Goal: Transaction & Acquisition: Purchase product/service

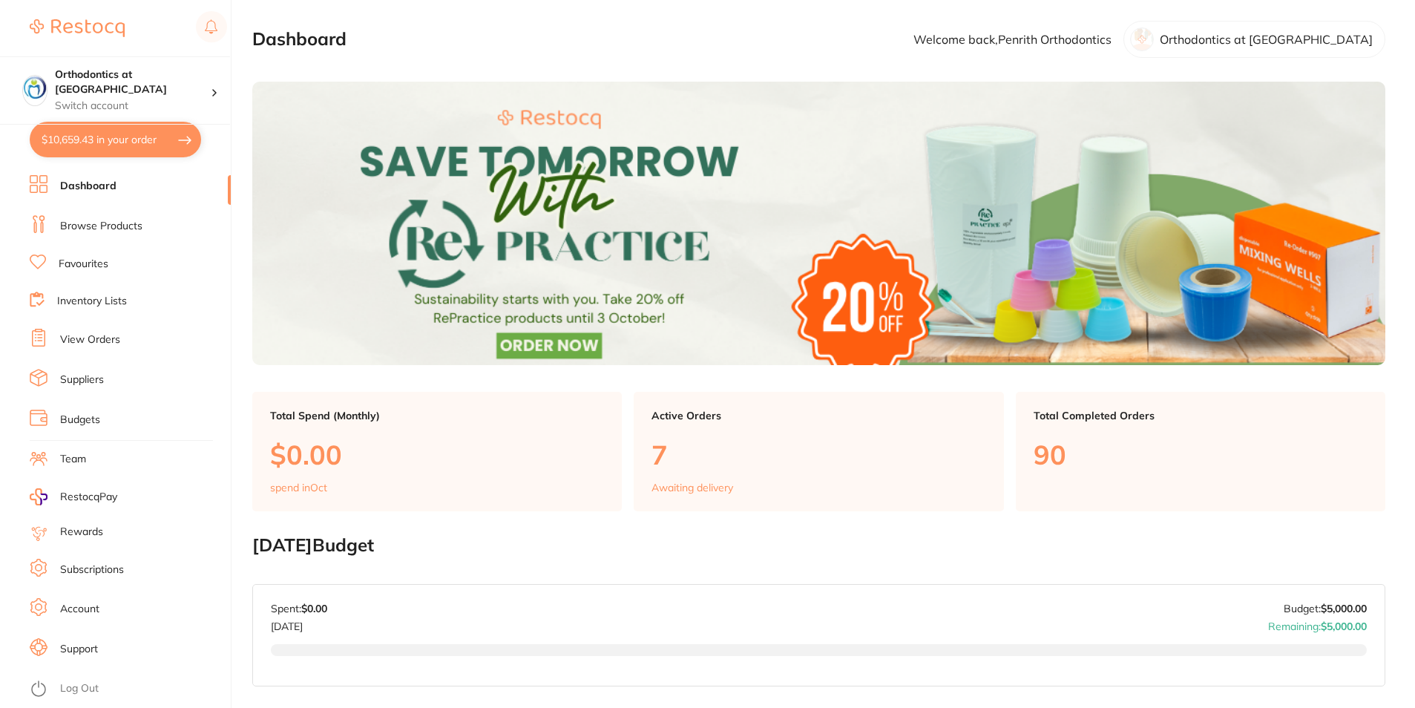
click at [123, 136] on button "$10,659.43 in your order" at bounding box center [115, 140] width 171 height 36
checkbox input "true"
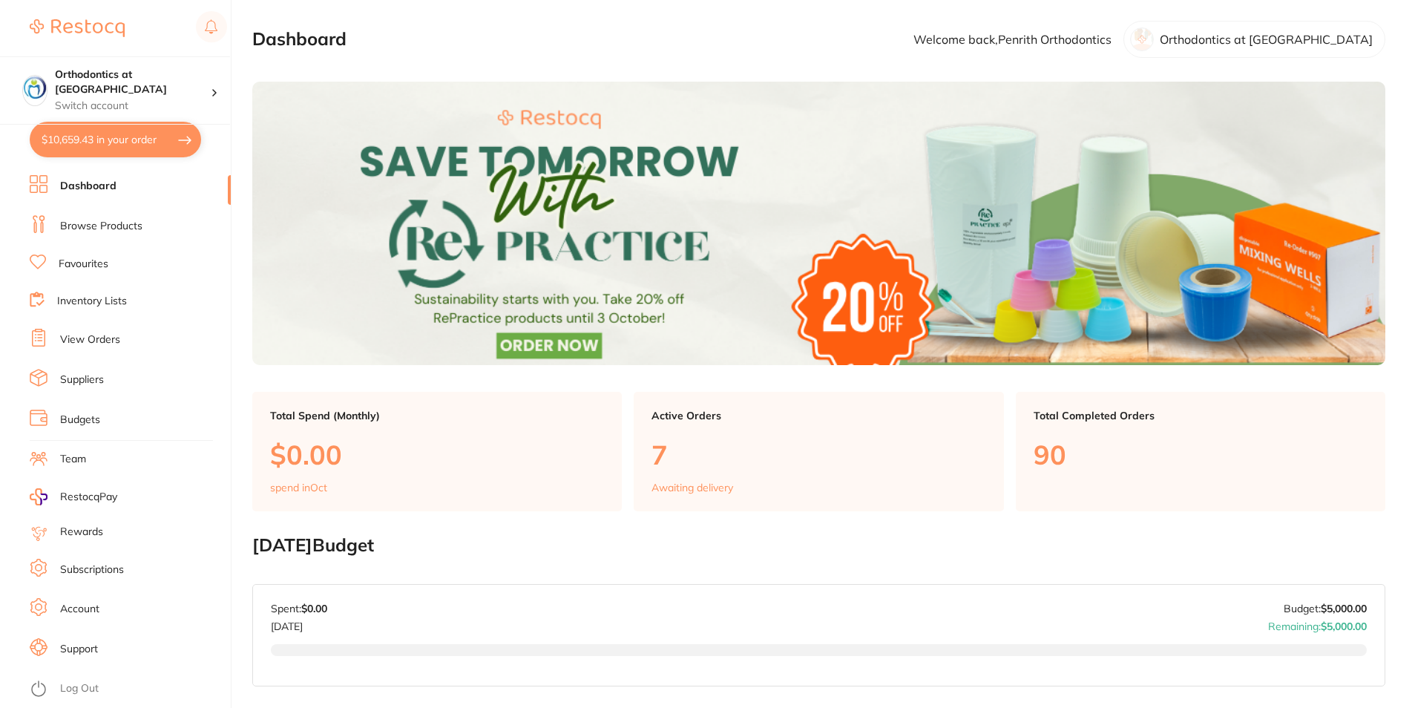
checkbox input "true"
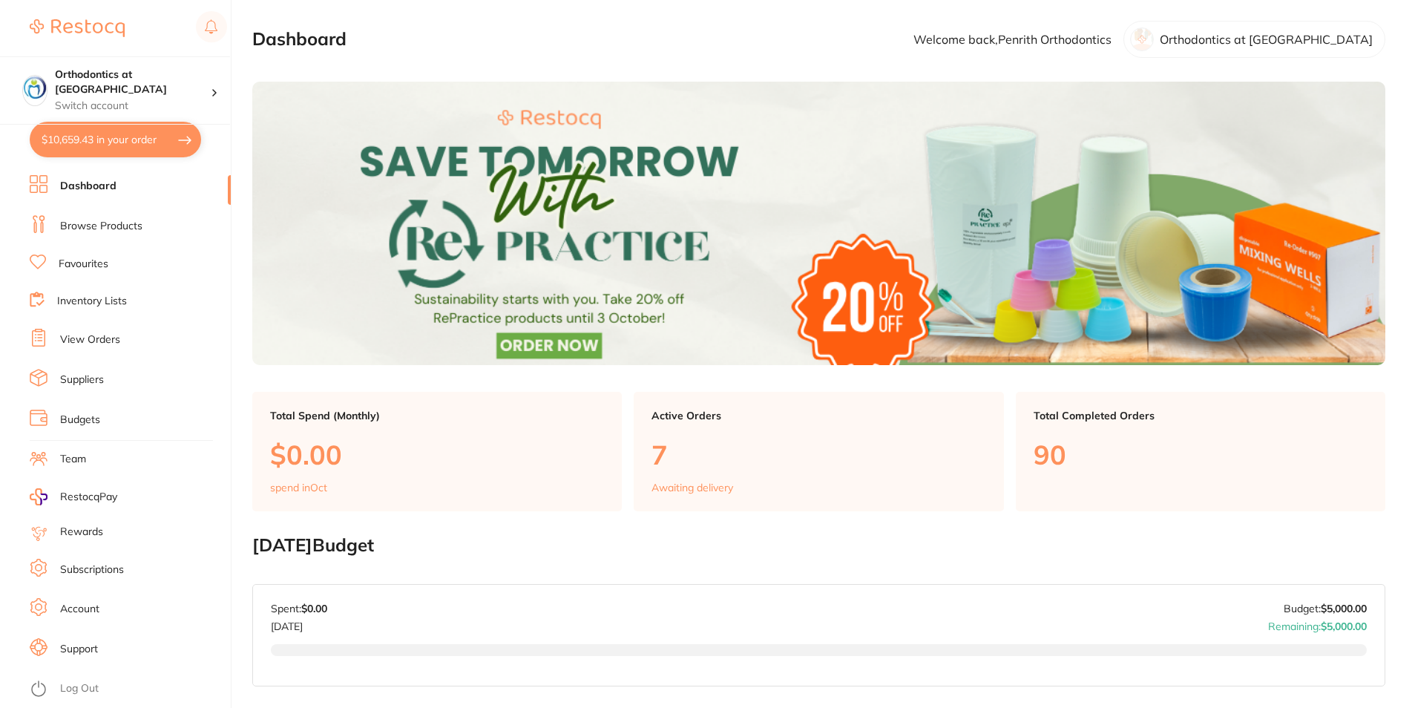
checkbox input "true"
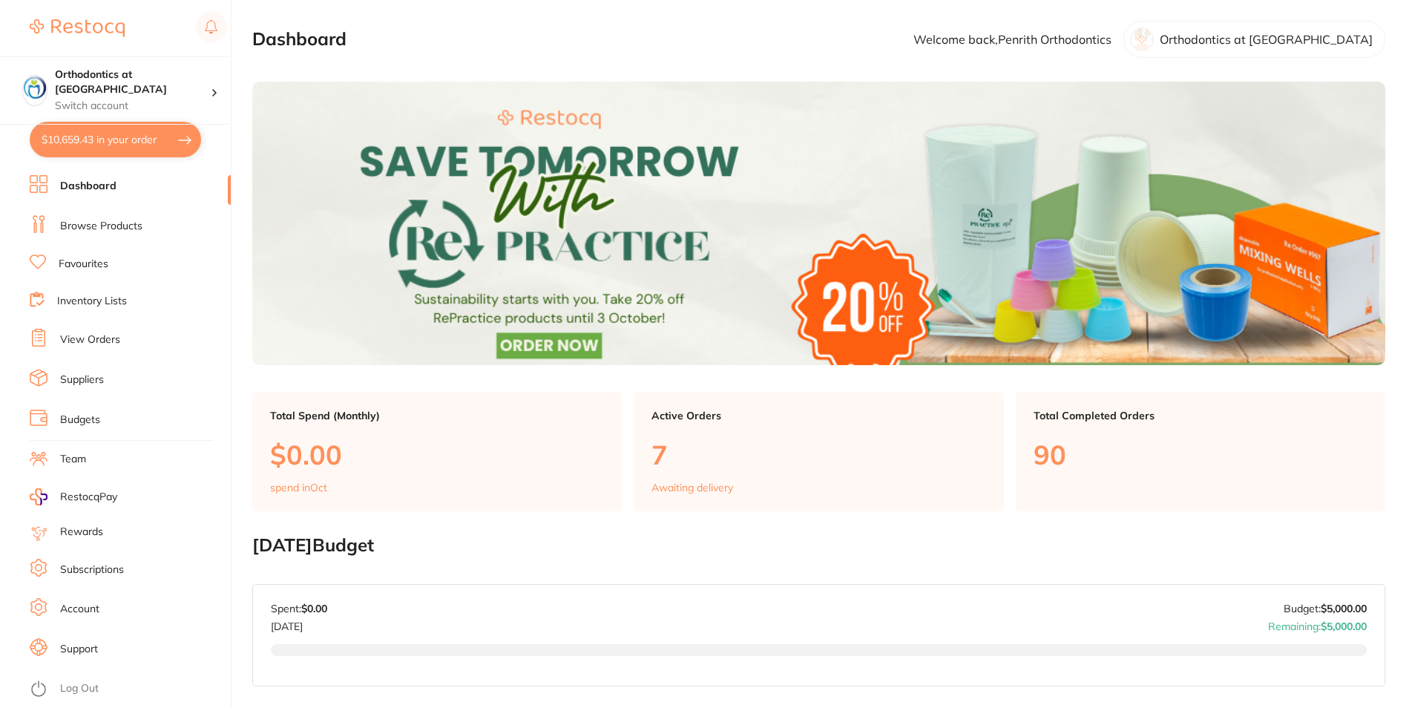
checkbox input "true"
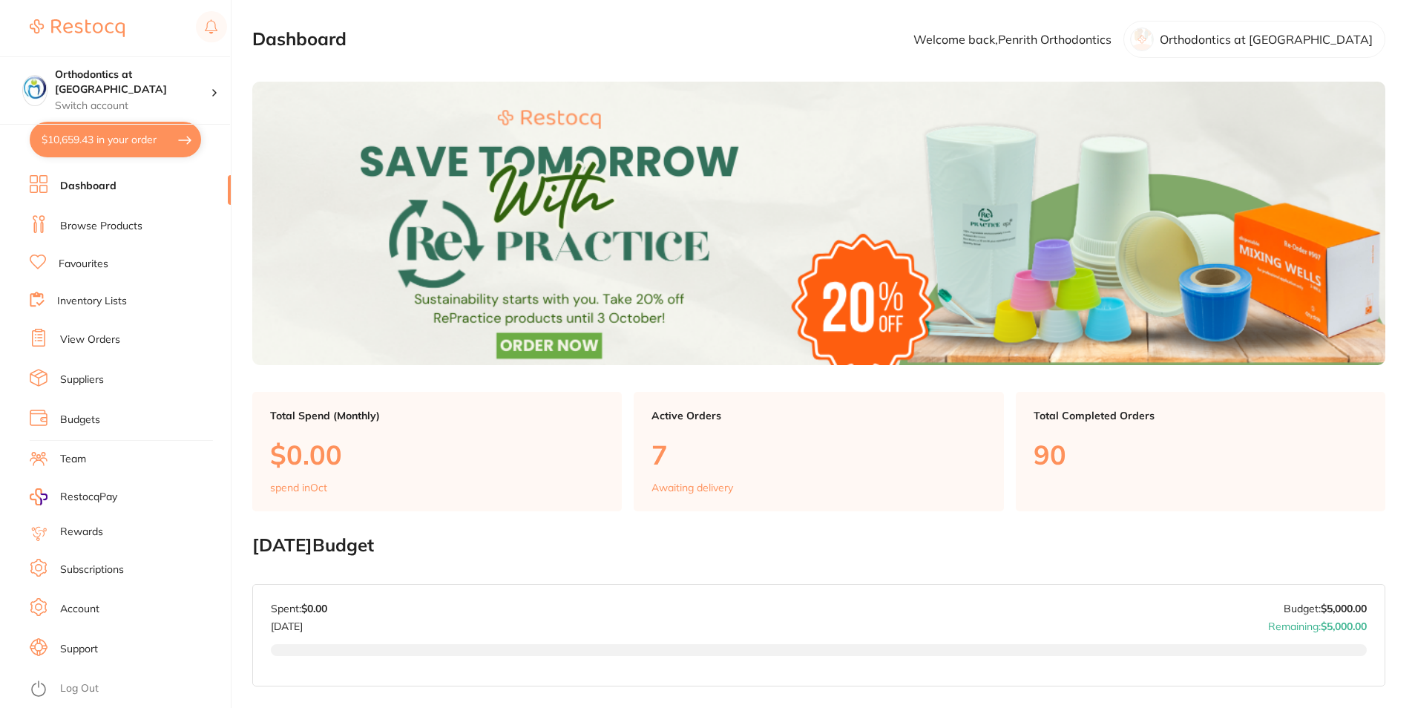
checkbox input "true"
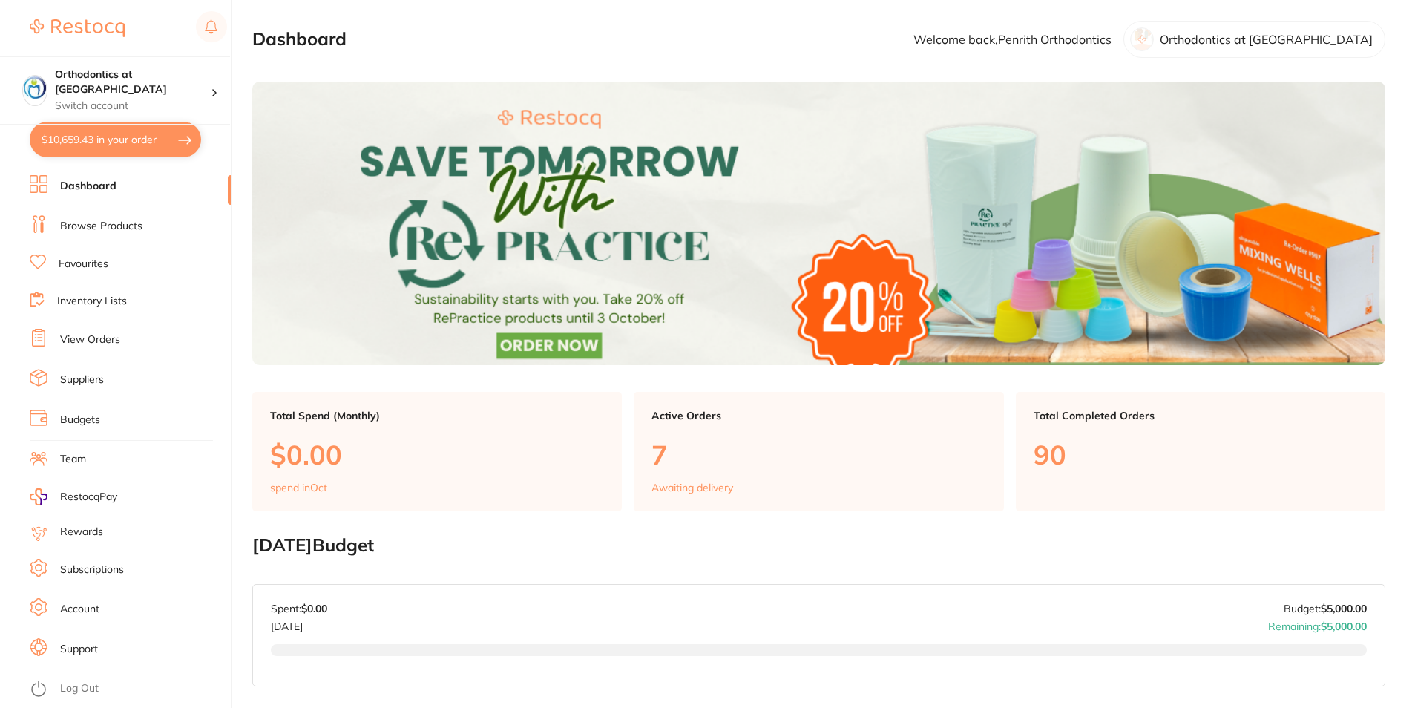
checkbox input "true"
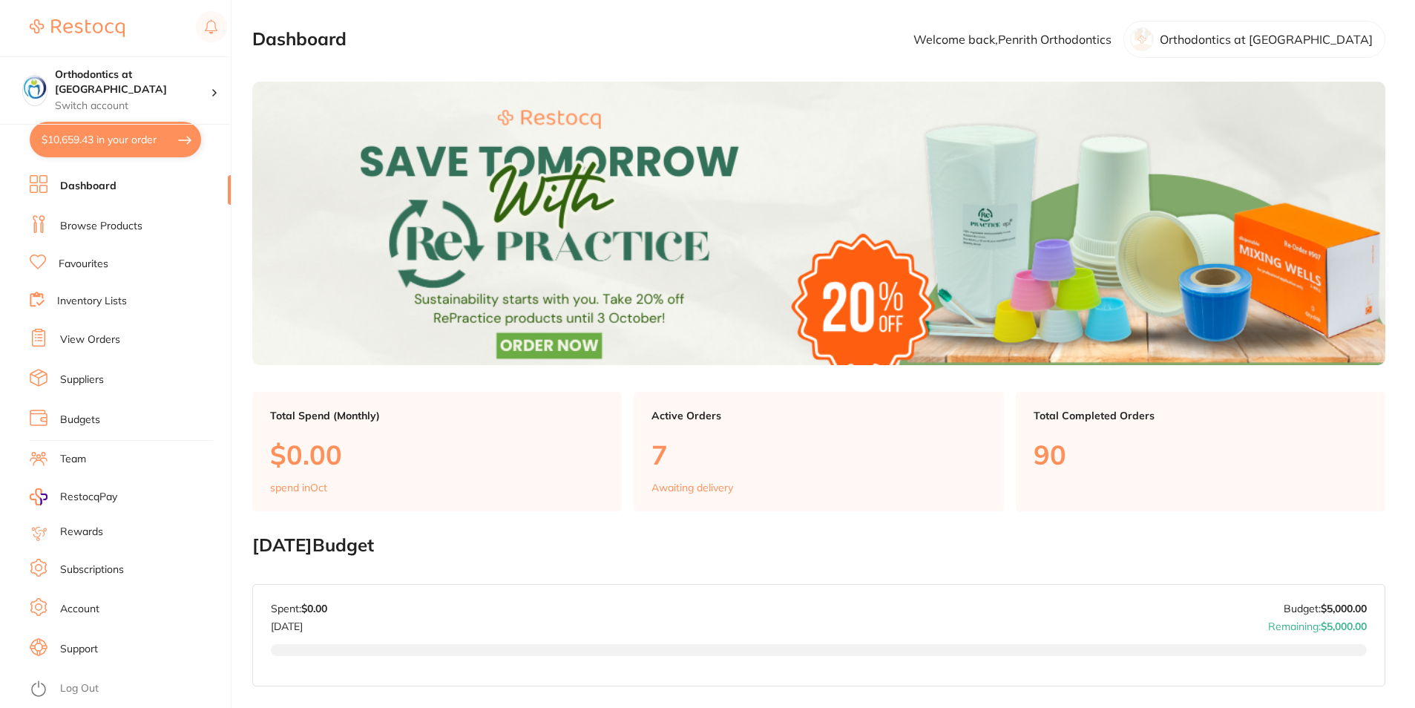
checkbox input "true"
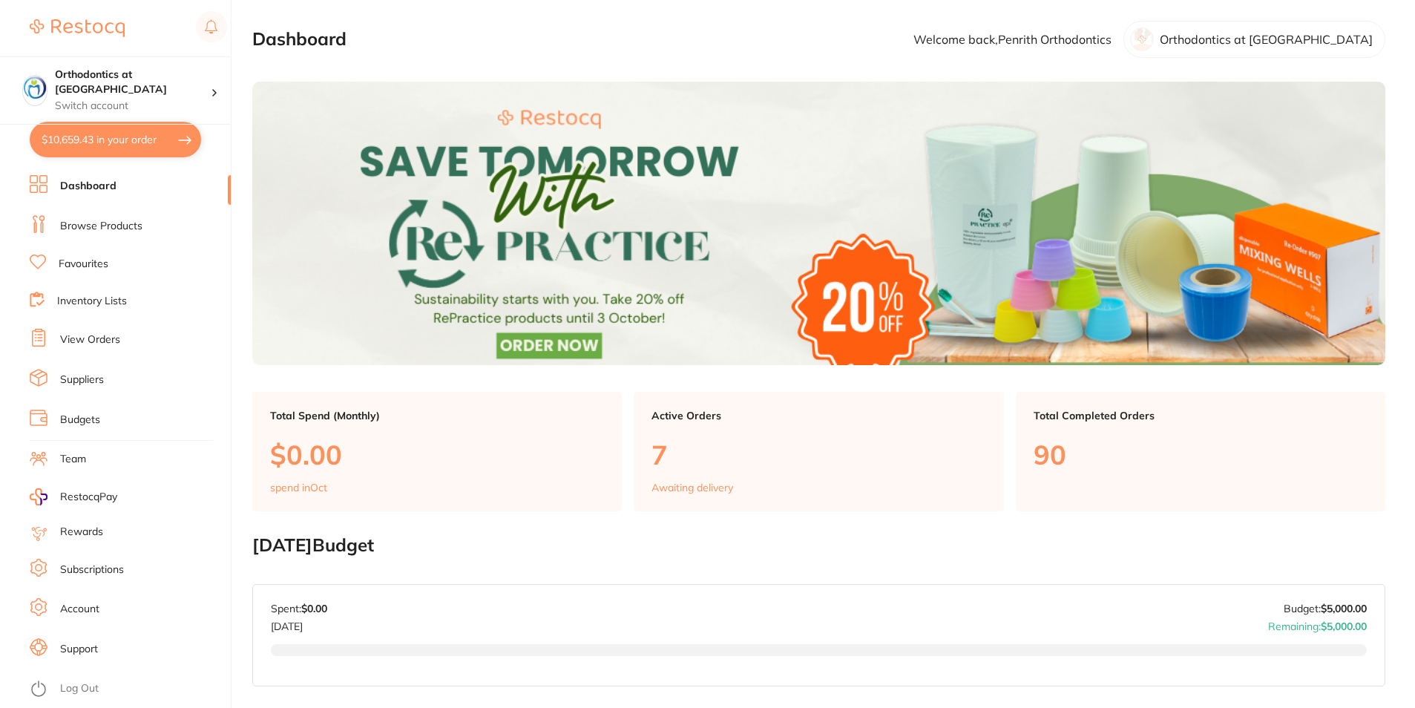
checkbox input "true"
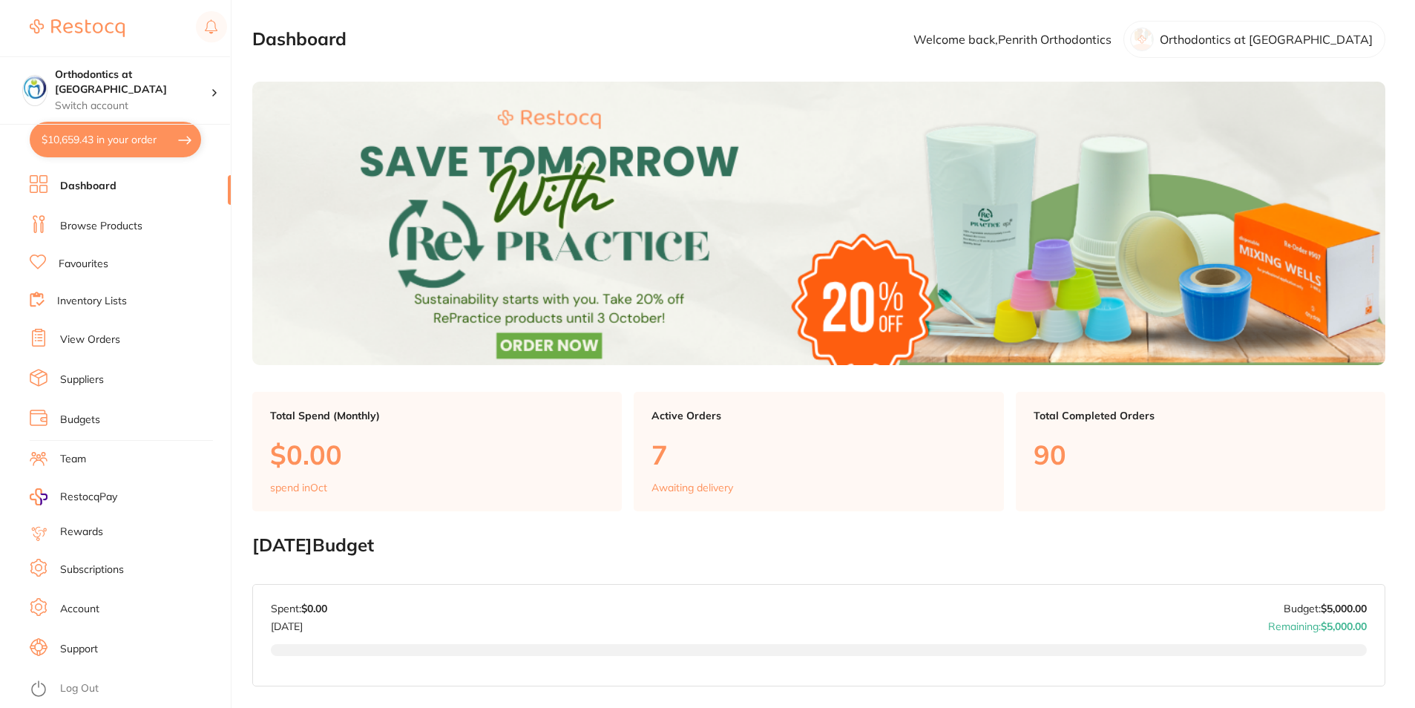
checkbox input "true"
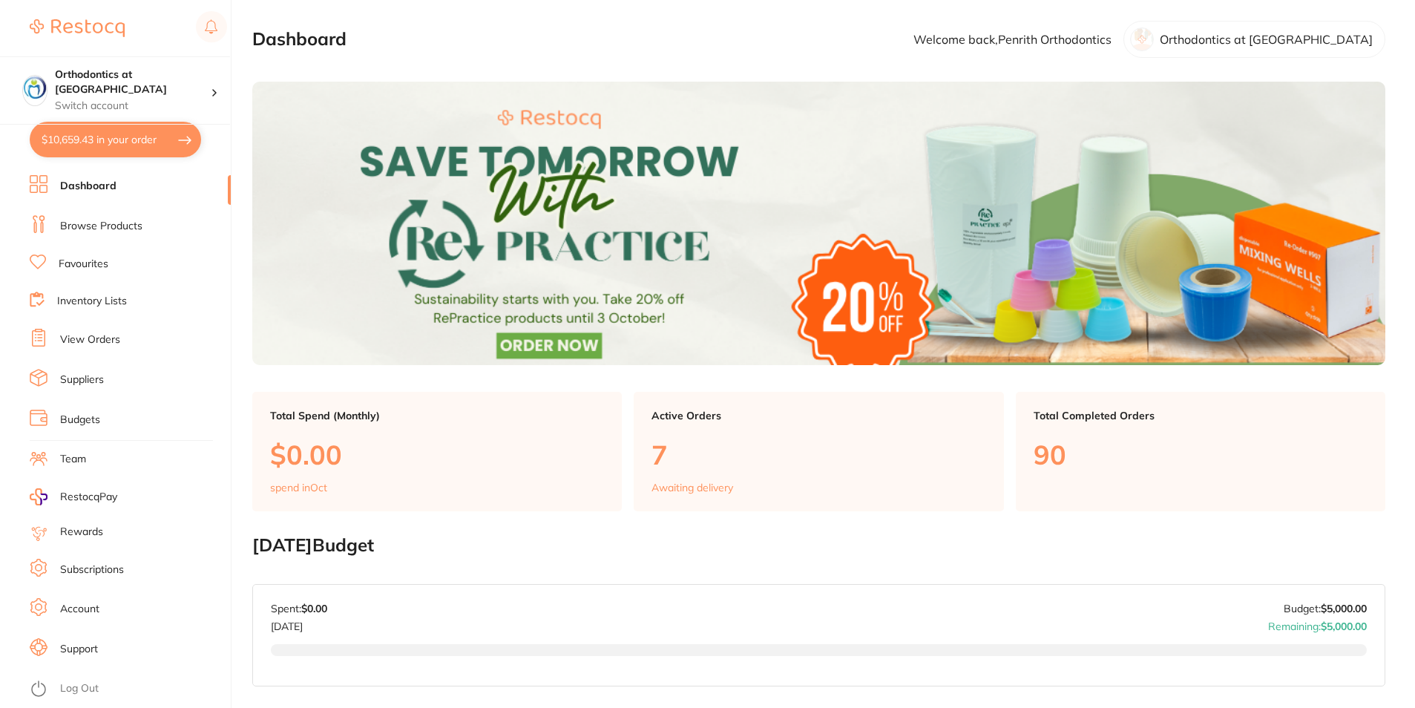
checkbox input "true"
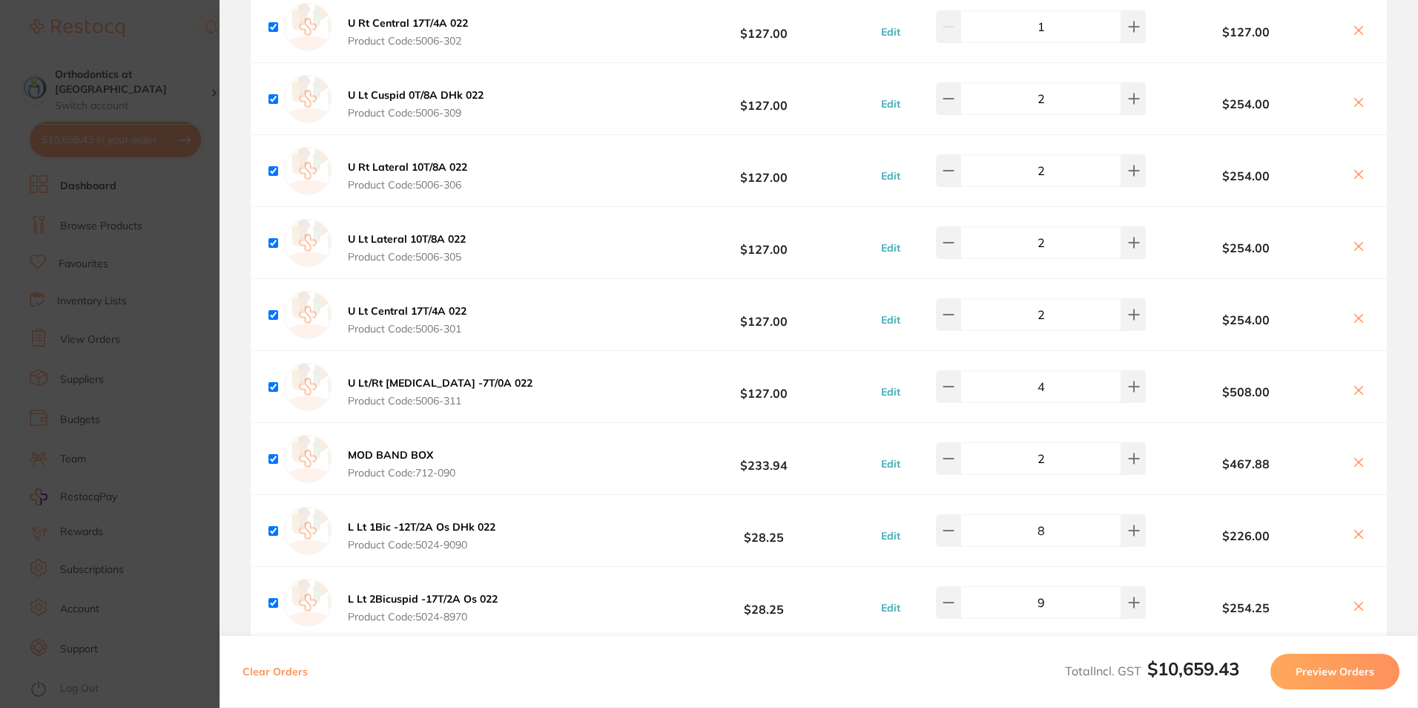
scroll to position [1706, 0]
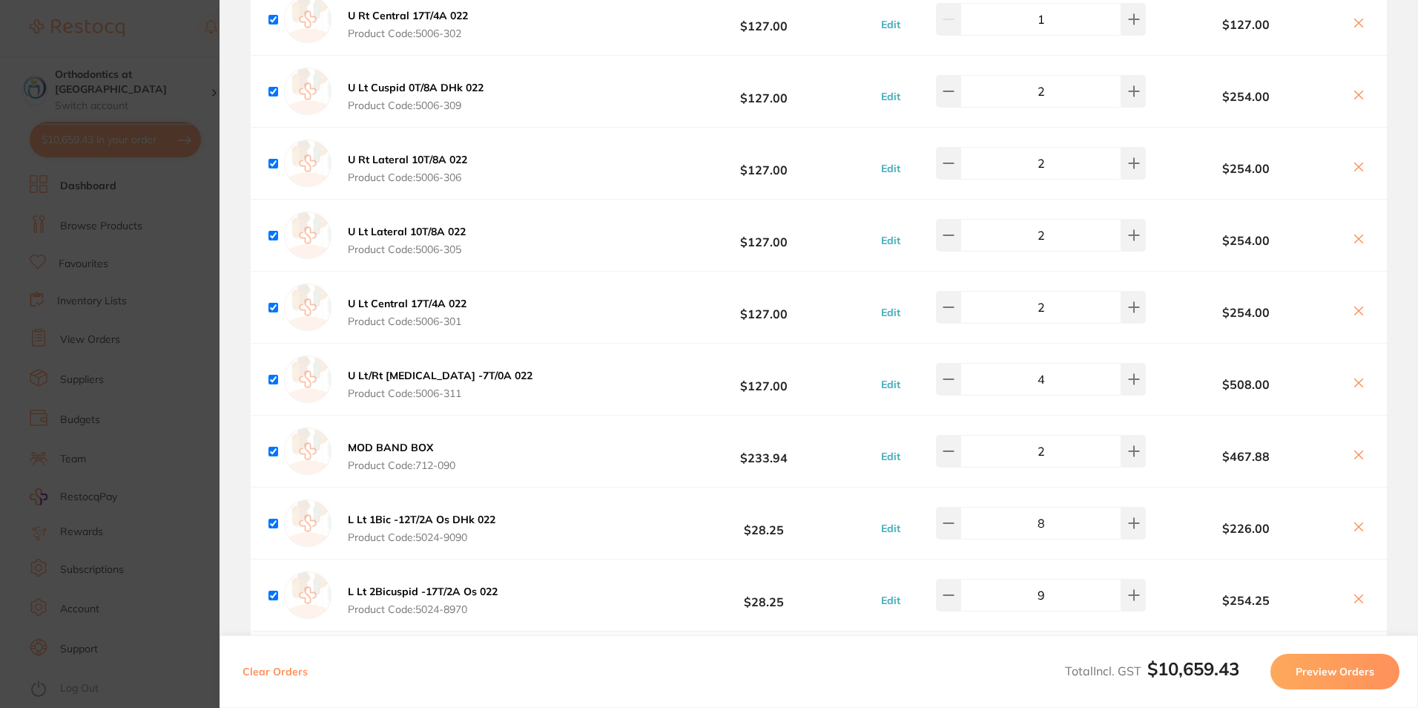
click at [1353, 455] on icon at bounding box center [1359, 455] width 12 height 12
checkbox input "true"
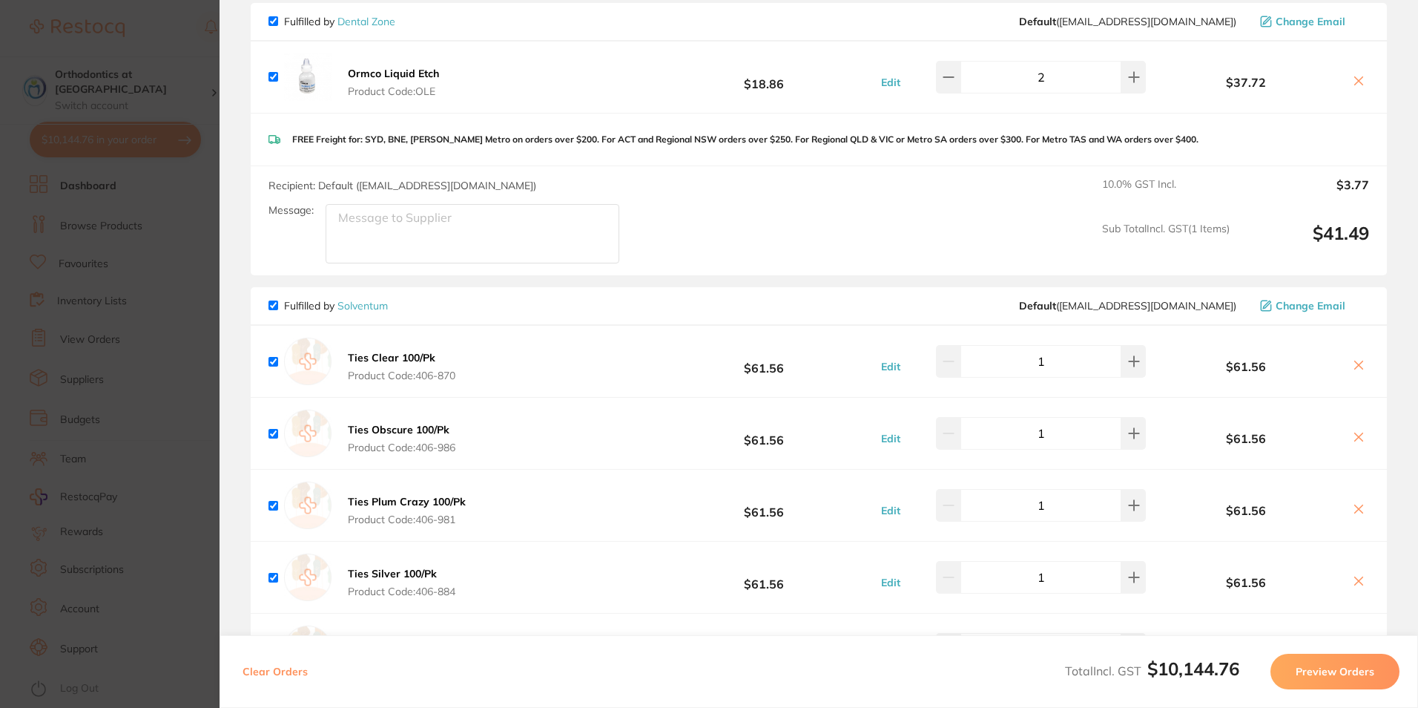
scroll to position [0, 0]
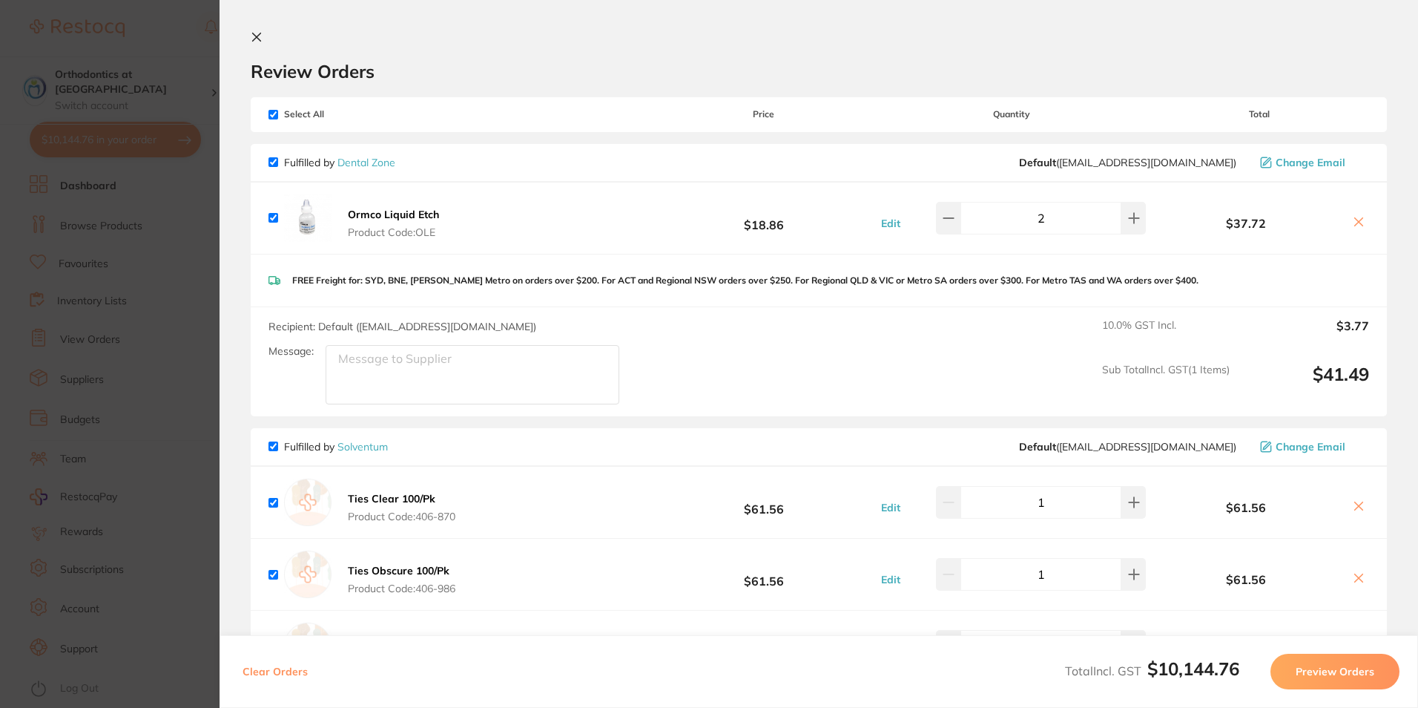
click at [258, 36] on icon at bounding box center [257, 37] width 8 height 8
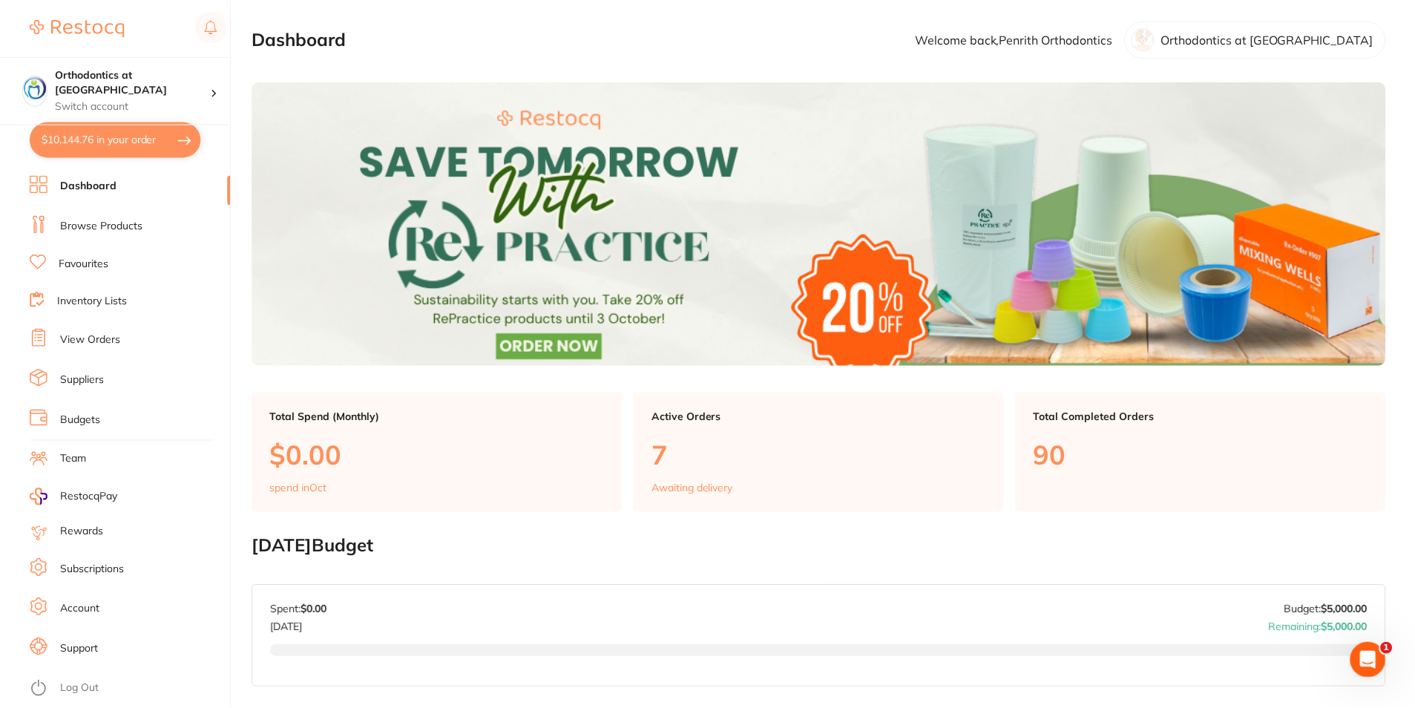
scroll to position [689, 0]
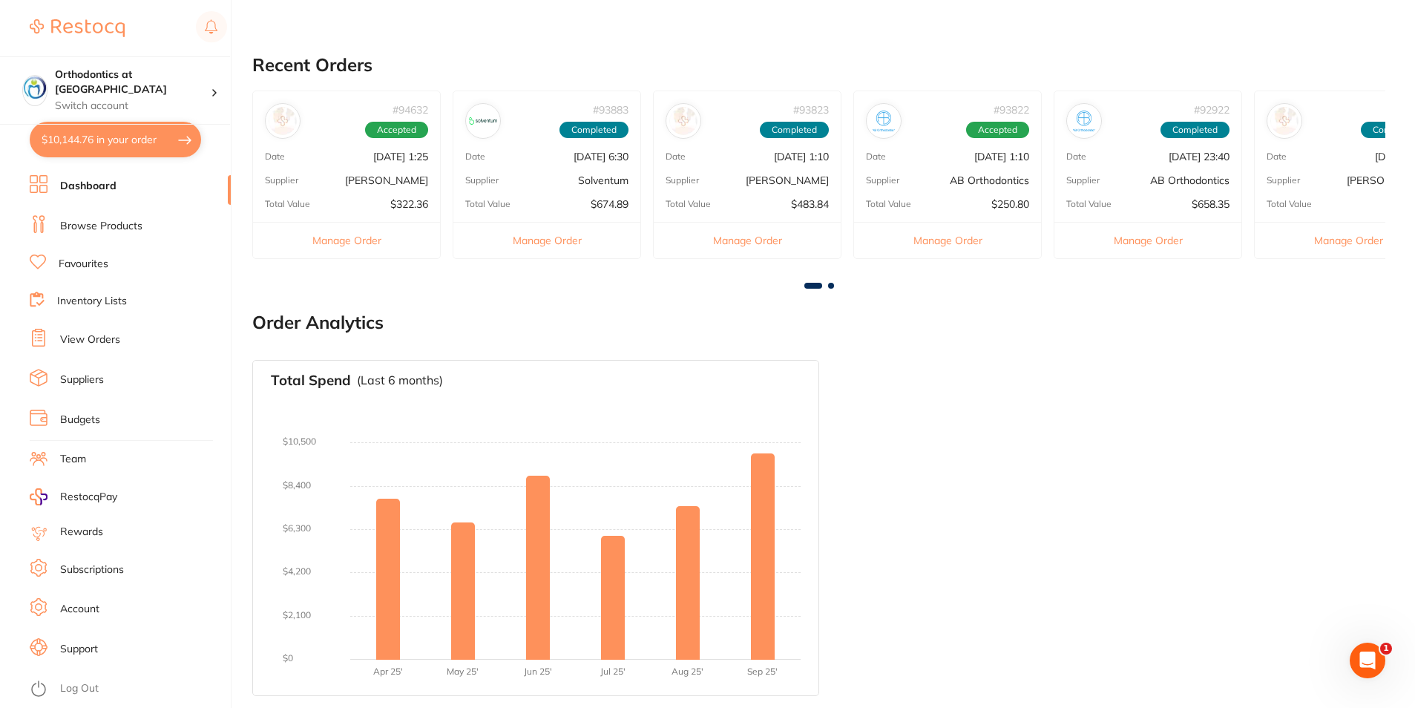
click at [93, 263] on link "Favourites" at bounding box center [84, 264] width 50 height 15
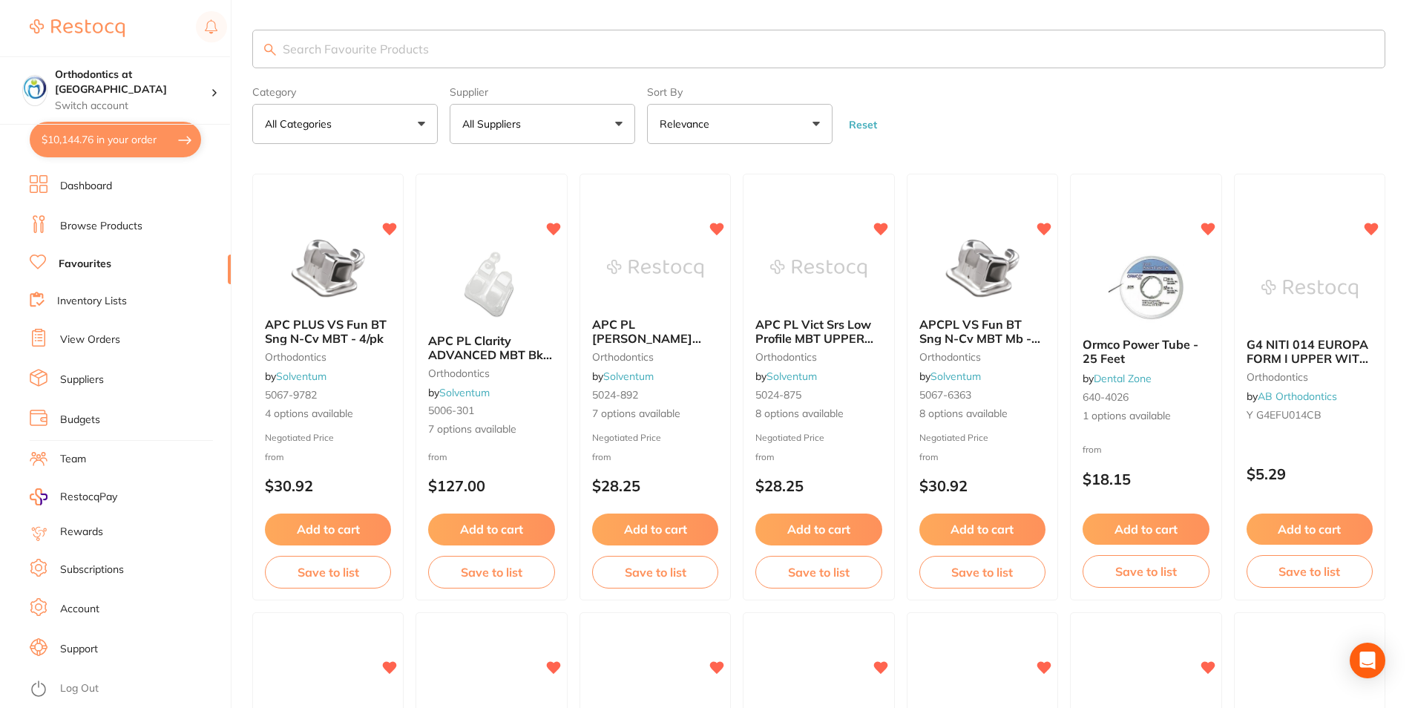
click at [618, 124] on button "All Suppliers" at bounding box center [542, 124] width 185 height 40
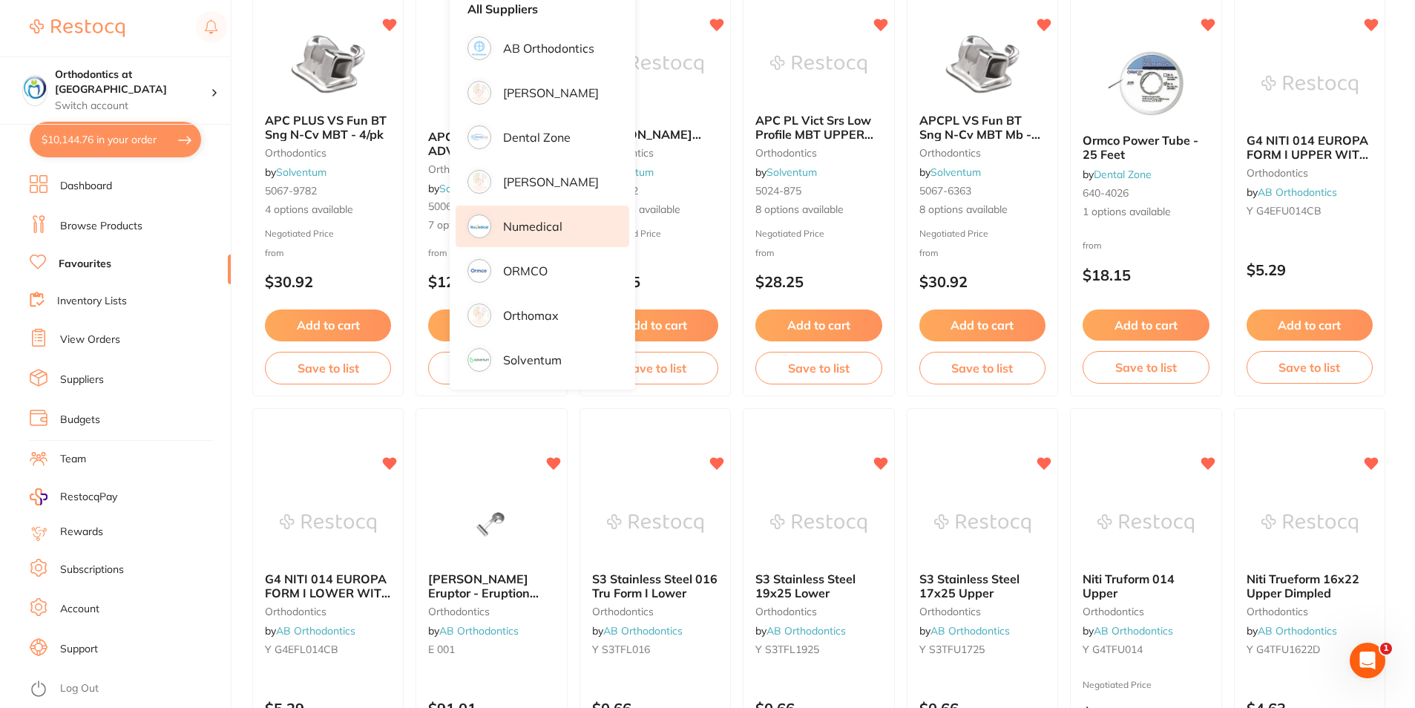
scroll to position [223, 0]
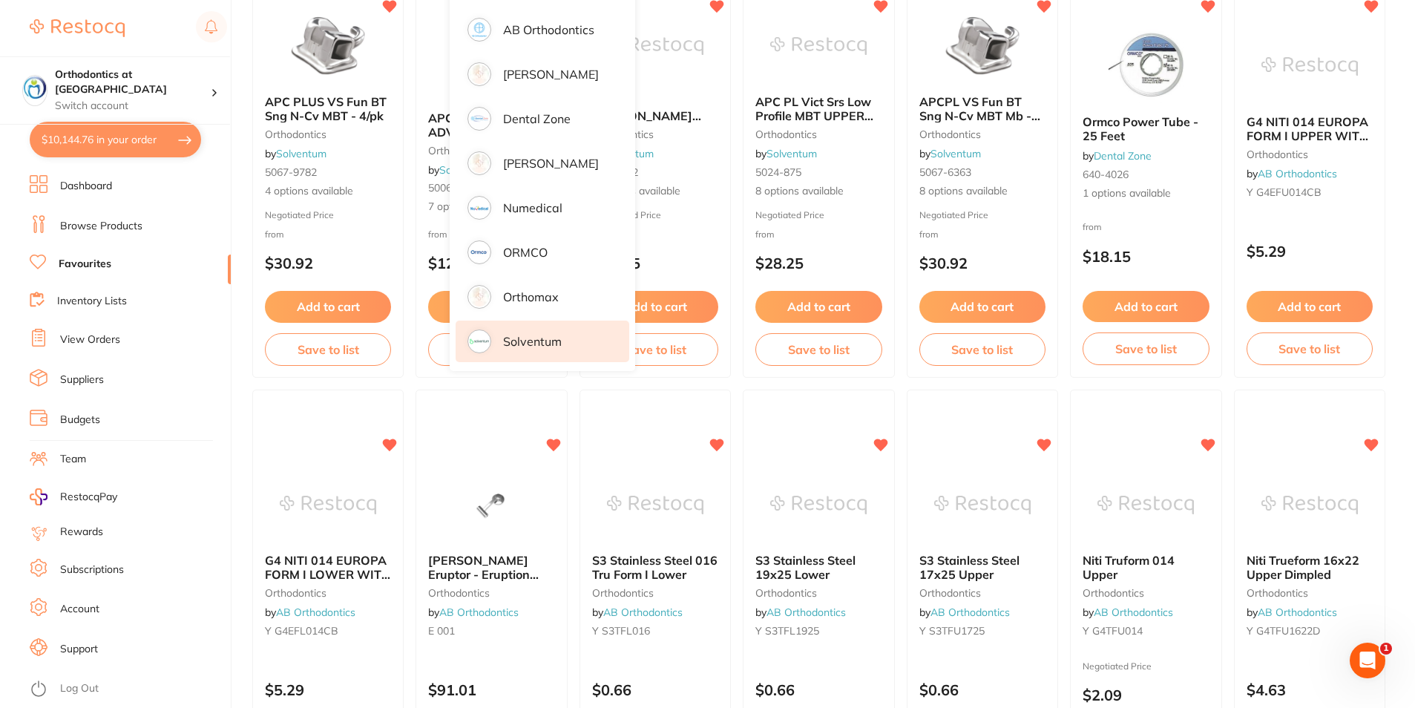
click at [533, 344] on p "Solventum" at bounding box center [532, 341] width 59 height 13
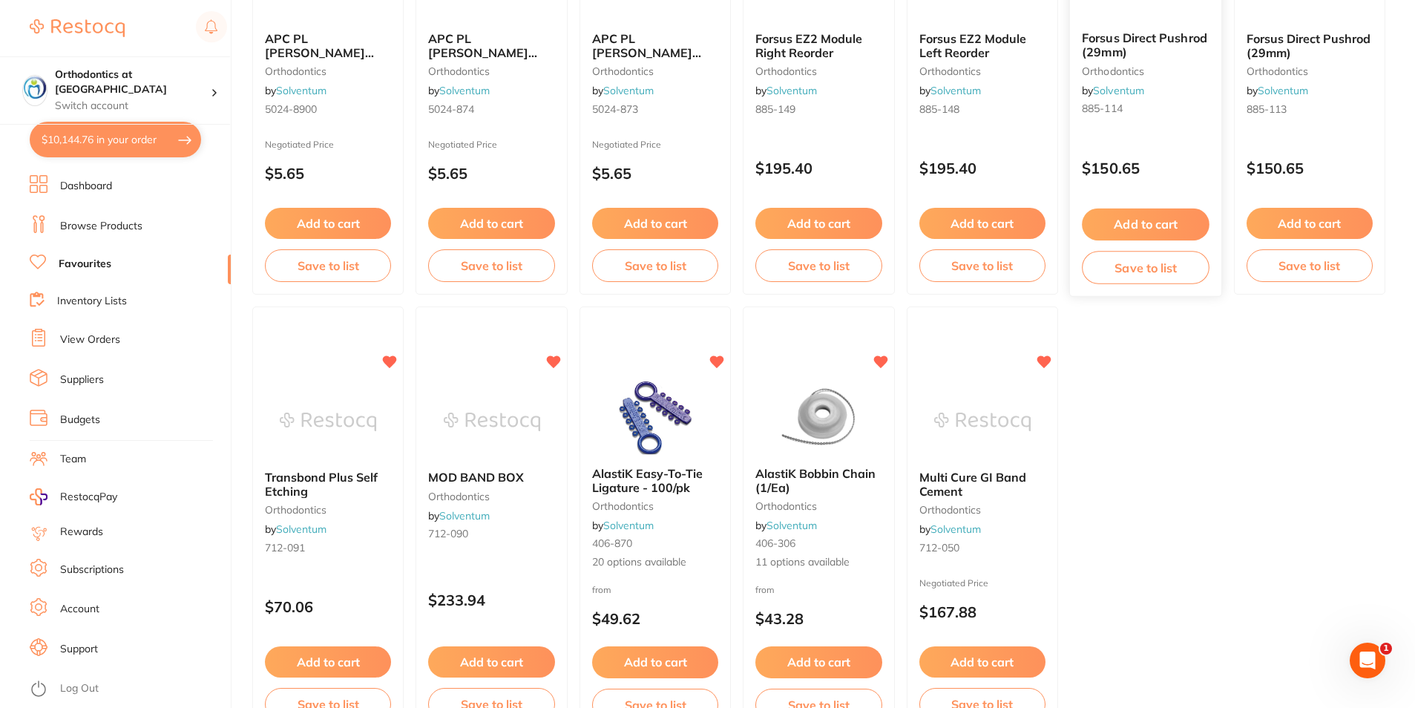
scroll to position [816, 0]
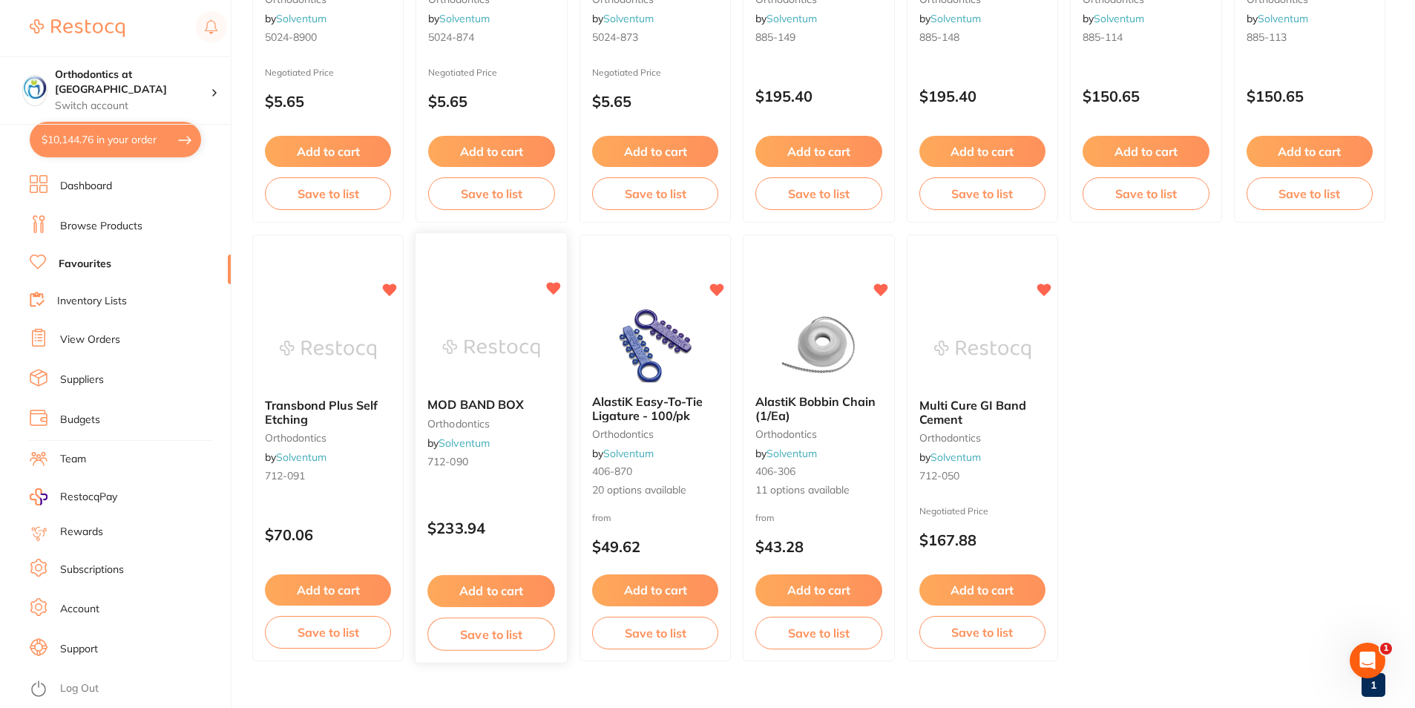
click at [497, 401] on span "MOD BAND BOX" at bounding box center [476, 405] width 96 height 15
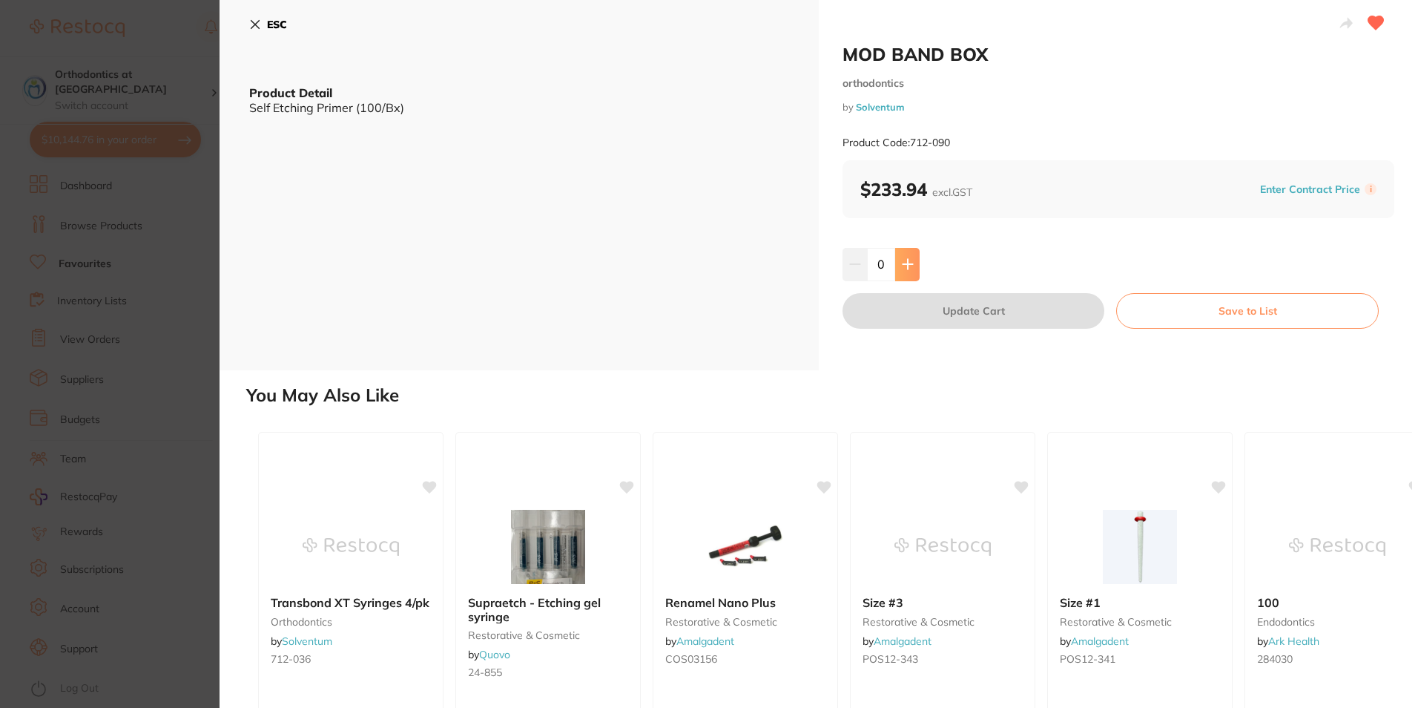
click at [907, 263] on icon at bounding box center [908, 264] width 12 height 12
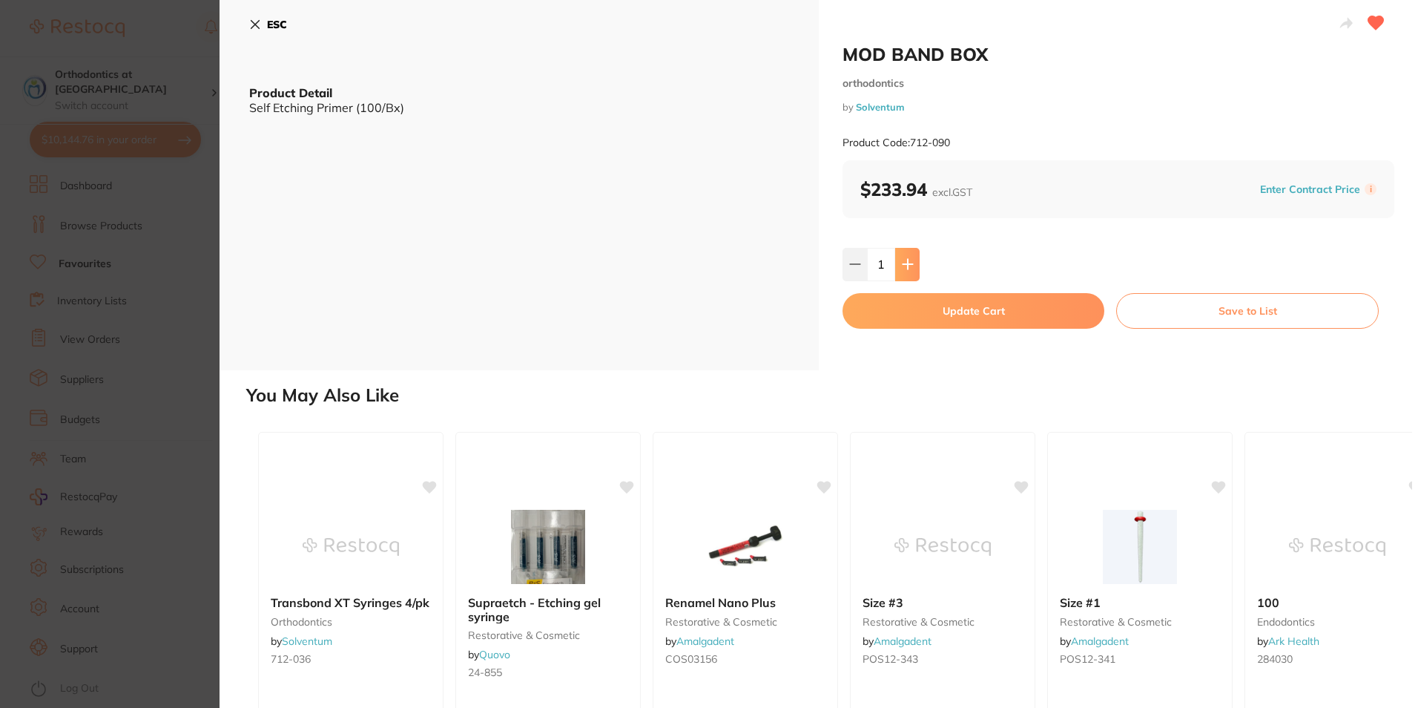
click at [907, 264] on icon at bounding box center [908, 265] width 10 height 10
type input "2"
click at [251, 24] on icon at bounding box center [255, 25] width 12 height 12
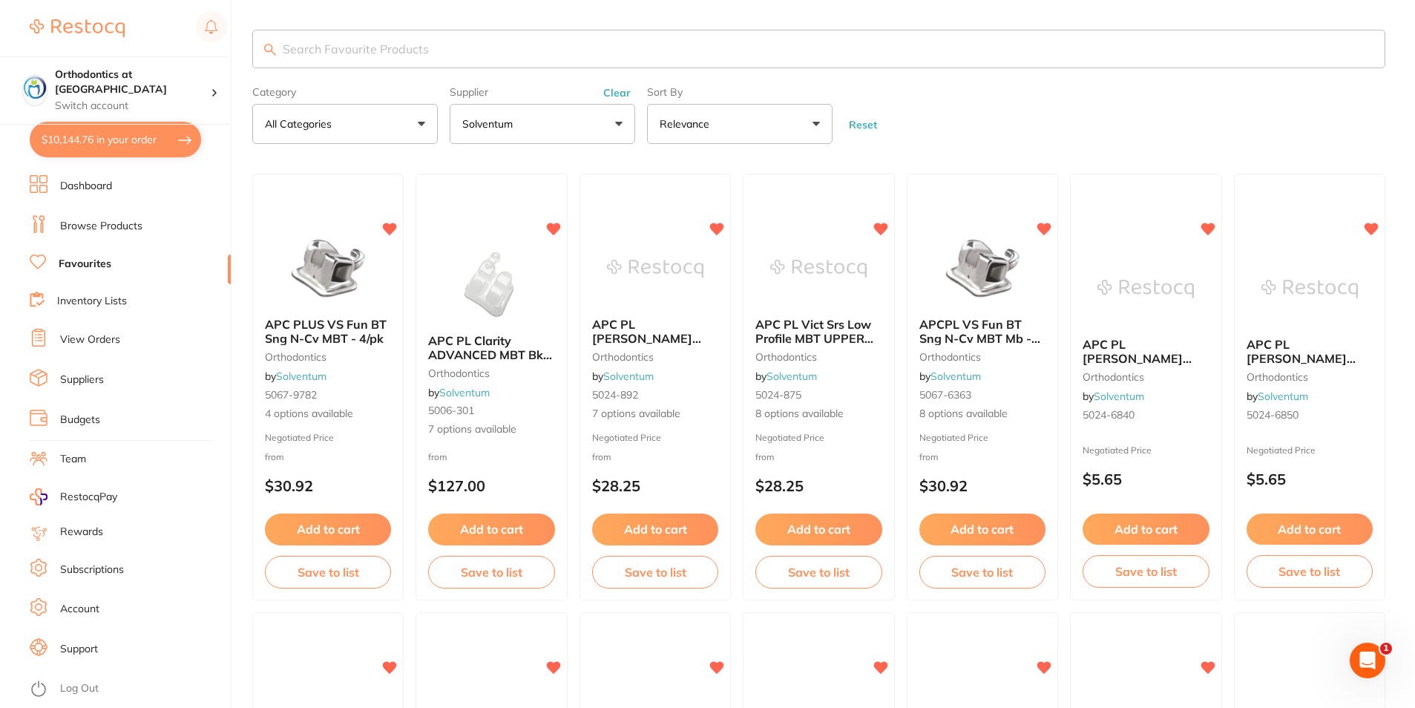
click at [301, 45] on input "search" at bounding box center [818, 49] width 1133 height 39
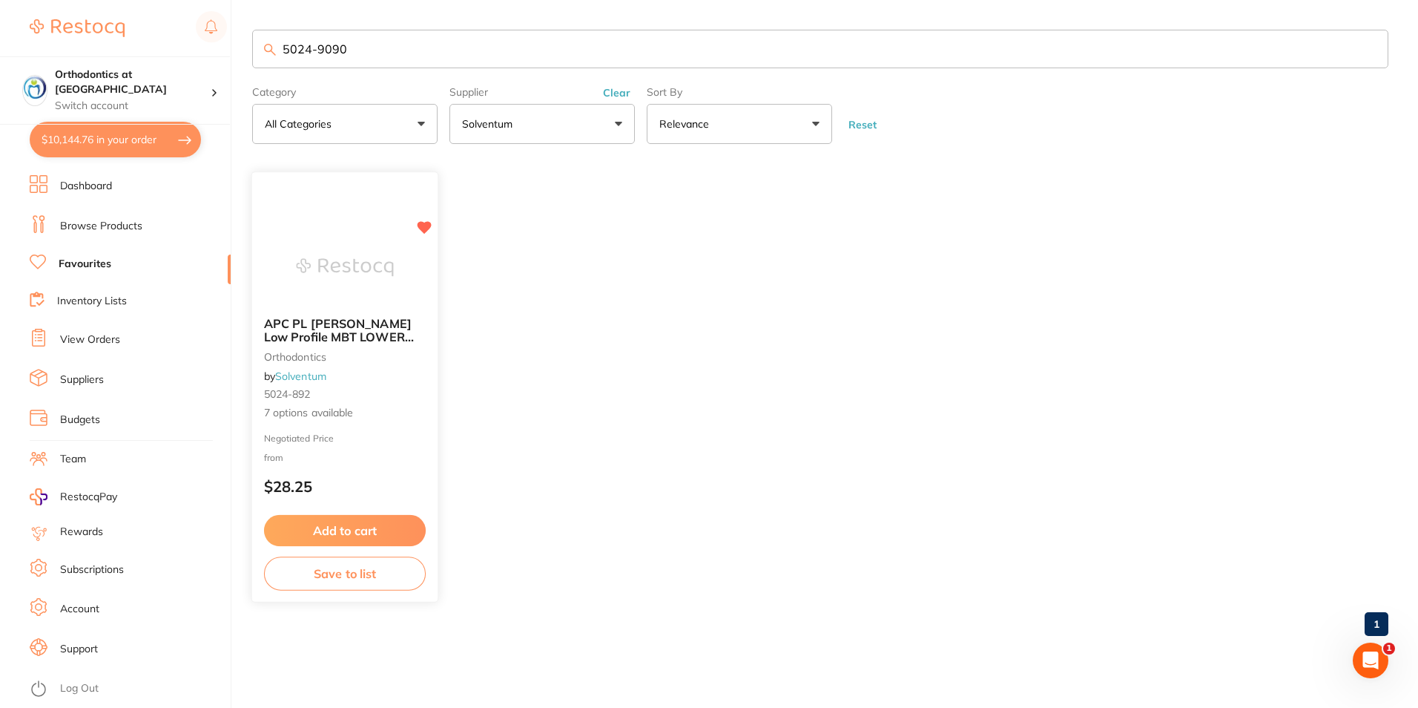
type input "5024-9090"
click at [352, 527] on button "Add to cart" at bounding box center [345, 531] width 162 height 32
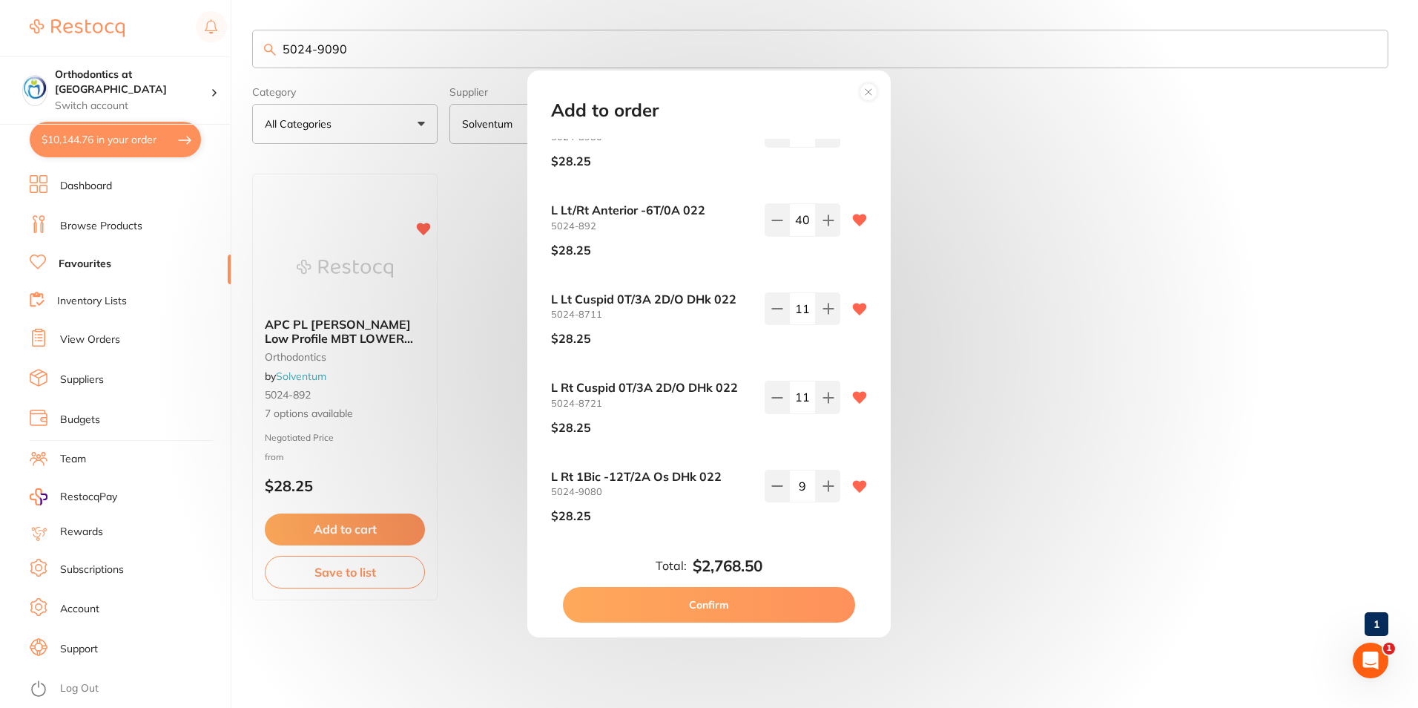
scroll to position [209, 0]
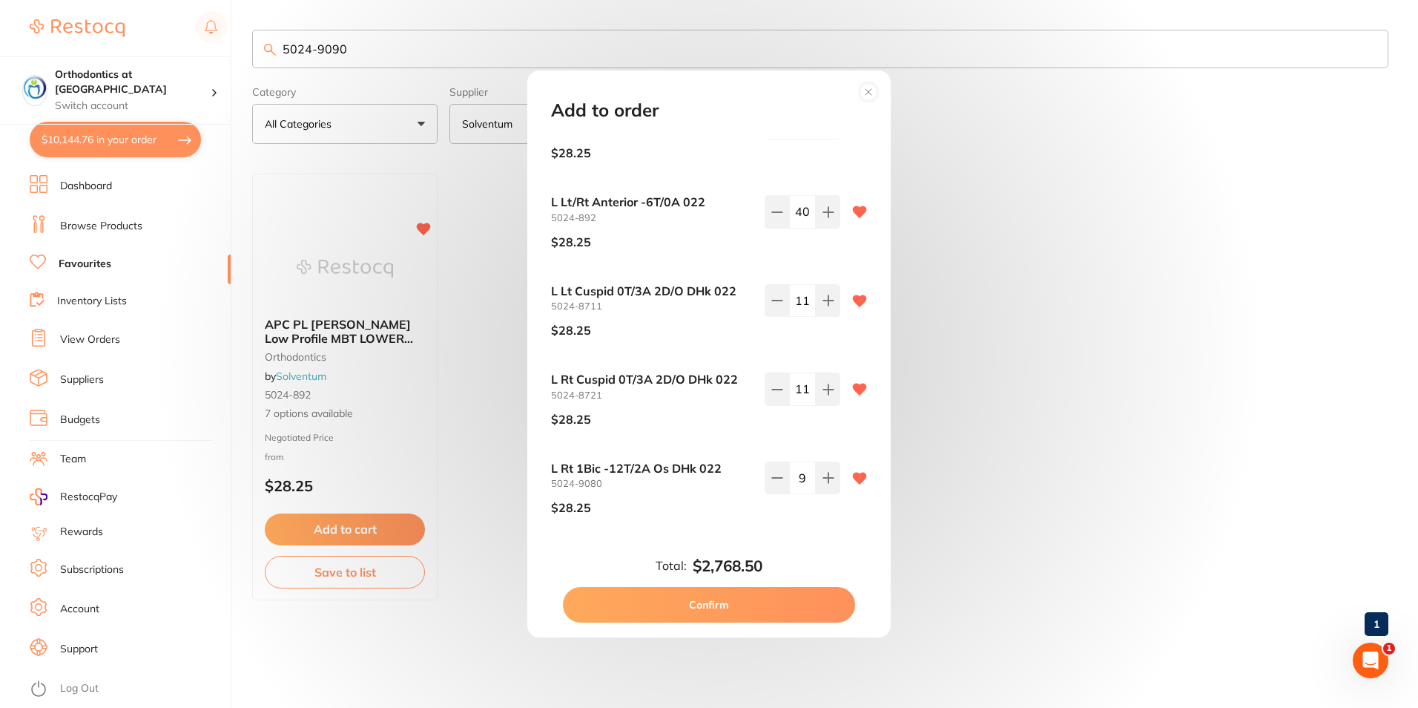
click at [733, 602] on button "Confirm" at bounding box center [709, 605] width 292 height 36
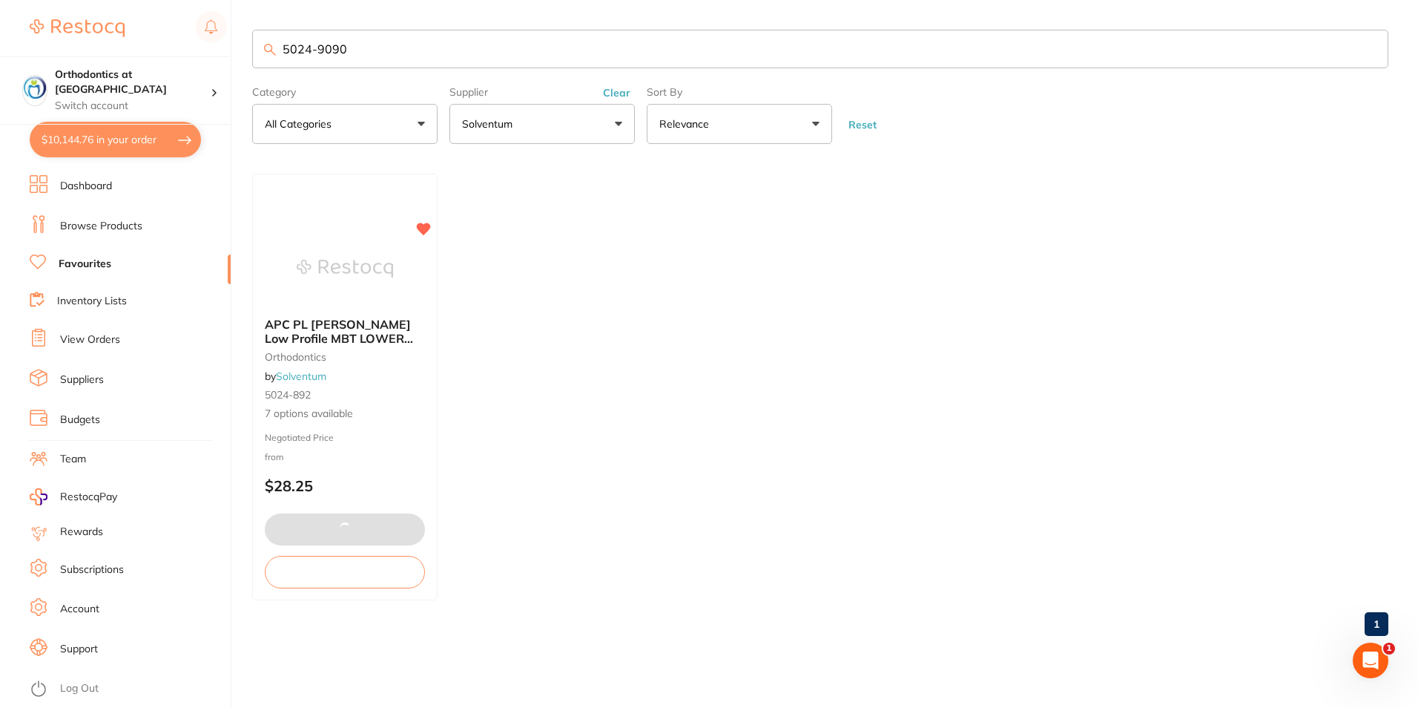
scroll to position [0, 0]
click at [114, 131] on button "$10,144.76 in your order" at bounding box center [115, 140] width 171 height 36
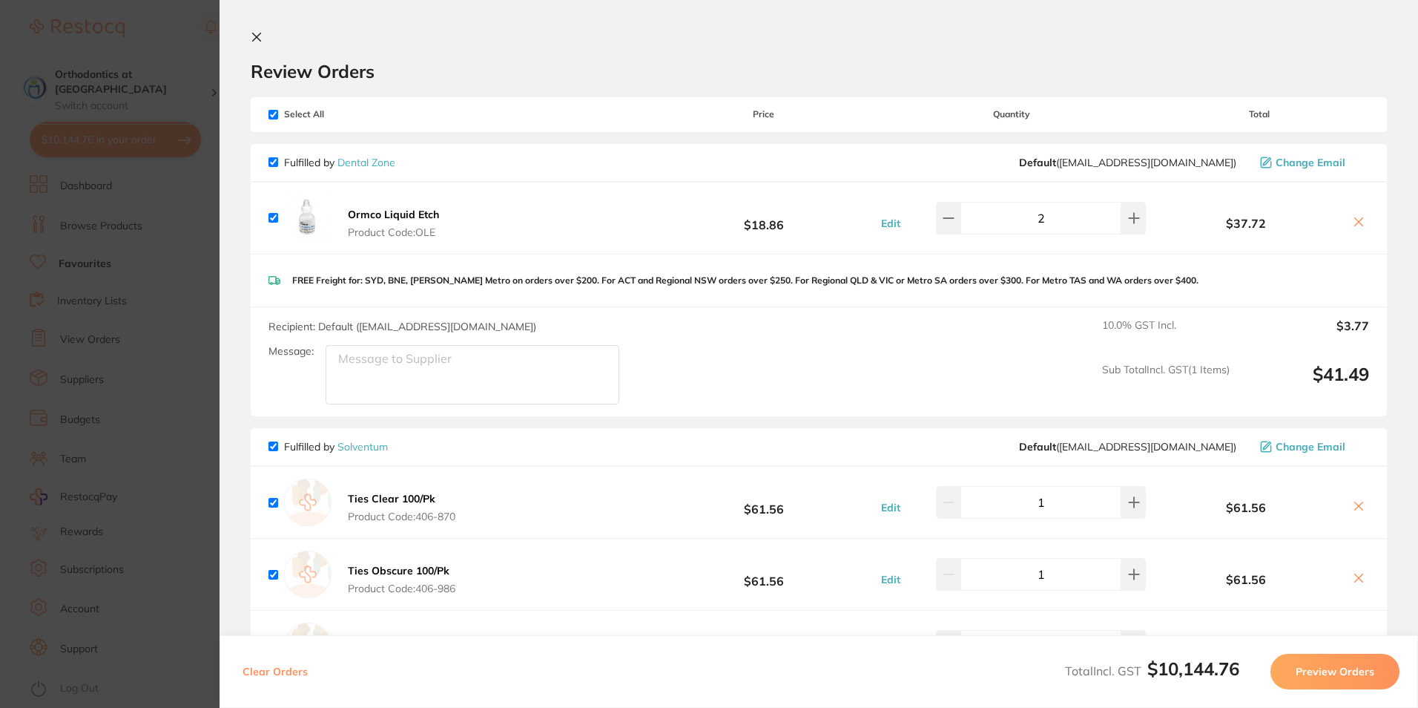
click at [257, 33] on icon at bounding box center [257, 37] width 12 height 12
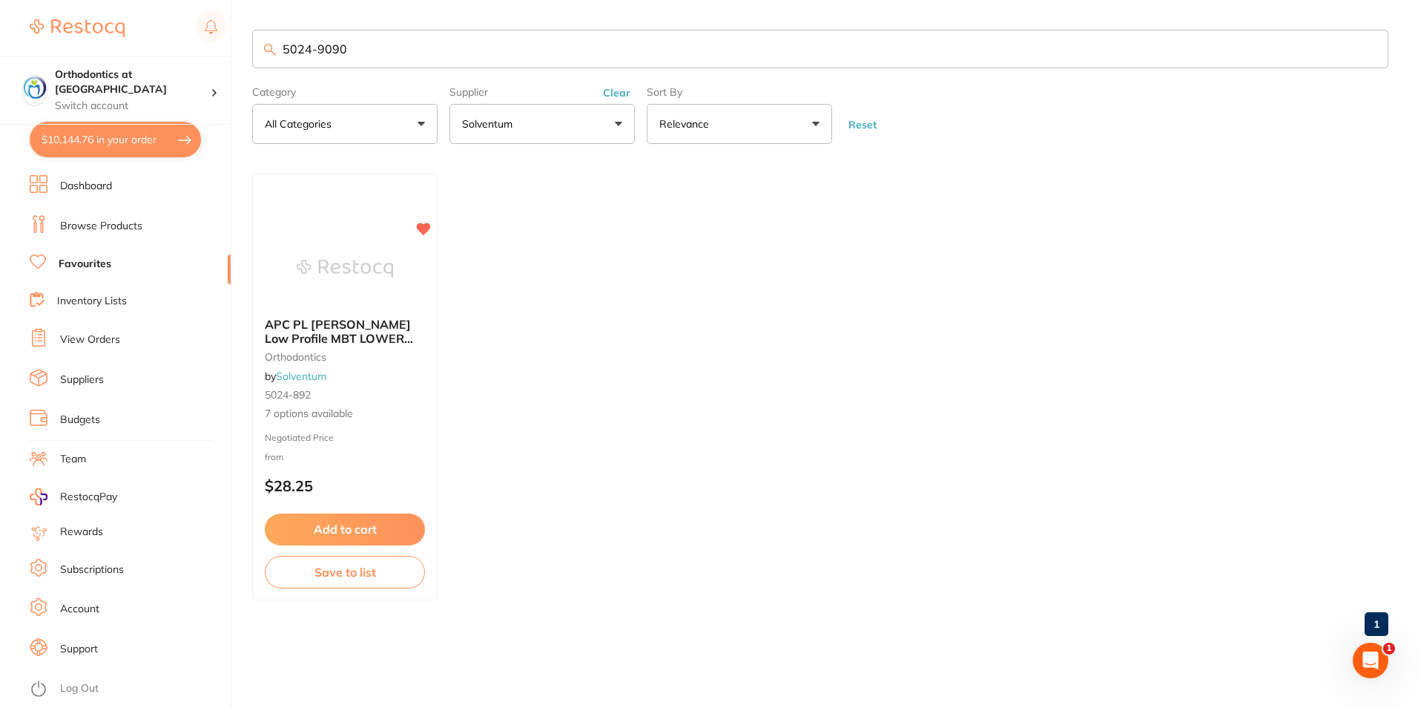
drag, startPoint x: 358, startPoint y: 51, endPoint x: 354, endPoint y: 64, distance: 13.4
click at [282, 42] on input "5024-9090" at bounding box center [820, 49] width 1136 height 39
type input "5024-875"
click at [343, 325] on span "APC PL Vict Srs Low Profile MBT UPPER 5/Pk" at bounding box center [342, 330] width 157 height 29
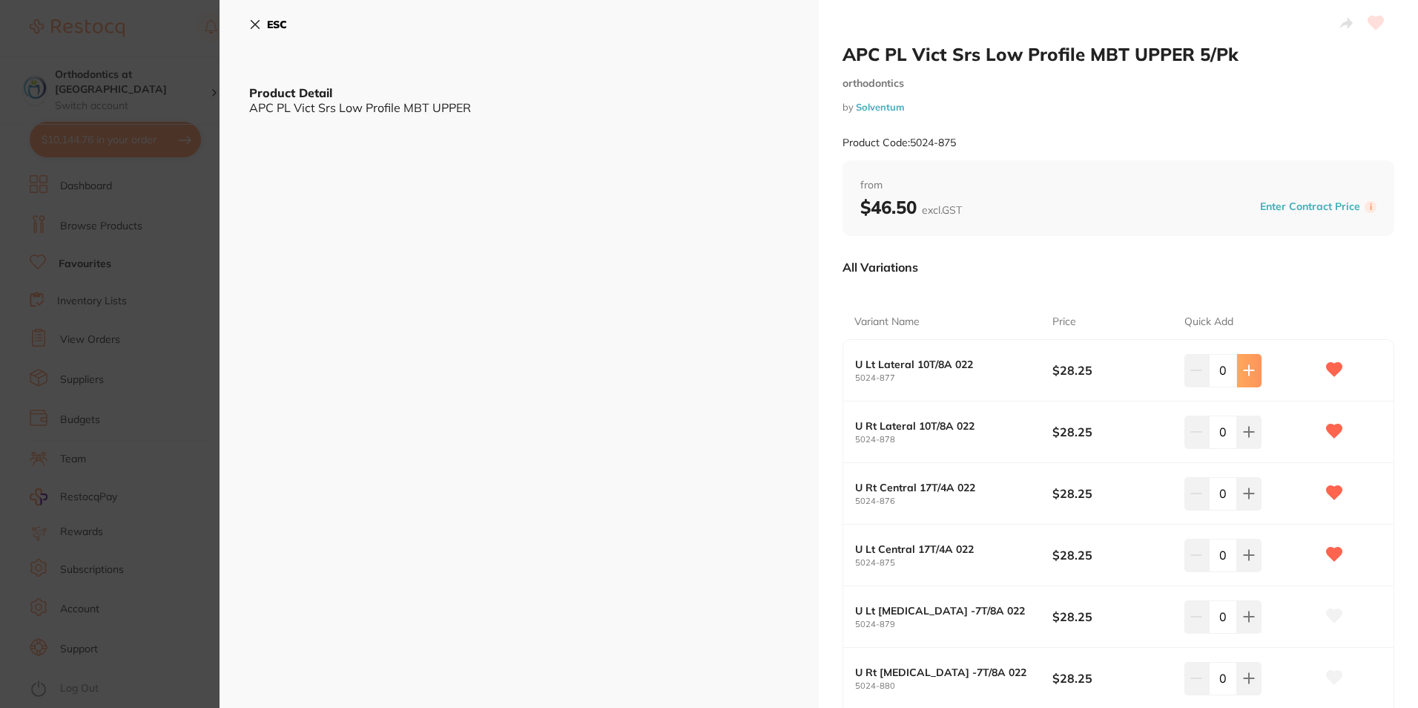
click at [1253, 372] on button at bounding box center [1249, 370] width 24 height 33
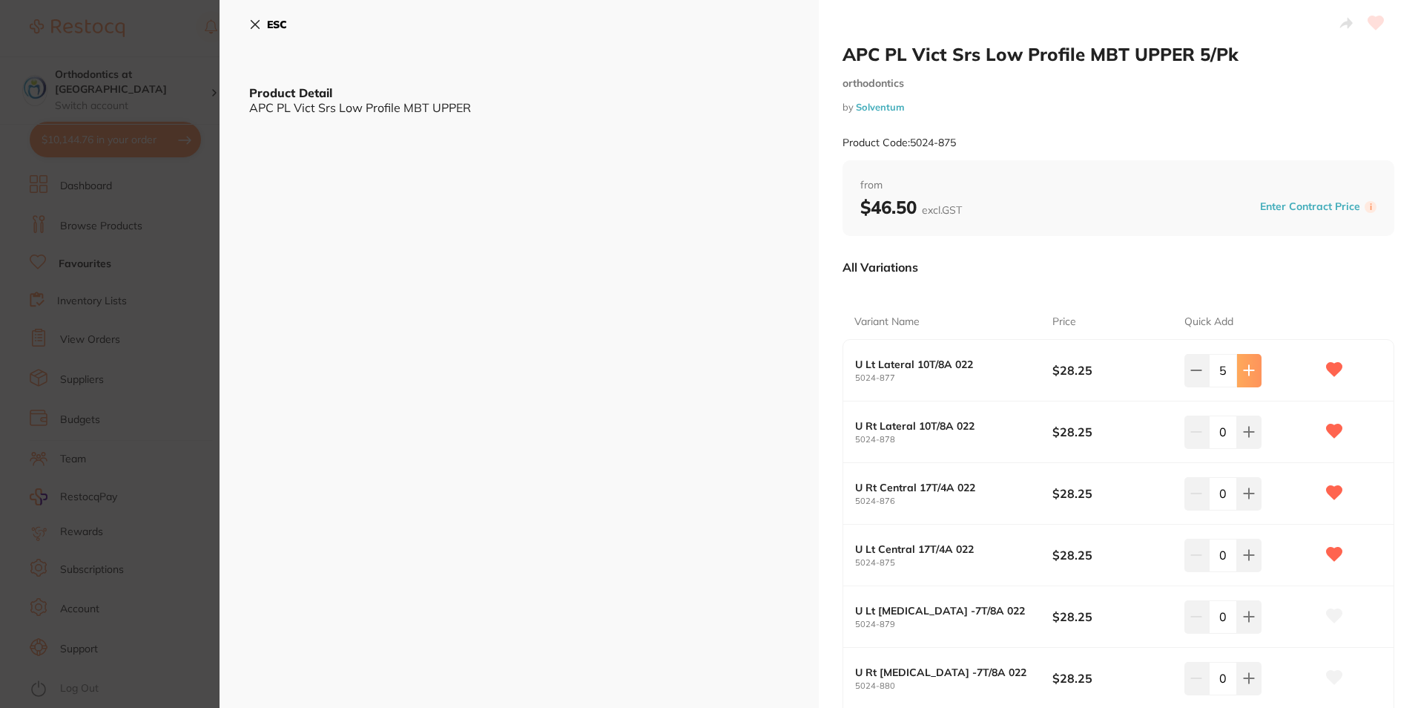
click at [1253, 372] on button at bounding box center [1249, 370] width 24 height 33
type input "8"
click at [1251, 432] on icon at bounding box center [1250, 432] width 10 height 10
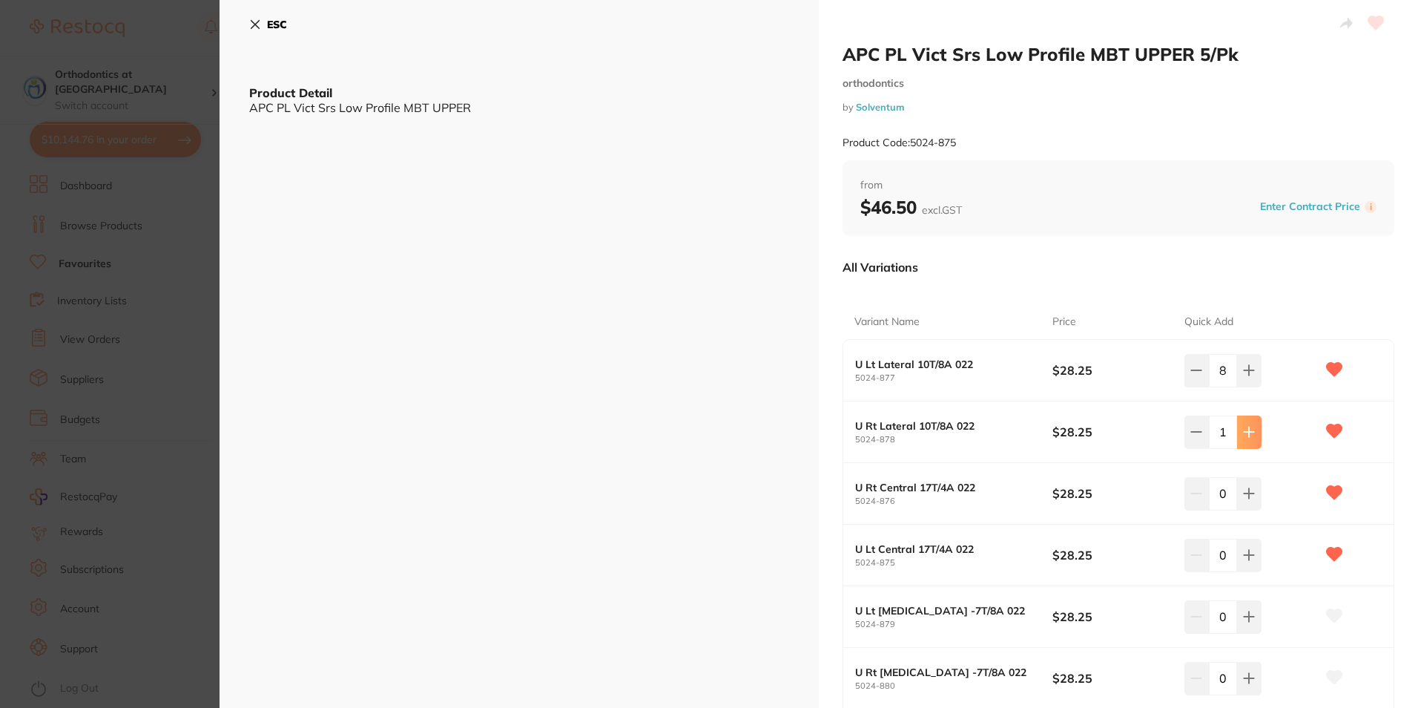
click at [1251, 432] on icon at bounding box center [1250, 432] width 10 height 10
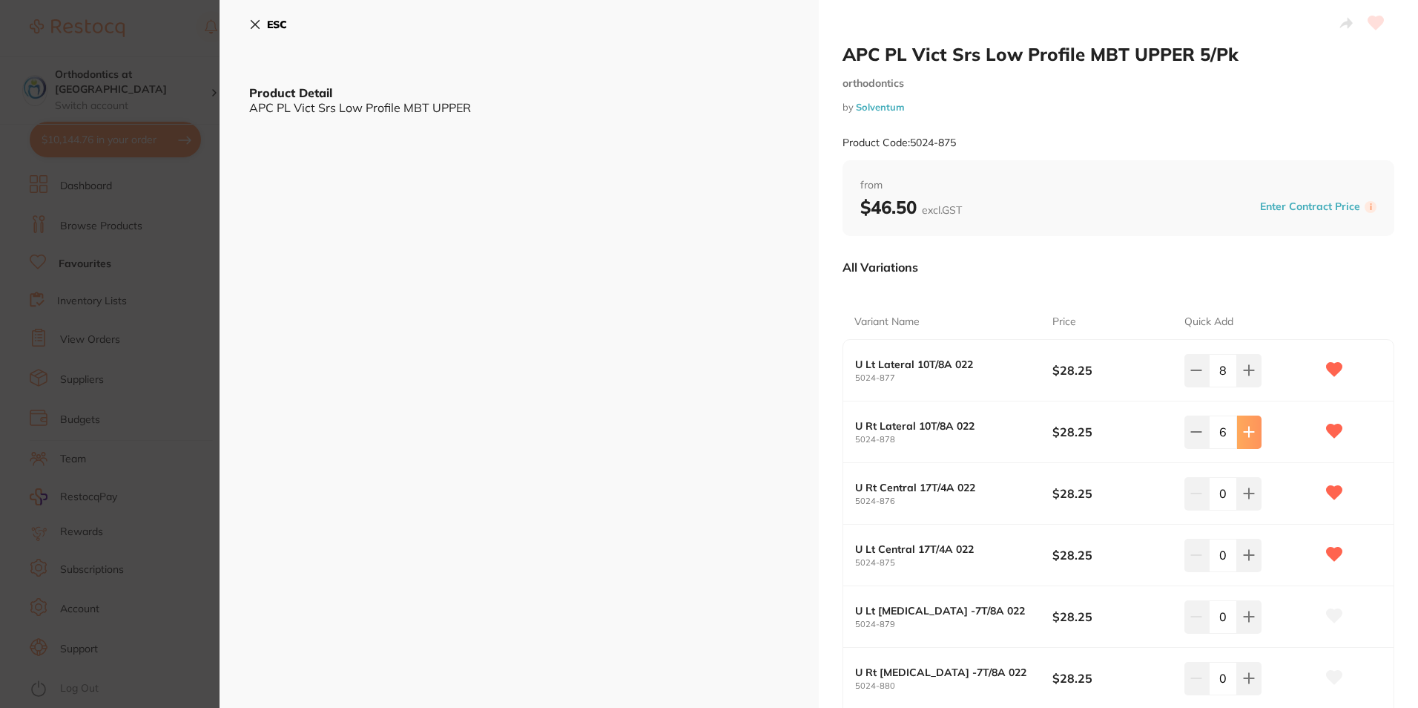
click at [1251, 432] on icon at bounding box center [1250, 432] width 10 height 10
type input "9"
click at [1248, 491] on icon at bounding box center [1249, 493] width 12 height 12
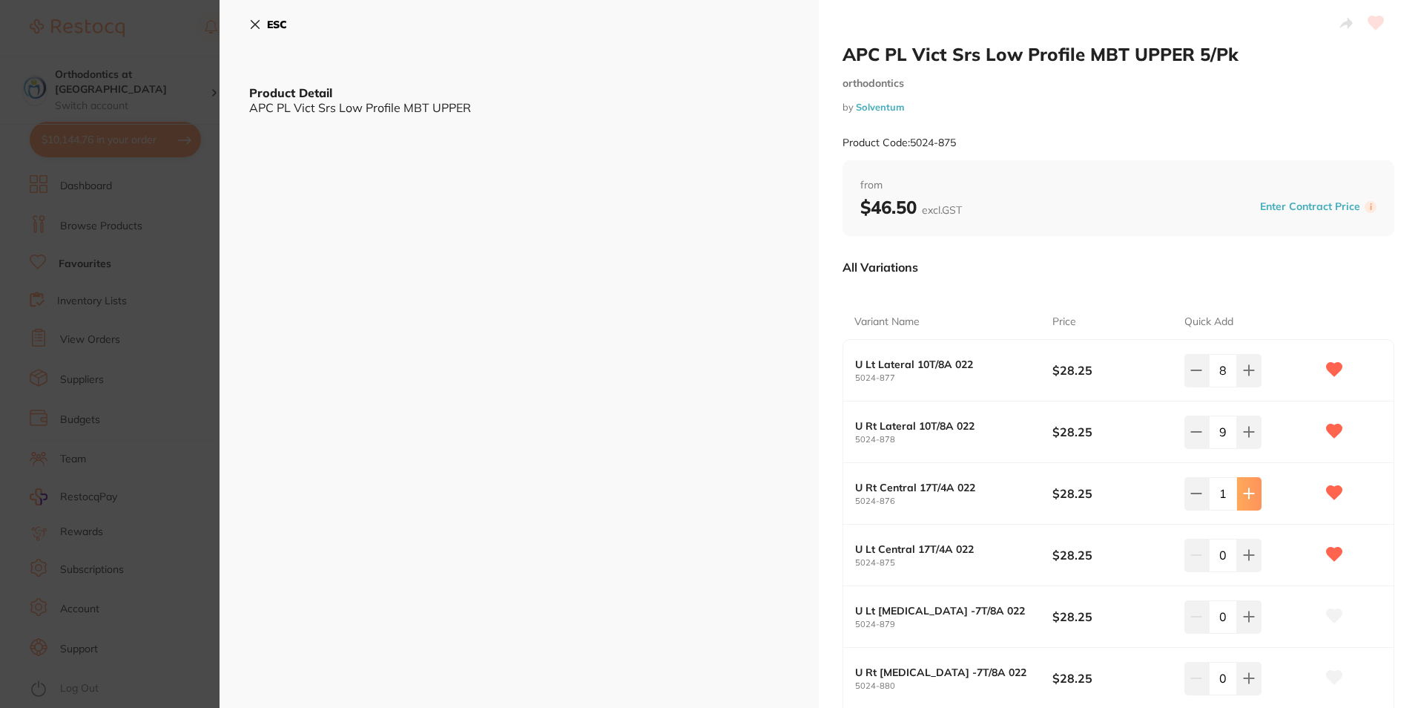
click at [1248, 491] on icon at bounding box center [1249, 493] width 12 height 12
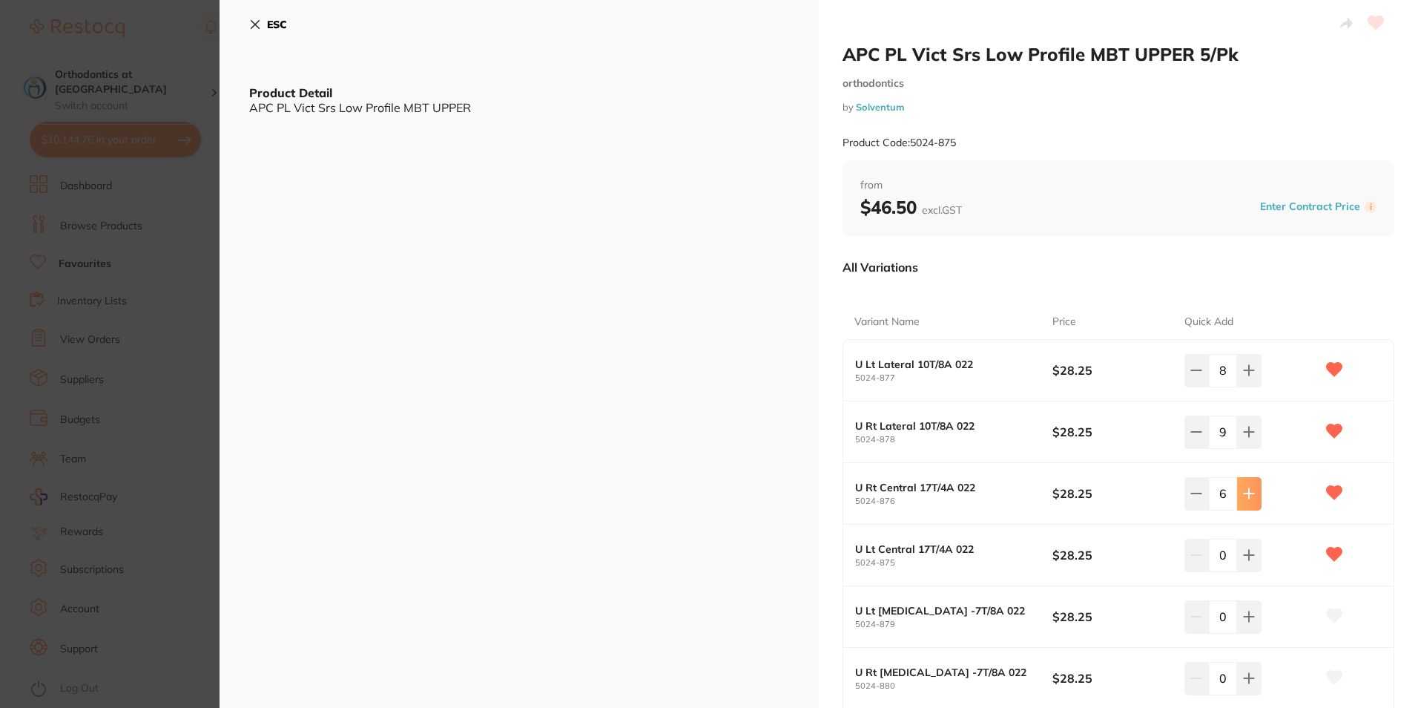
click at [1248, 491] on icon at bounding box center [1249, 493] width 12 height 12
type input "8"
click at [1245, 554] on icon at bounding box center [1249, 555] width 12 height 12
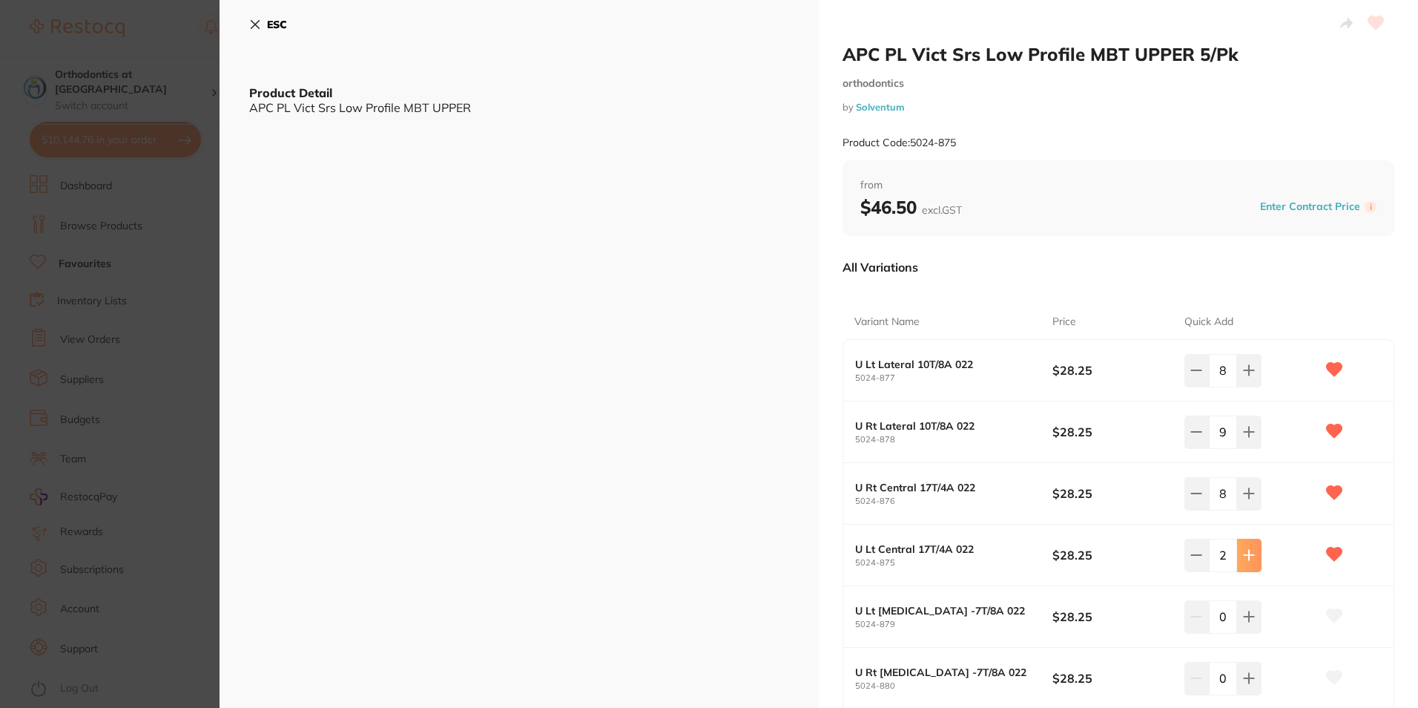
click at [1245, 554] on icon at bounding box center [1249, 555] width 12 height 12
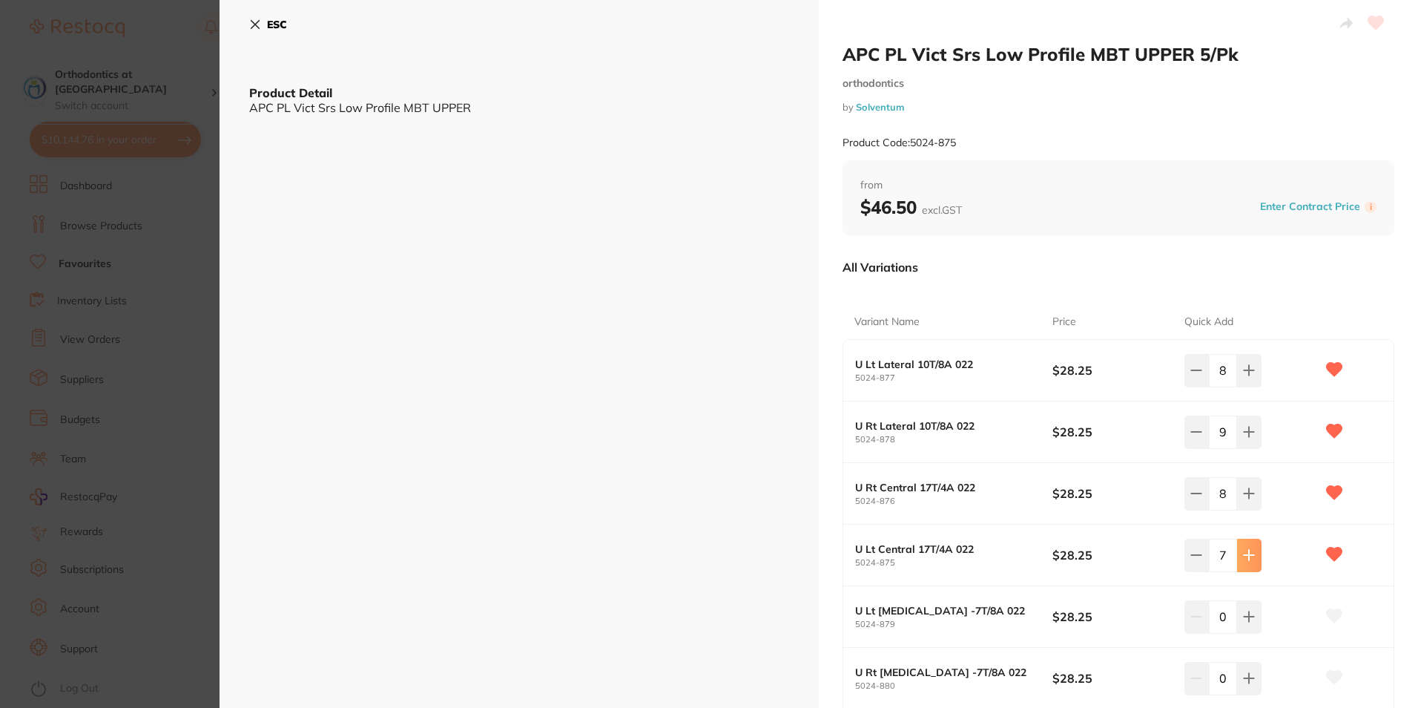
click at [1245, 554] on icon at bounding box center [1249, 555] width 12 height 12
type input "8"
click at [251, 27] on icon at bounding box center [255, 25] width 8 height 8
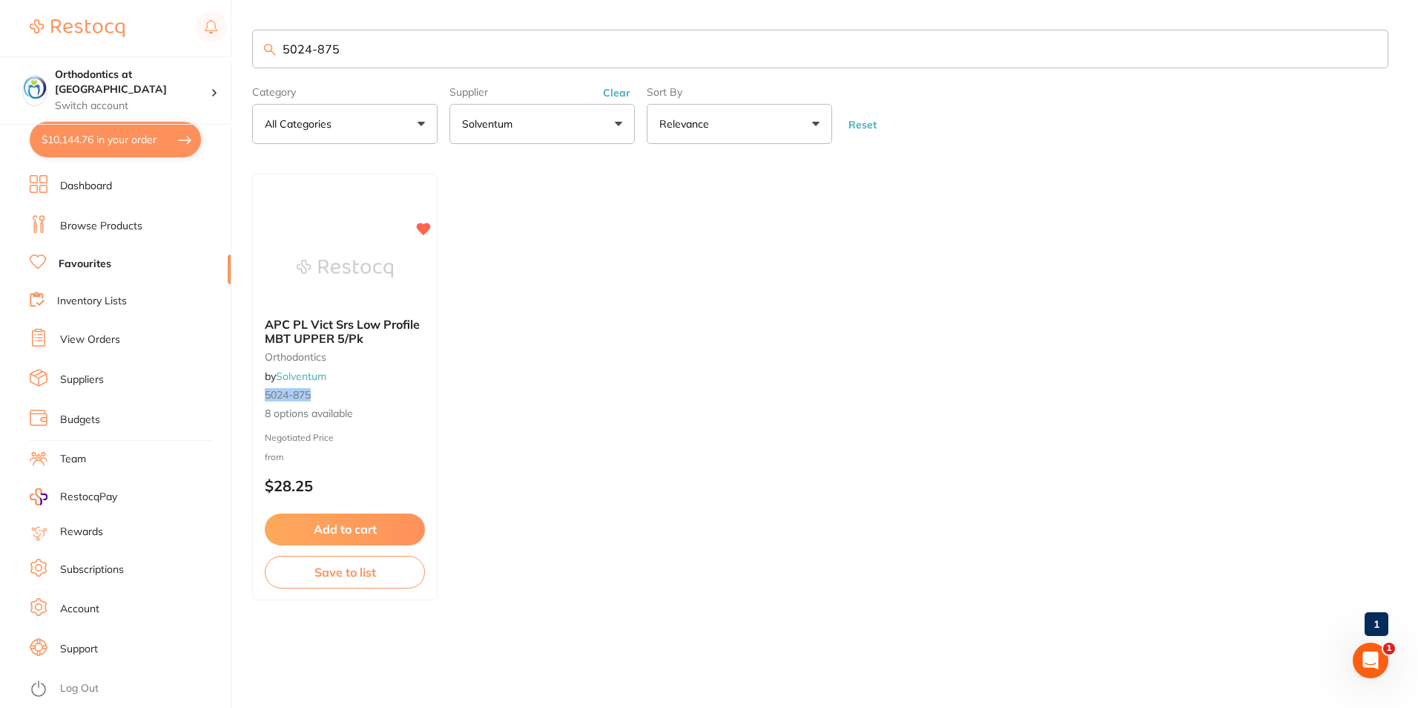
drag, startPoint x: 343, startPoint y: 52, endPoint x: 319, endPoint y: 46, distance: 24.5
click at [319, 46] on input "5024-875" at bounding box center [820, 49] width 1136 height 39
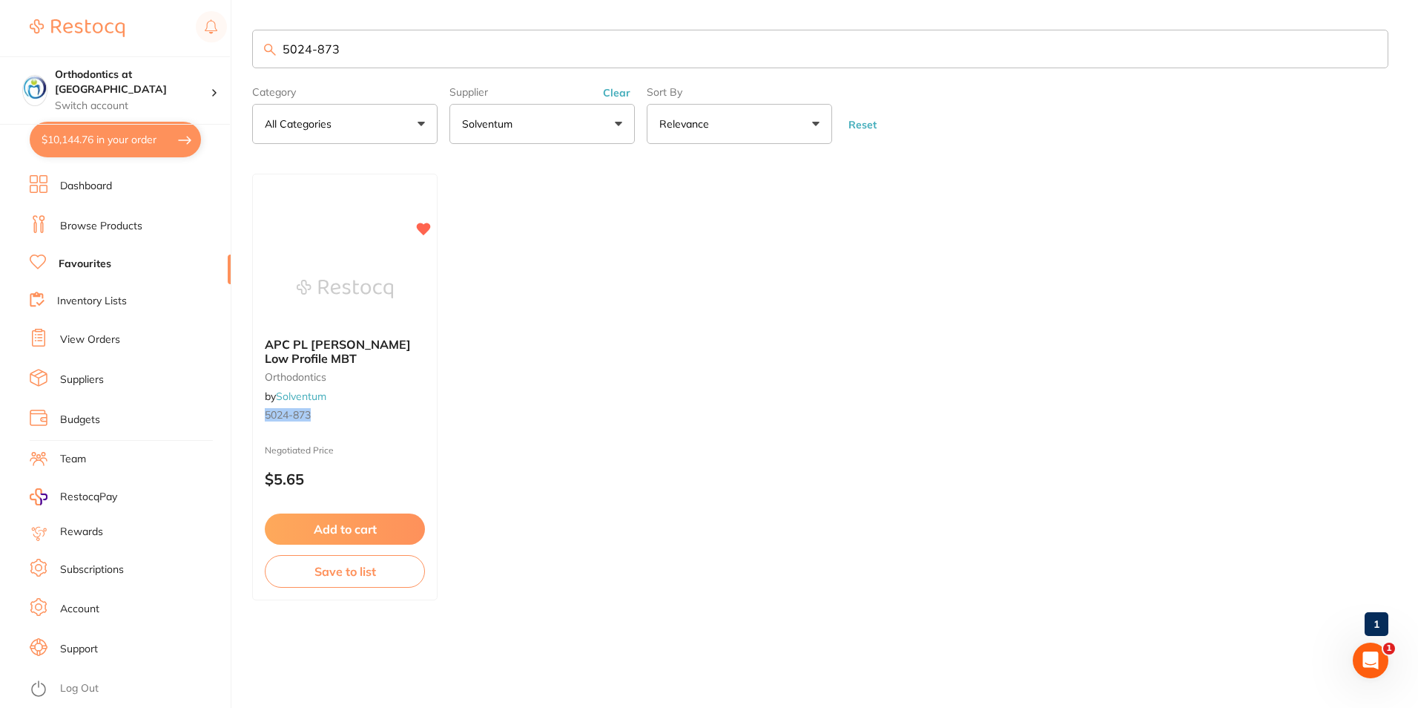
type input "5024-873"
click at [636, 232] on ul "APC PL Vict Srs Low Profile MBT orthodontics by Solventum 5024-873 Negotiated P…" at bounding box center [820, 387] width 1136 height 427
click at [108, 219] on link "Browse Products" at bounding box center [101, 226] width 82 height 15
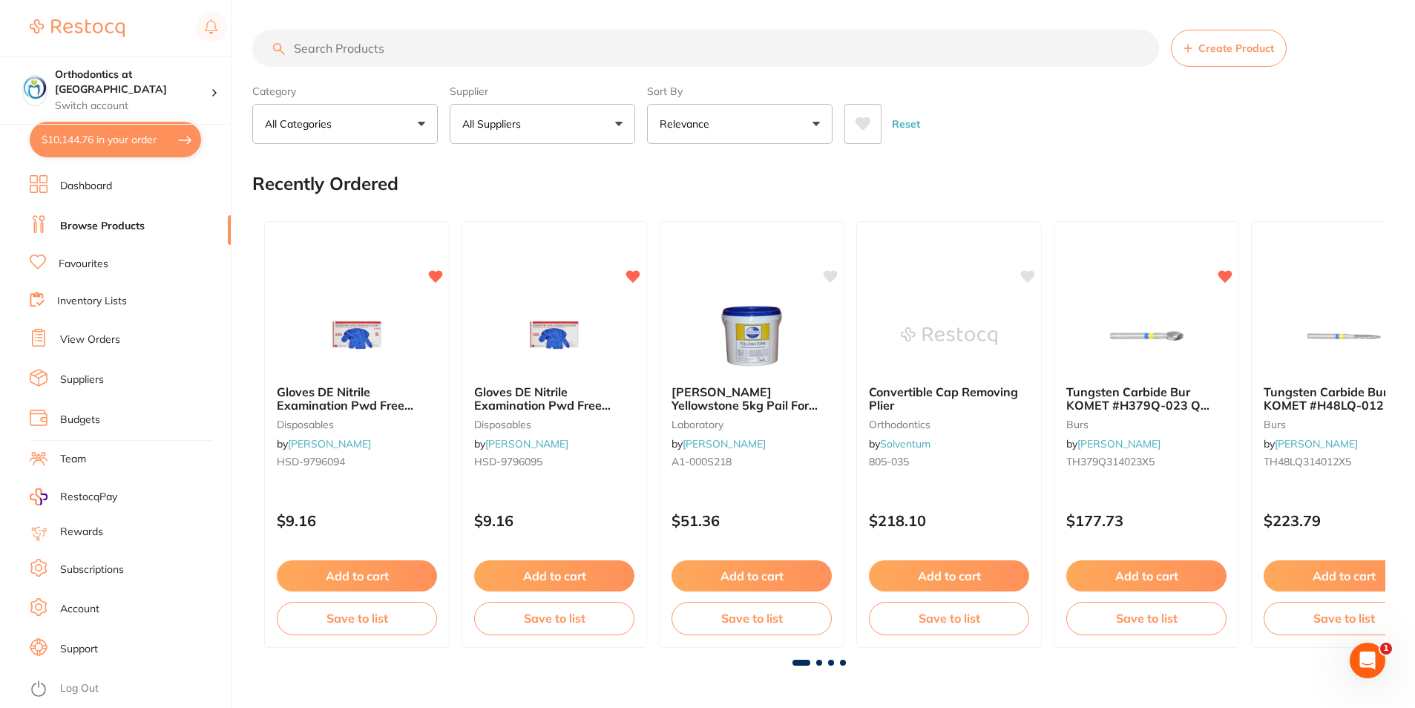
click at [352, 46] on input "search" at bounding box center [705, 48] width 906 height 37
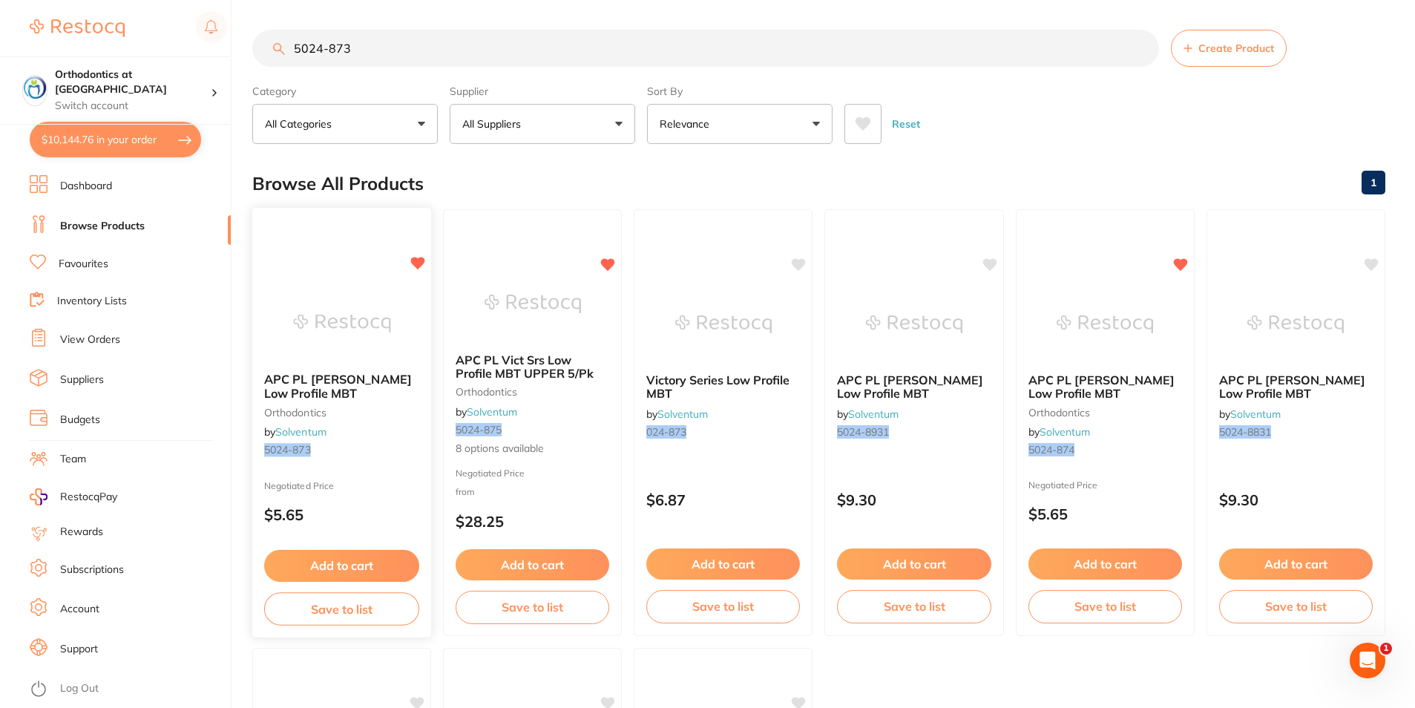
type input "5024-873"
click at [342, 380] on span "APC PL [PERSON_NAME] Low Profile MBT" at bounding box center [338, 386] width 148 height 29
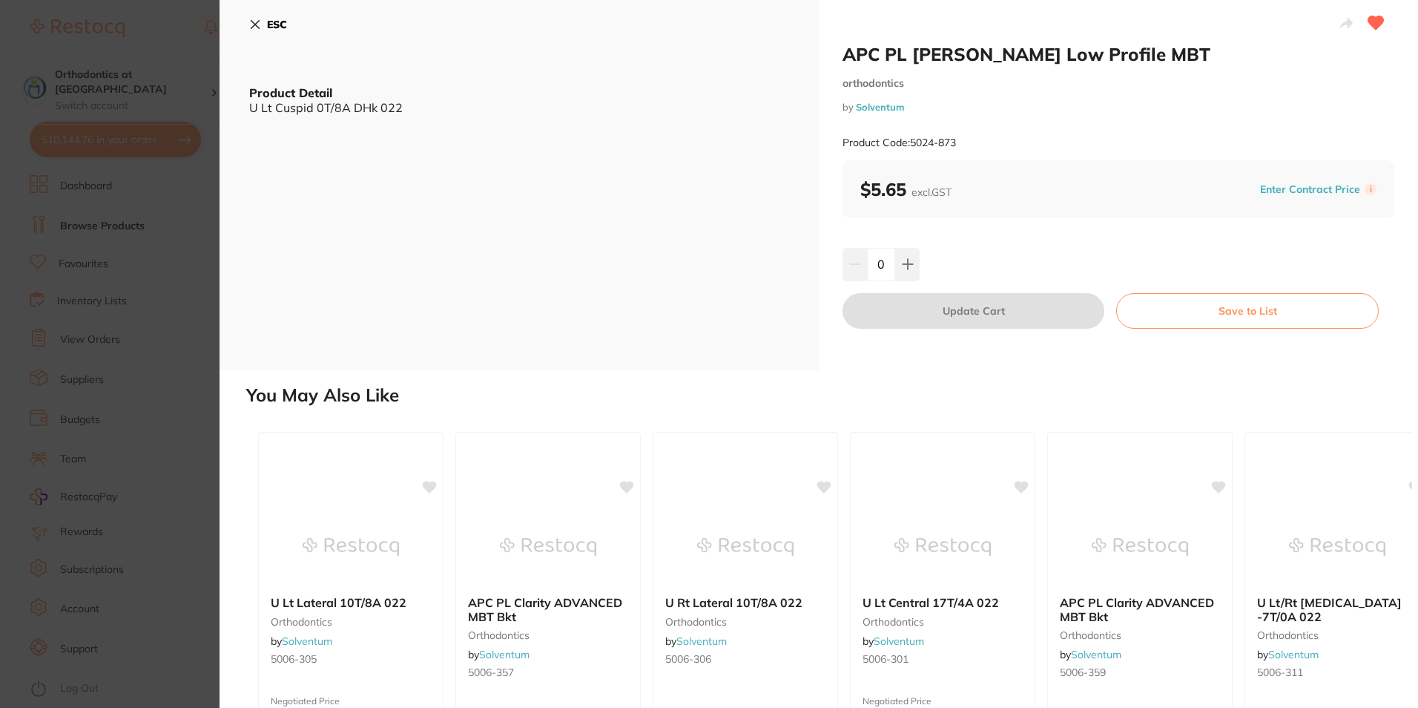
click at [253, 23] on icon at bounding box center [255, 25] width 8 height 8
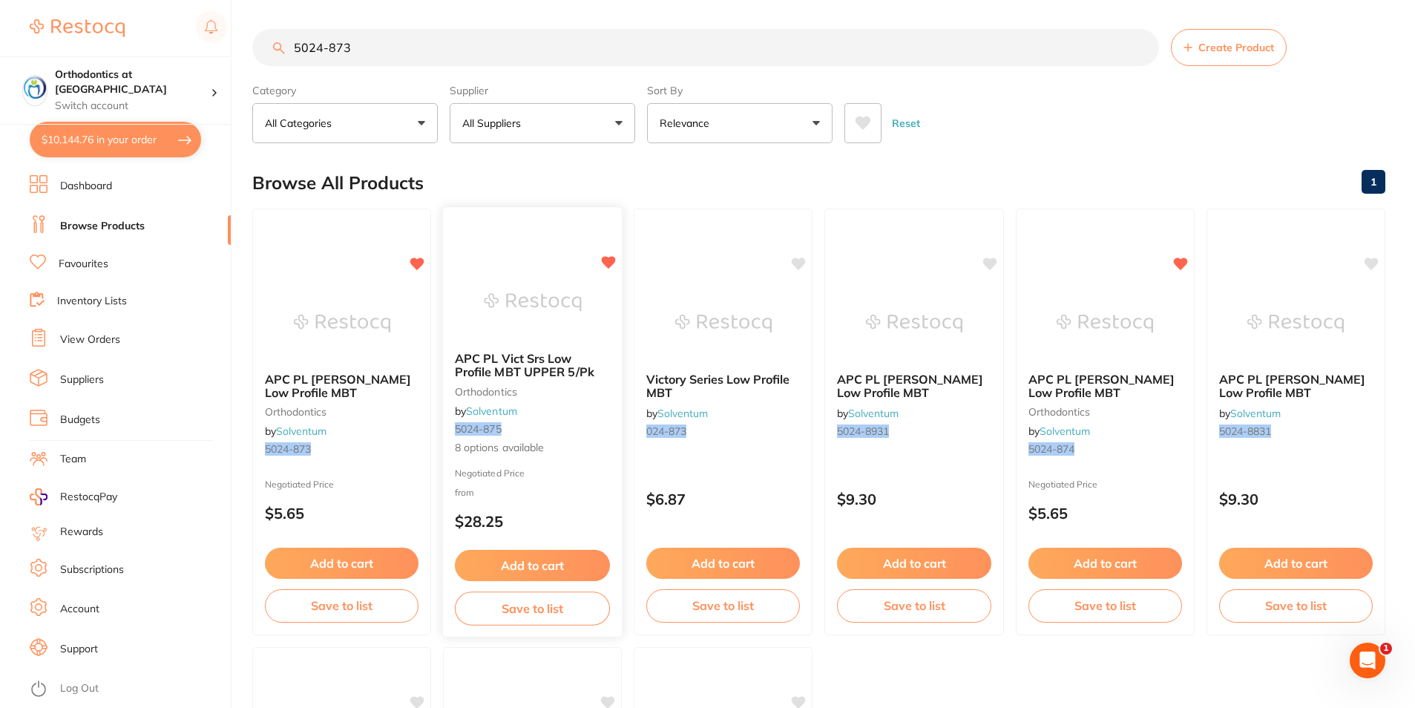
click at [542, 367] on span "APC PL Vict Srs Low Profile MBT UPPER 5/Pk" at bounding box center [524, 365] width 139 height 29
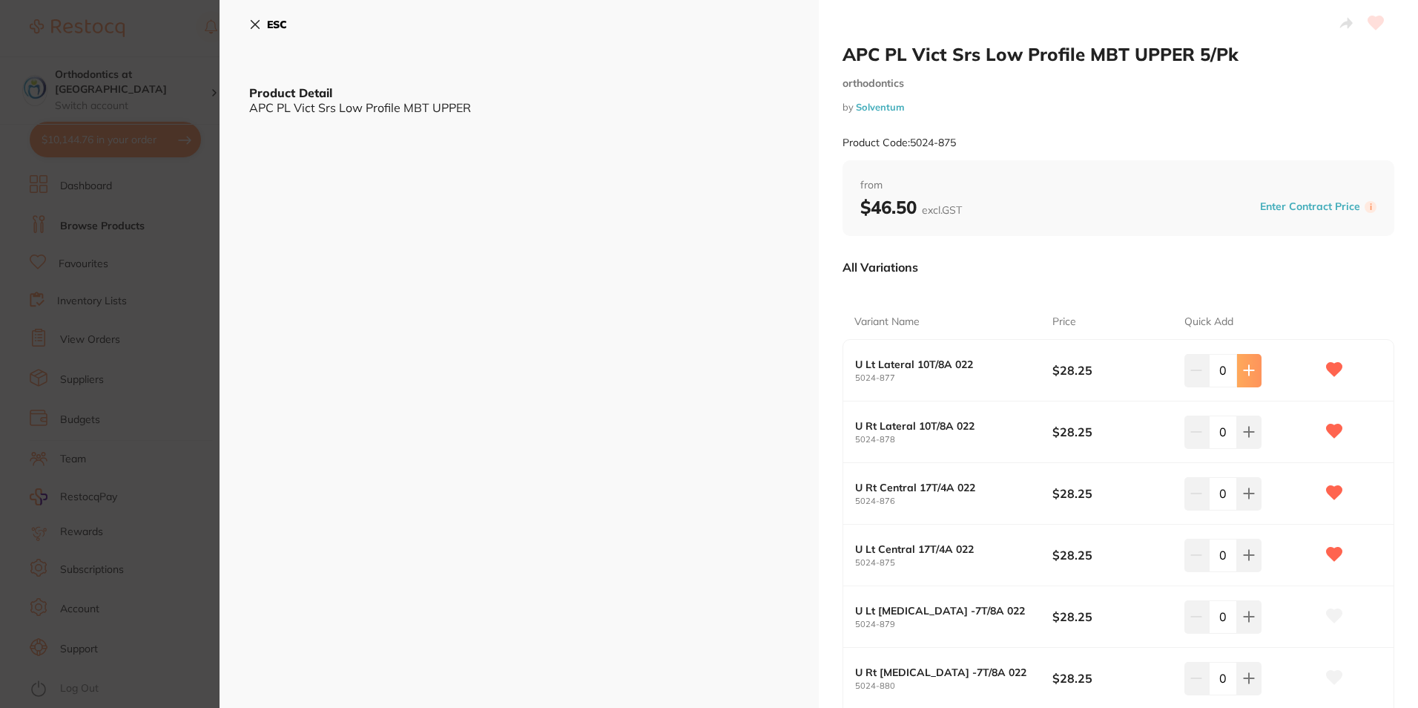
click at [1240, 369] on button at bounding box center [1249, 370] width 24 height 33
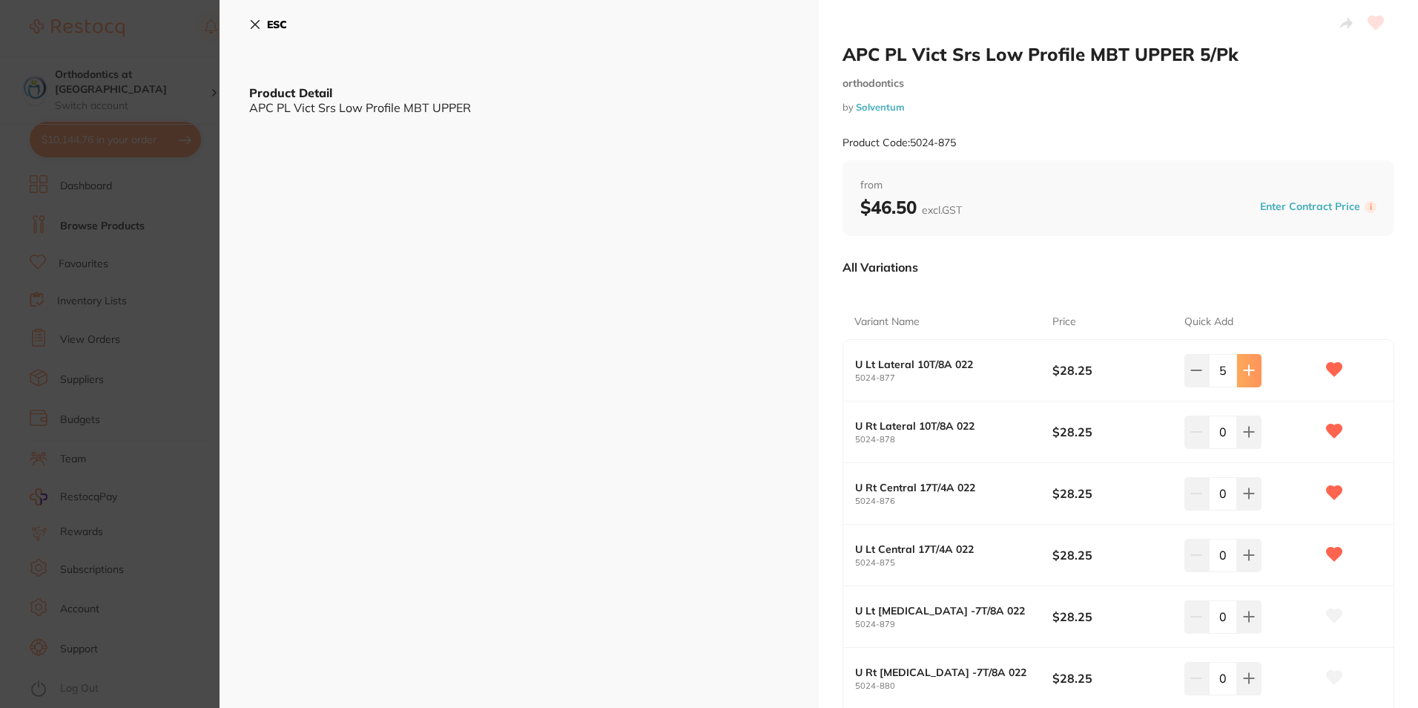
click at [1240, 369] on button at bounding box center [1249, 370] width 24 height 33
type input "8"
click at [1246, 433] on icon at bounding box center [1250, 432] width 10 height 10
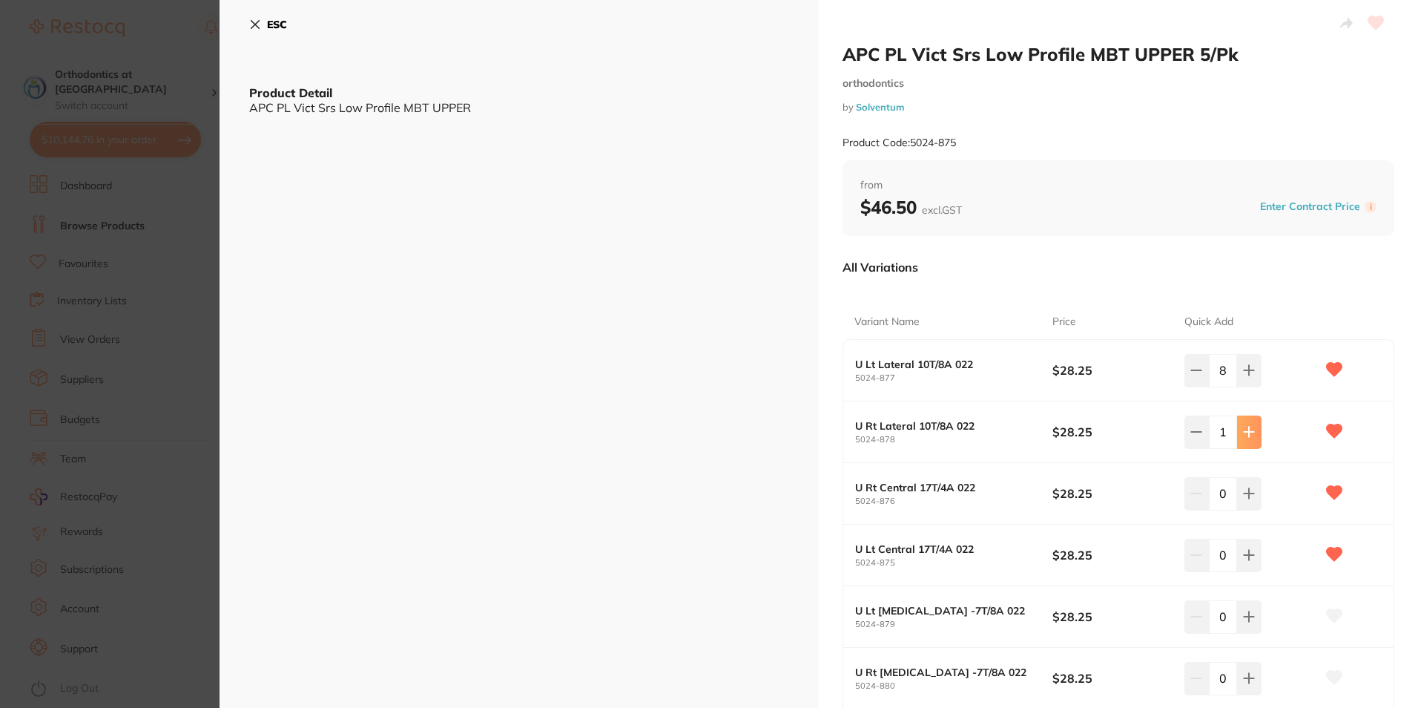
click at [1248, 433] on icon at bounding box center [1249, 432] width 12 height 12
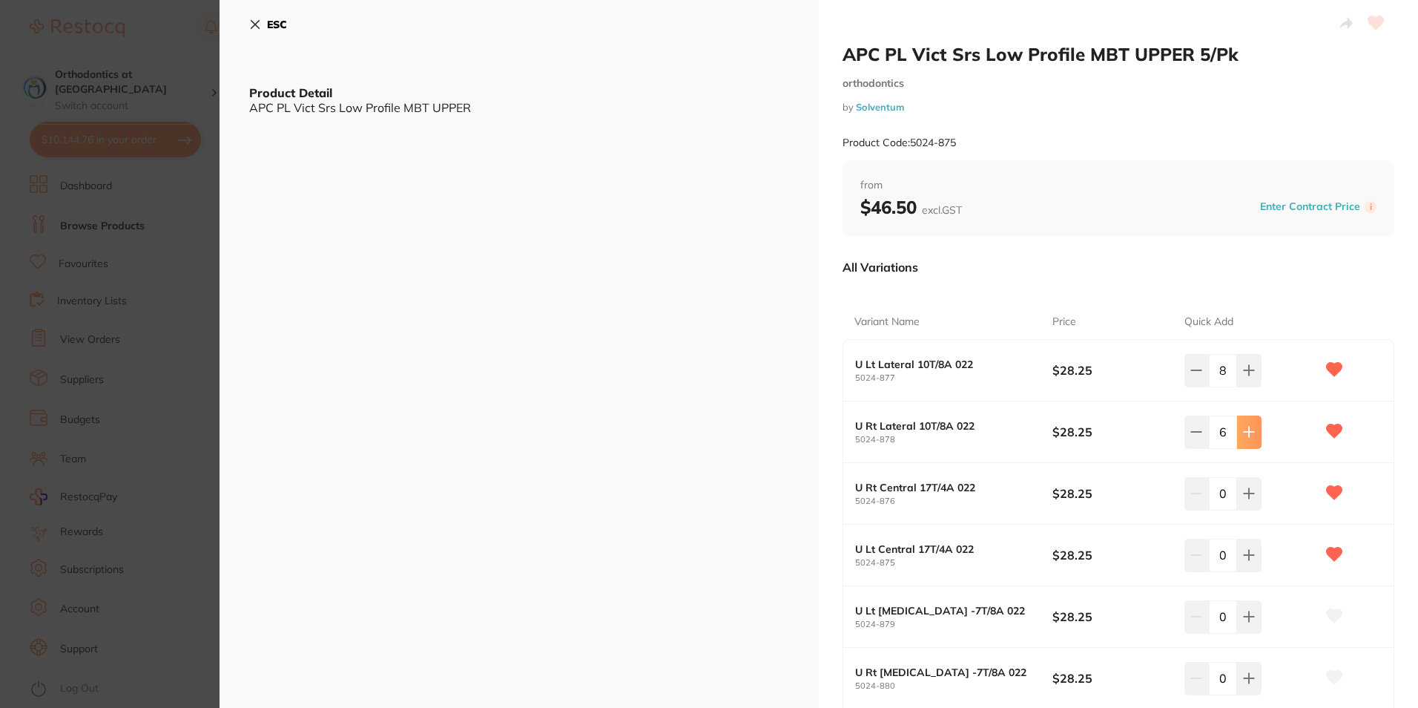
click at [1248, 433] on icon at bounding box center [1249, 432] width 12 height 12
click at [1253, 438] on button at bounding box center [1249, 431] width 24 height 33
type input "10"
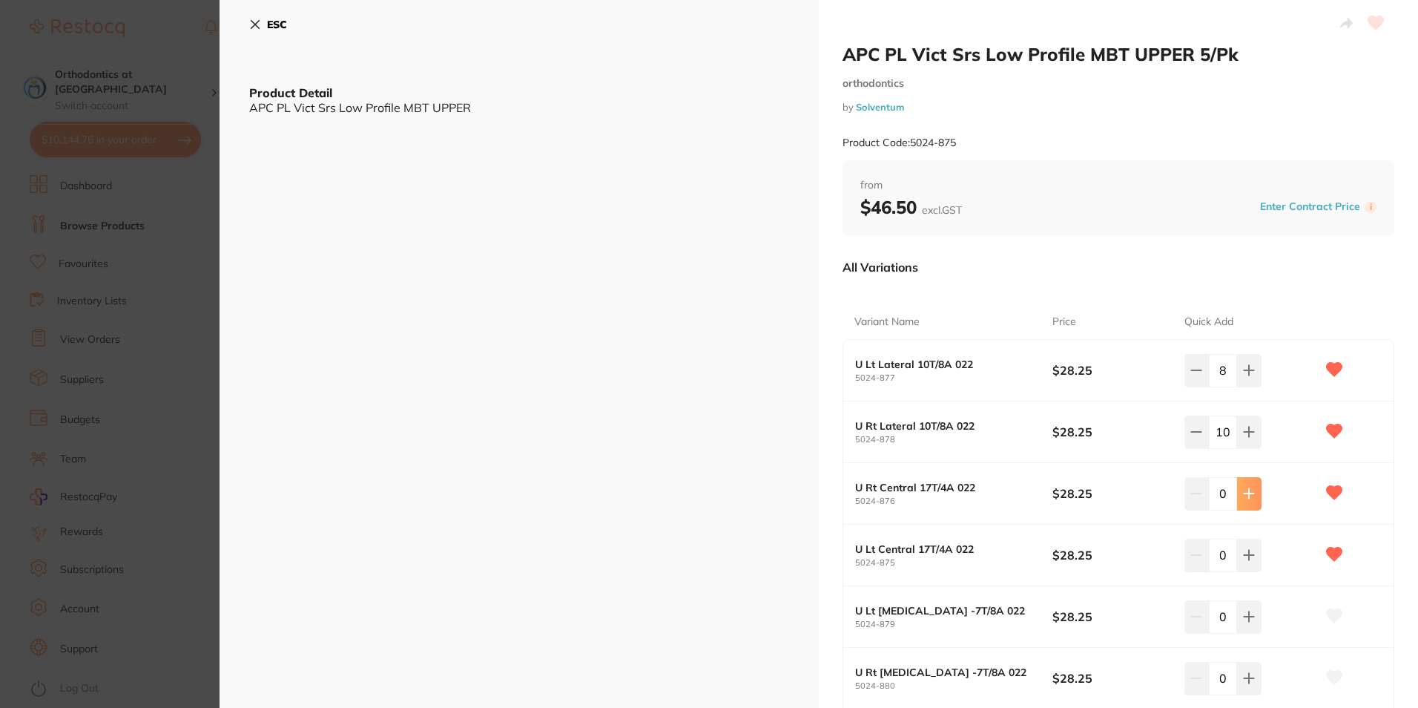
click at [1256, 493] on button at bounding box center [1249, 493] width 24 height 33
click at [1252, 490] on icon at bounding box center [1249, 493] width 12 height 12
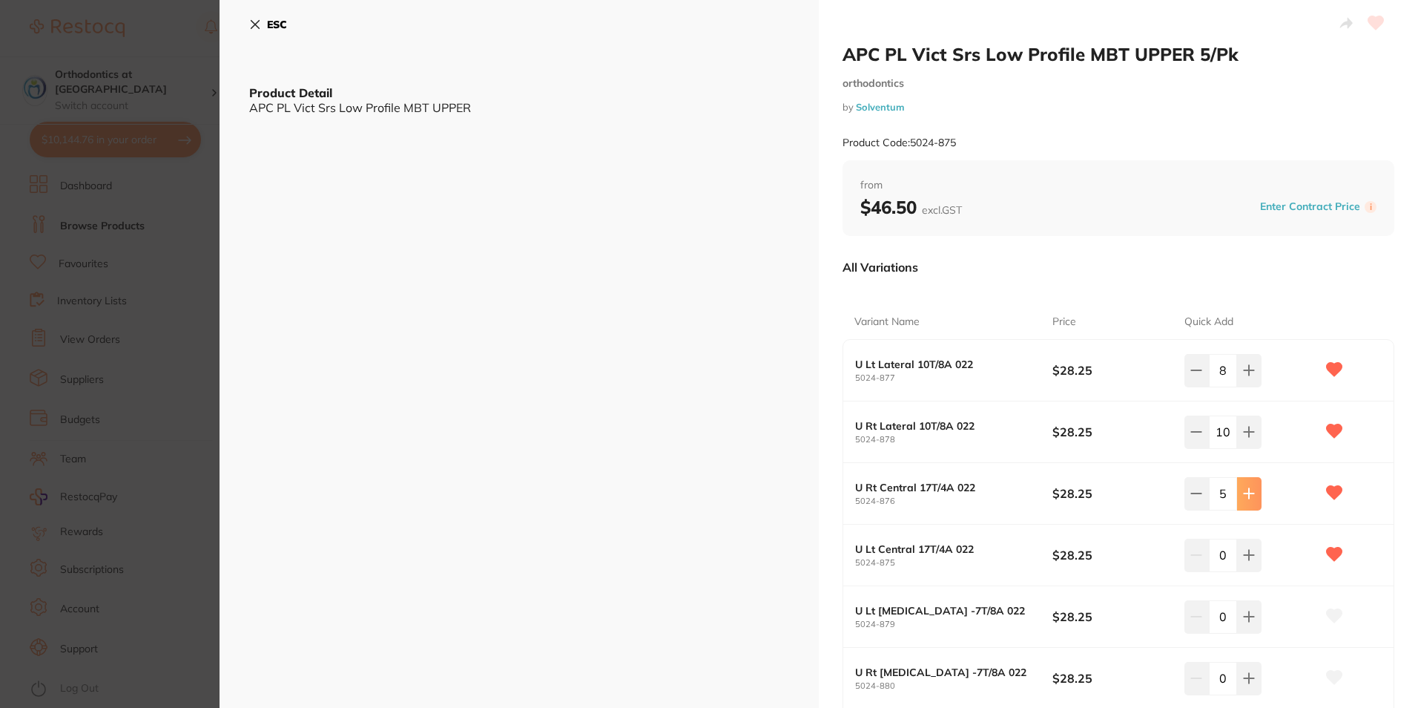
click at [1252, 490] on icon at bounding box center [1249, 493] width 12 height 12
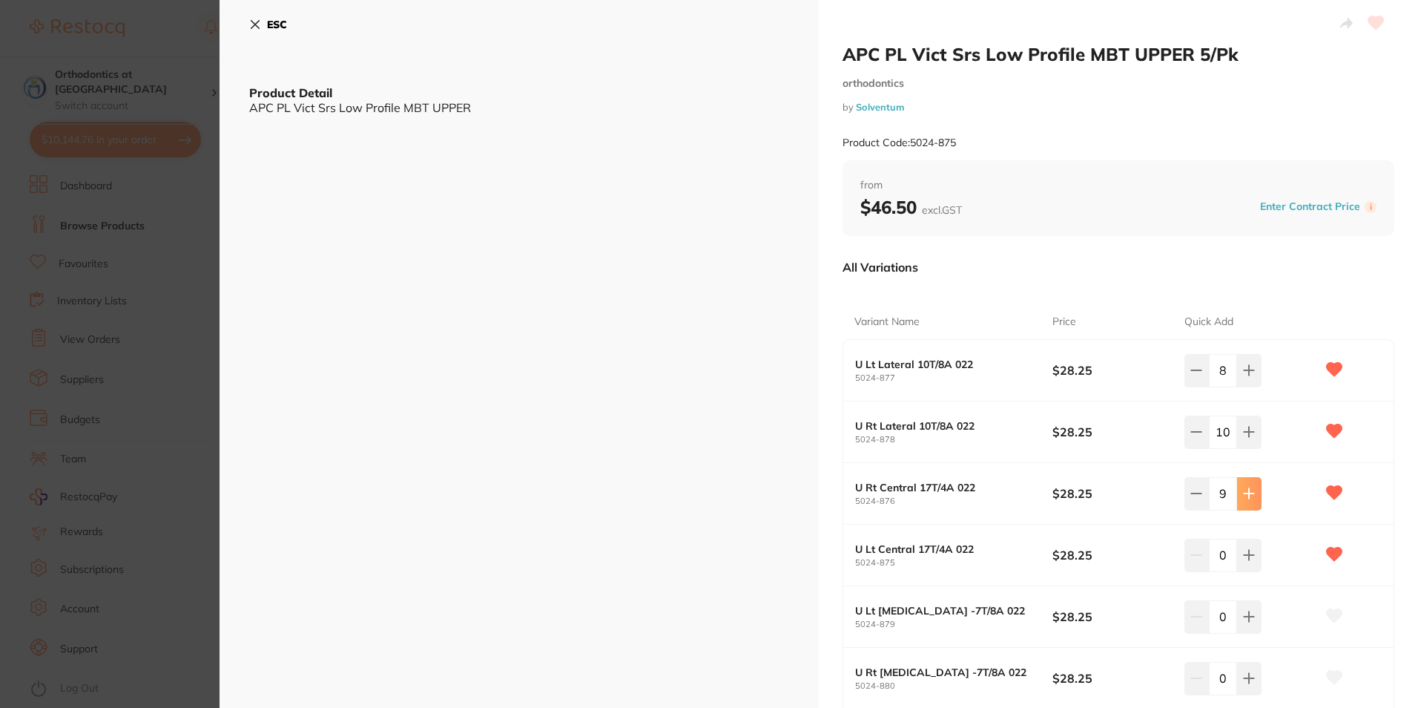
type input "10"
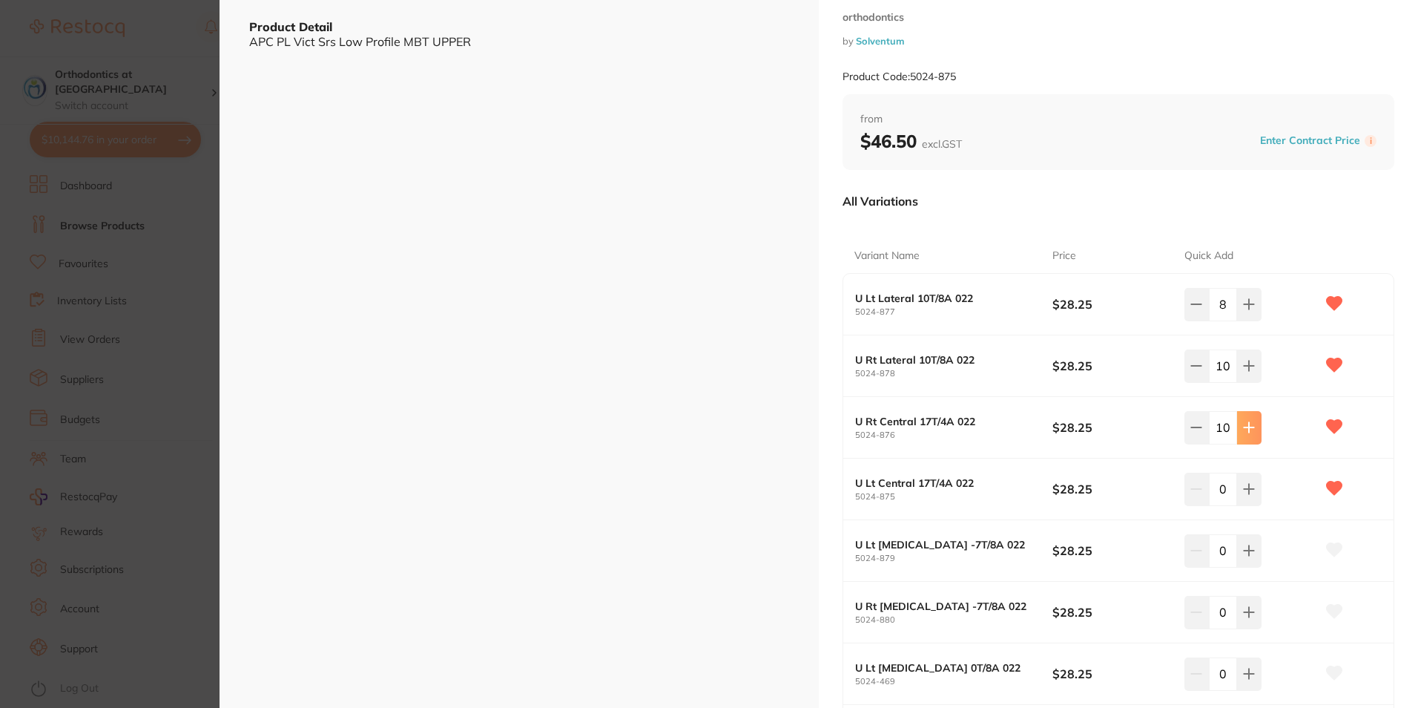
scroll to position [148, 0]
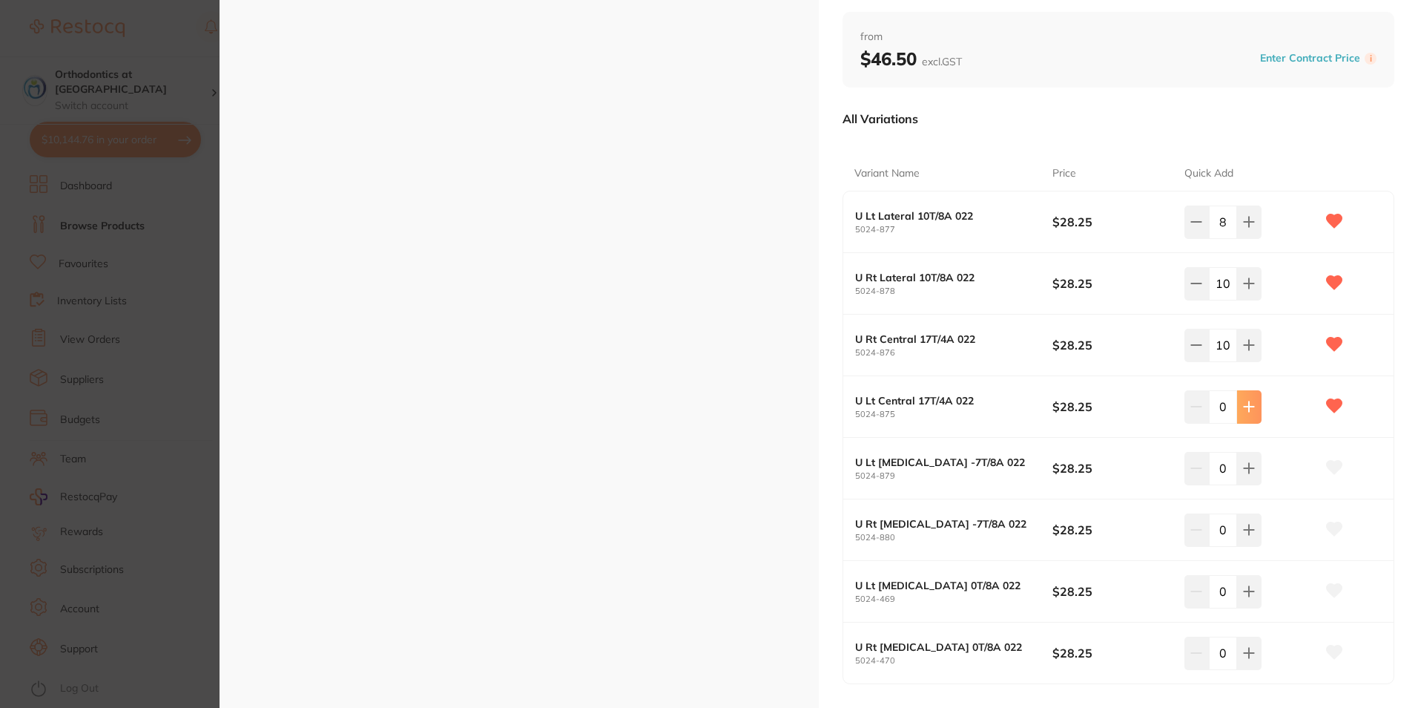
click at [1248, 412] on icon at bounding box center [1249, 407] width 12 height 12
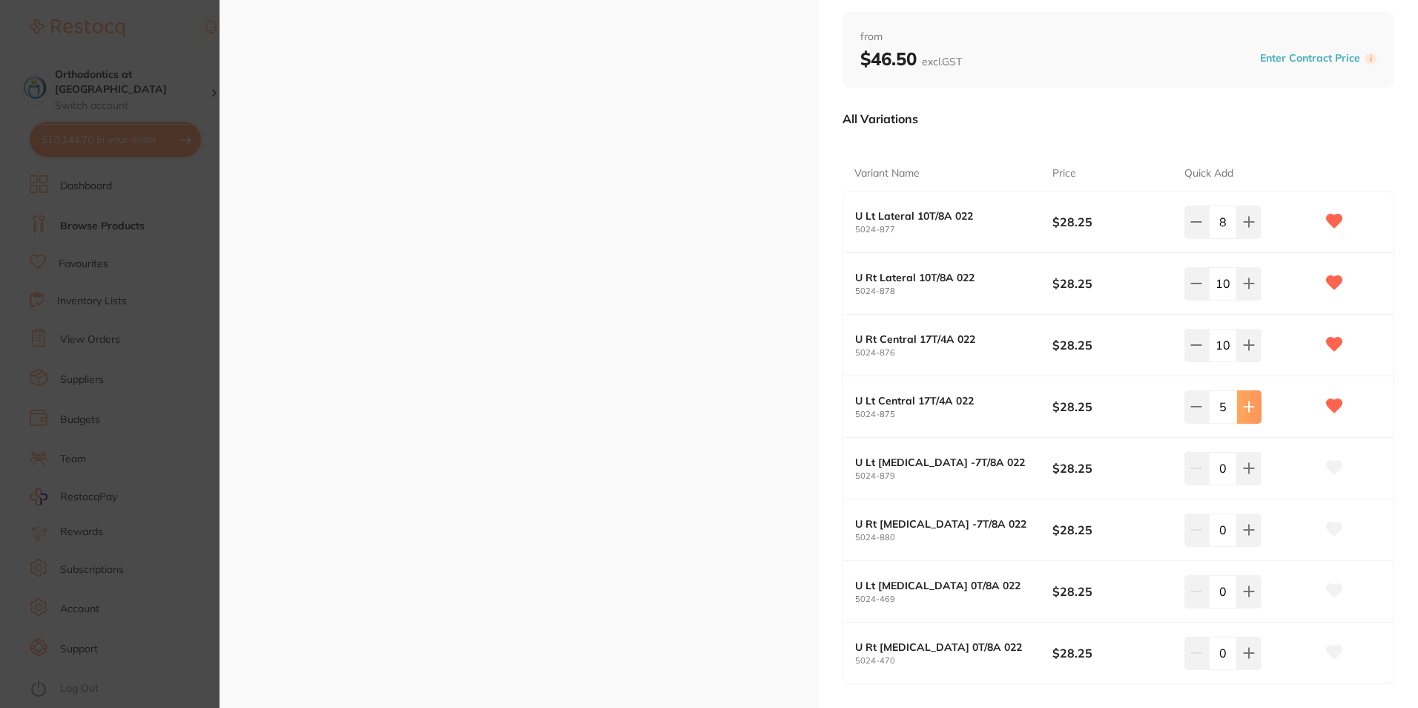
click at [1248, 412] on icon at bounding box center [1249, 407] width 12 height 12
type input "8"
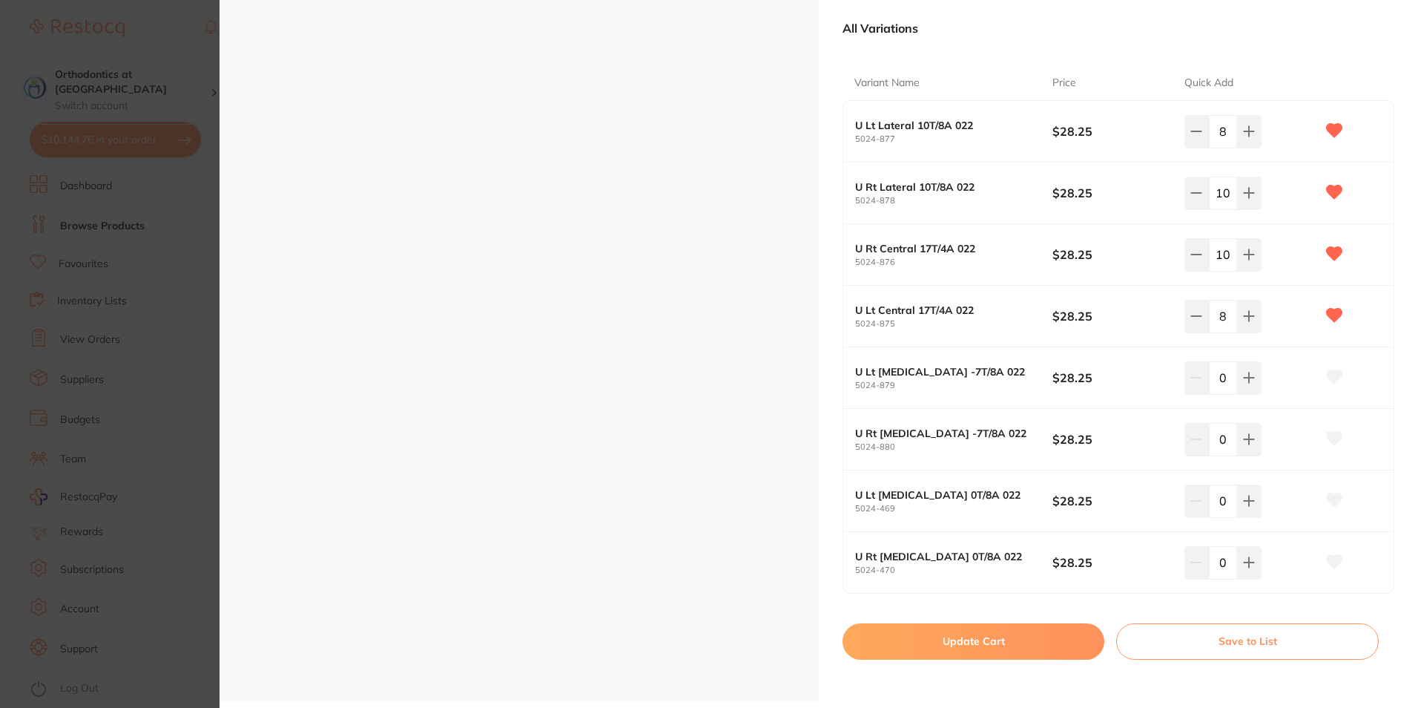
scroll to position [243, 0]
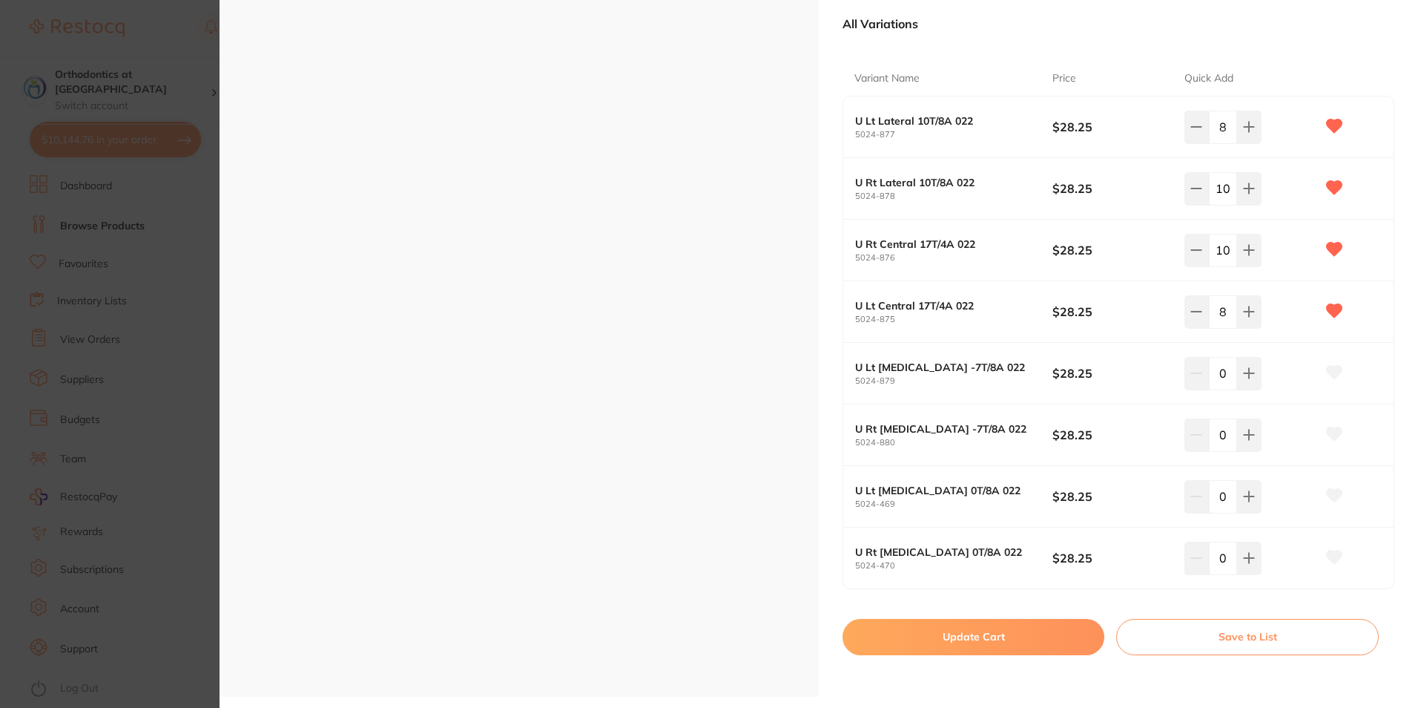
click at [1001, 631] on button "Update Cart" at bounding box center [974, 637] width 262 height 36
checkbox input "false"
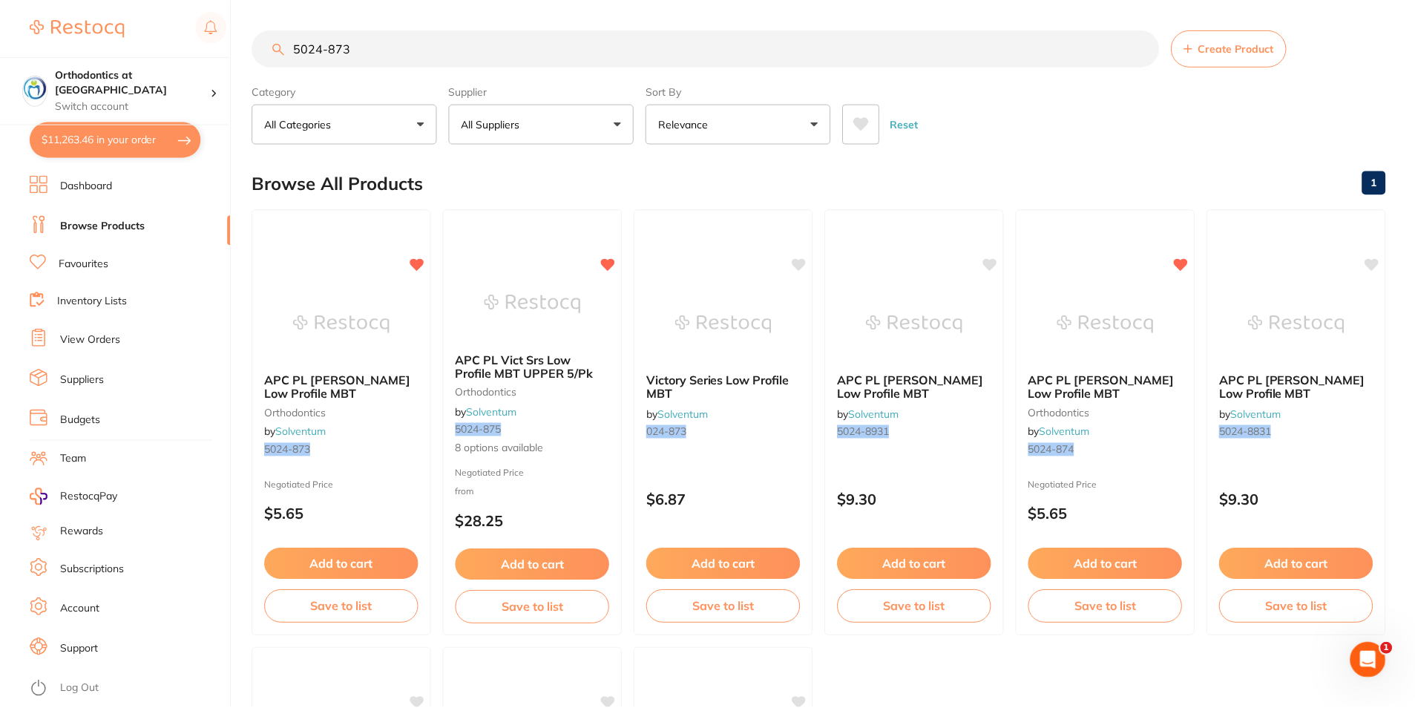
scroll to position [1, 0]
click at [120, 147] on button "$11,263.46 in your order" at bounding box center [115, 140] width 171 height 36
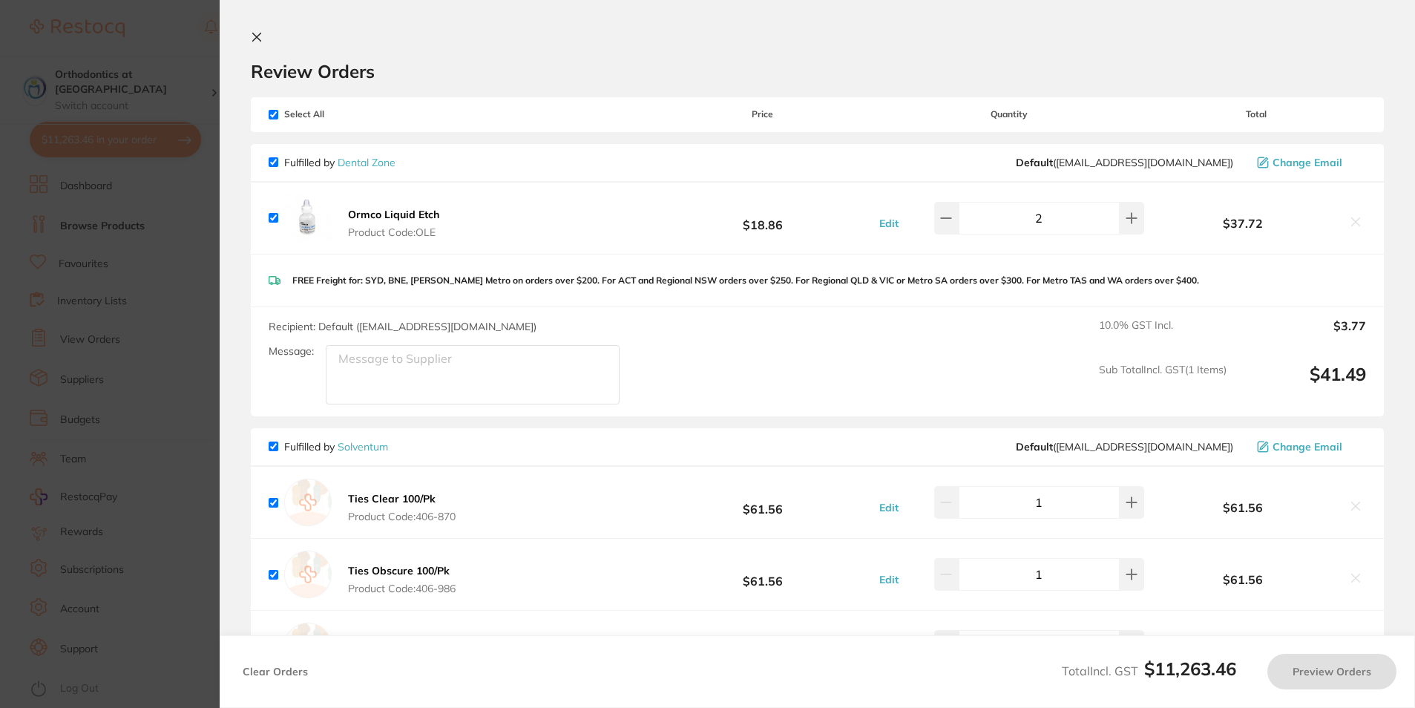
checkbox input "true"
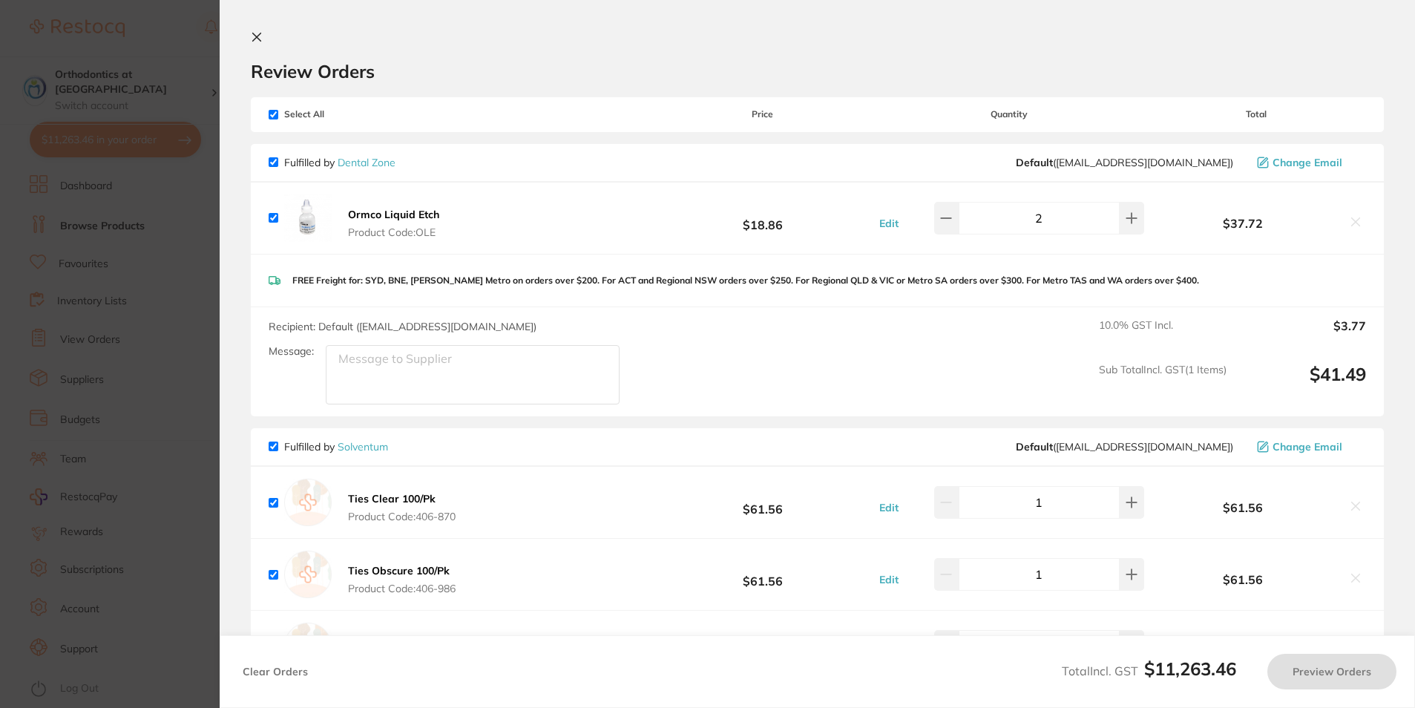
checkbox input "true"
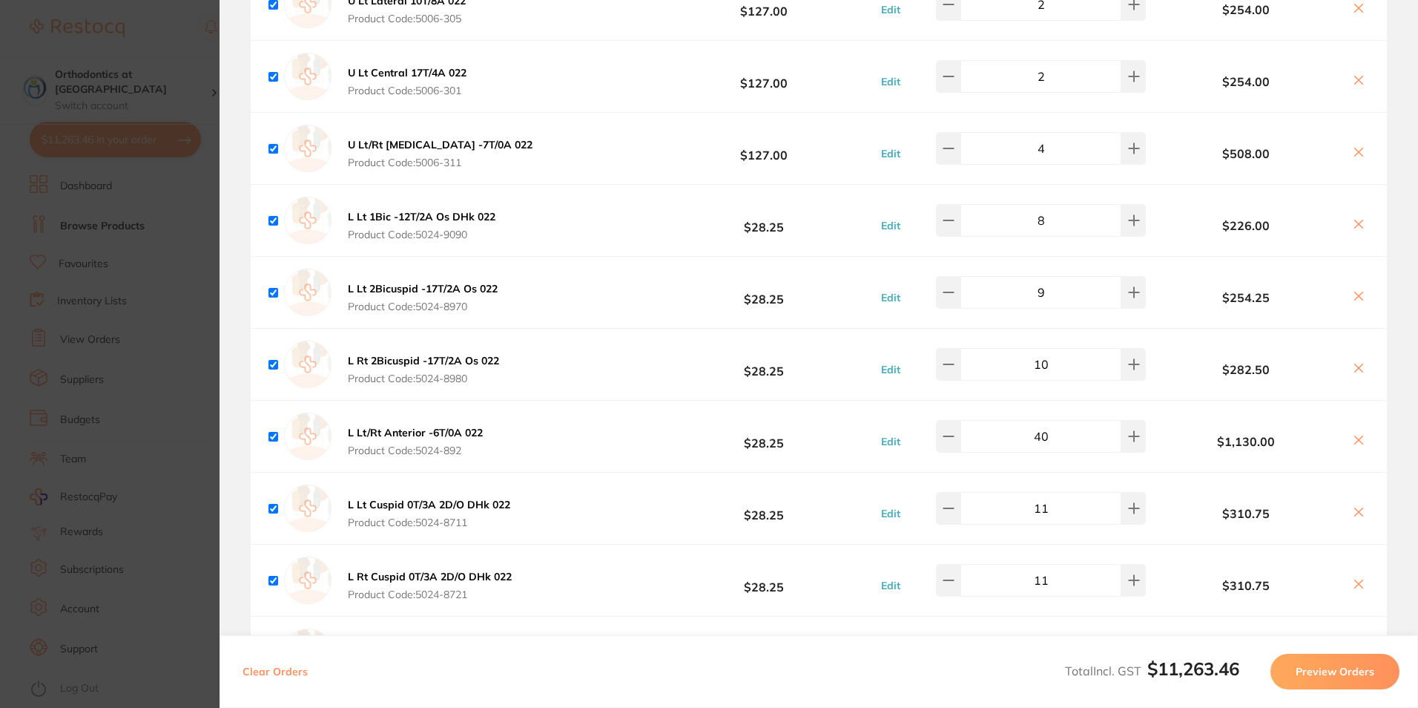
scroll to position [1929, 0]
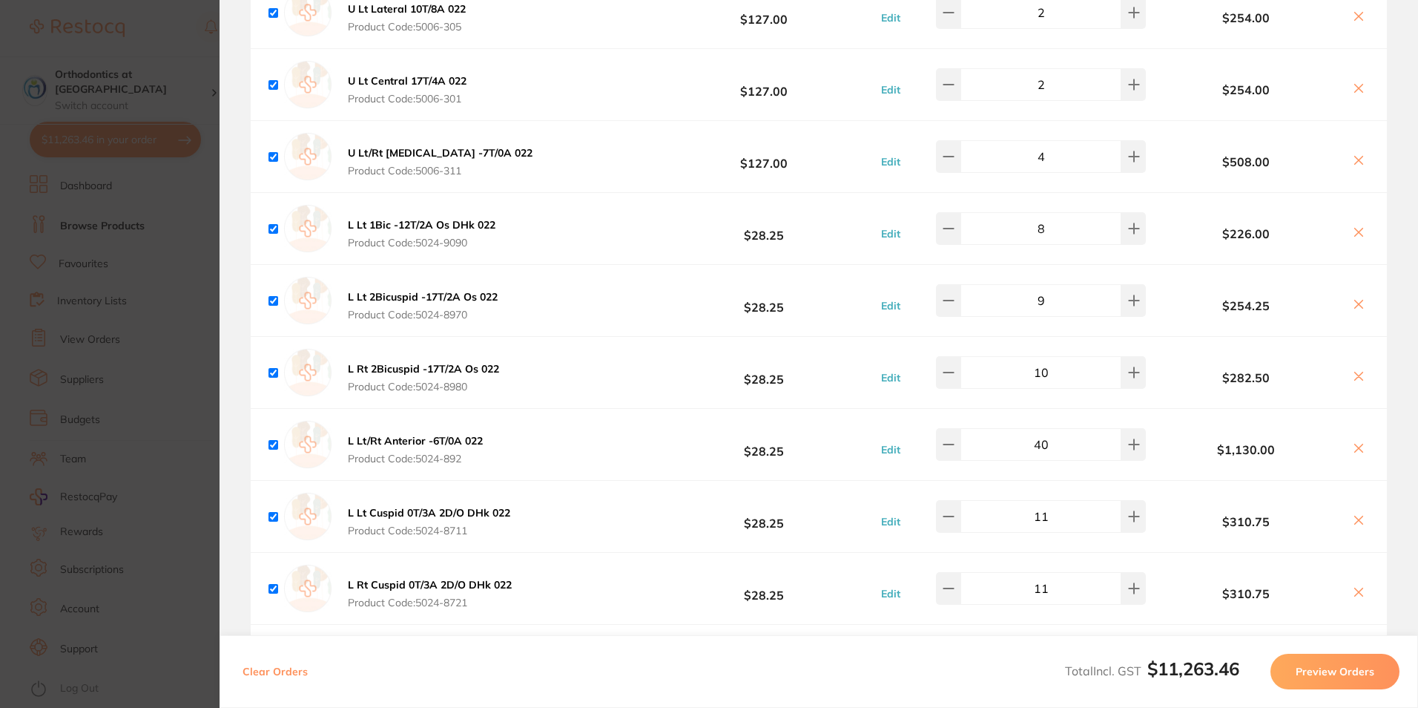
click at [174, 30] on section "Update RRP Set your pre negotiated price for this item. Item Agreed RRP (excl. …" at bounding box center [709, 354] width 1418 height 708
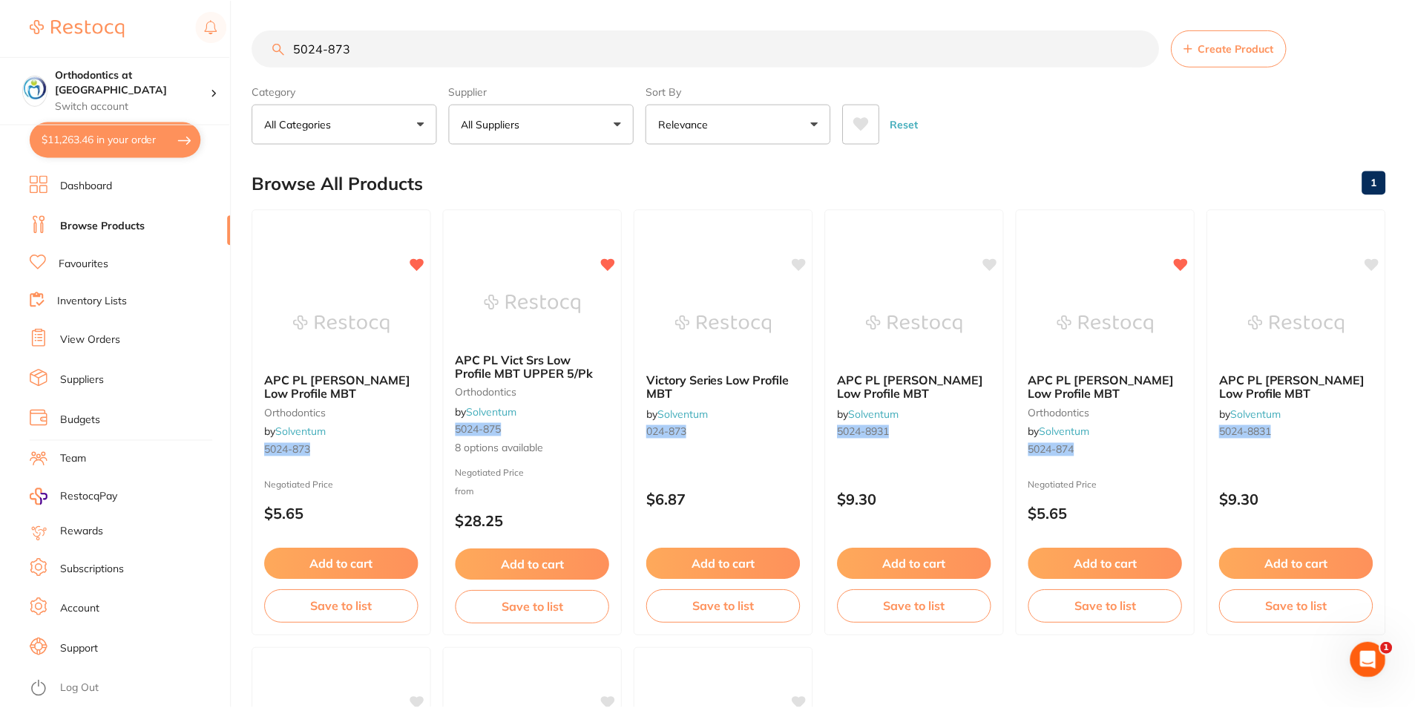
scroll to position [1, 0]
click at [98, 260] on link "Favourites" at bounding box center [84, 264] width 50 height 15
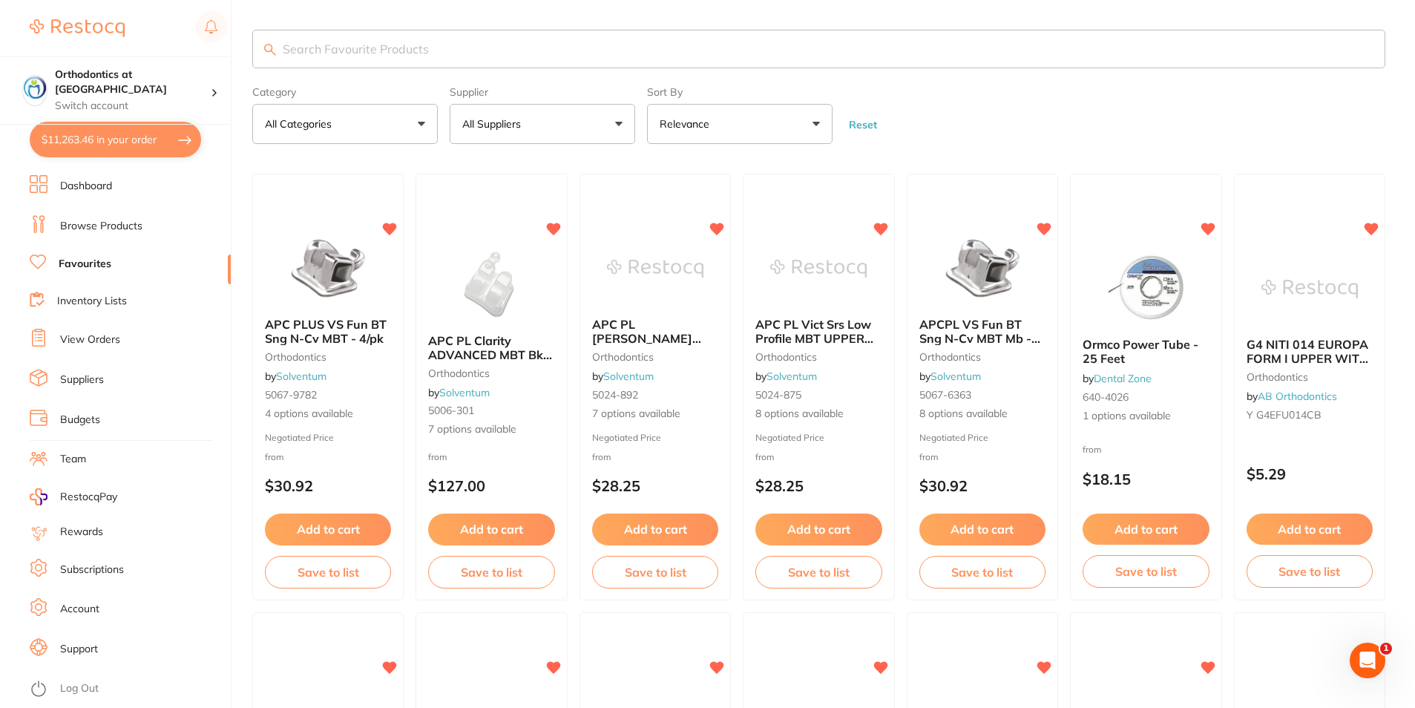
click at [616, 123] on button "All Suppliers" at bounding box center [542, 124] width 185 height 40
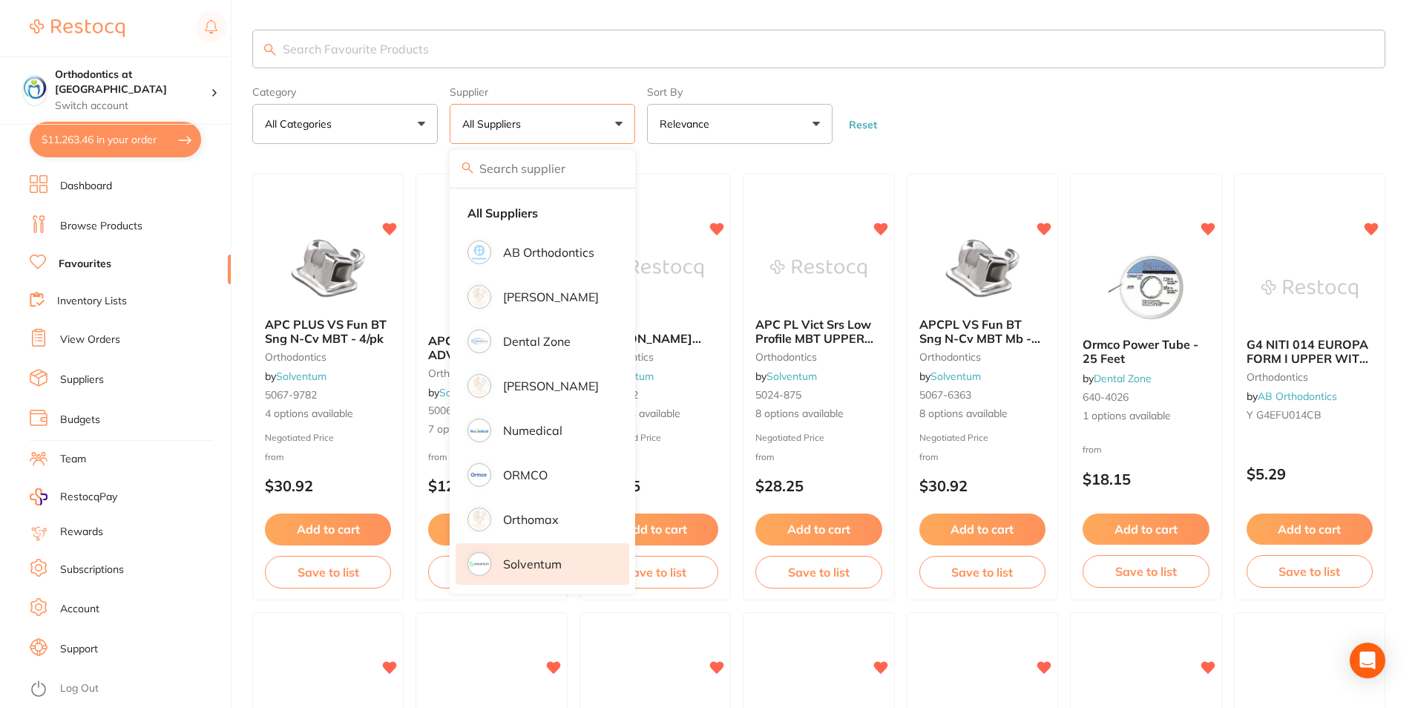
click at [536, 570] on p "Solventum" at bounding box center [532, 563] width 59 height 13
click at [1087, 91] on form "Category All Categories All Categories orthodontics Clear Category false All Ca…" at bounding box center [818, 112] width 1133 height 64
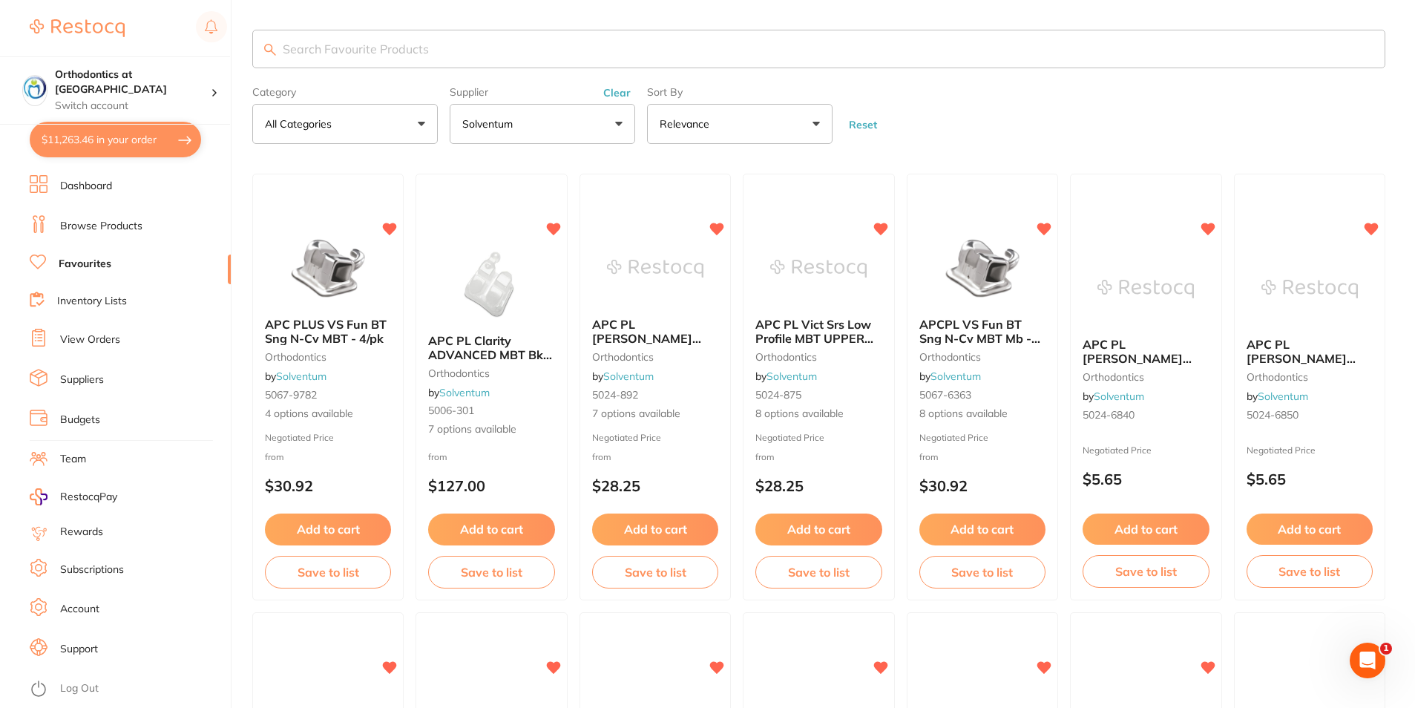
click at [330, 50] on input "search" at bounding box center [818, 49] width 1133 height 39
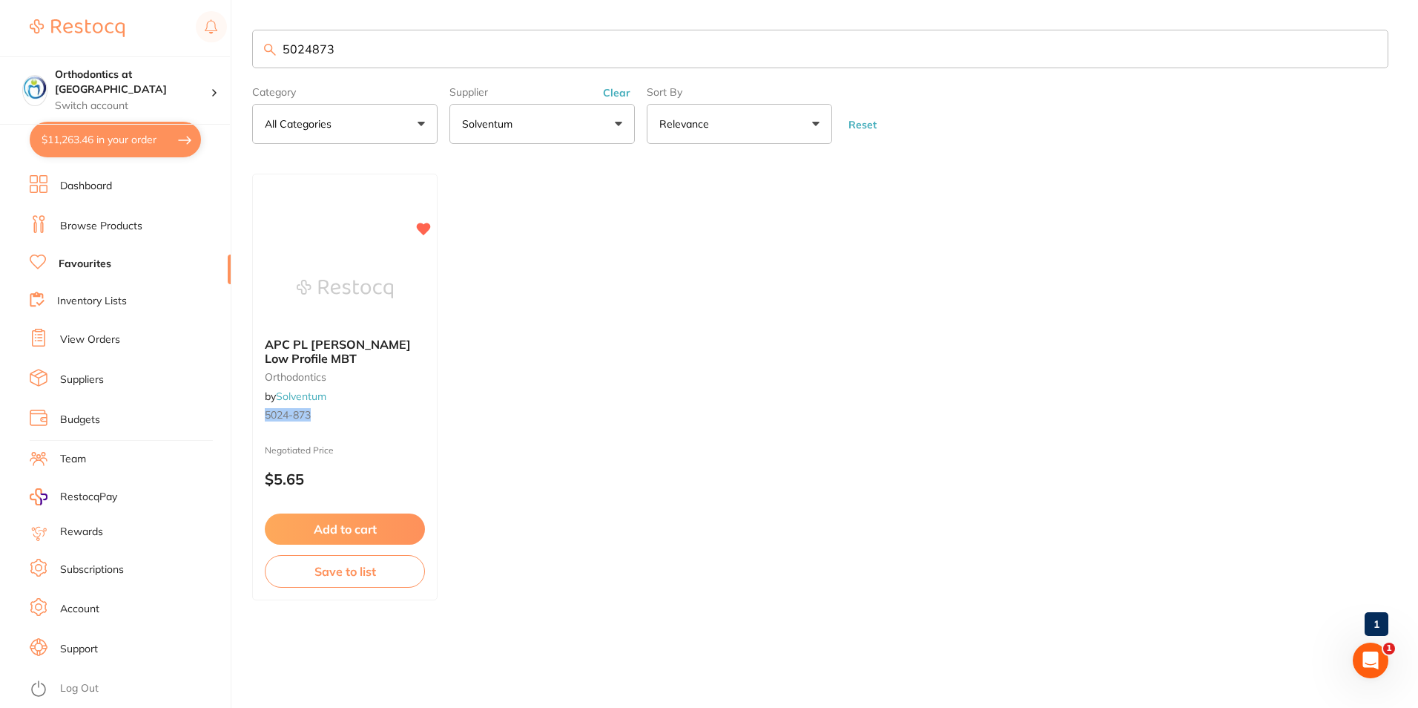
click at [303, 48] on input "5024873" at bounding box center [820, 49] width 1136 height 39
type input "5024873"
click at [372, 342] on span "APC PL [PERSON_NAME] Low Profile MBT" at bounding box center [338, 351] width 148 height 29
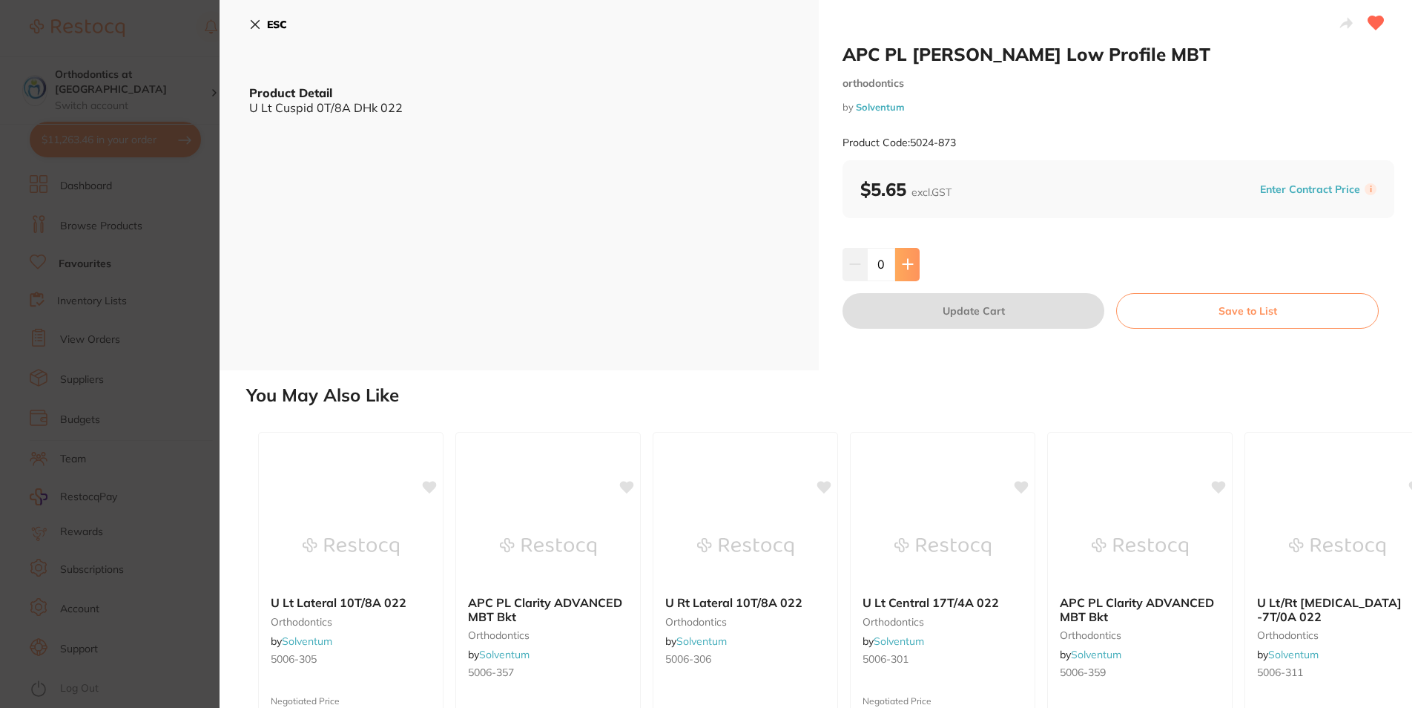
click at [904, 268] on icon at bounding box center [908, 264] width 12 height 12
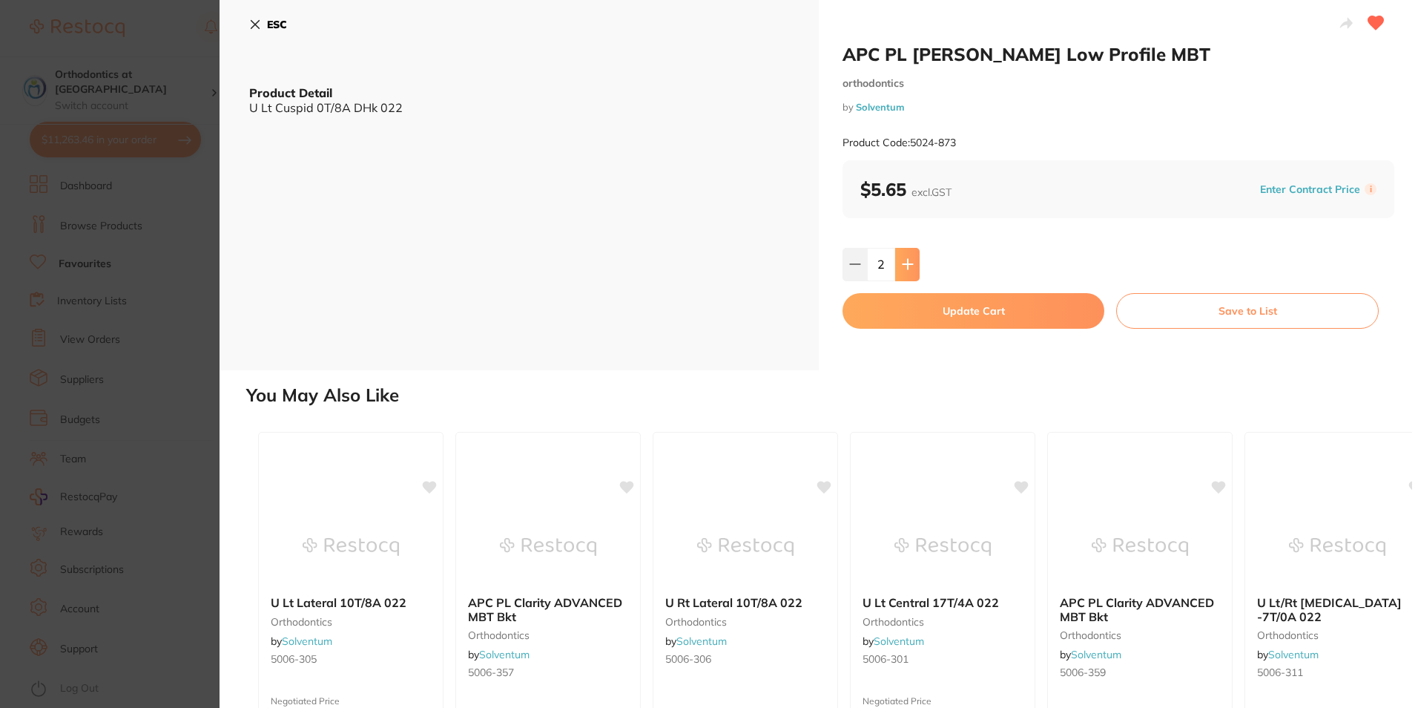
click at [904, 268] on icon at bounding box center [908, 264] width 12 height 12
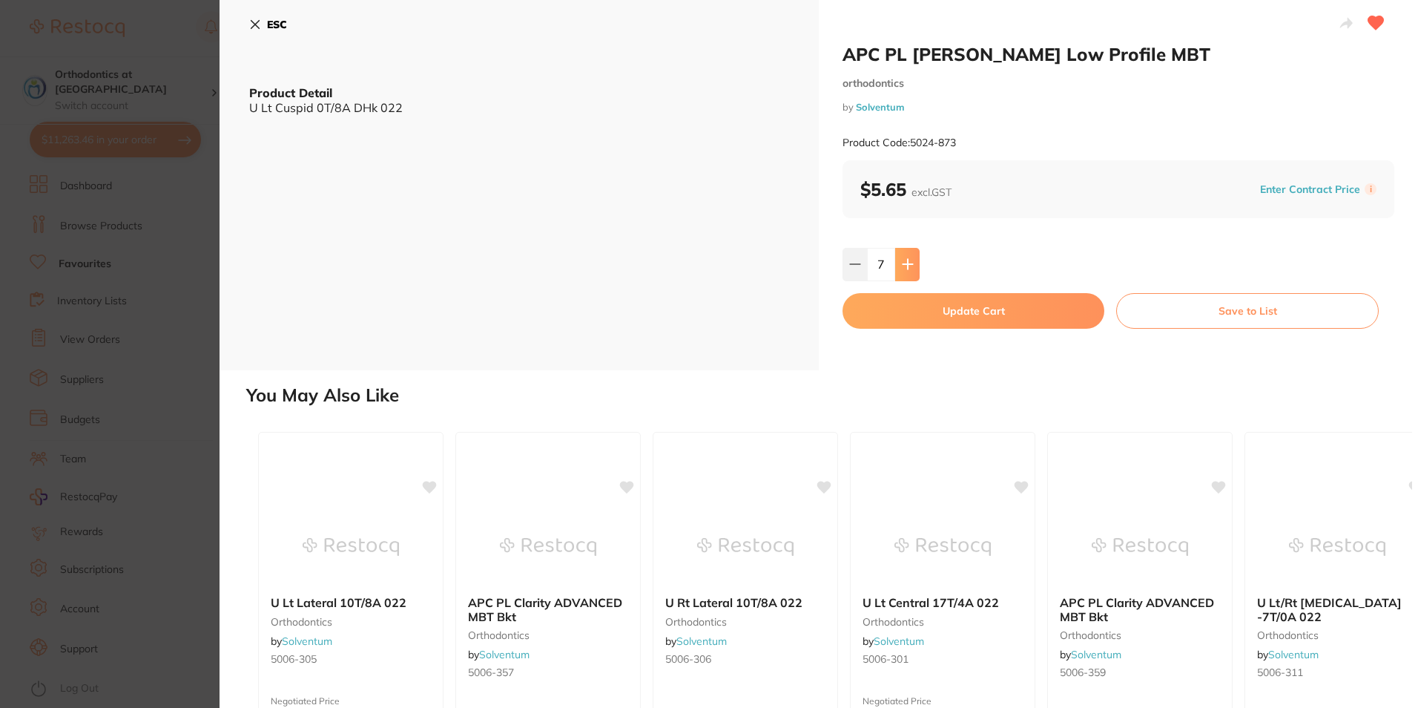
click at [904, 268] on icon at bounding box center [908, 264] width 12 height 12
type input "10"
click at [956, 309] on button "Update Cart" at bounding box center [974, 311] width 262 height 36
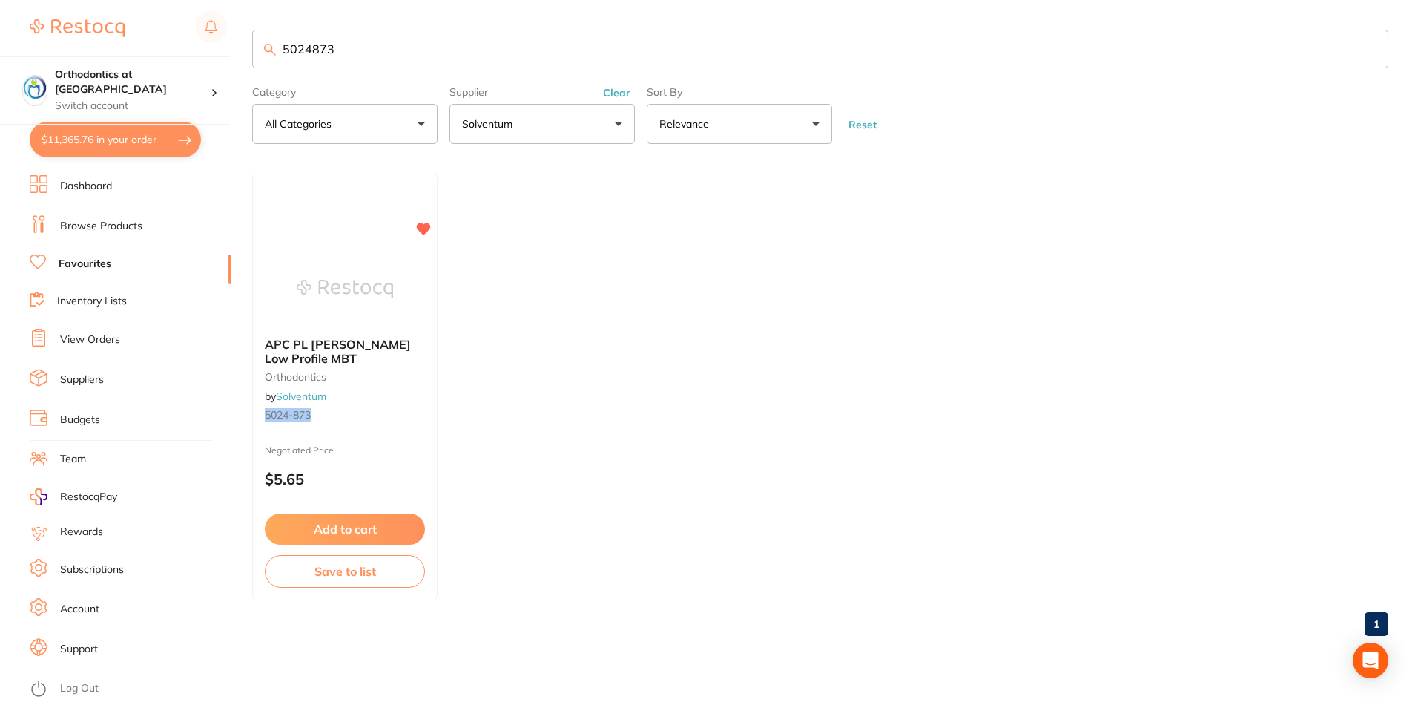
checkbox input "false"
drag, startPoint x: 338, startPoint y: 50, endPoint x: 322, endPoint y: 50, distance: 16.3
click at [322, 50] on input "5024873" at bounding box center [820, 49] width 1136 height 39
type input "5024874"
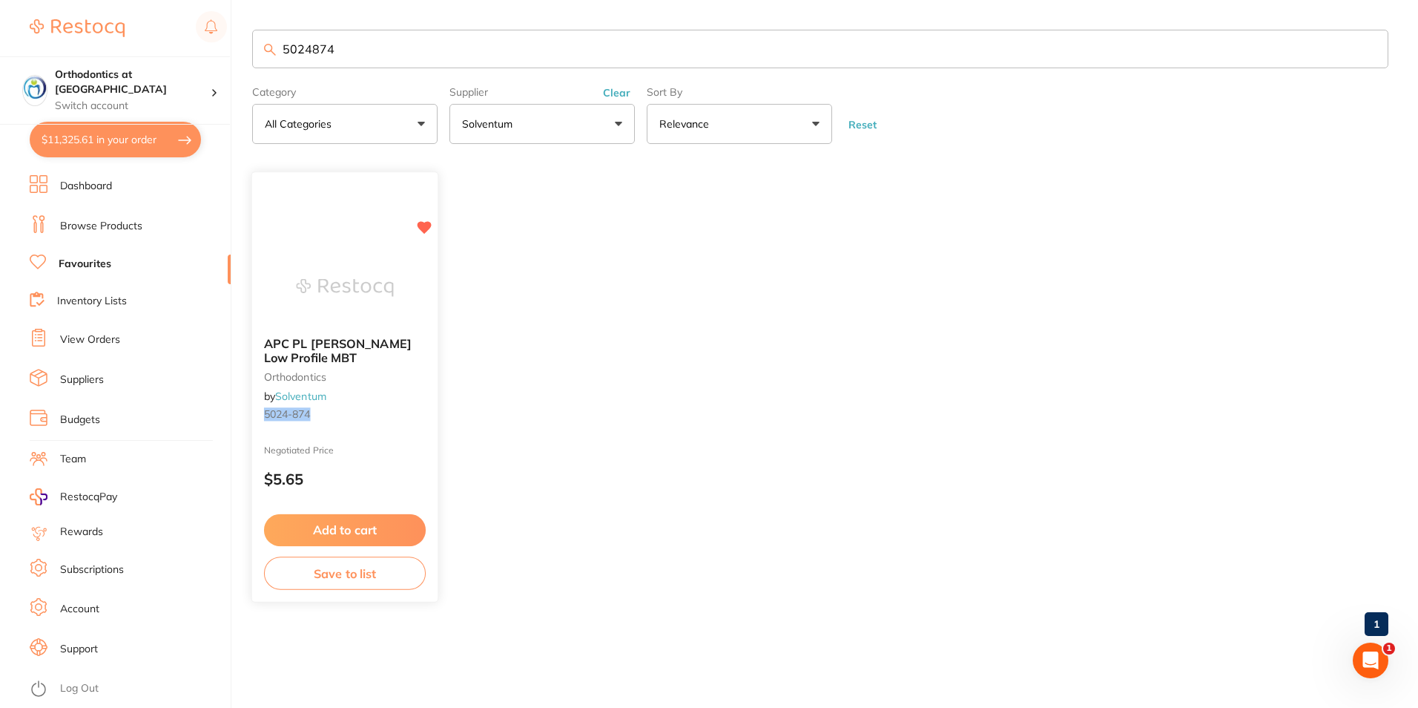
click at [332, 520] on button "Add to cart" at bounding box center [345, 530] width 162 height 32
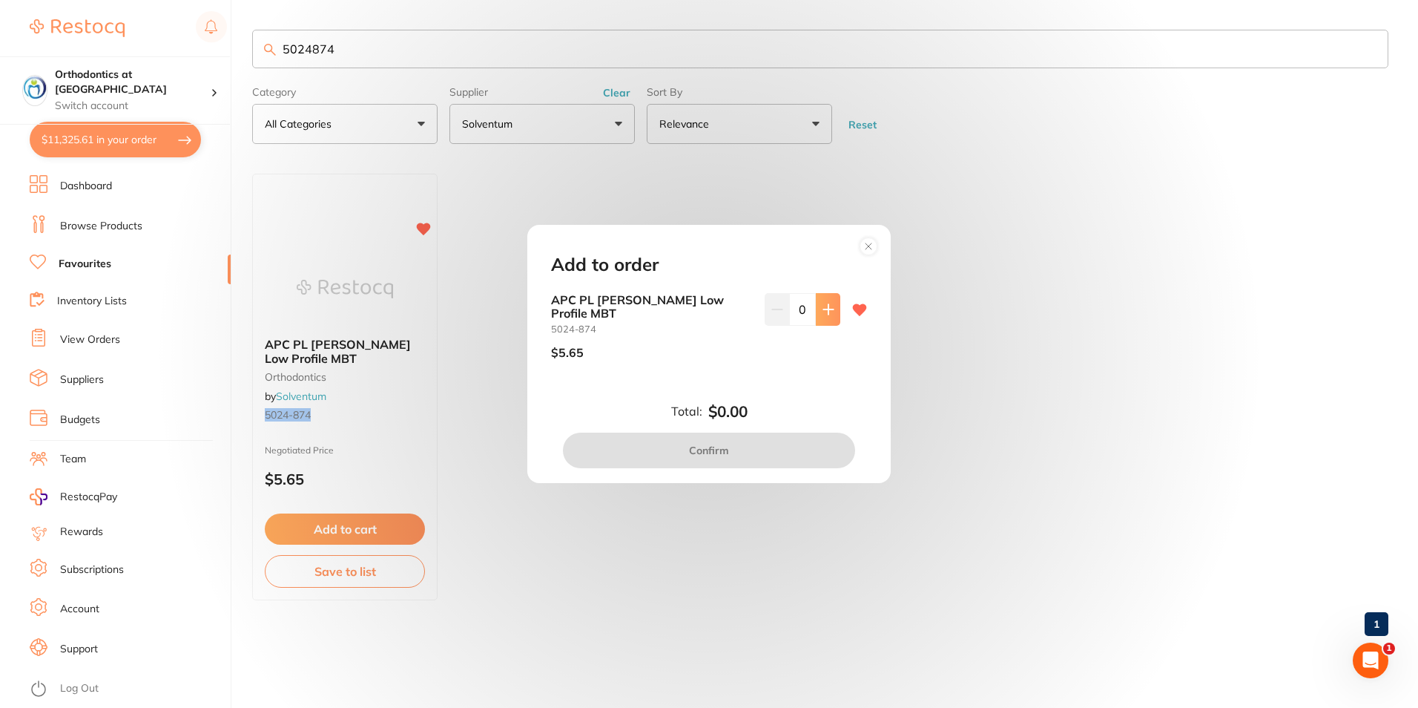
click at [823, 315] on icon at bounding box center [829, 309] width 12 height 12
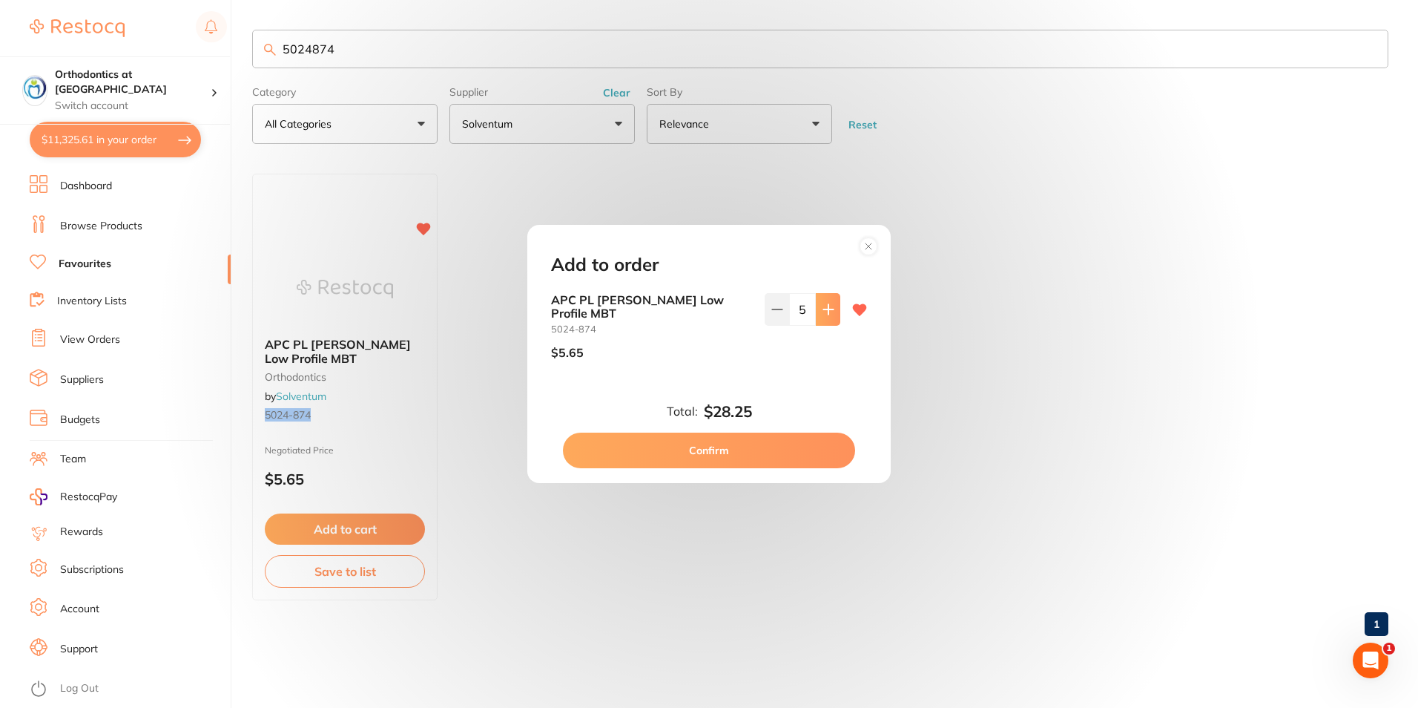
click at [823, 315] on icon at bounding box center [829, 309] width 12 height 12
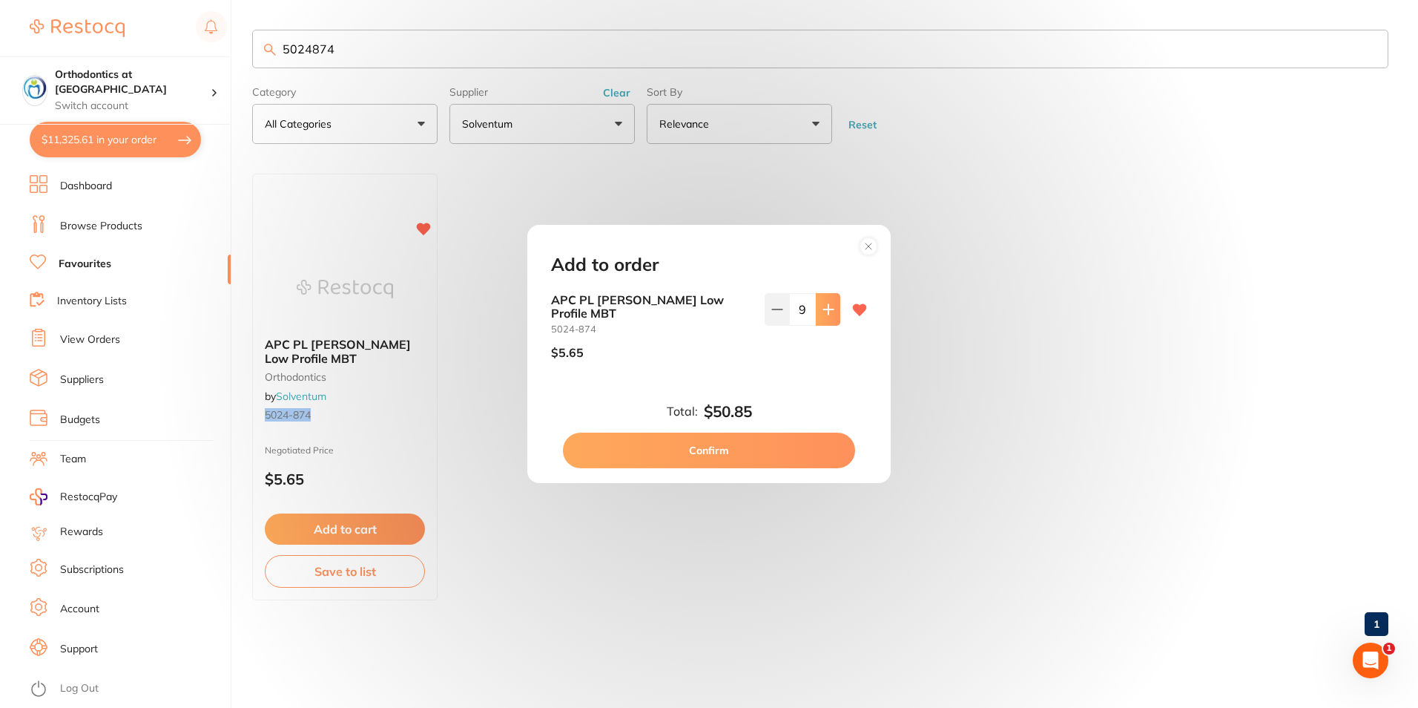
type input "10"
click at [714, 440] on button "Confirm" at bounding box center [709, 450] width 292 height 36
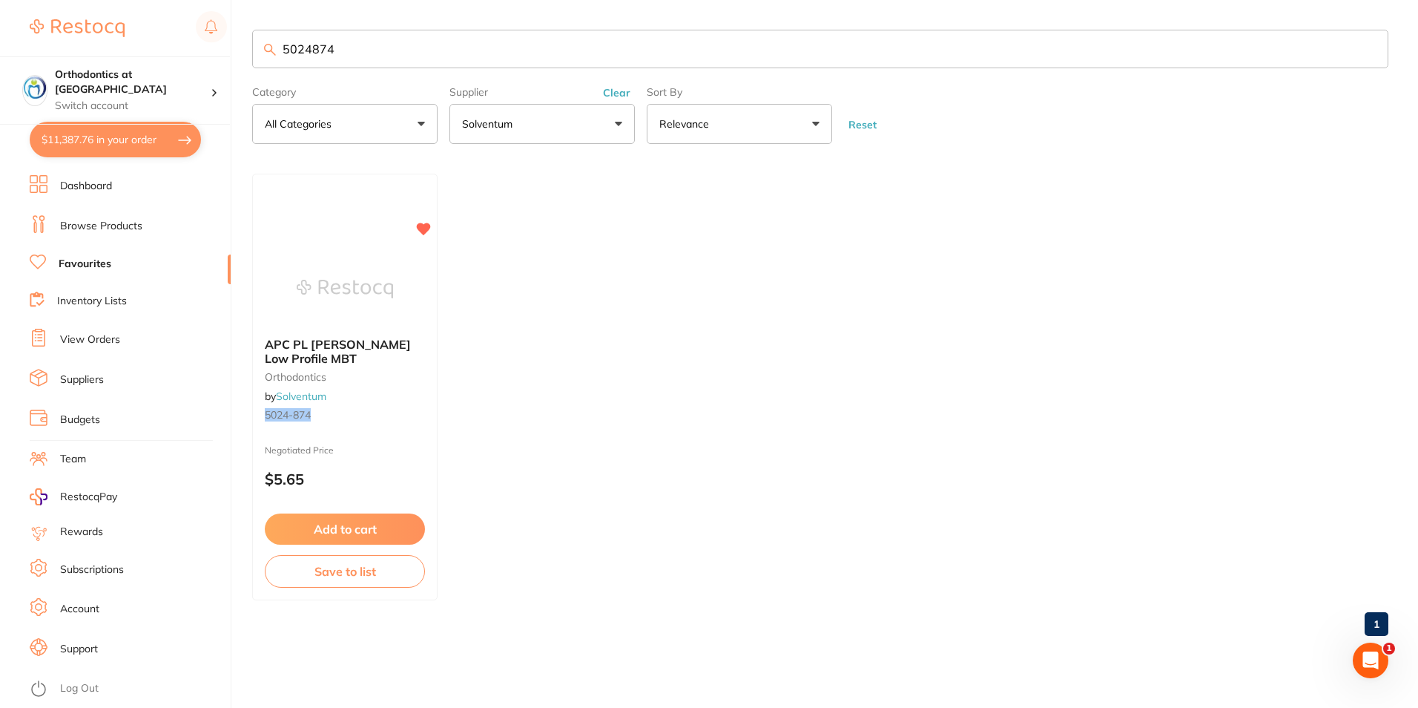
drag, startPoint x: 346, startPoint y: 45, endPoint x: 315, endPoint y: 48, distance: 31.3
click at [315, 48] on input "5024874" at bounding box center [820, 49] width 1136 height 39
type input "50246840"
click at [332, 527] on button "Add to cart" at bounding box center [345, 530] width 162 height 32
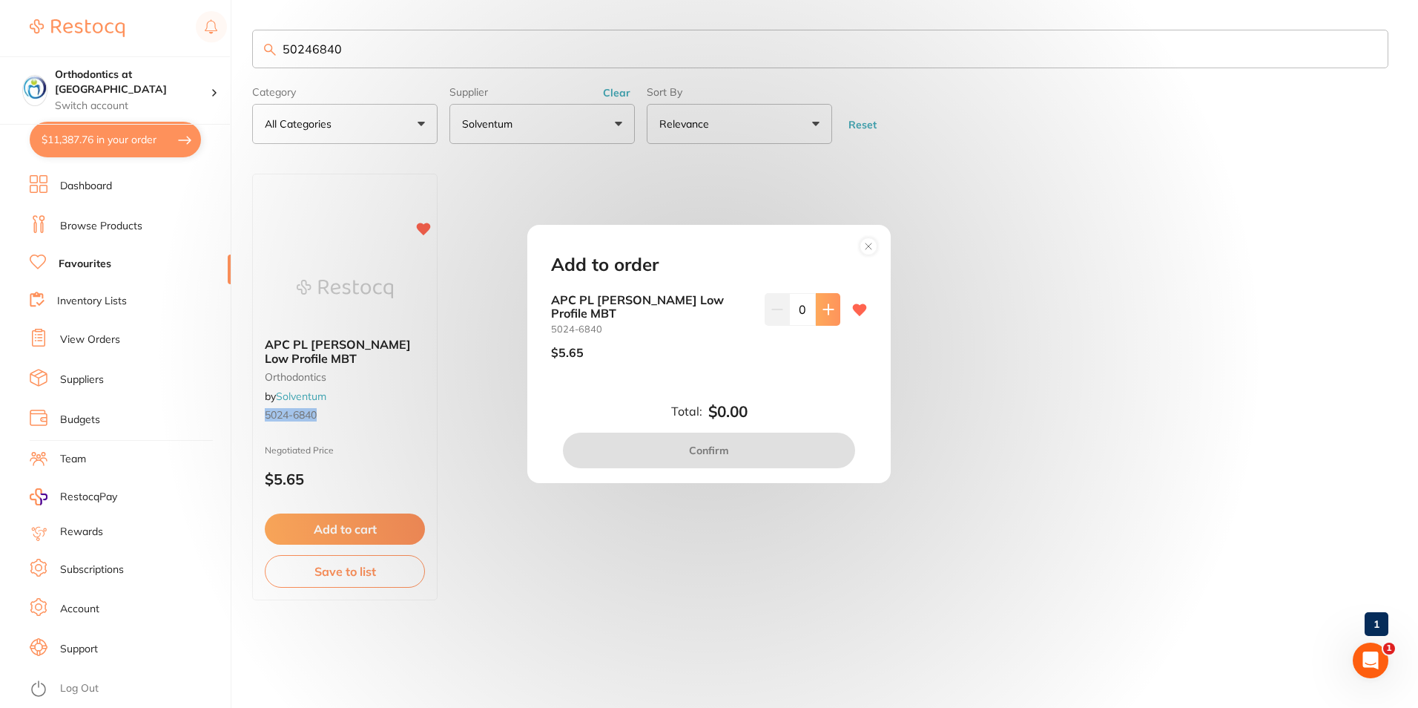
click at [825, 314] on icon at bounding box center [828, 309] width 10 height 10
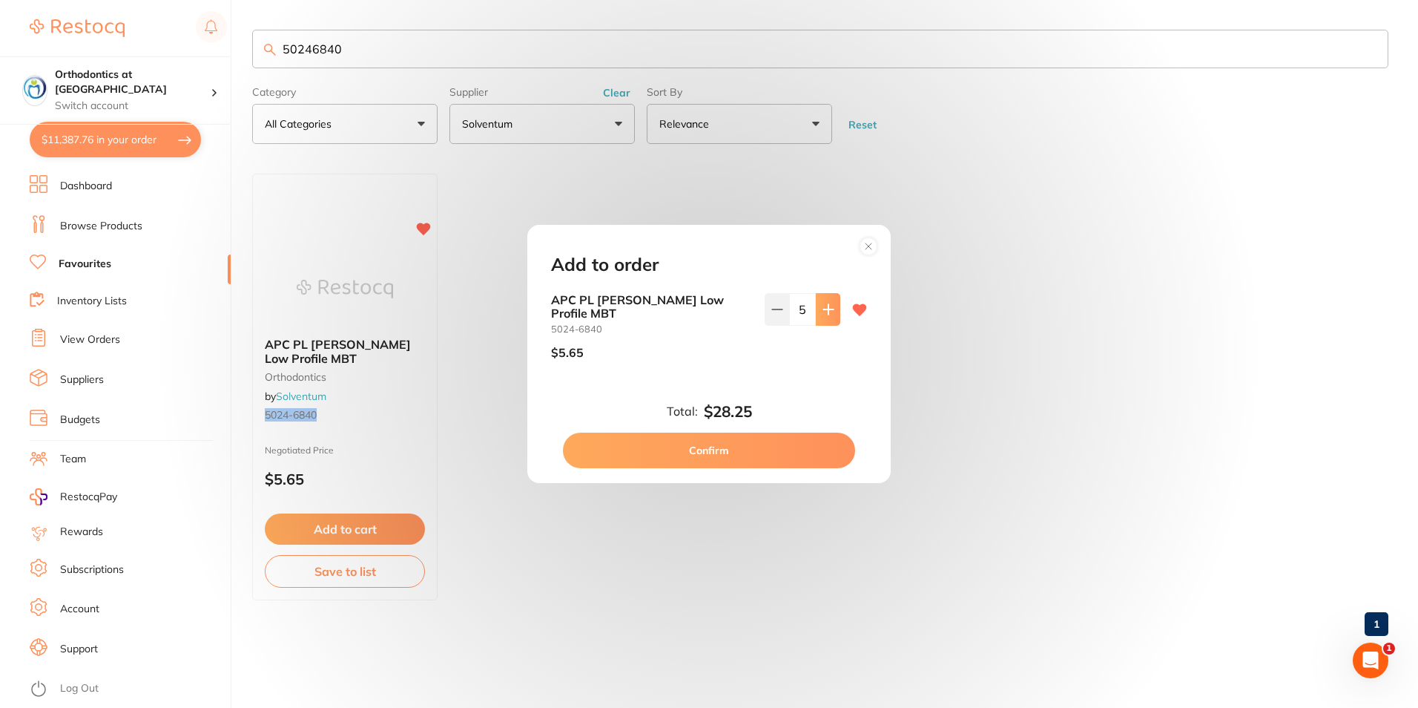
click at [825, 314] on icon at bounding box center [828, 309] width 10 height 10
type input "8"
click at [713, 444] on button "Confirm" at bounding box center [709, 450] width 292 height 36
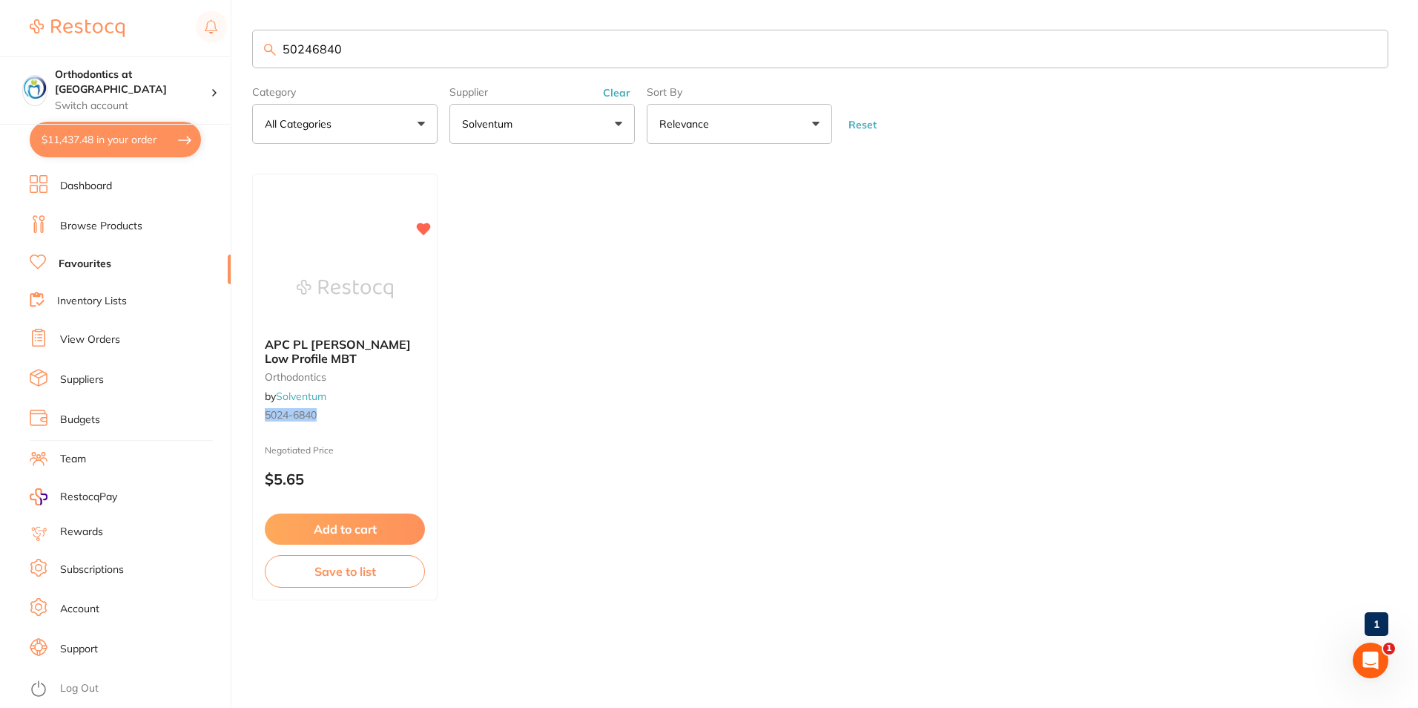
drag, startPoint x: 345, startPoint y: 50, endPoint x: 325, endPoint y: 47, distance: 20.4
click at [325, 47] on input "50246840" at bounding box center [820, 49] width 1136 height 39
type input "50246850"
click at [354, 524] on button "Add to cart" at bounding box center [345, 530] width 162 height 32
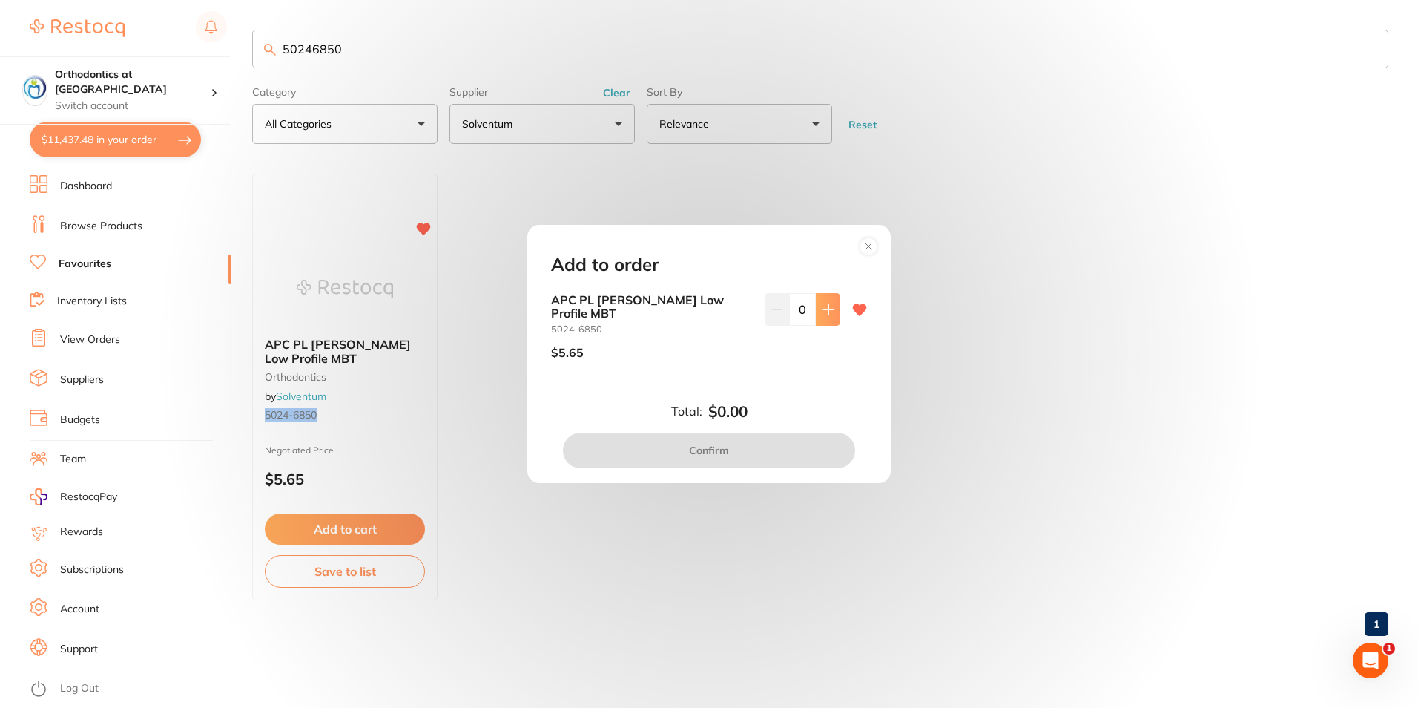
click at [823, 314] on icon at bounding box center [828, 309] width 10 height 10
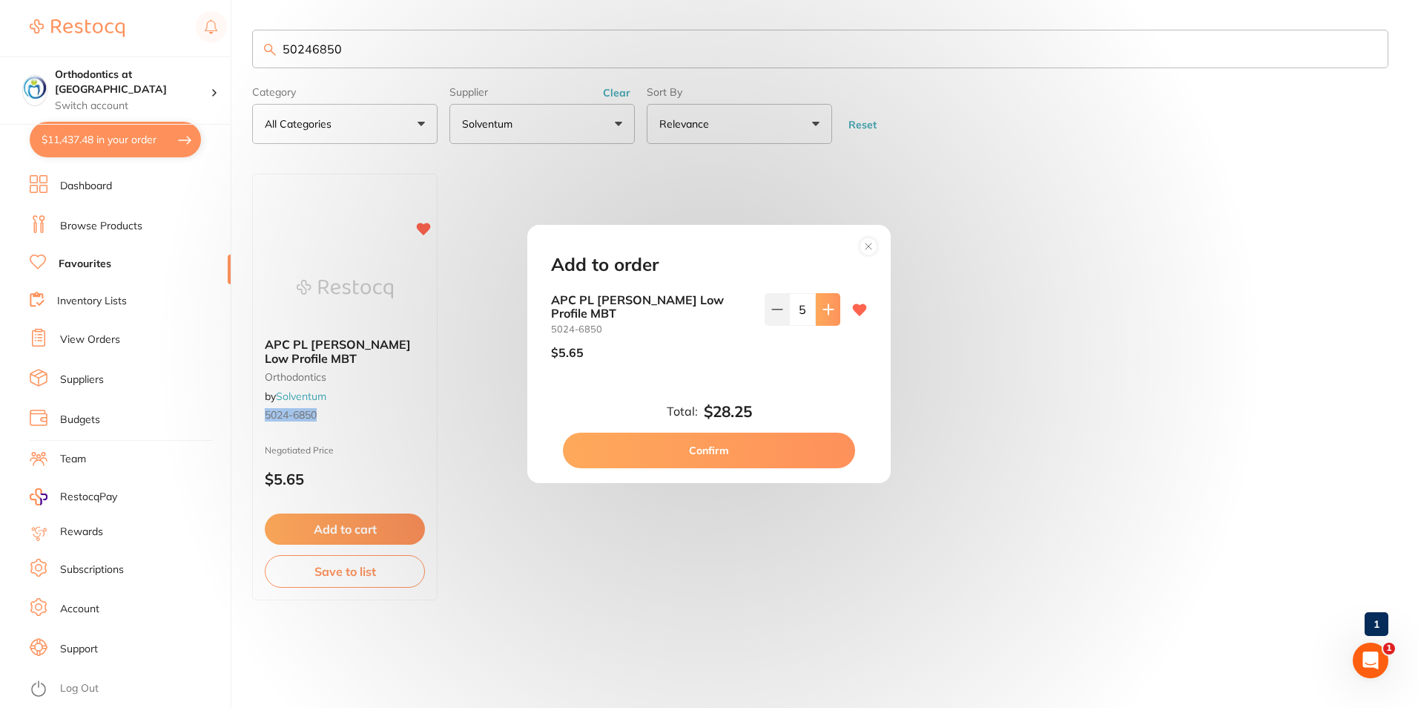
click at [823, 314] on icon at bounding box center [828, 309] width 10 height 10
type input "8"
click at [719, 445] on button "Confirm" at bounding box center [709, 450] width 292 height 36
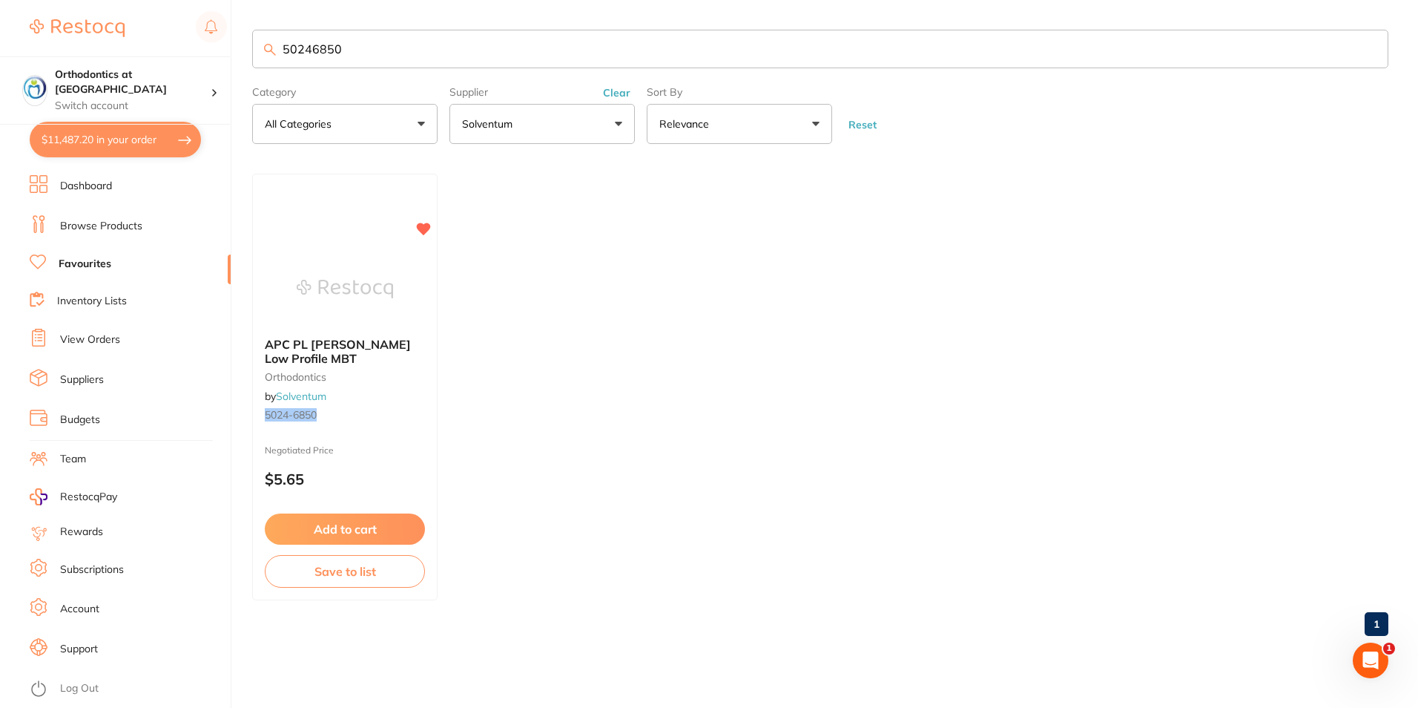
click at [339, 44] on input "50246850" at bounding box center [820, 49] width 1136 height 39
type input "50248900"
click at [329, 533] on button "Add to cart" at bounding box center [345, 528] width 160 height 31
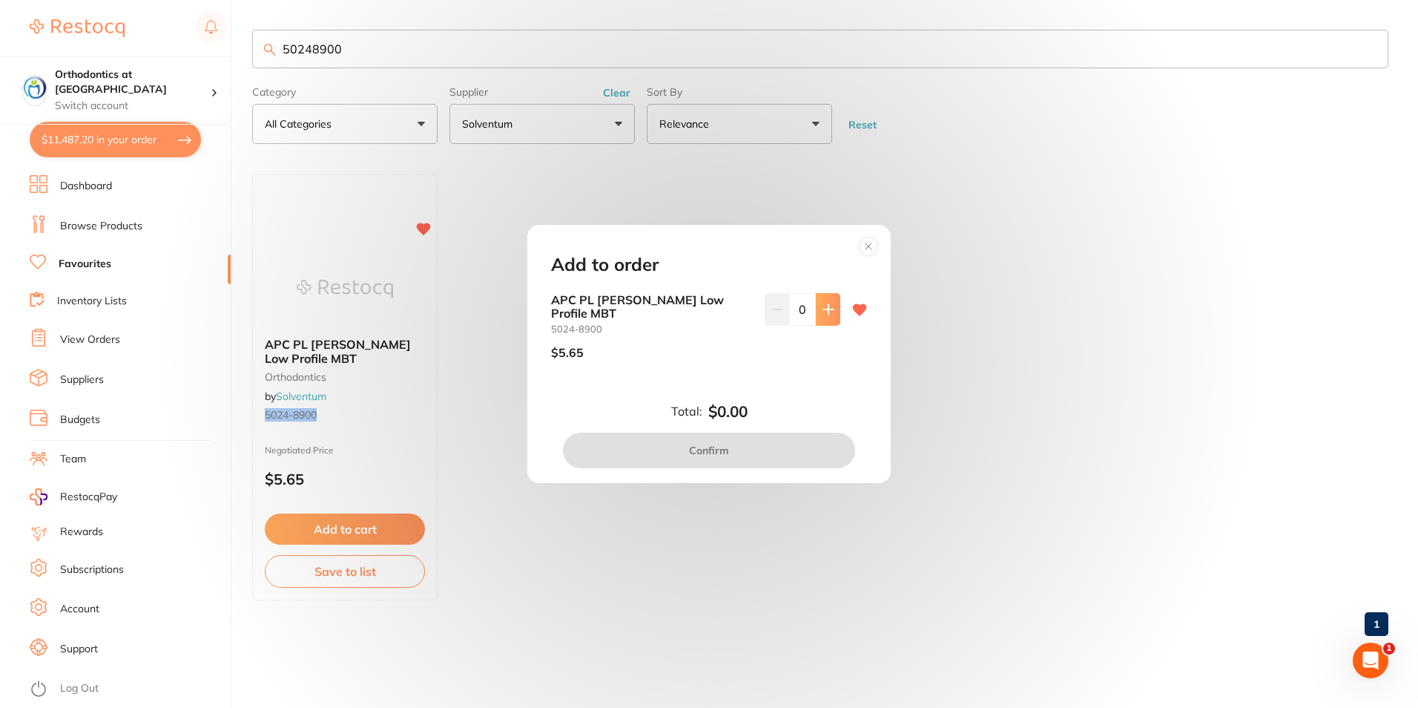
click at [827, 315] on icon at bounding box center [829, 309] width 12 height 12
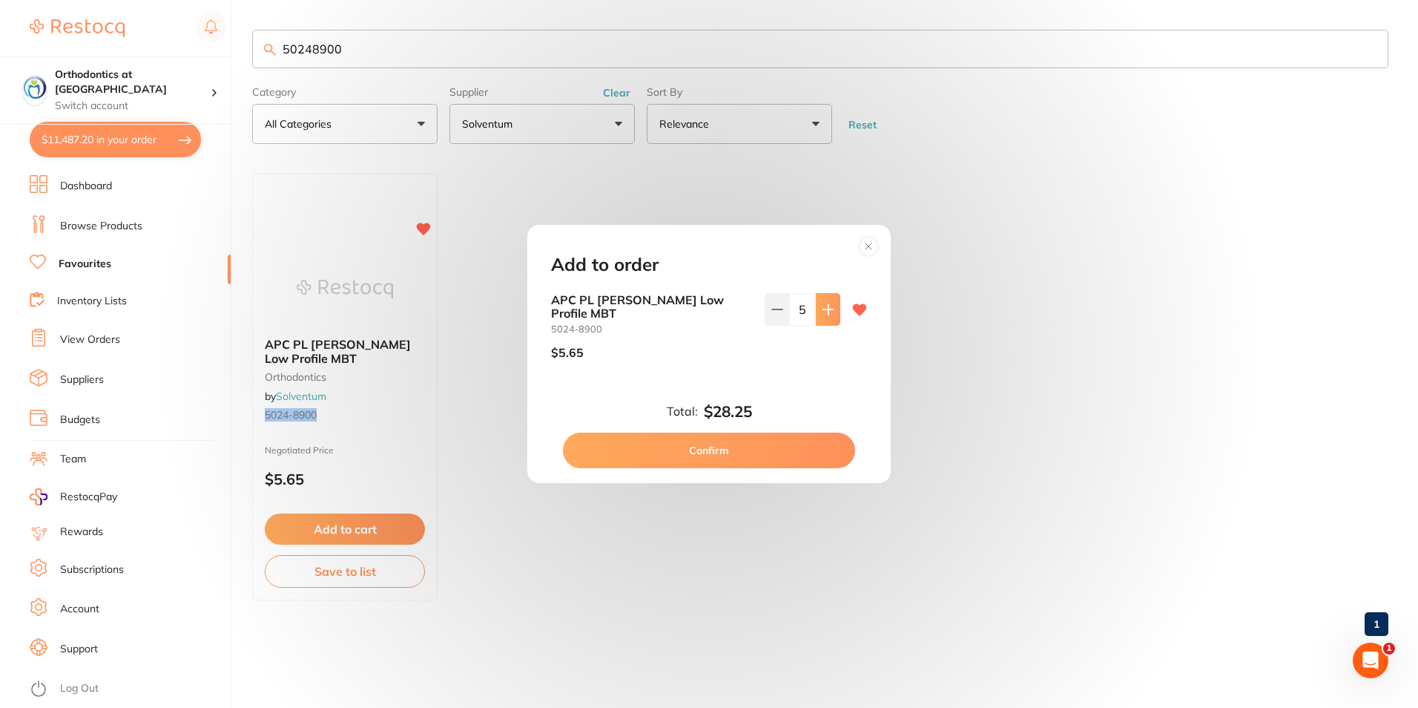
click at [827, 315] on icon at bounding box center [829, 309] width 12 height 12
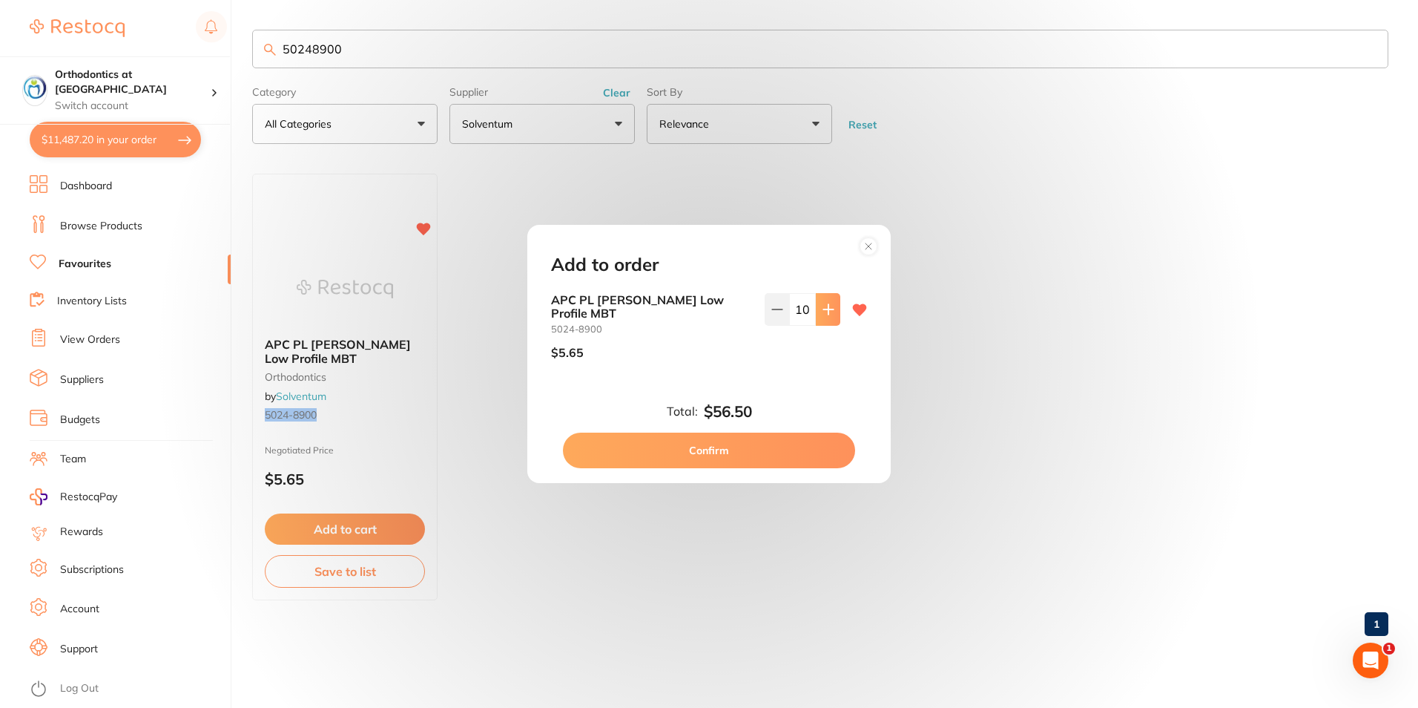
click at [827, 315] on icon at bounding box center [829, 309] width 12 height 12
click at [825, 314] on icon at bounding box center [828, 309] width 10 height 10
type input "13"
click at [726, 447] on button "Confirm" at bounding box center [709, 450] width 292 height 36
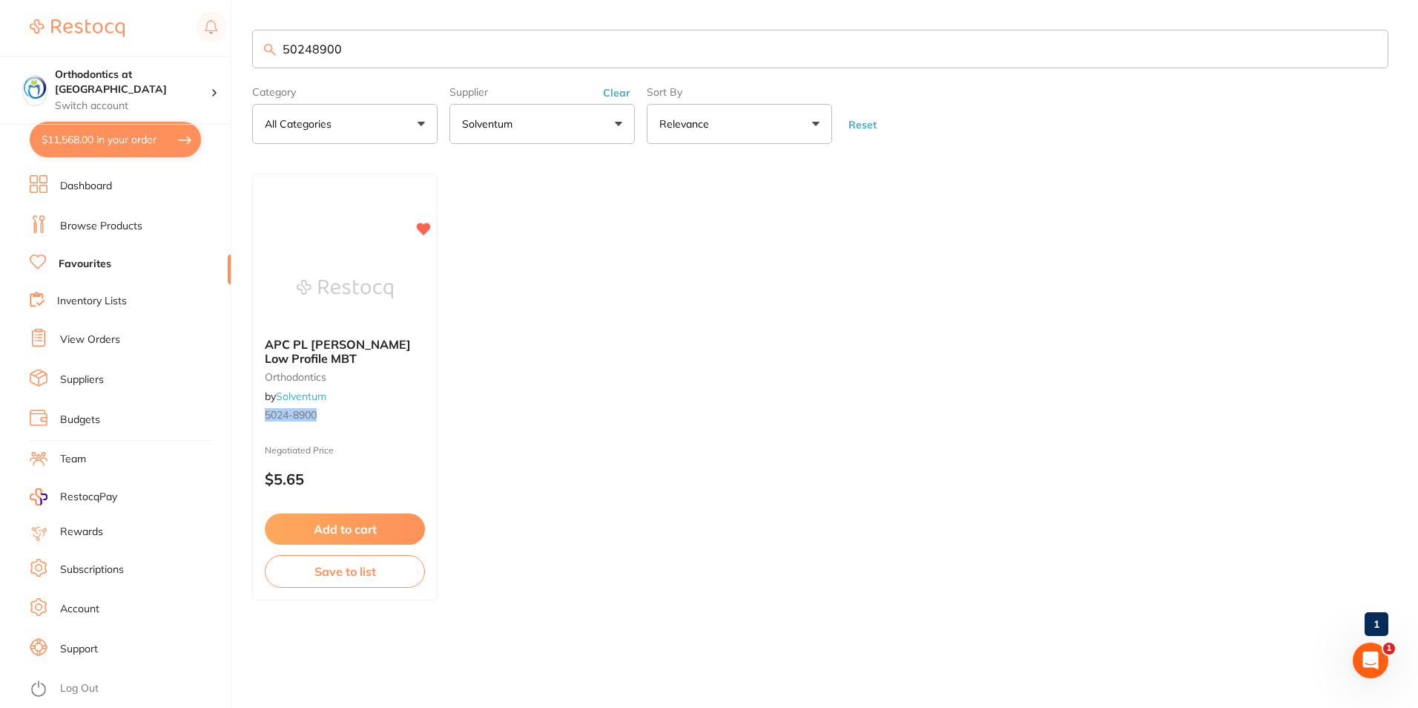
click at [126, 137] on button "$11,568.00 in your order" at bounding box center [115, 140] width 171 height 36
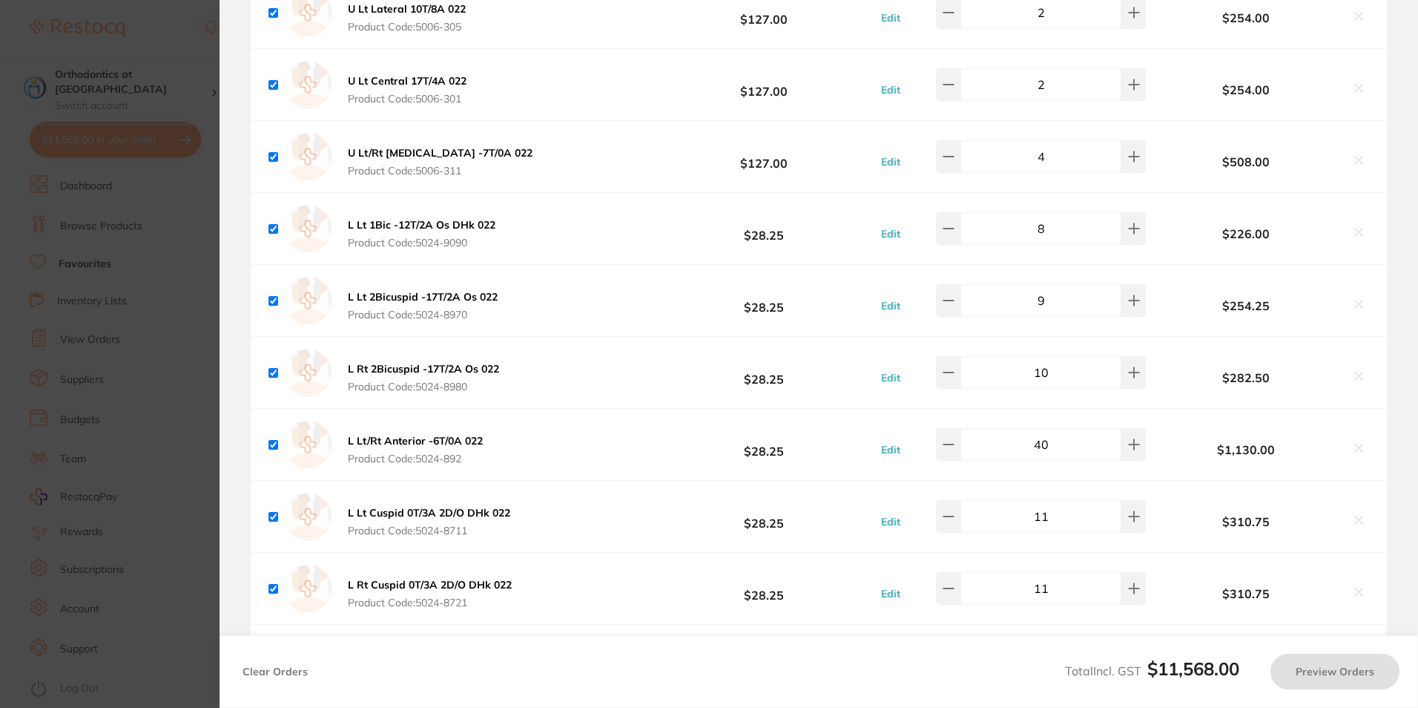
checkbox input "true"
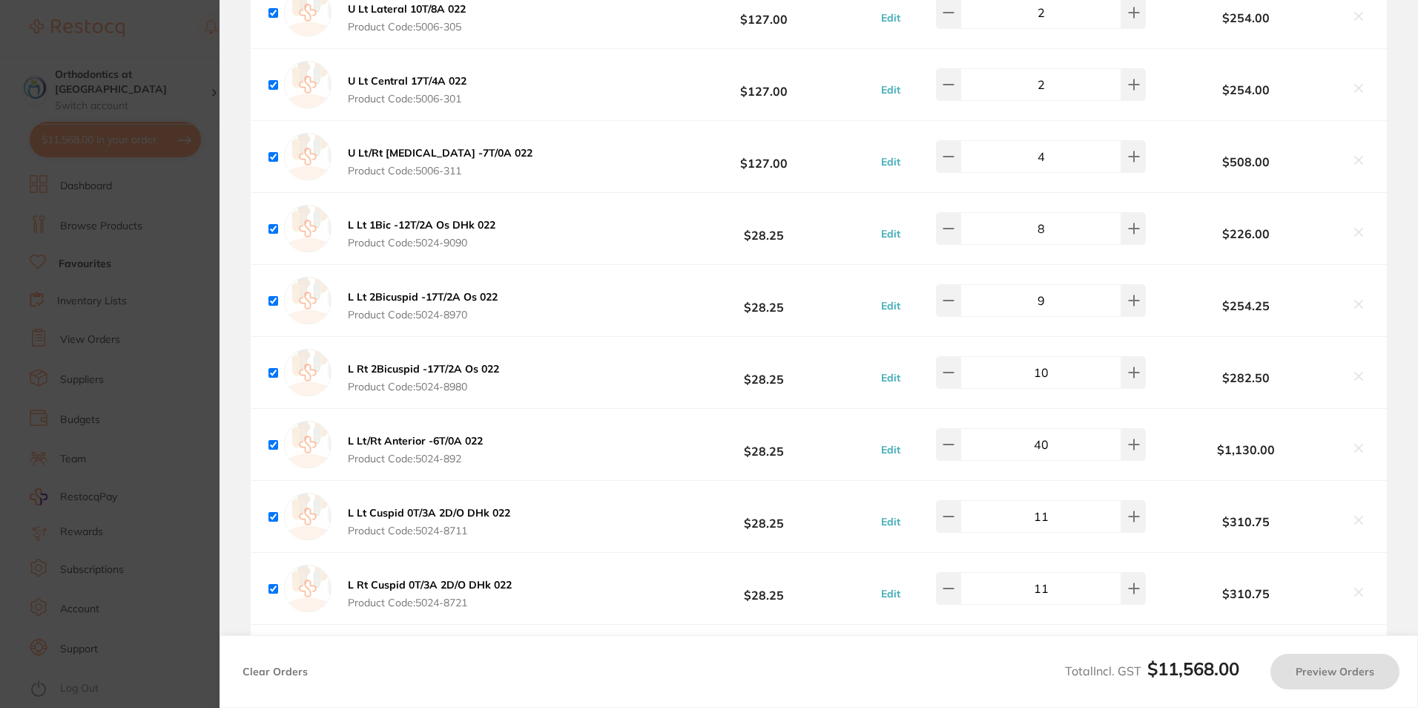
checkbox input "true"
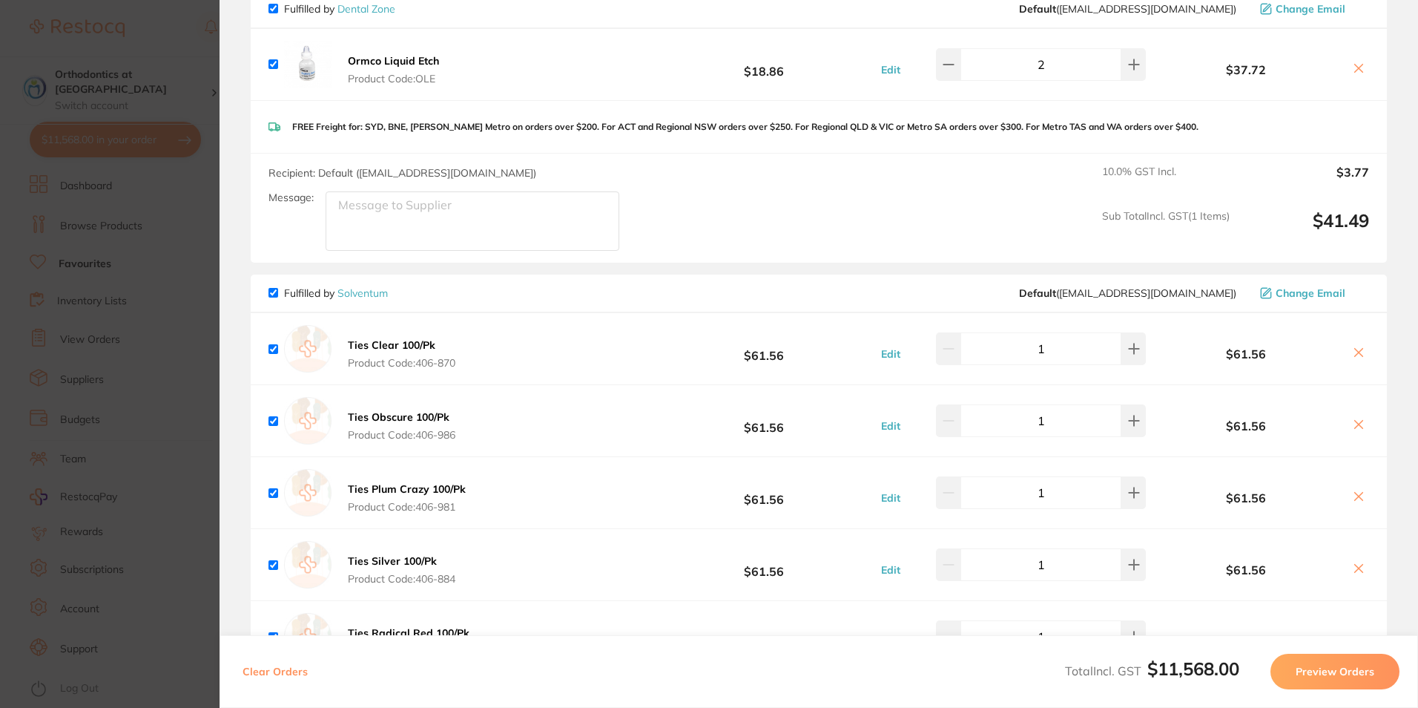
scroll to position [148, 0]
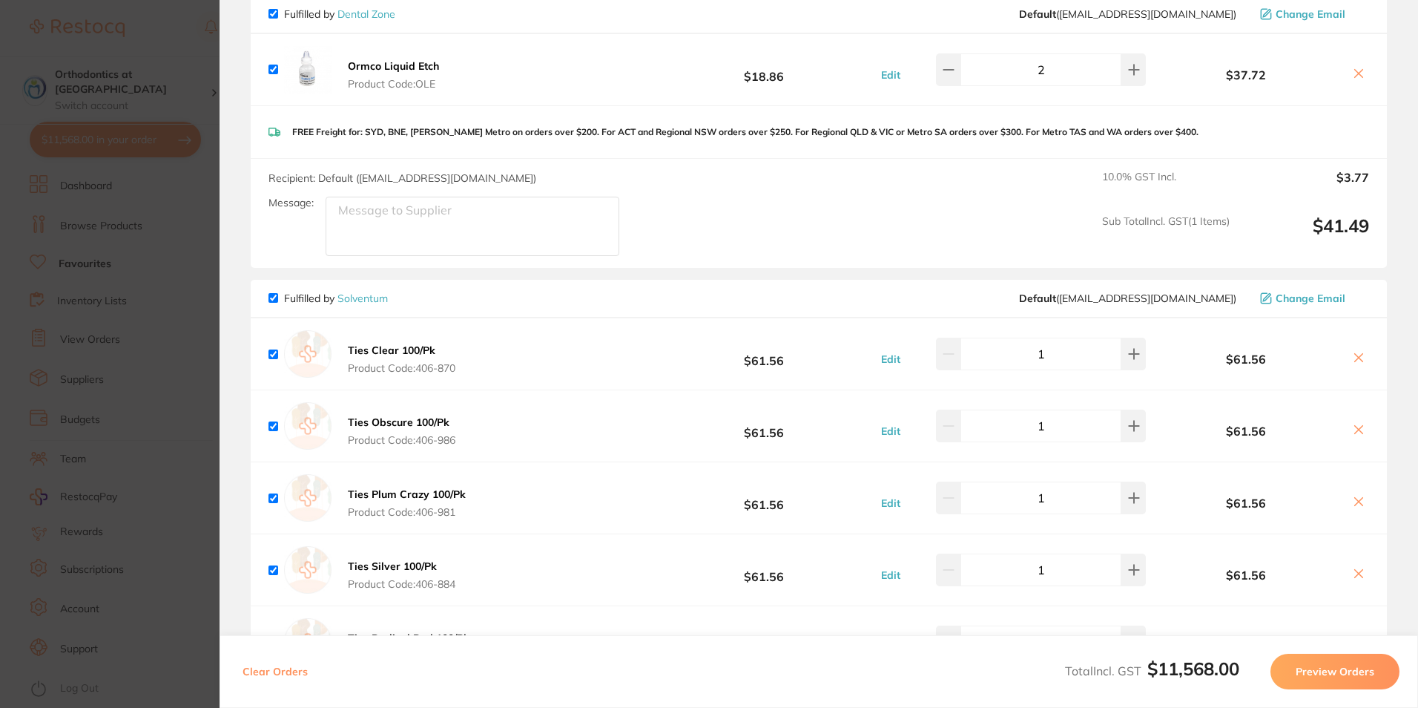
click at [1358, 361] on icon at bounding box center [1359, 358] width 8 height 8
click at [1355, 429] on icon at bounding box center [1359, 430] width 12 height 12
click at [1358, 428] on icon at bounding box center [1359, 430] width 8 height 8
checkbox input "true"
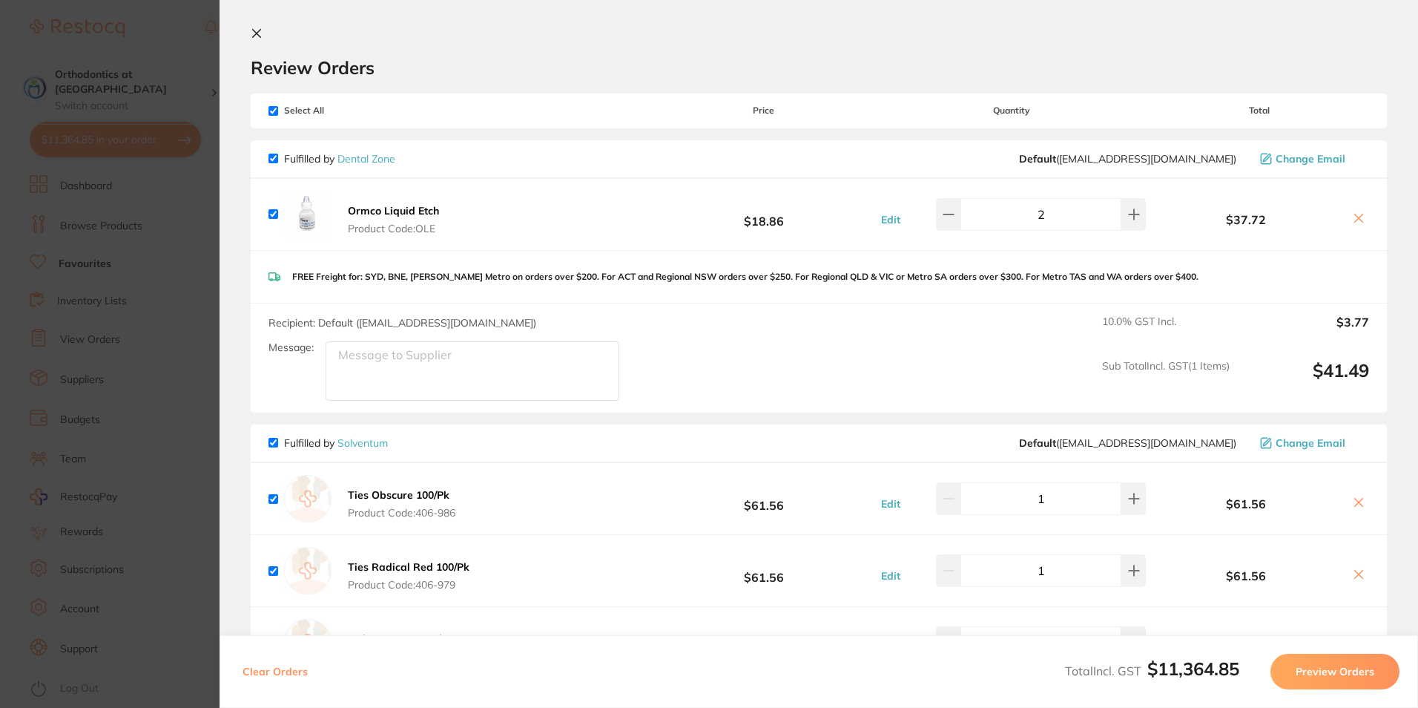
scroll to position [0, 0]
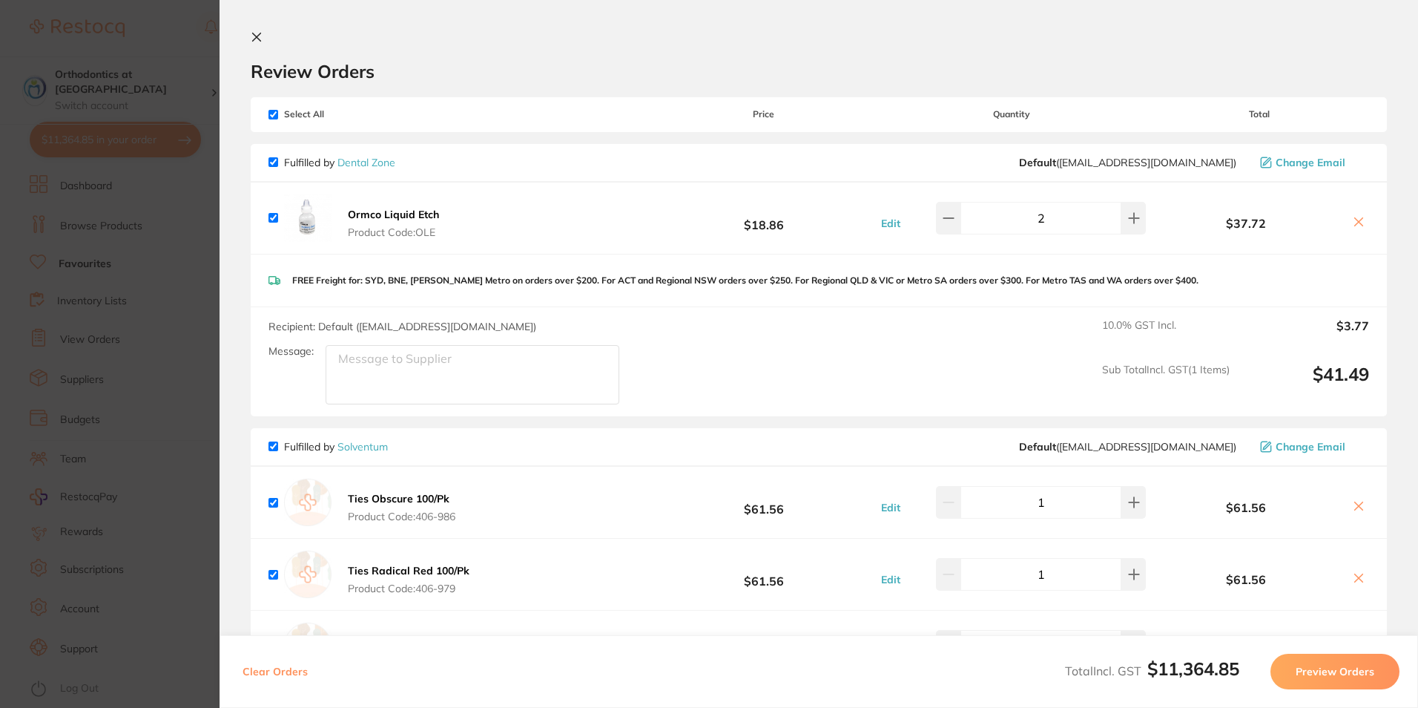
click at [257, 38] on icon at bounding box center [257, 37] width 8 height 8
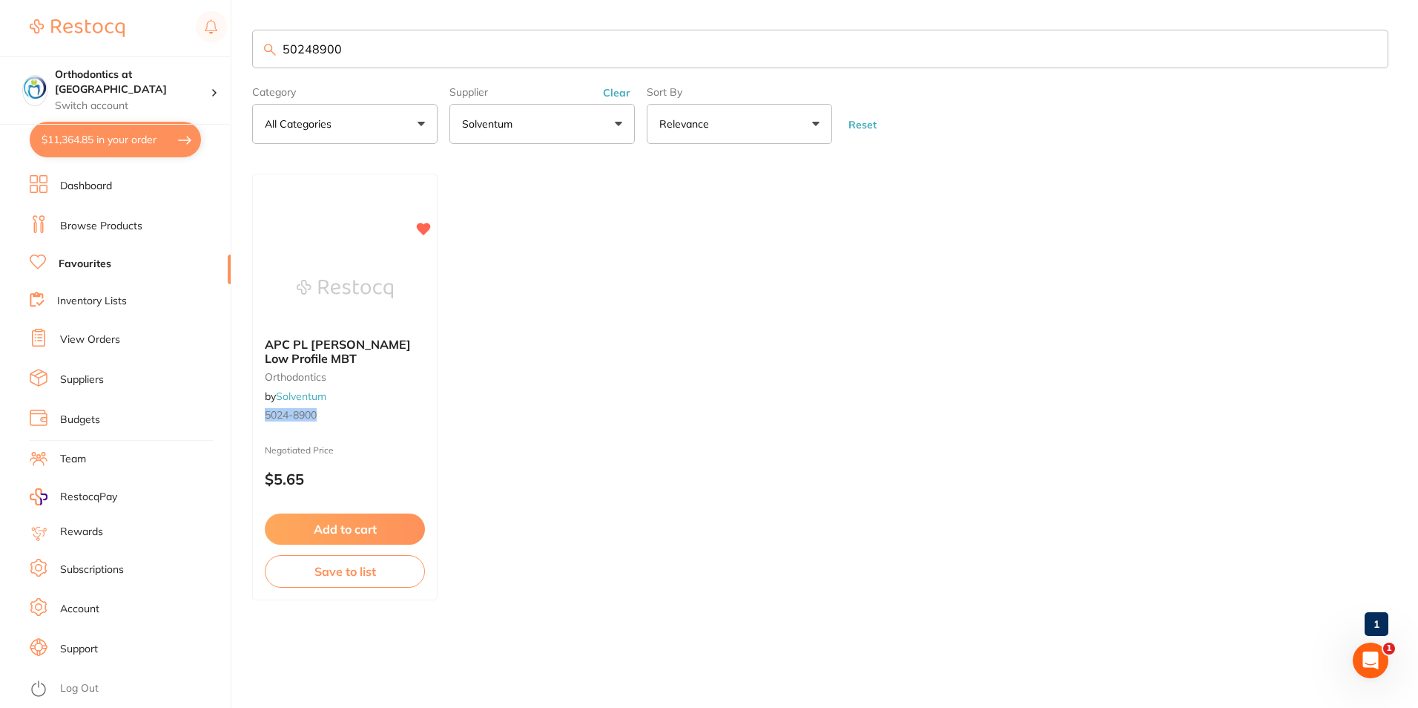
drag, startPoint x: 350, startPoint y: 51, endPoint x: 286, endPoint y: 48, distance: 64.6
click at [286, 48] on input "50248900" at bounding box center [820, 49] width 1136 height 39
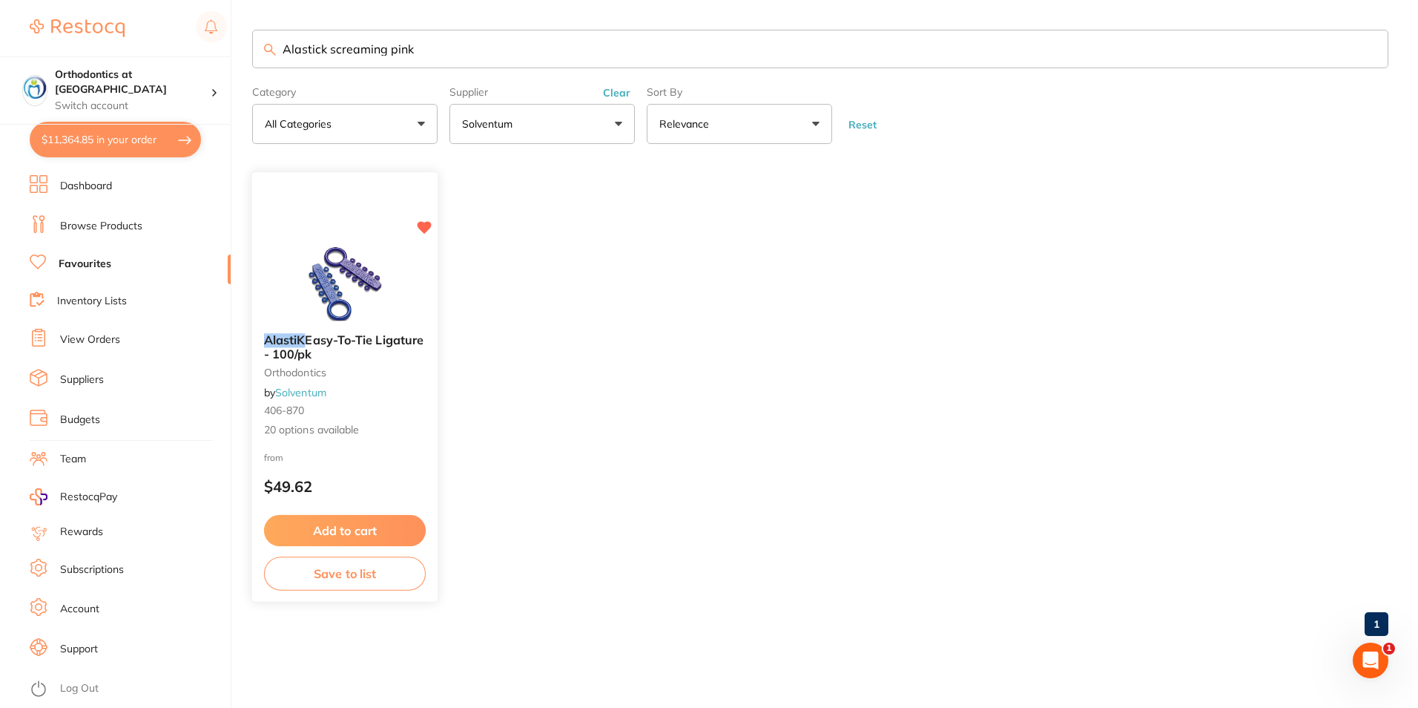
type input "Alastick screaming pink"
click at [318, 423] on span "20 options available" at bounding box center [345, 430] width 162 height 15
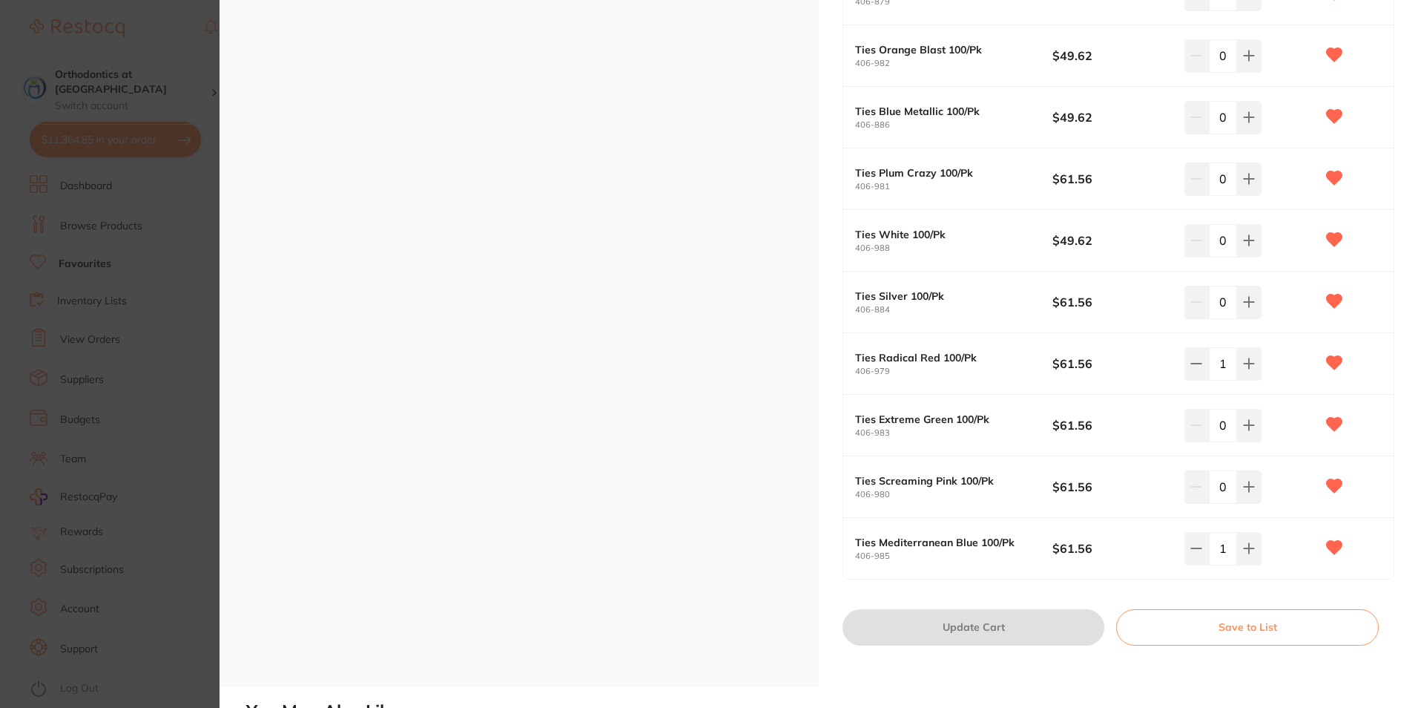
scroll to position [1113, 0]
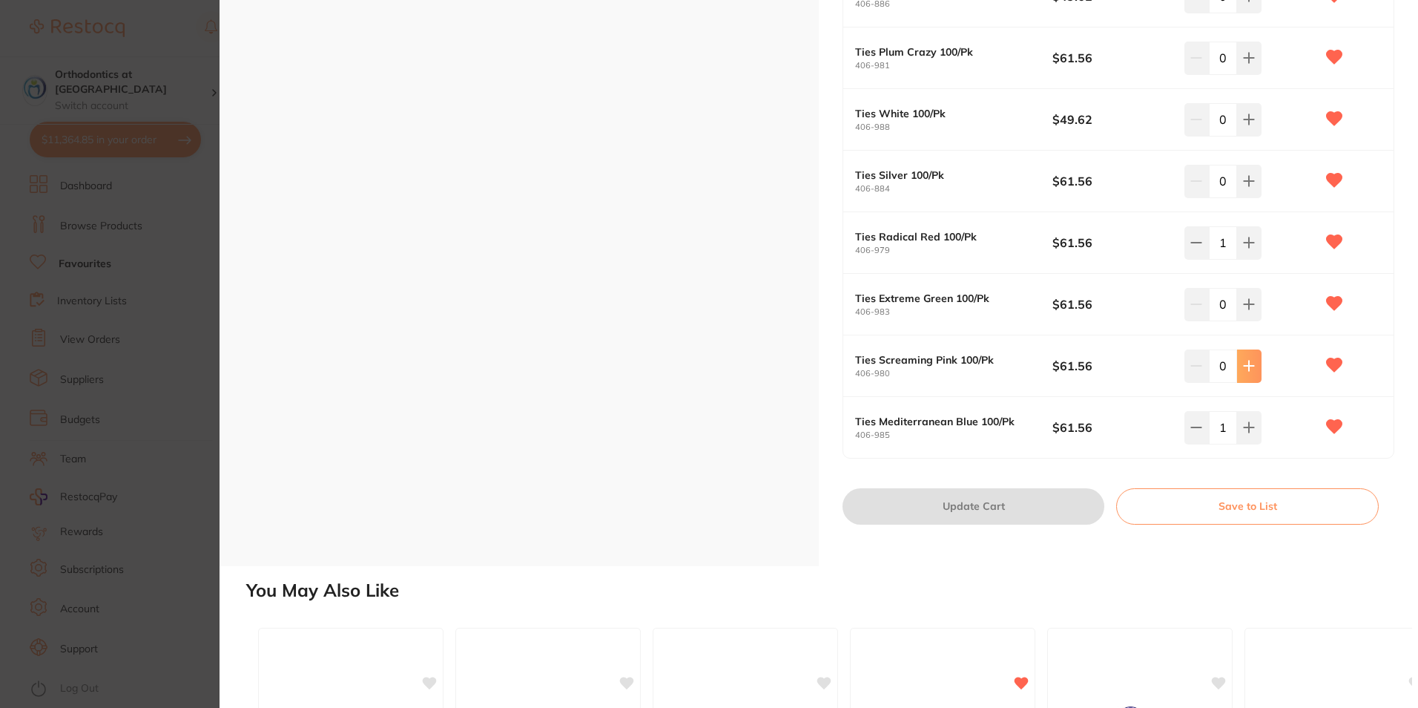
click at [1245, 366] on icon at bounding box center [1250, 366] width 10 height 10
type input "1"
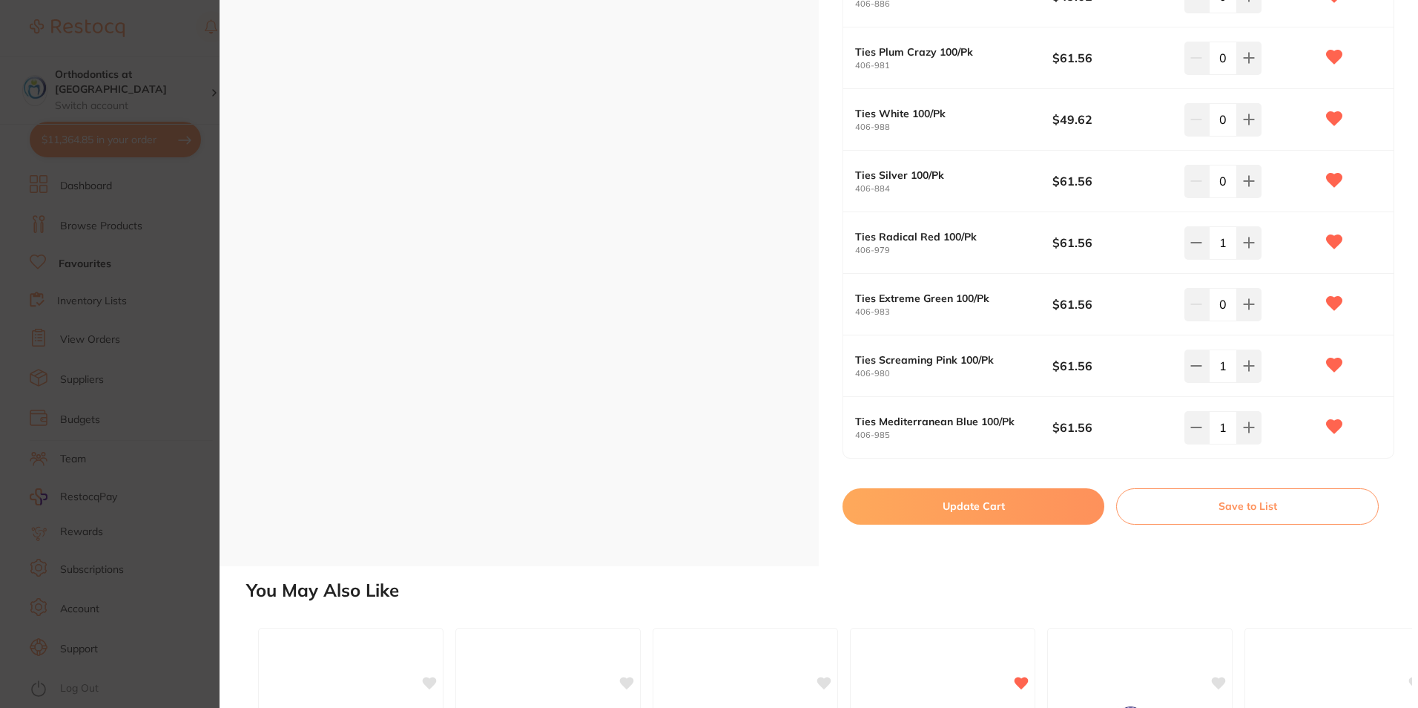
scroll to position [0, 0]
click at [1021, 510] on button "Update Cart" at bounding box center [974, 506] width 262 height 36
checkbox input "false"
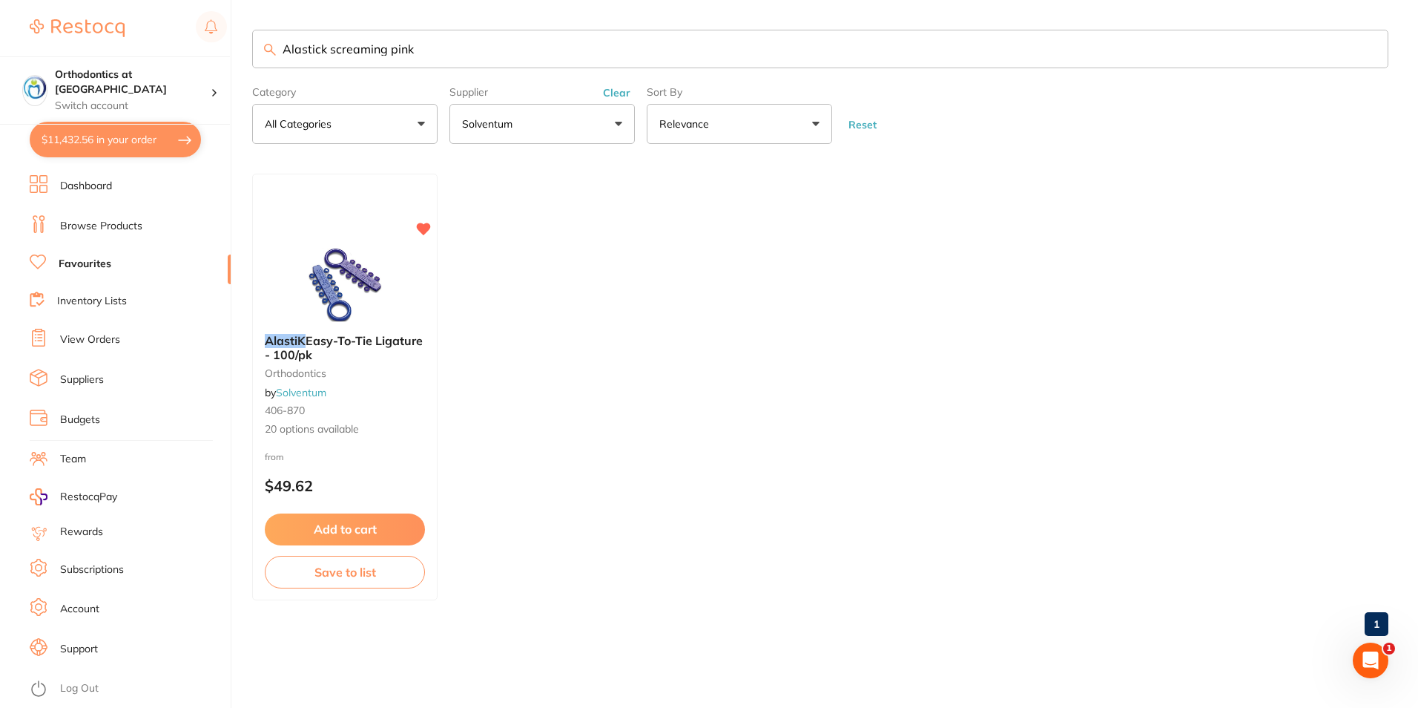
drag, startPoint x: 420, startPoint y: 49, endPoint x: 278, endPoint y: 40, distance: 142.0
click at [283, 40] on input "Alastick screaming pink" at bounding box center [820, 49] width 1136 height 39
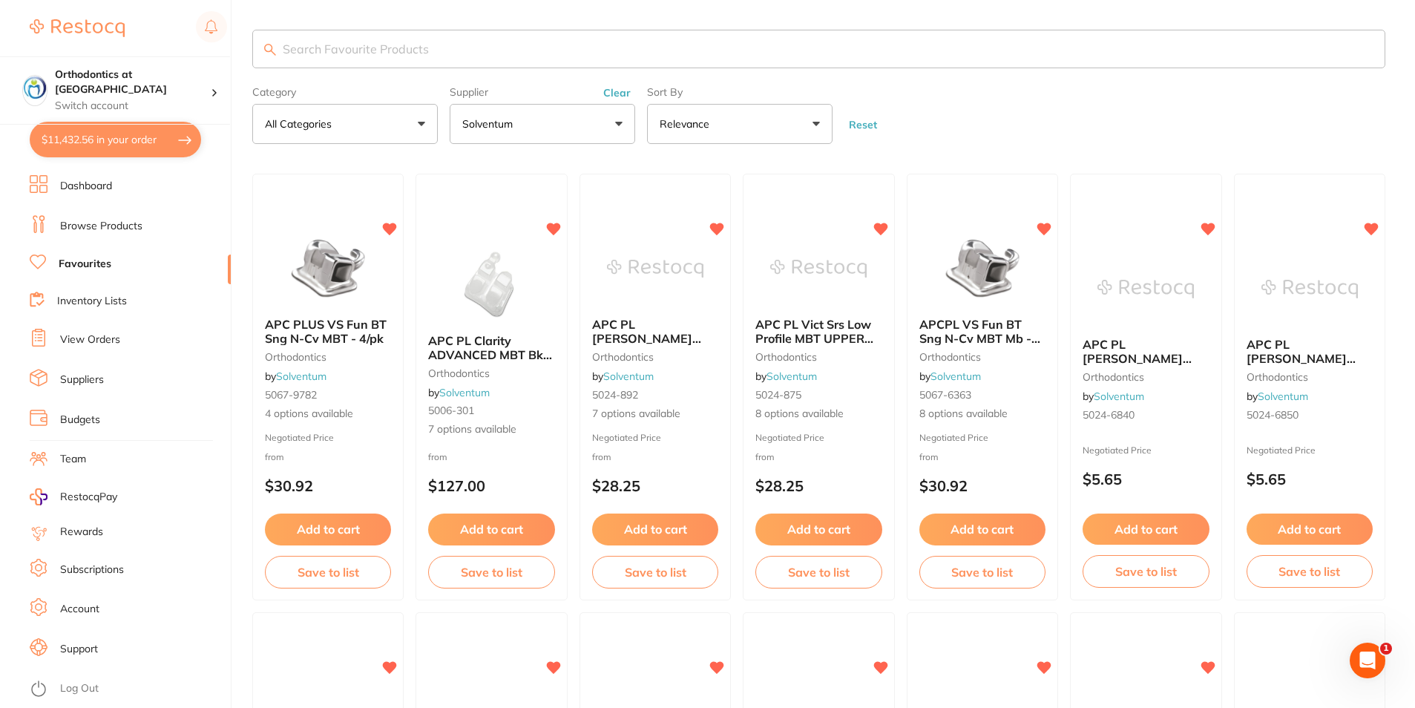
click at [89, 265] on link "Favourites" at bounding box center [85, 264] width 53 height 15
click at [619, 123] on button "Solventum" at bounding box center [542, 124] width 185 height 40
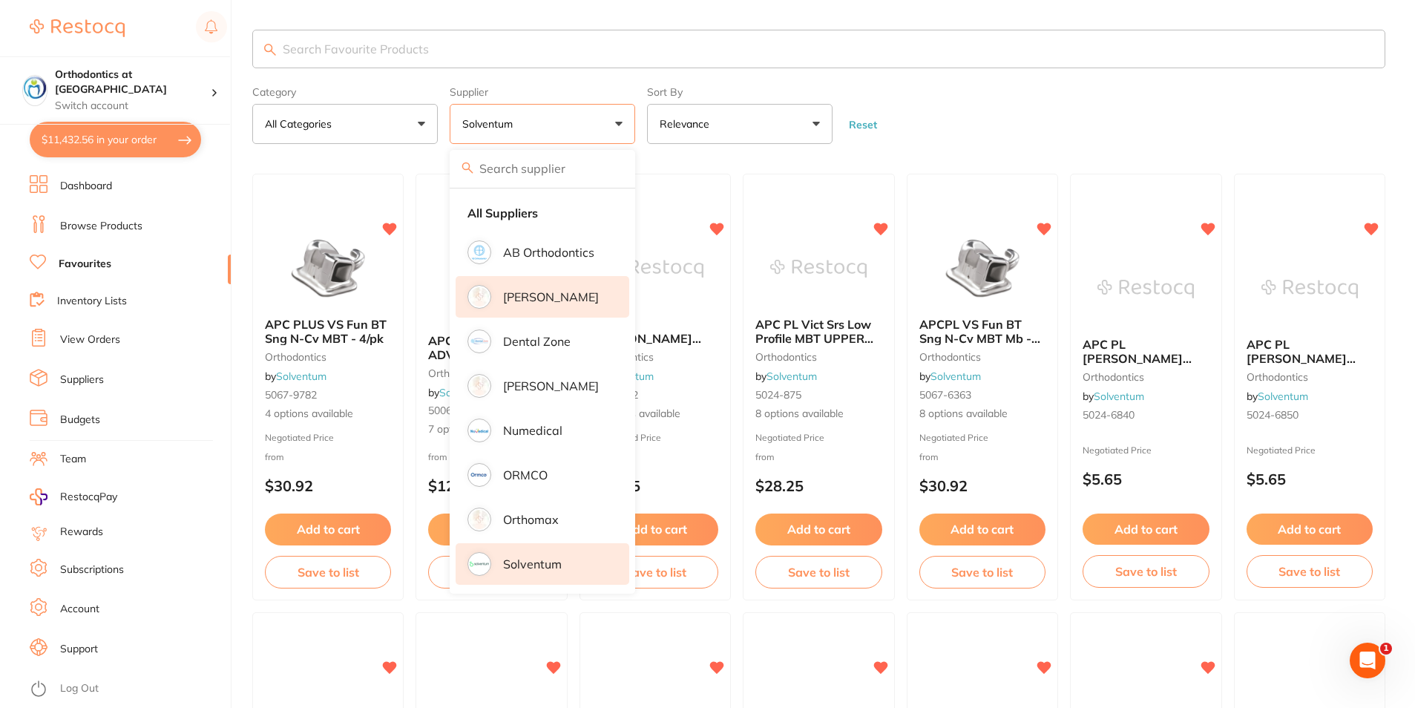
click at [573, 297] on p "[PERSON_NAME]" at bounding box center [551, 296] width 96 height 13
click at [559, 575] on li "Solventum" at bounding box center [542, 564] width 174 height 42
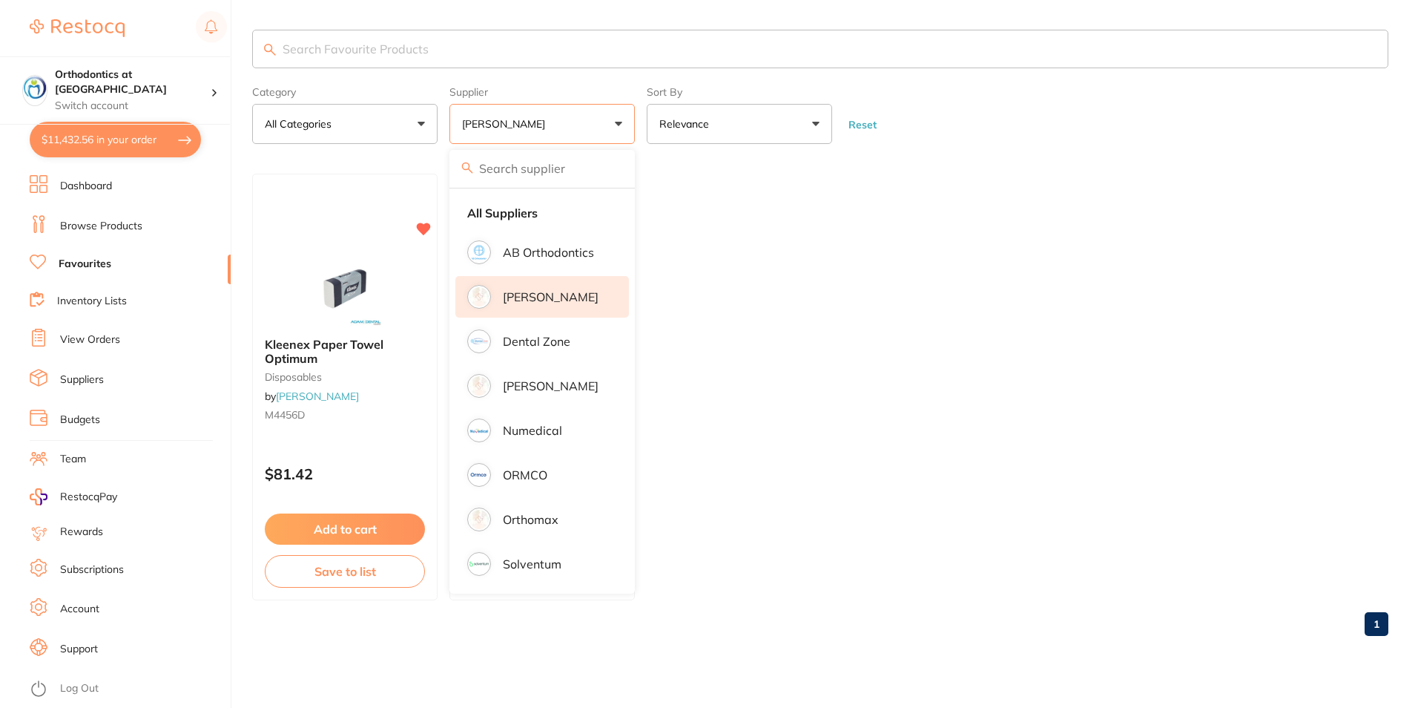
click at [1215, 162] on main "Category All Categories All Categories disposables restorative & cosmetic Clear…" at bounding box center [835, 338] width 1166 height 677
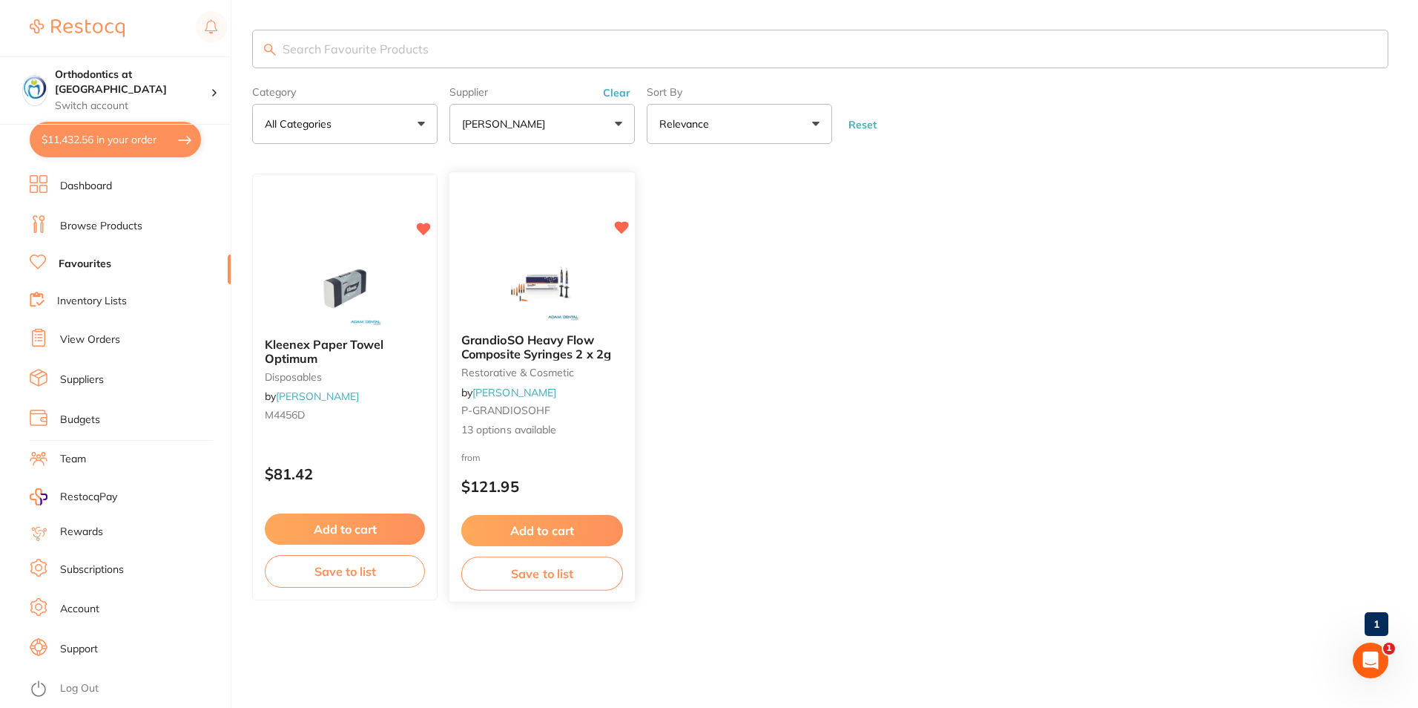
click at [548, 527] on button "Add to cart" at bounding box center [542, 531] width 162 height 32
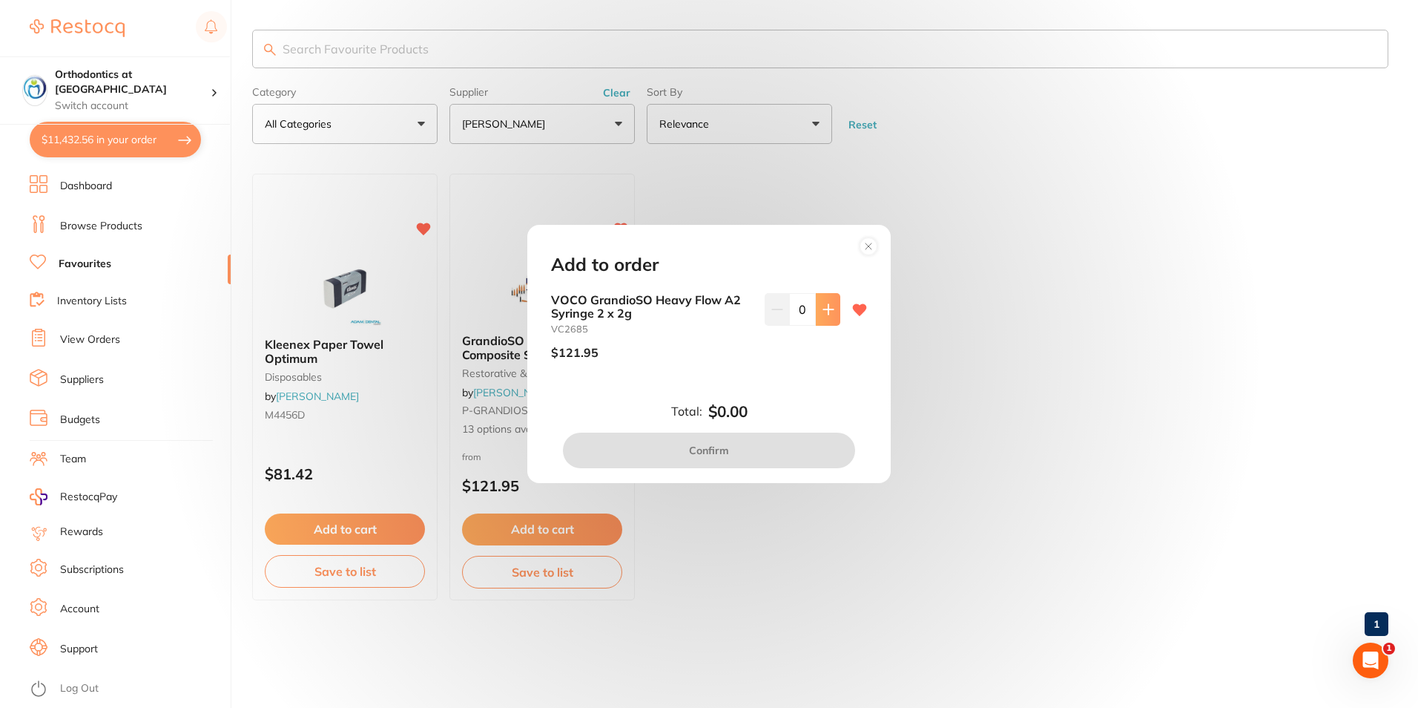
click at [827, 313] on icon at bounding box center [829, 309] width 12 height 12
type input "1"
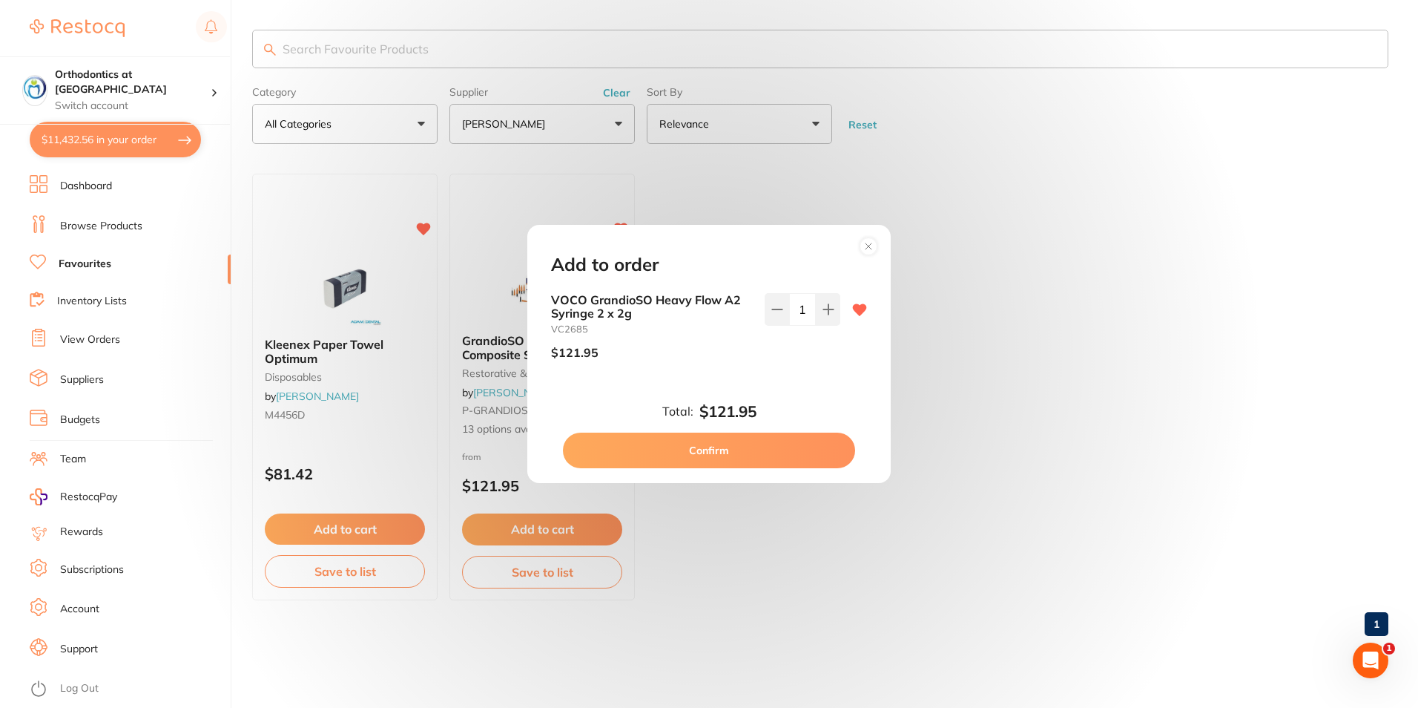
click at [719, 447] on button "Confirm" at bounding box center [709, 450] width 292 height 36
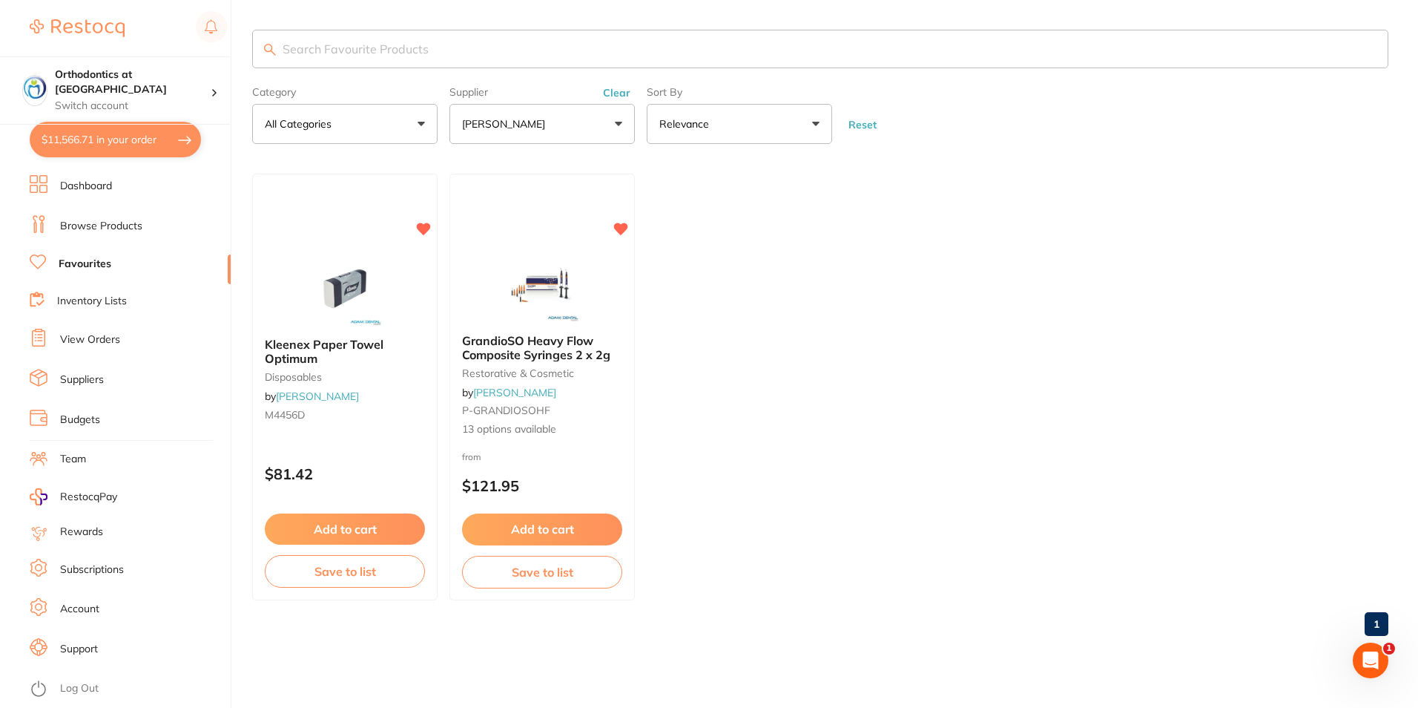
click at [348, 45] on input "search" at bounding box center [820, 49] width 1136 height 39
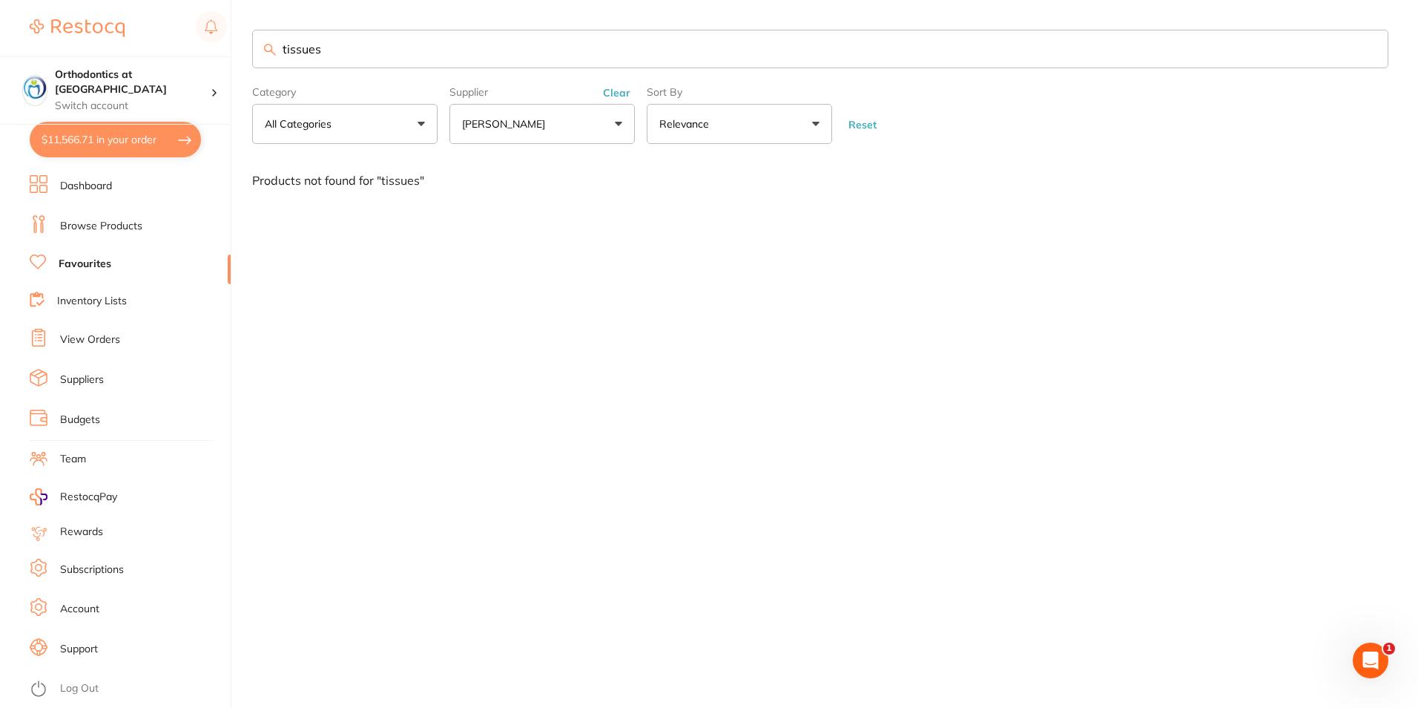
type input "tissues"
click at [93, 223] on link "Browse Products" at bounding box center [101, 226] width 82 height 15
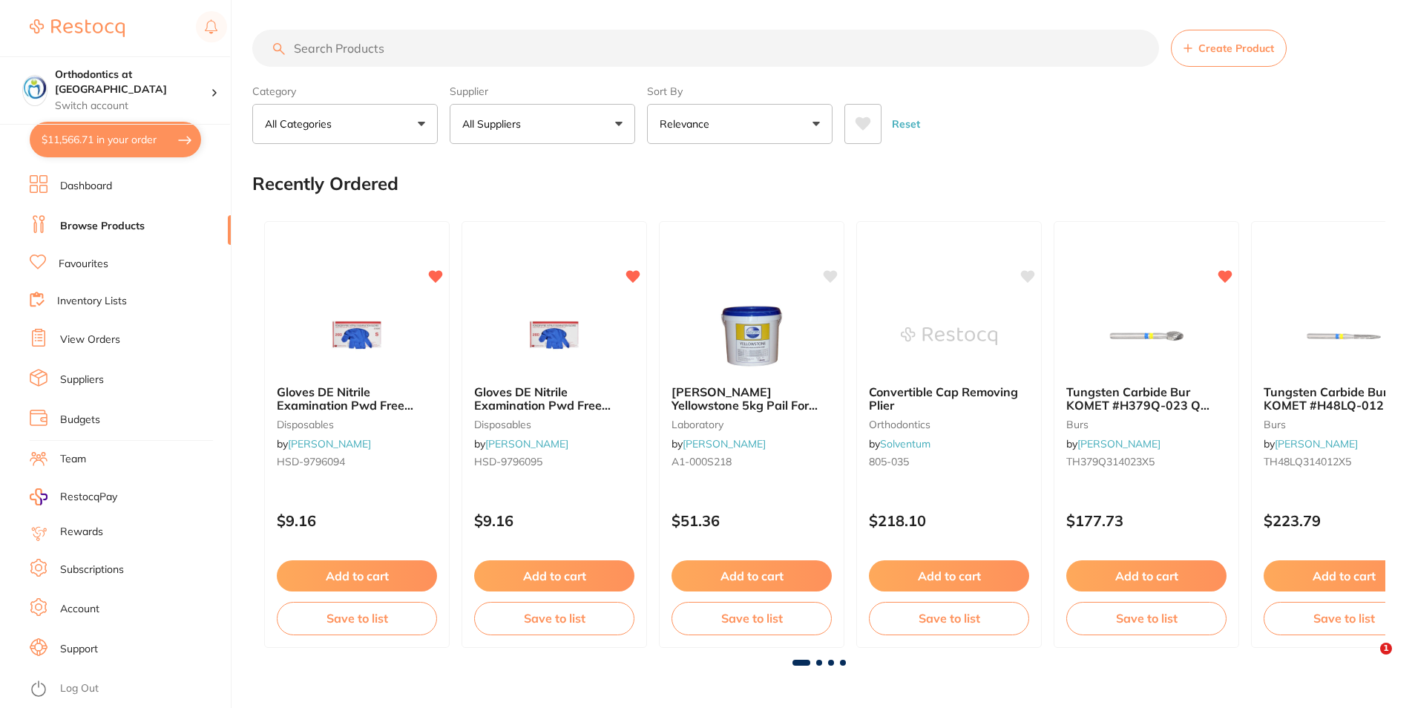
click at [361, 42] on input "search" at bounding box center [705, 48] width 906 height 37
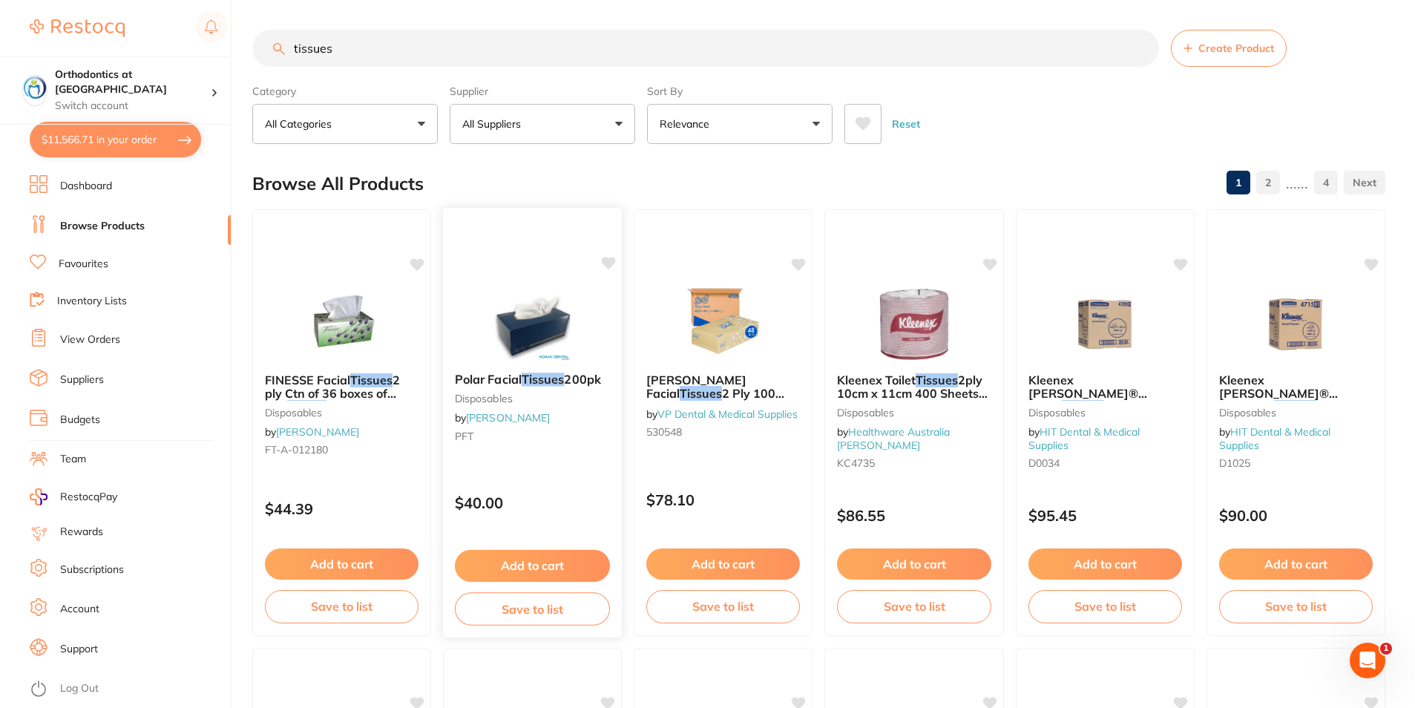
type input "tissues"
click at [538, 568] on button "Add to cart" at bounding box center [532, 566] width 155 height 32
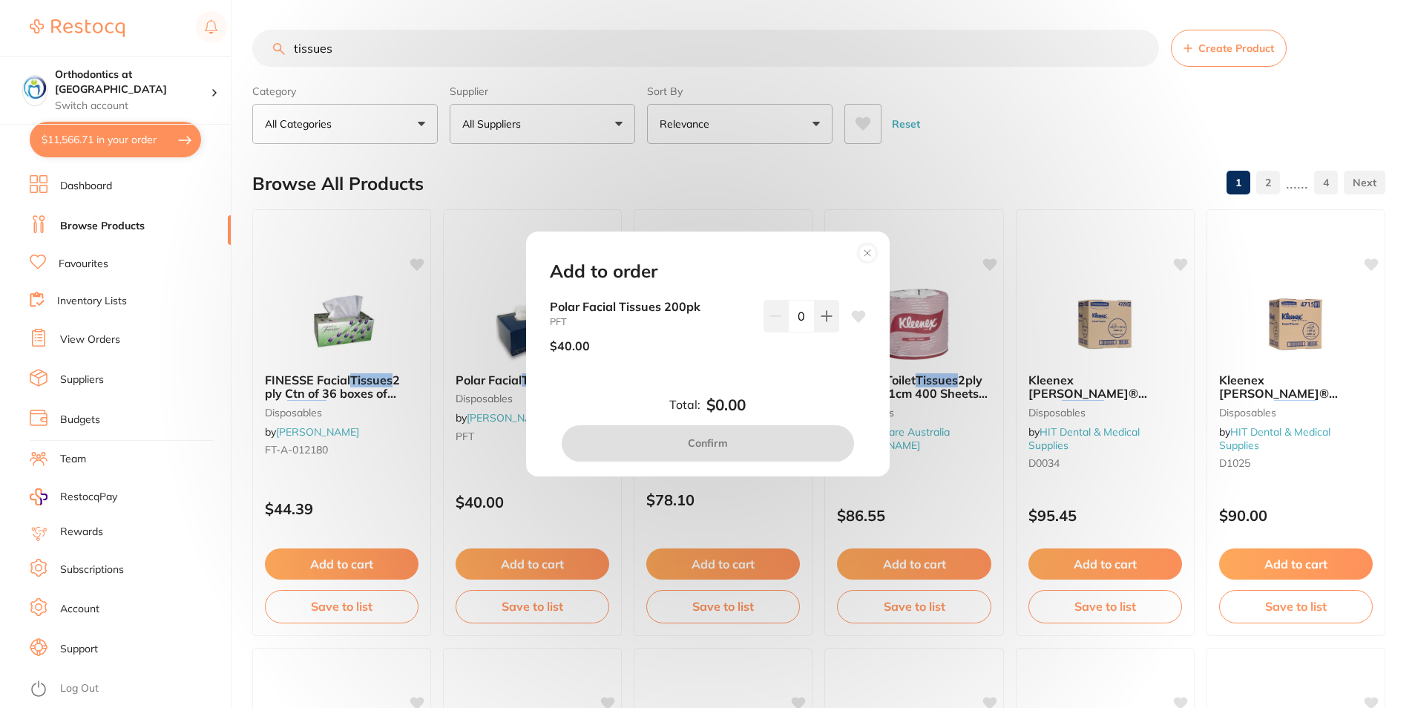
click at [827, 309] on button at bounding box center [827, 316] width 24 height 33
type input "1"
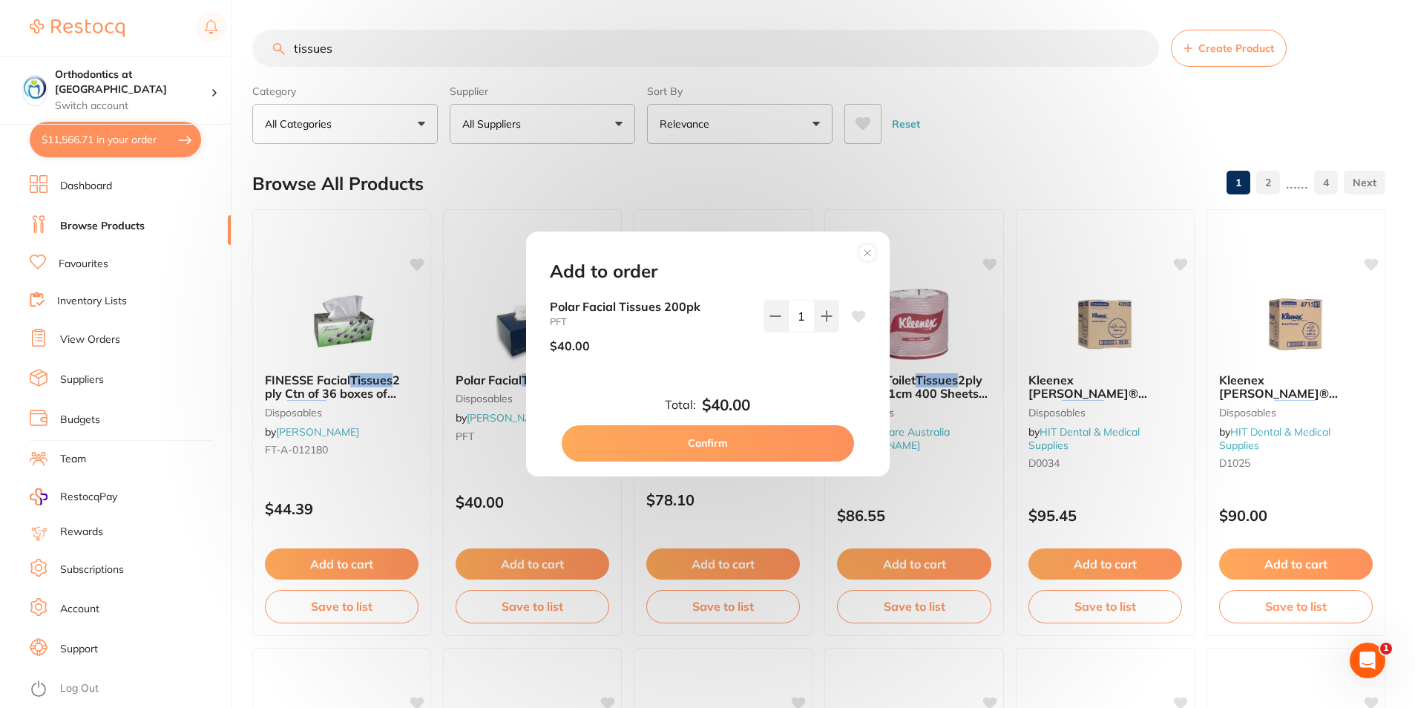
click at [872, 248] on circle at bounding box center [866, 253] width 17 height 17
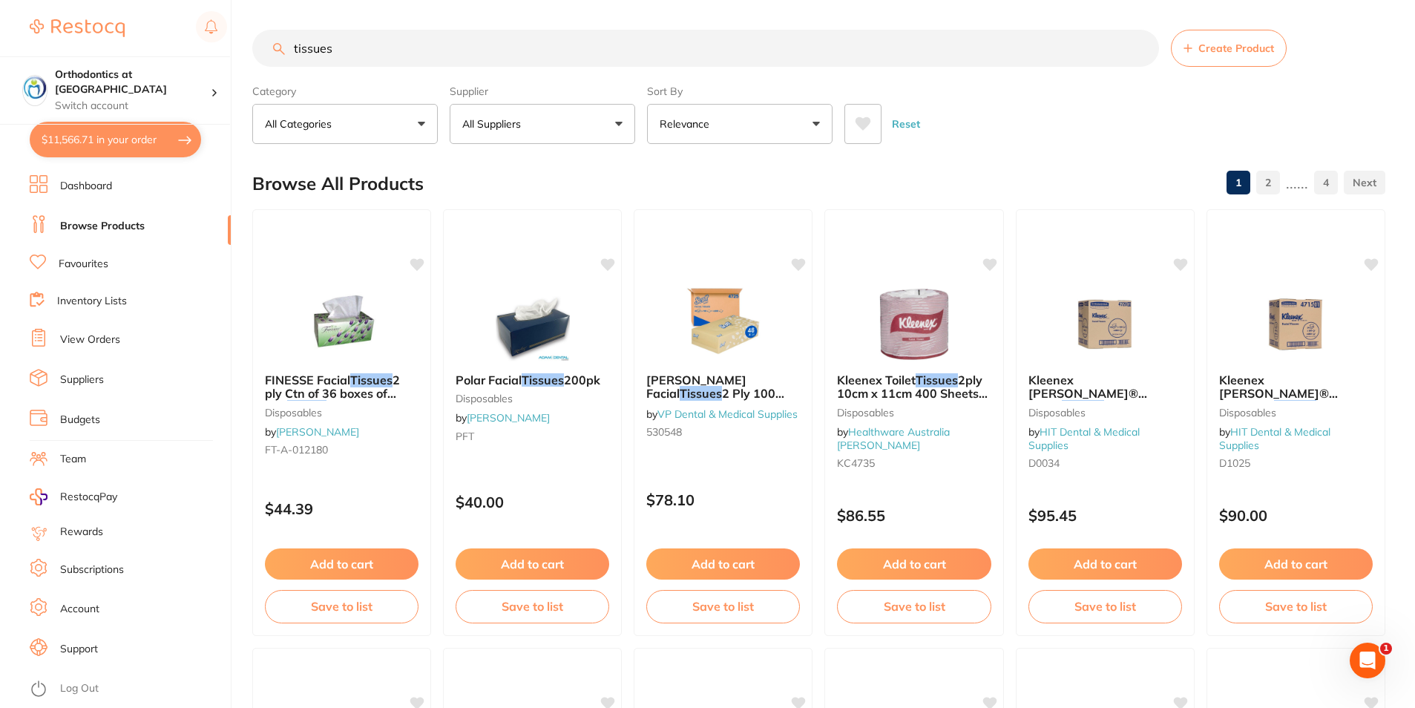
drag, startPoint x: 337, startPoint y: 48, endPoint x: 295, endPoint y: 47, distance: 41.5
click at [295, 47] on input "tissues" at bounding box center [705, 48] width 906 height 37
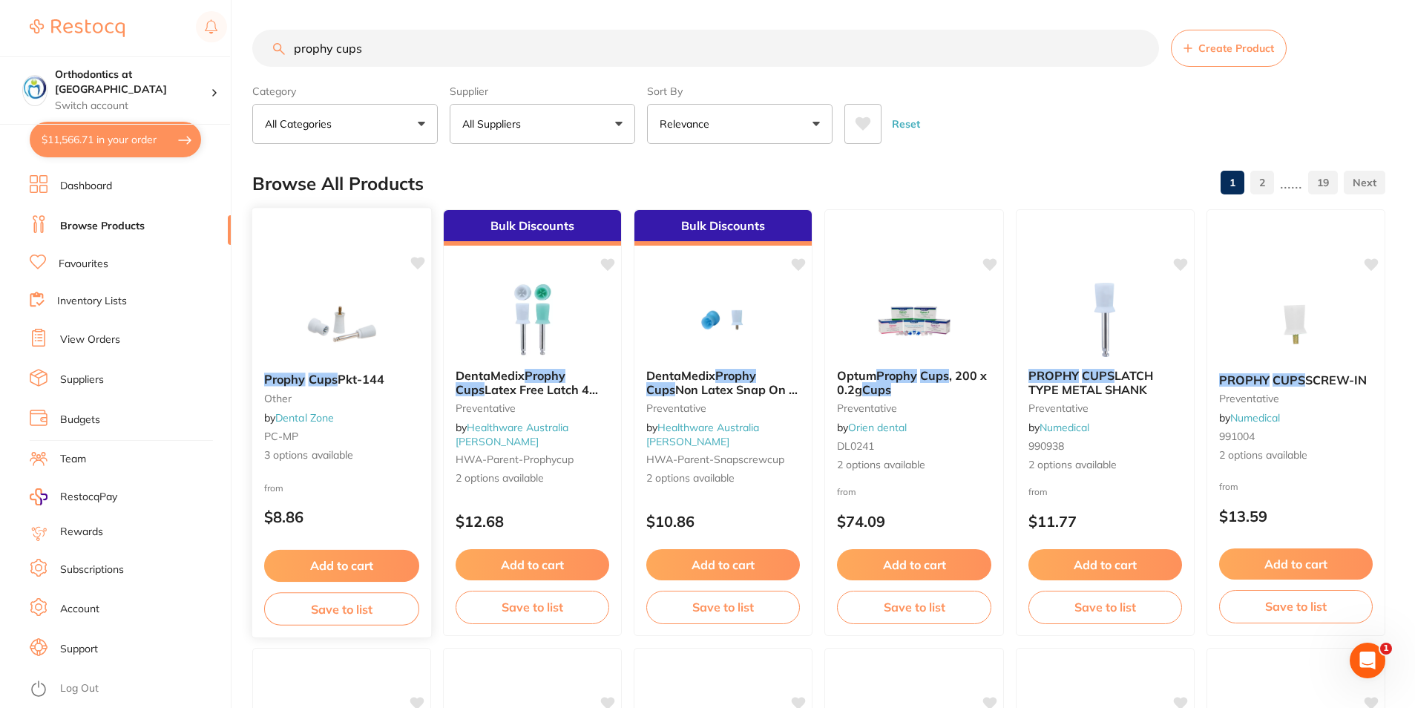
type input "prophy cups"
click at [303, 378] on em "Prophy" at bounding box center [285, 379] width 42 height 15
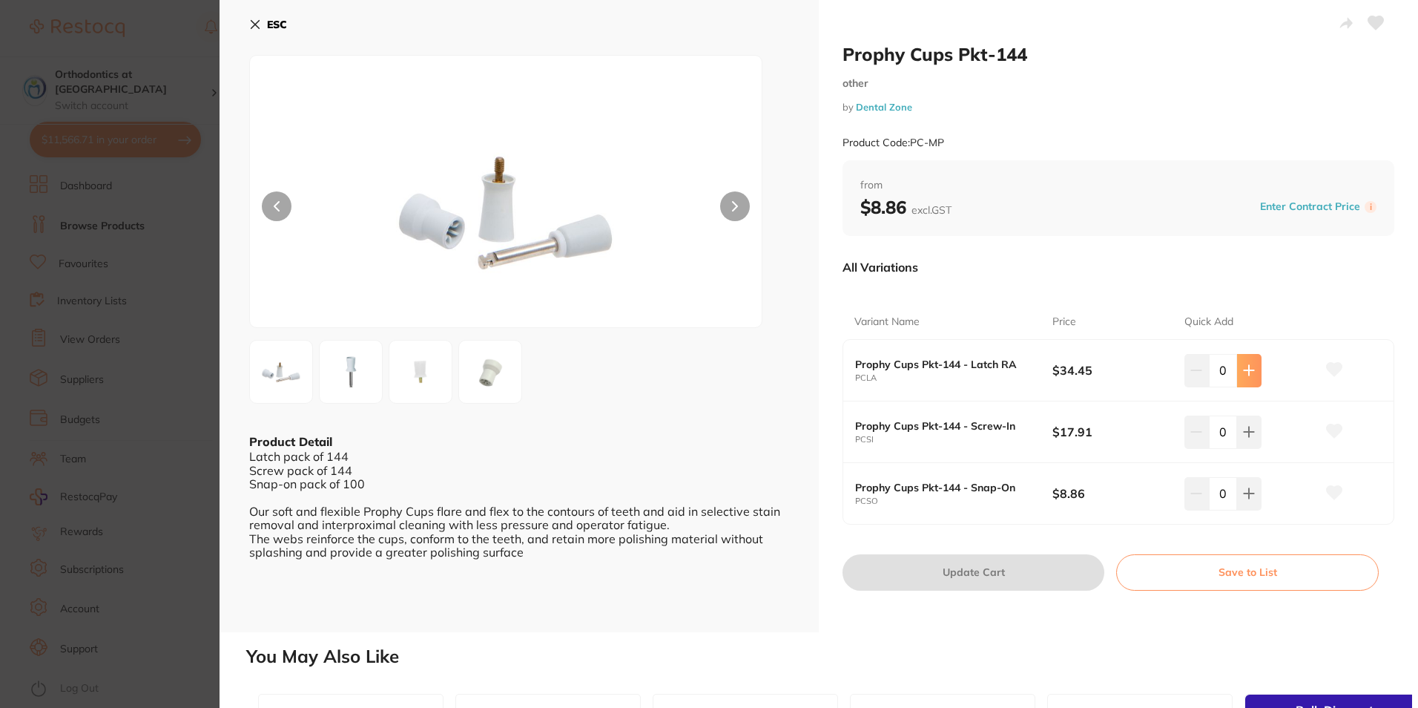
click at [1252, 372] on icon at bounding box center [1249, 370] width 12 height 12
type input "1"
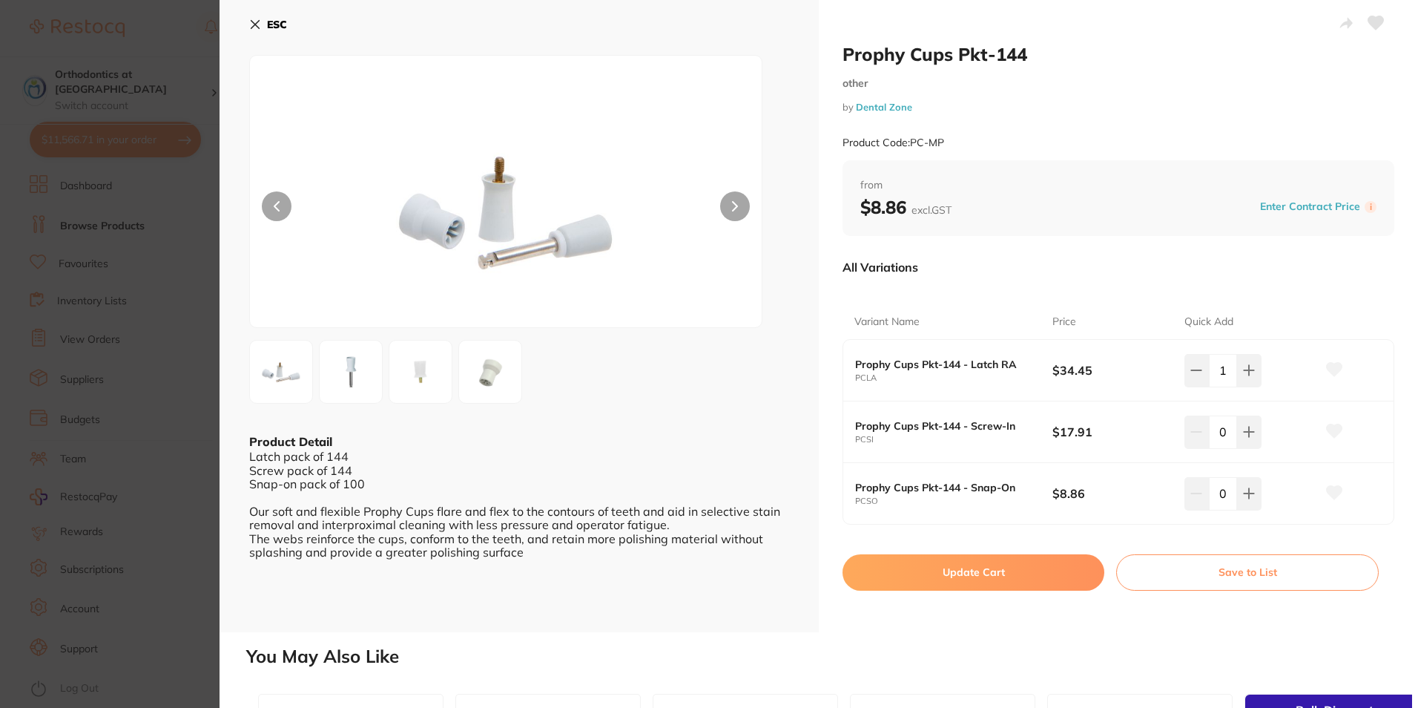
click at [958, 576] on button "Update Cart" at bounding box center [974, 572] width 262 height 36
checkbox input "false"
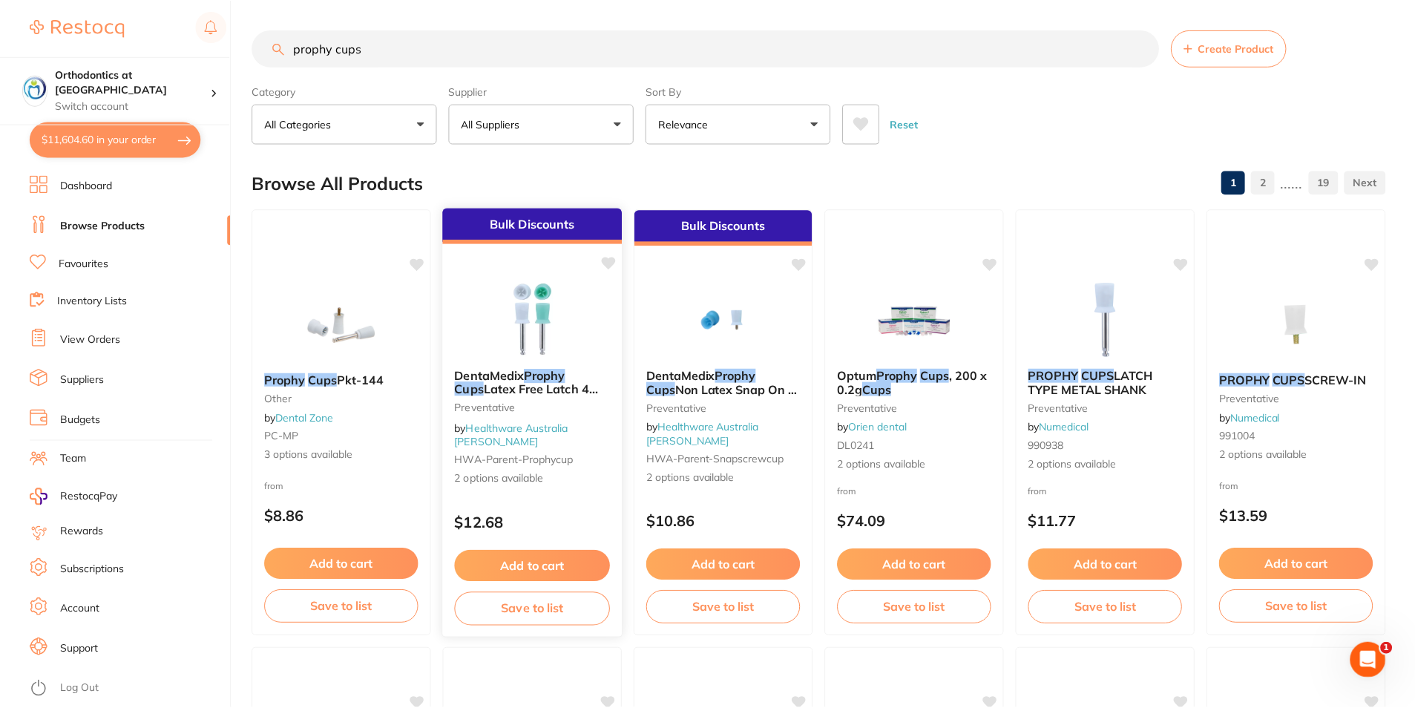
scroll to position [5, 0]
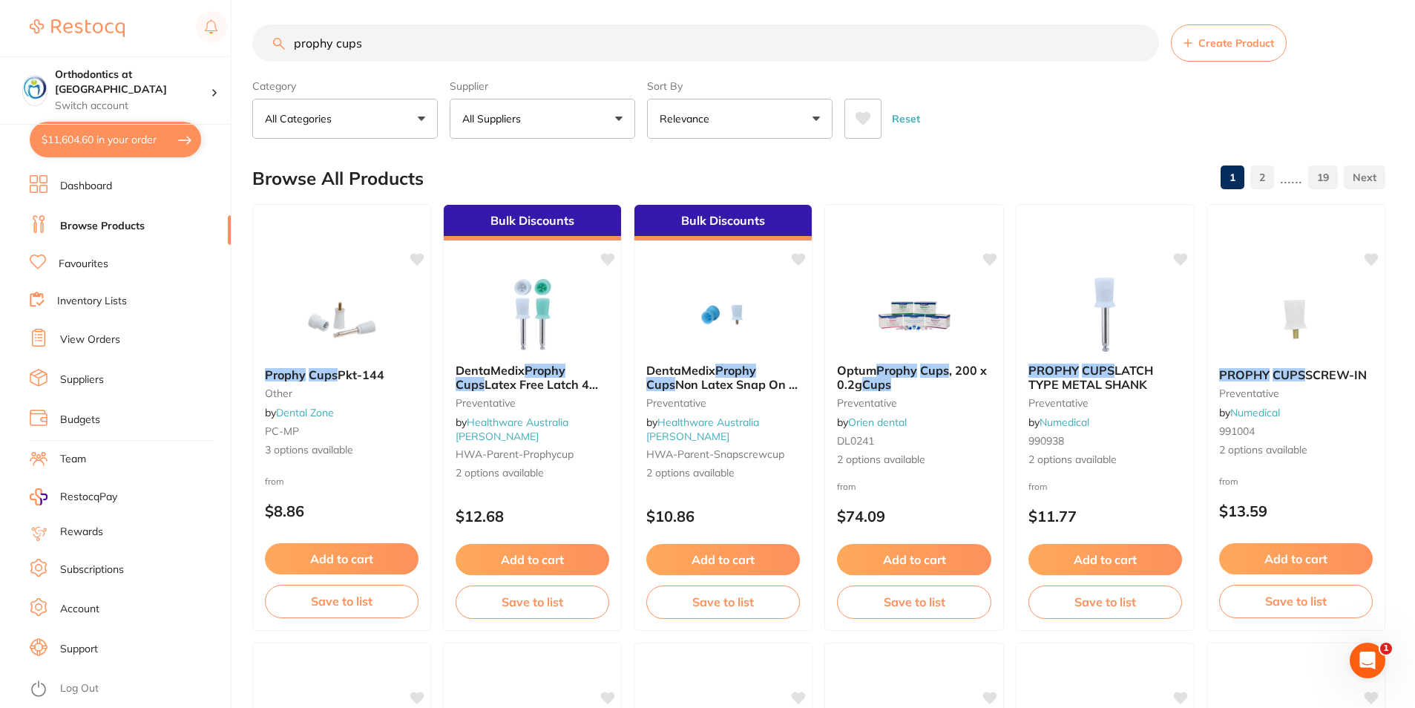
drag, startPoint x: 366, startPoint y: 44, endPoint x: 301, endPoint y: 39, distance: 65.4
click at [301, 39] on input "prophy cups" at bounding box center [705, 42] width 906 height 37
click at [509, 376] on span "DentaMedix" at bounding box center [490, 370] width 70 height 15
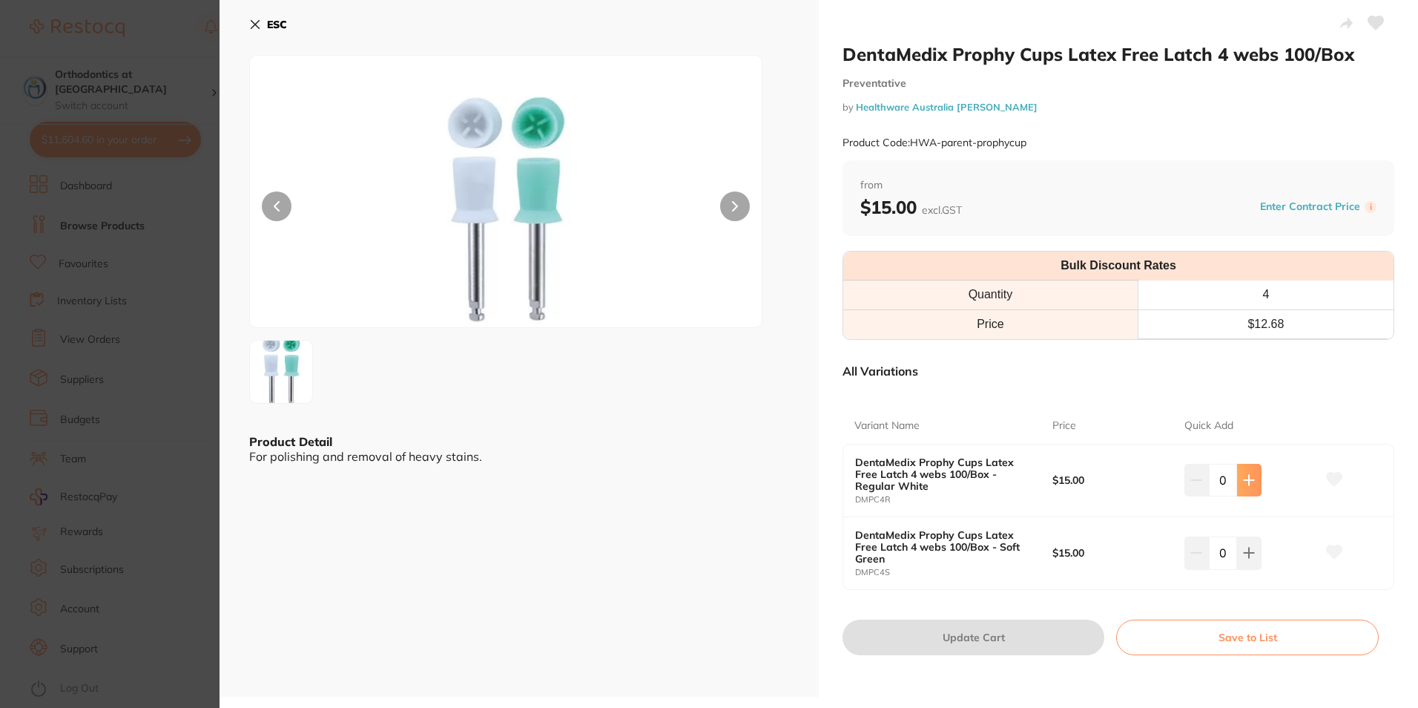
click at [1250, 489] on button at bounding box center [1249, 480] width 24 height 33
type input "1"
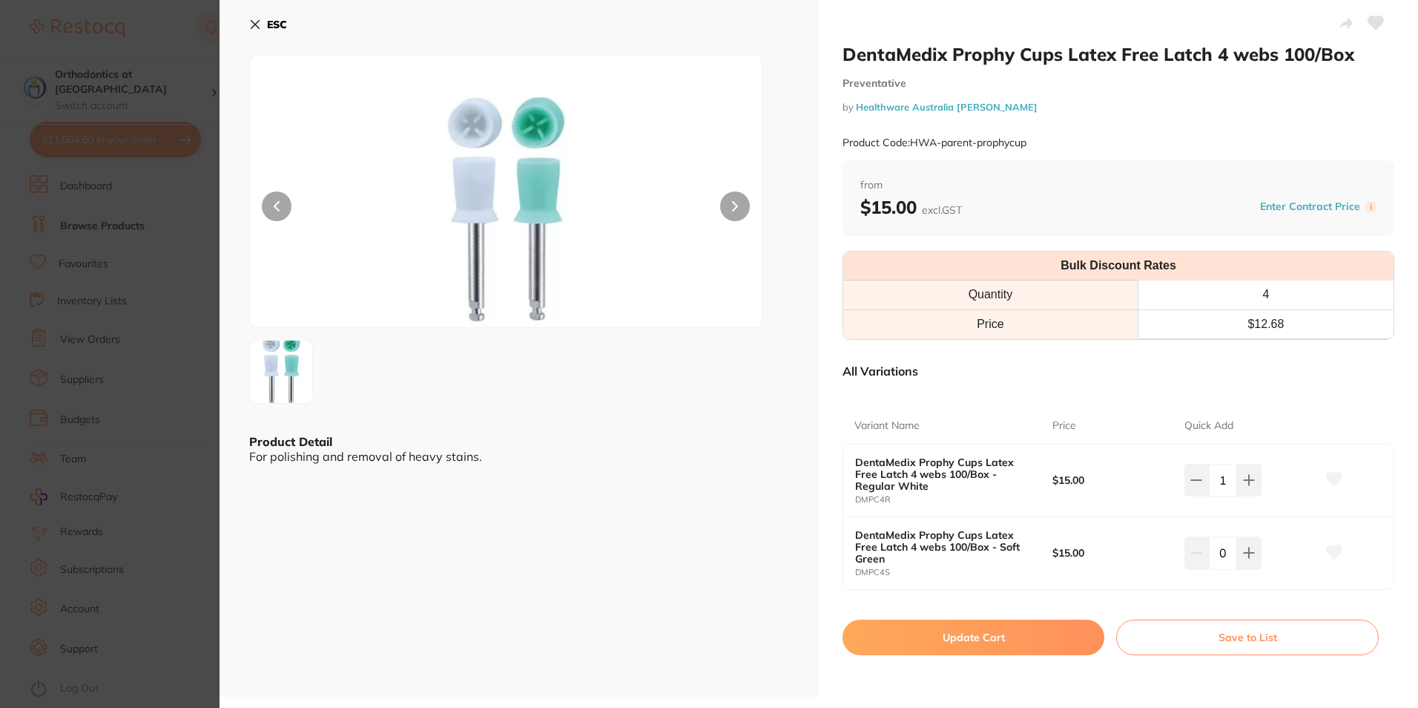
click at [1001, 630] on button "Update Cart" at bounding box center [974, 637] width 262 height 36
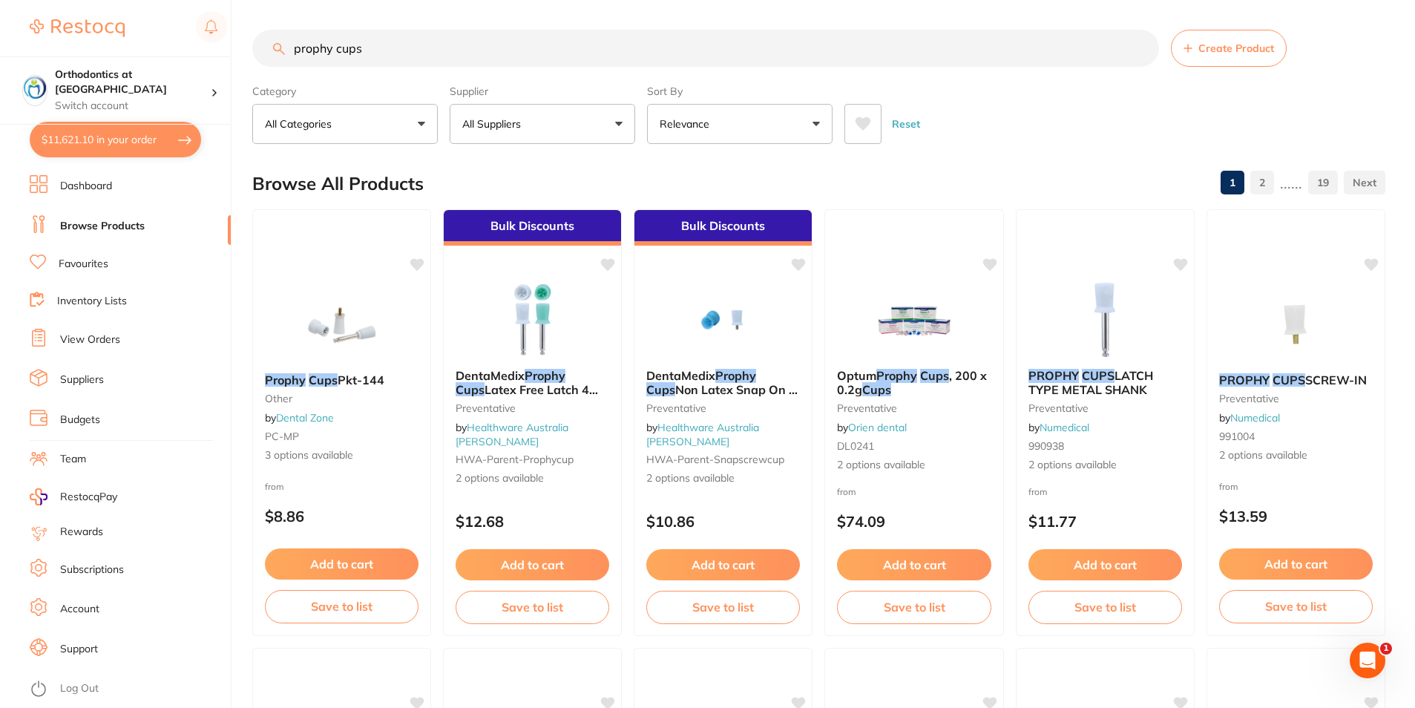
drag, startPoint x: 353, startPoint y: 48, endPoint x: 295, endPoint y: 44, distance: 58.0
click at [295, 44] on input "prophy cups" at bounding box center [705, 48] width 906 height 37
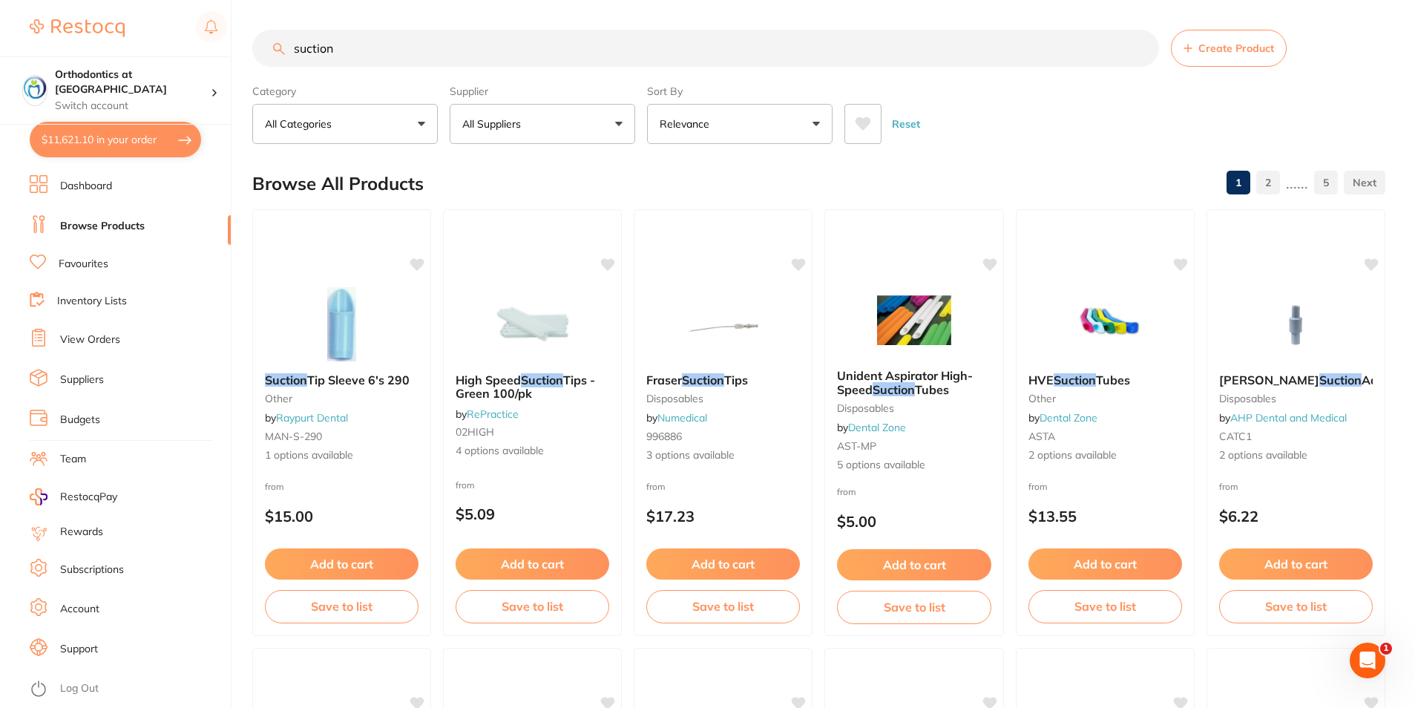
drag, startPoint x: 340, startPoint y: 51, endPoint x: 298, endPoint y: 46, distance: 41.9
click at [294, 45] on input "suction" at bounding box center [705, 48] width 906 height 37
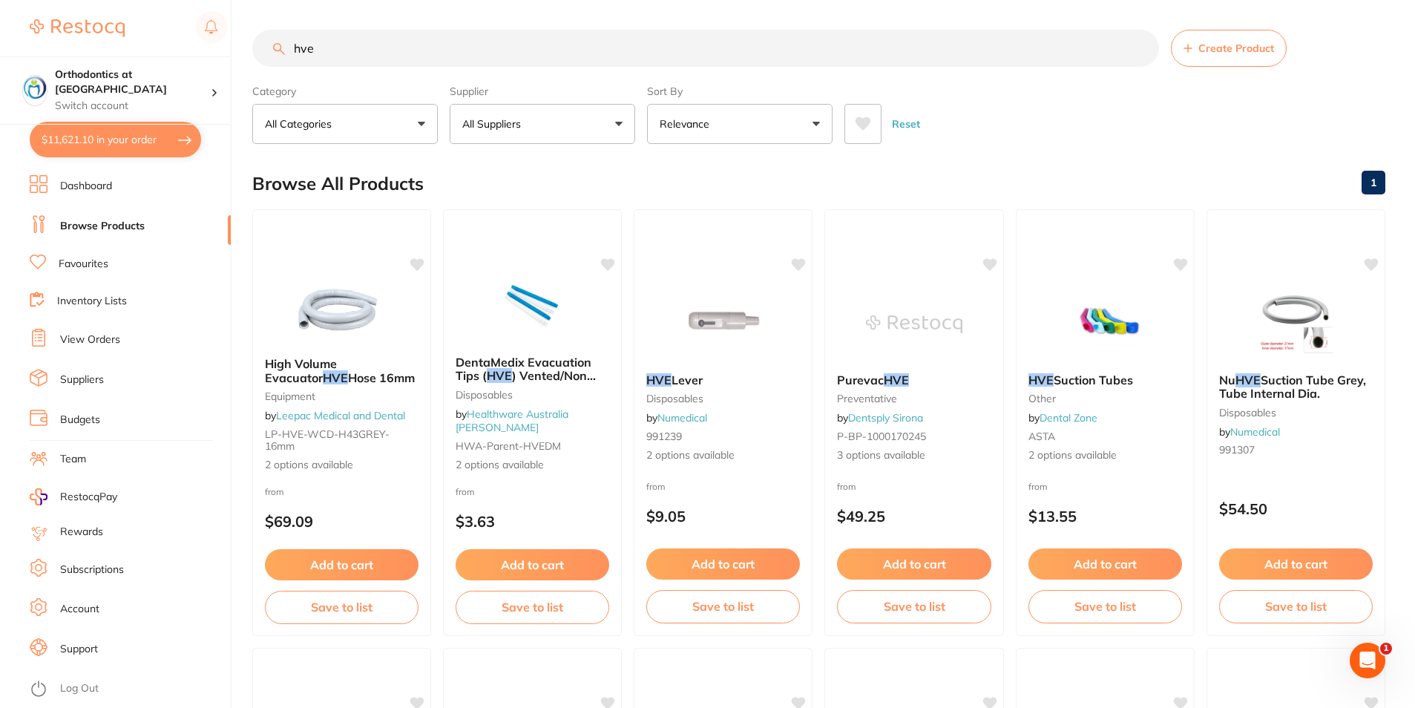
type input "hve"
click at [620, 122] on button "All Suppliers" at bounding box center [542, 124] width 185 height 40
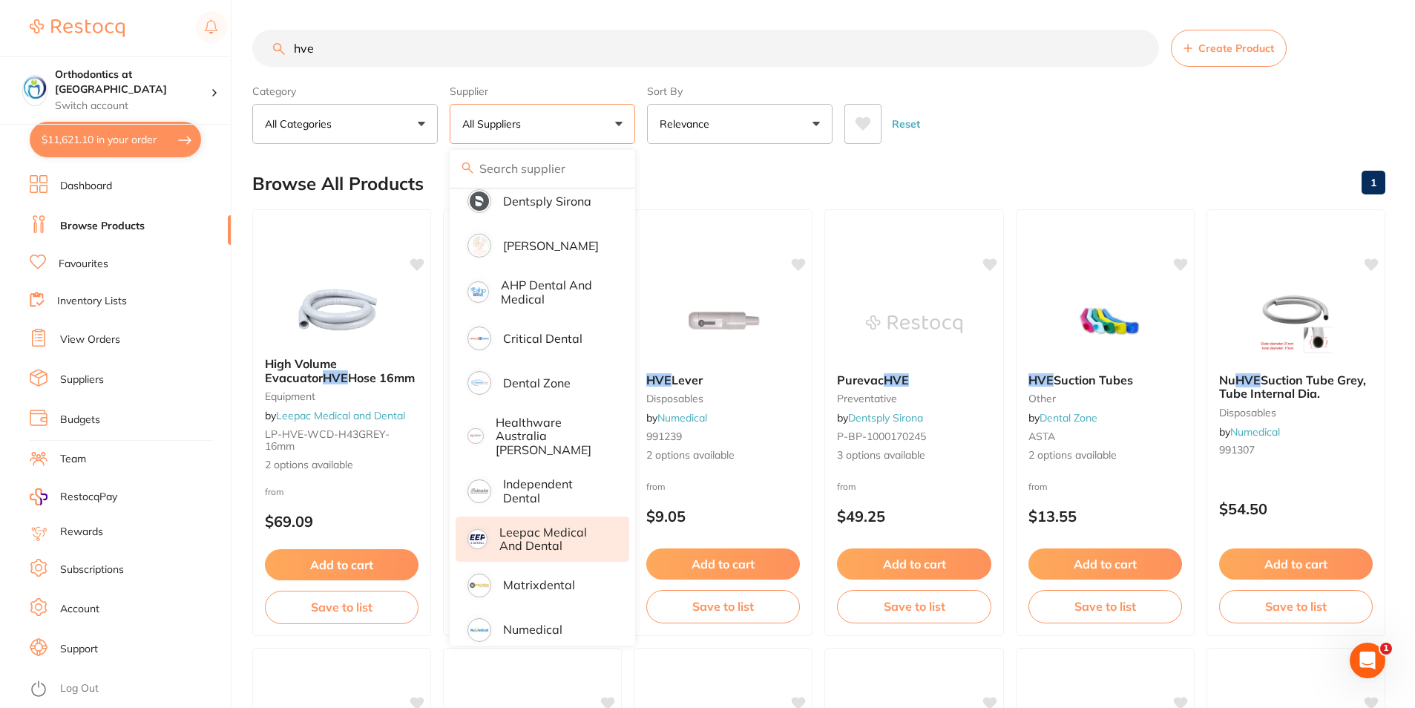
scroll to position [74, 0]
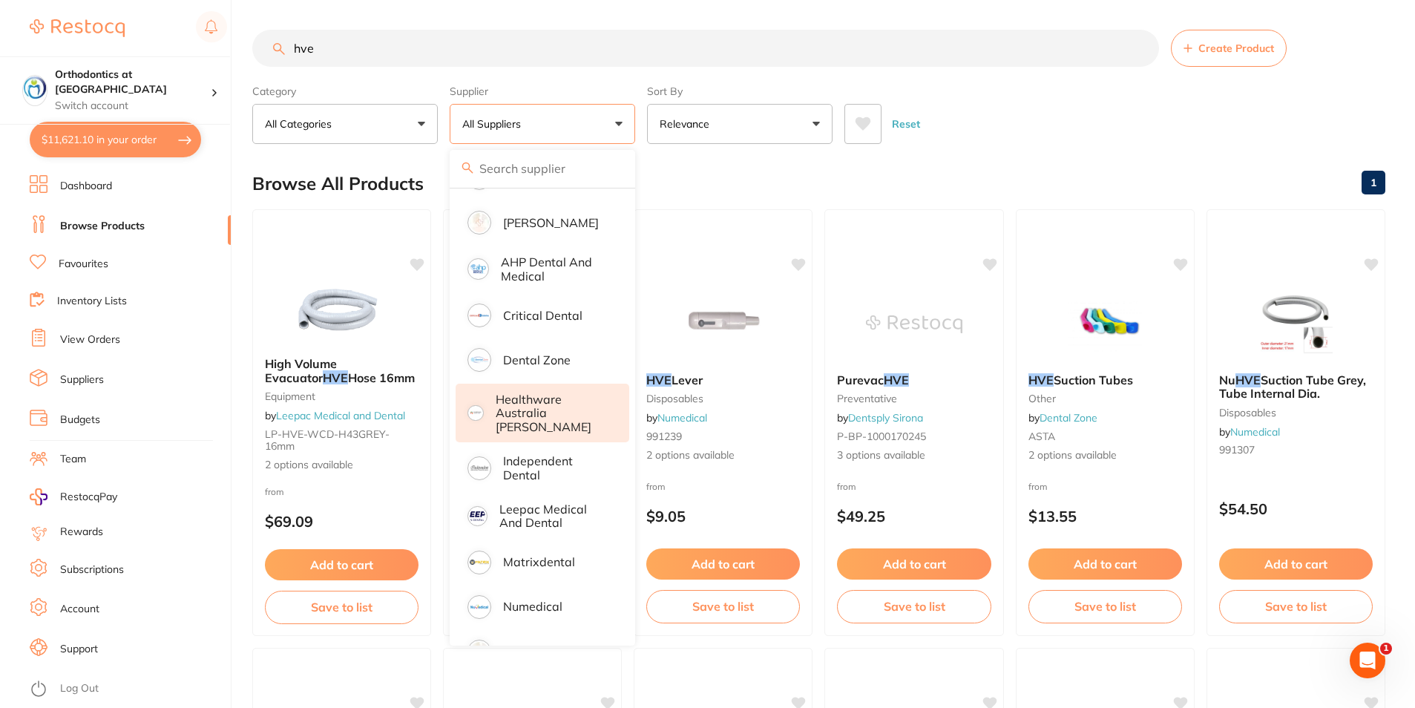
click at [536, 403] on p "Healthware Australia [PERSON_NAME]" at bounding box center [552, 412] width 113 height 41
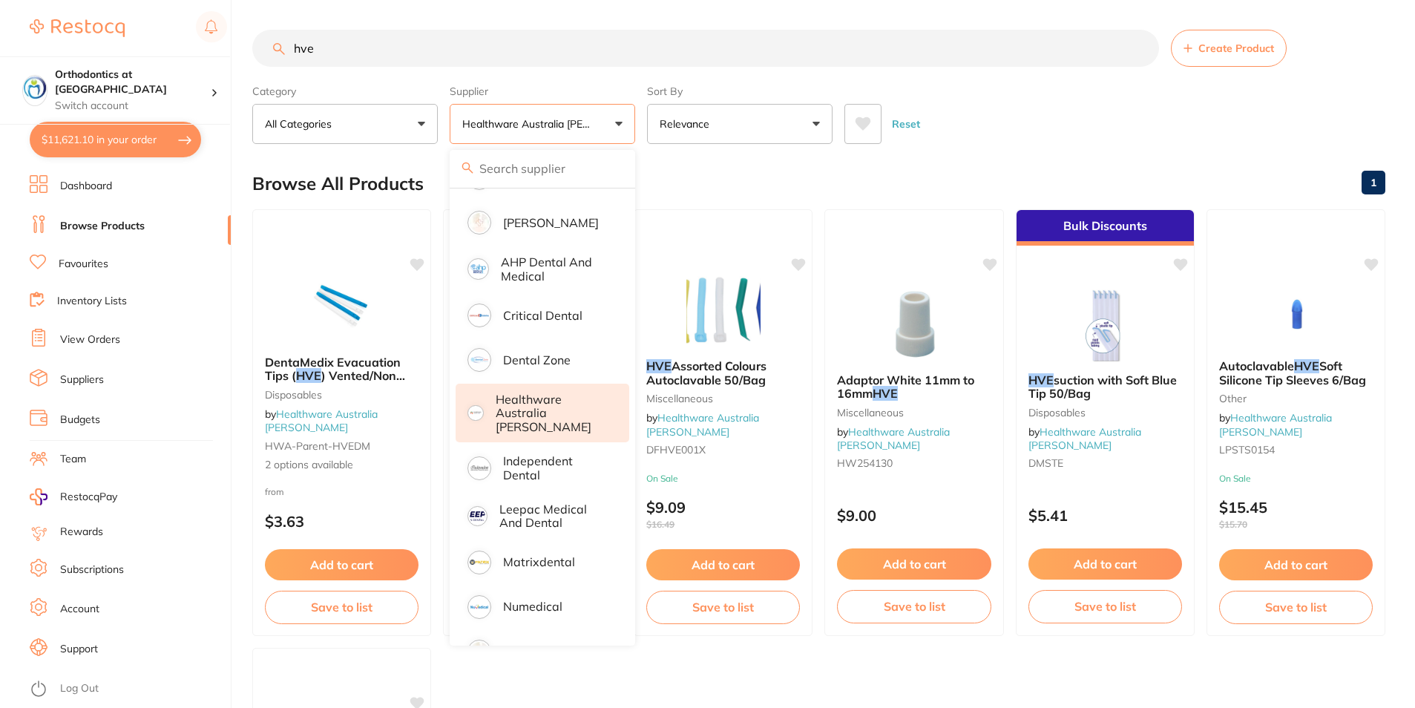
click at [1106, 97] on div "Reset" at bounding box center [1108, 118] width 529 height 52
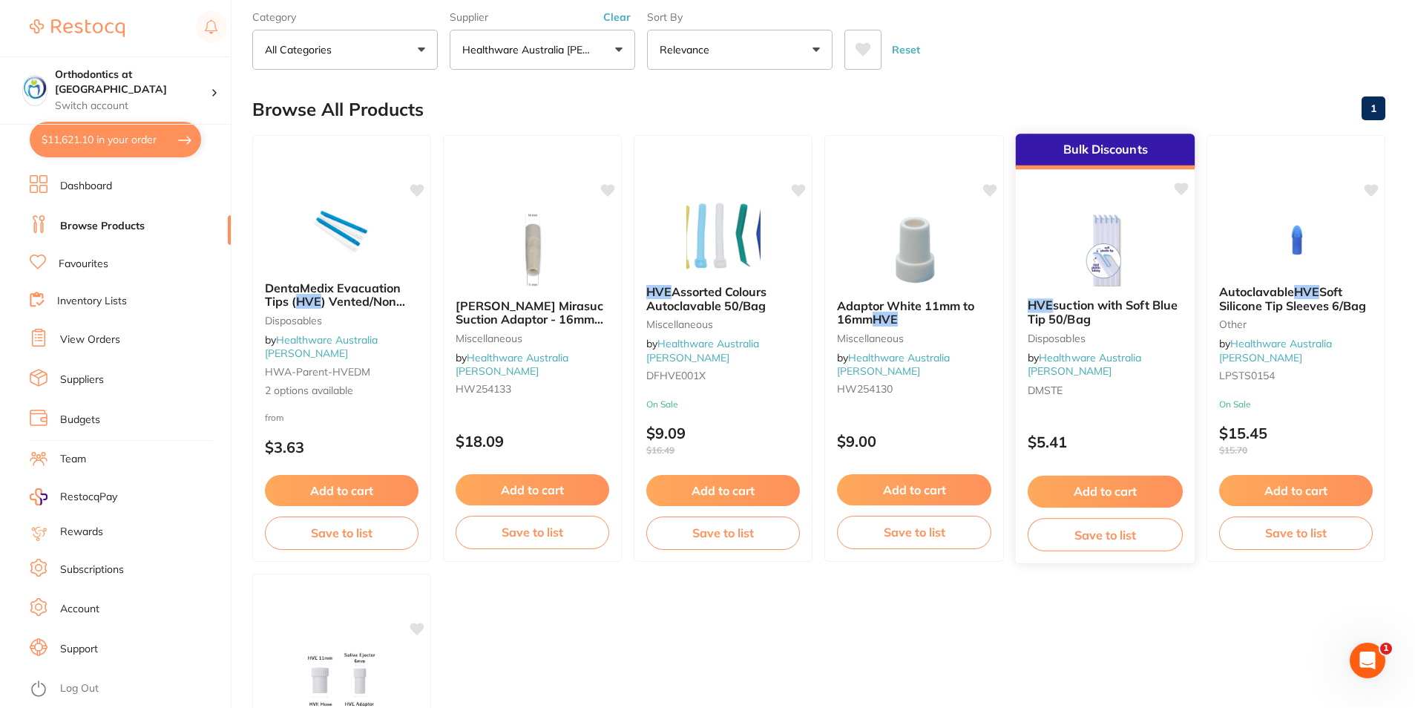
click at [1082, 480] on button "Add to cart" at bounding box center [1104, 491] width 155 height 32
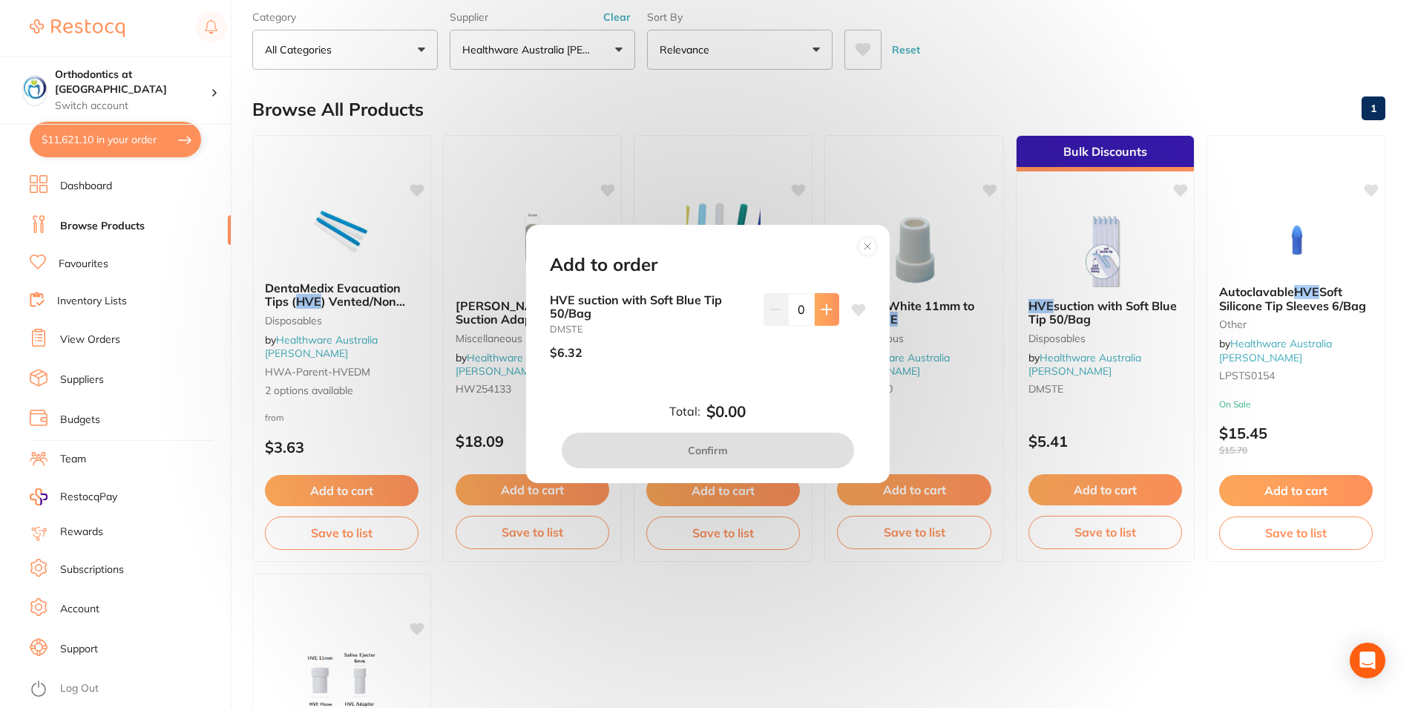
click at [825, 306] on icon at bounding box center [826, 309] width 12 height 12
type input "3"
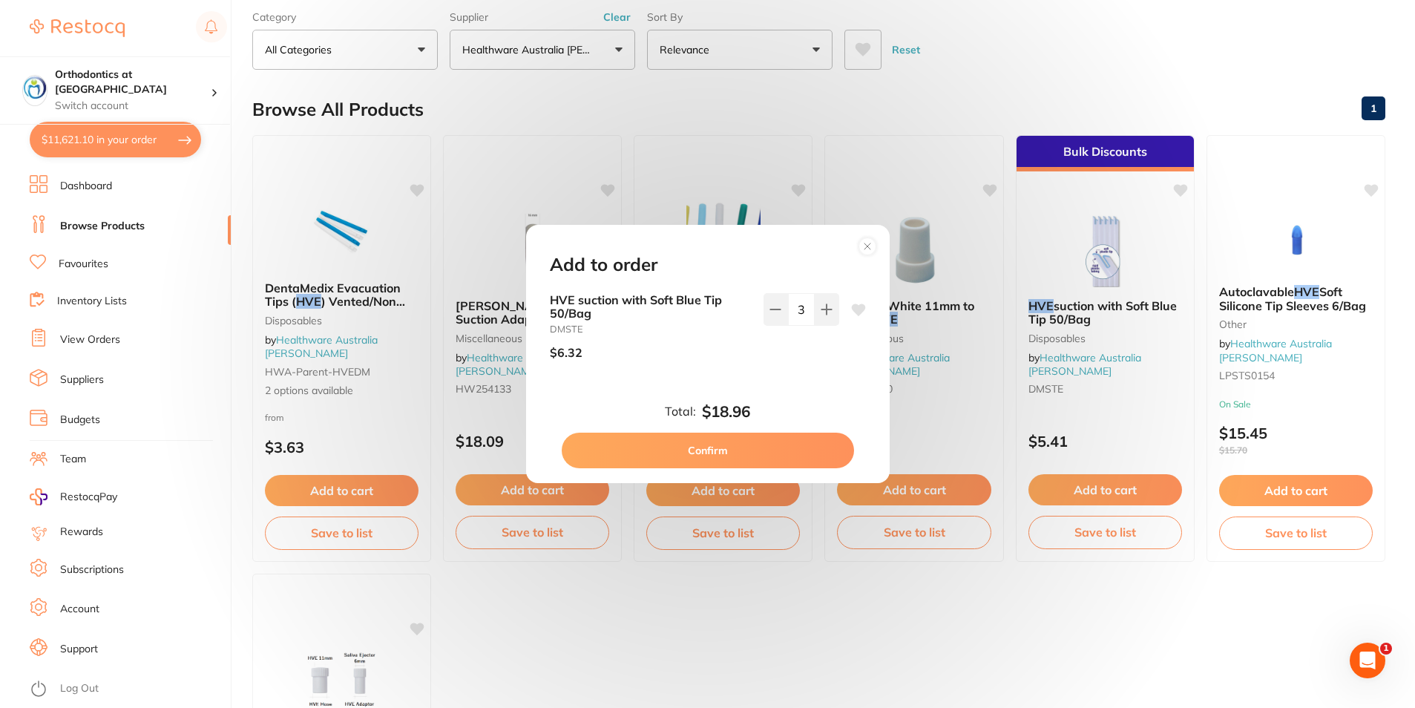
click at [715, 452] on button "Confirm" at bounding box center [708, 450] width 292 height 36
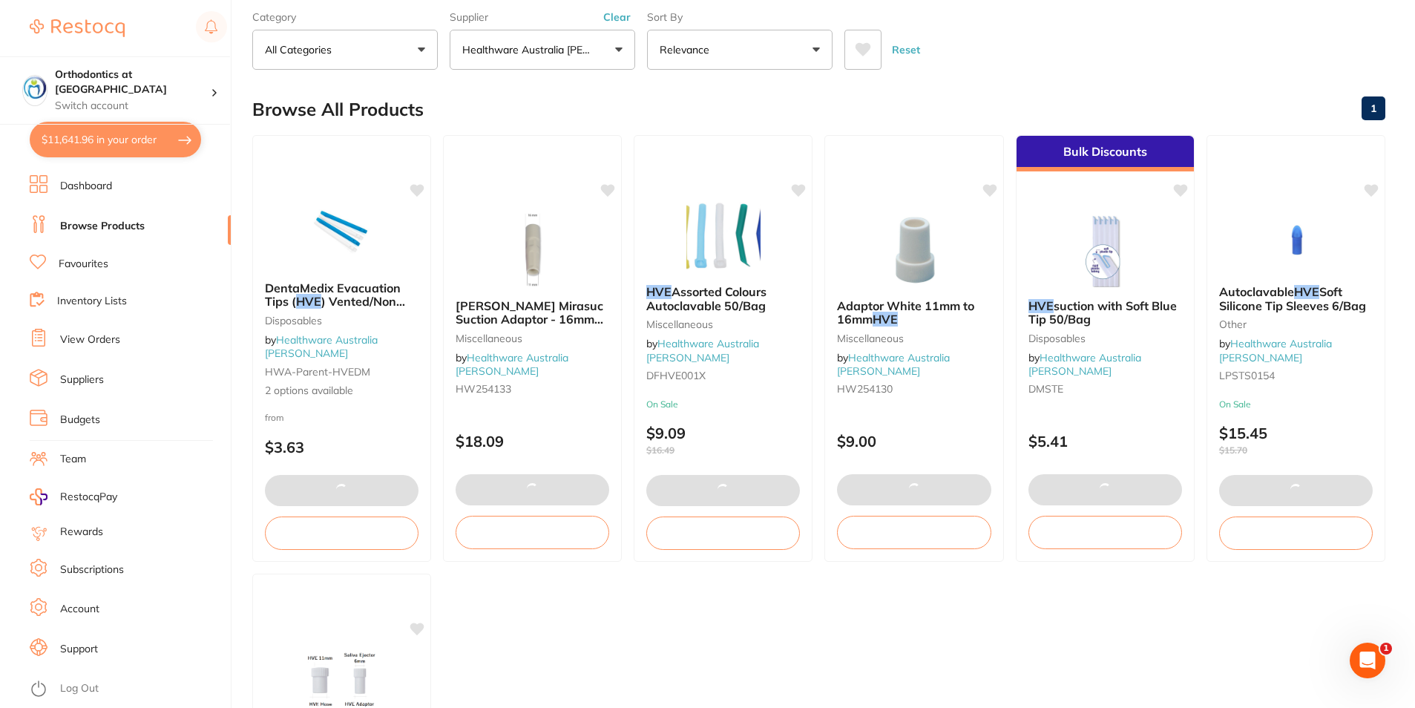
click at [1021, 55] on div "Reset" at bounding box center [1108, 44] width 529 height 52
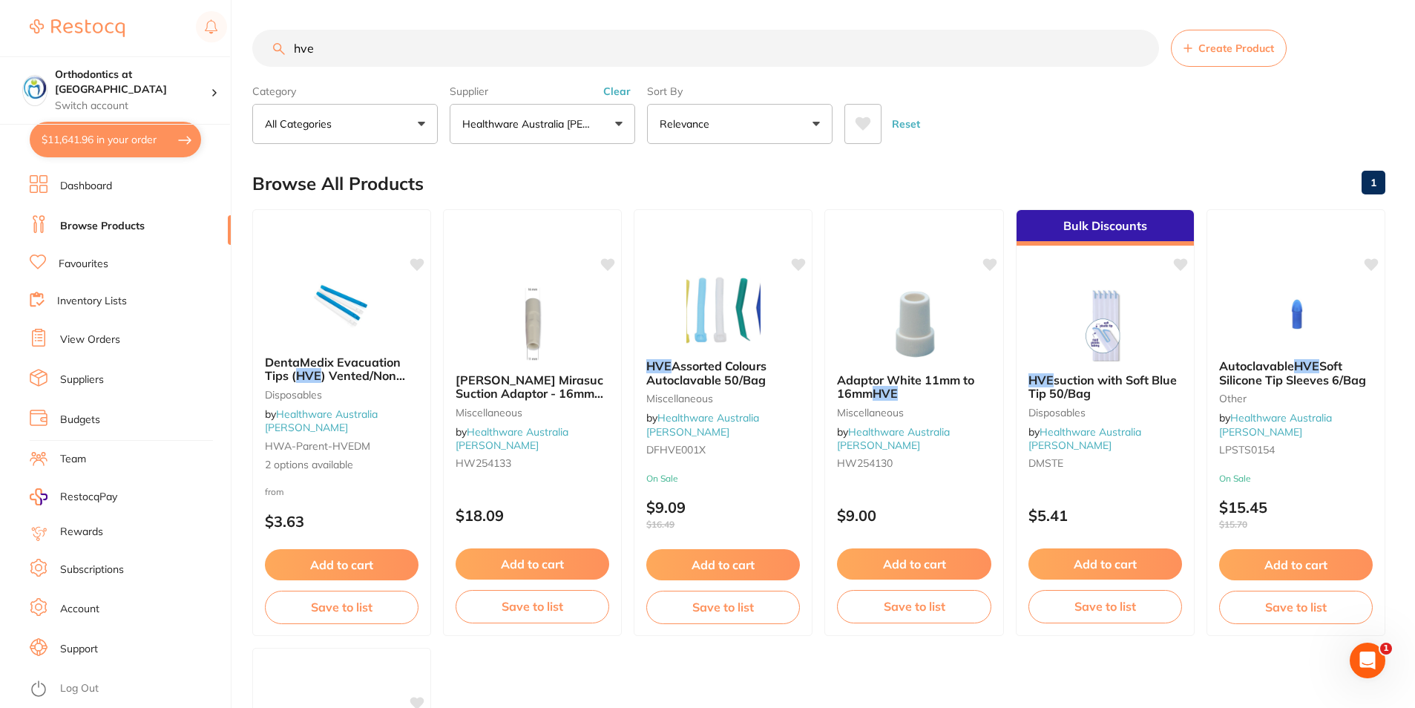
drag, startPoint x: 319, startPoint y: 53, endPoint x: 290, endPoint y: 47, distance: 29.4
click at [290, 47] on input "hve" at bounding box center [705, 48] width 906 height 37
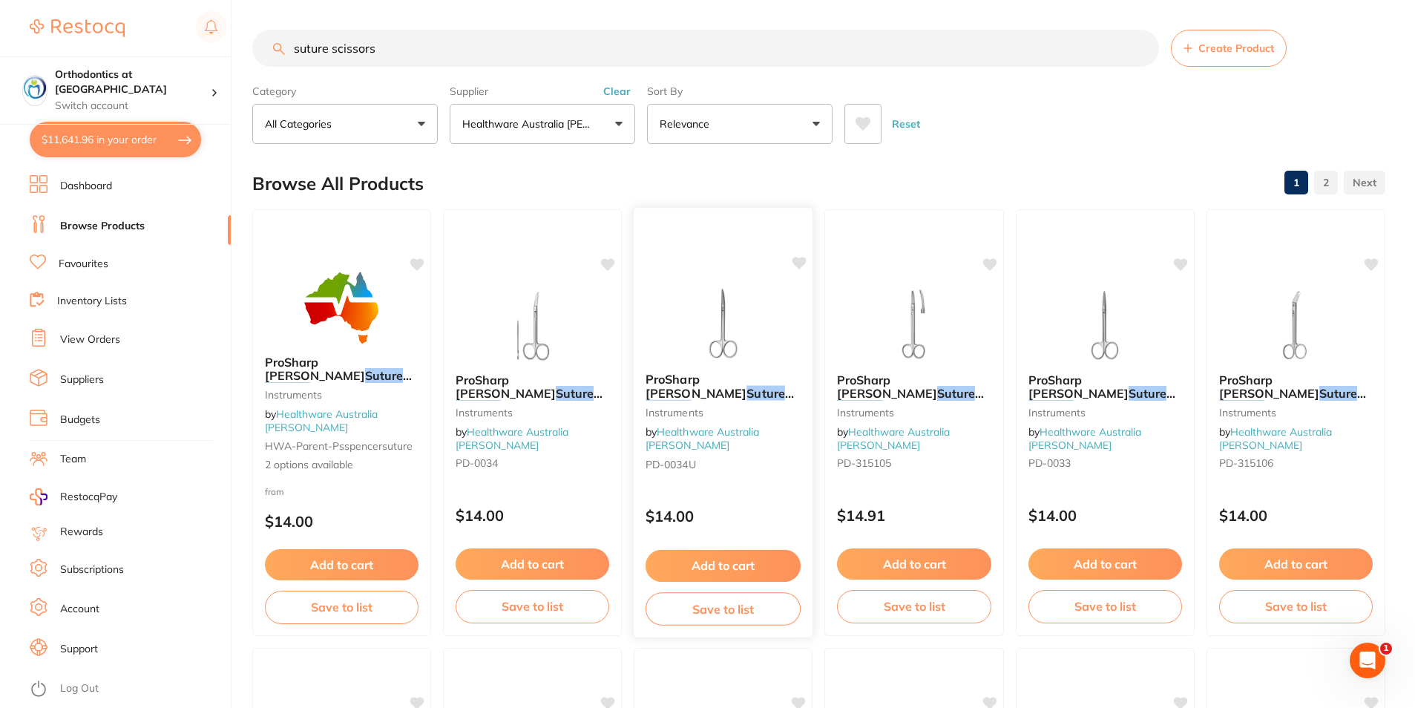
type input "suture scissors"
click at [742, 566] on button "Add to cart" at bounding box center [722, 566] width 155 height 32
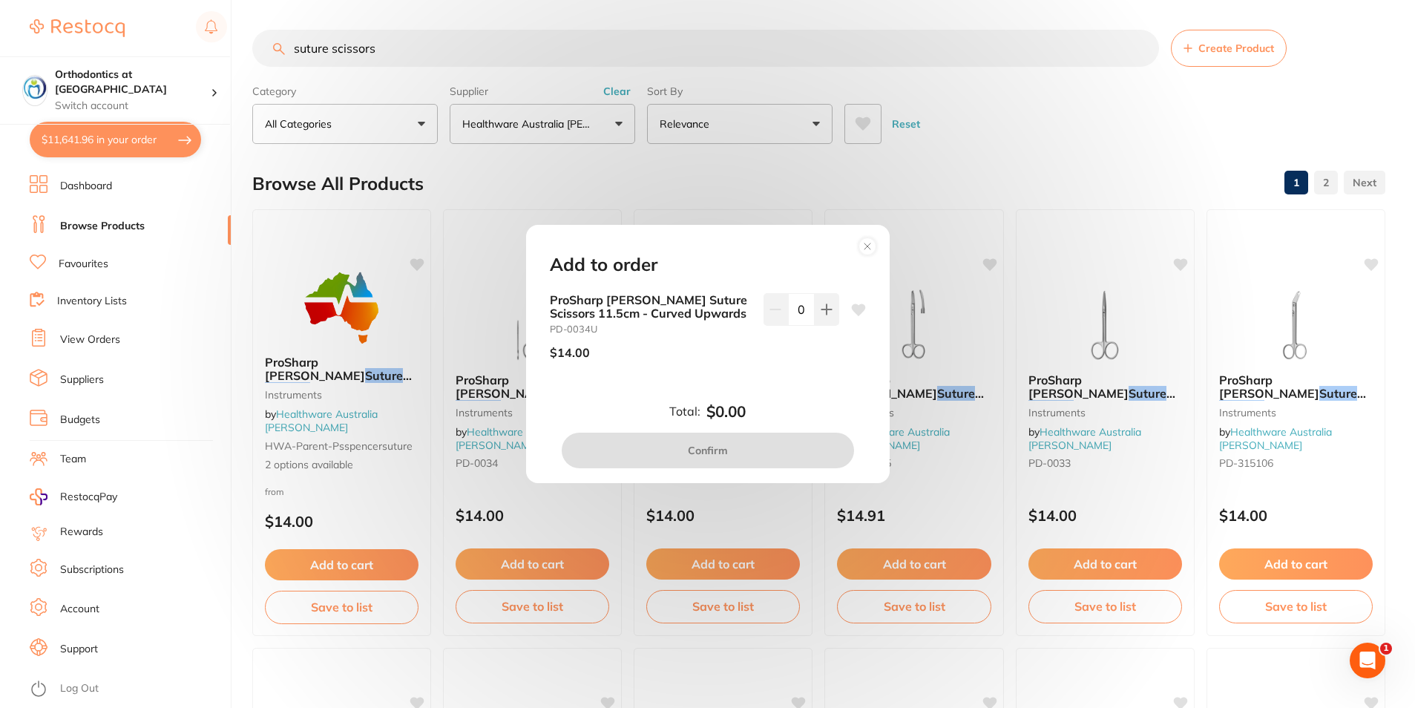
click at [1048, 139] on div "Add to order ProSharp [PERSON_NAME] Suture Scissors 11.5cm - Curved Upwards PD-…" at bounding box center [707, 354] width 1415 height 708
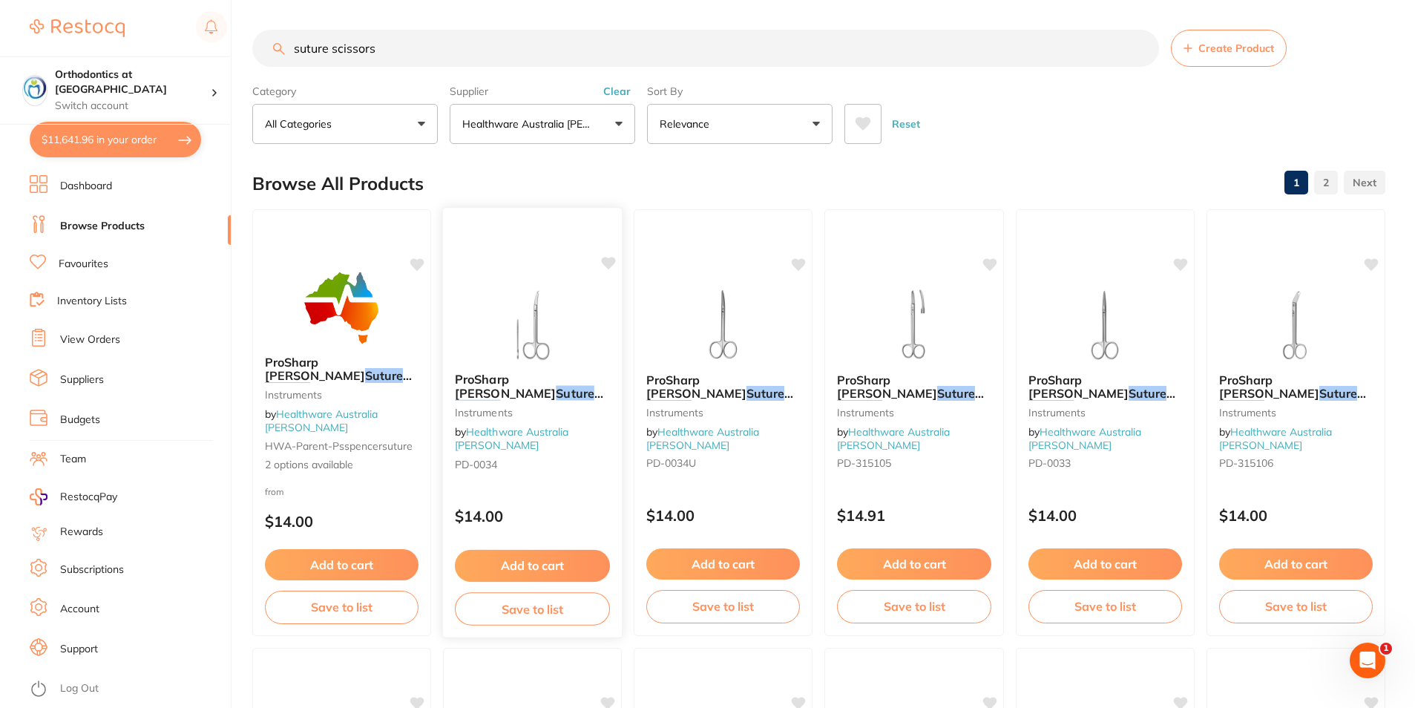
click at [539, 564] on button "Add to cart" at bounding box center [532, 566] width 155 height 32
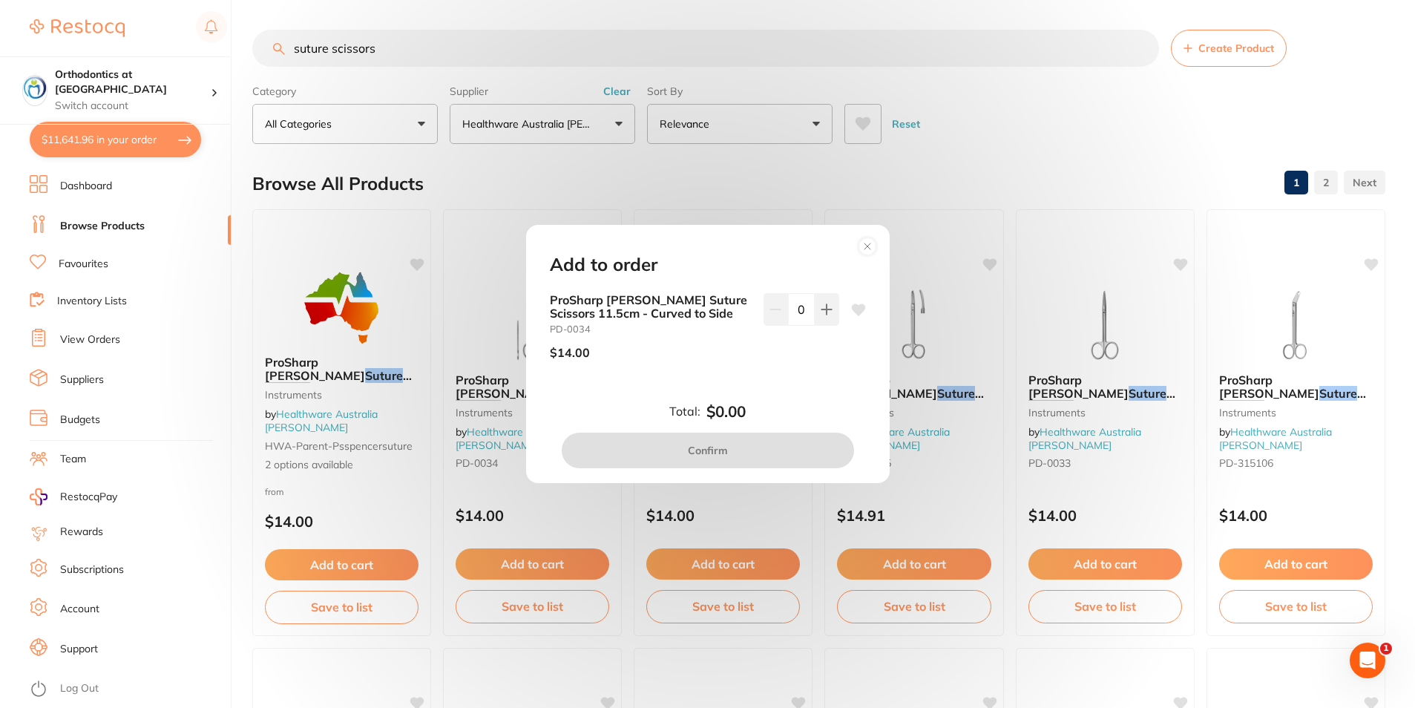
click at [866, 243] on circle at bounding box center [866, 246] width 17 height 17
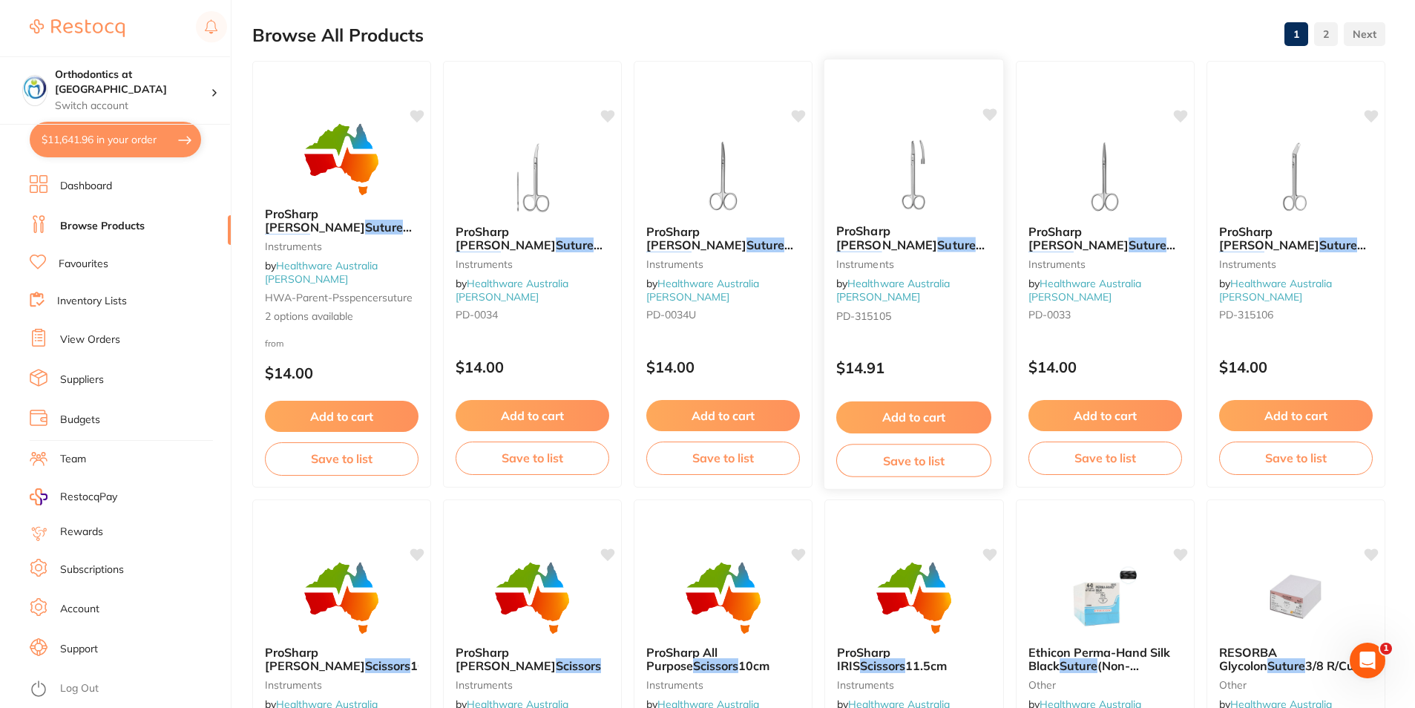
scroll to position [74, 0]
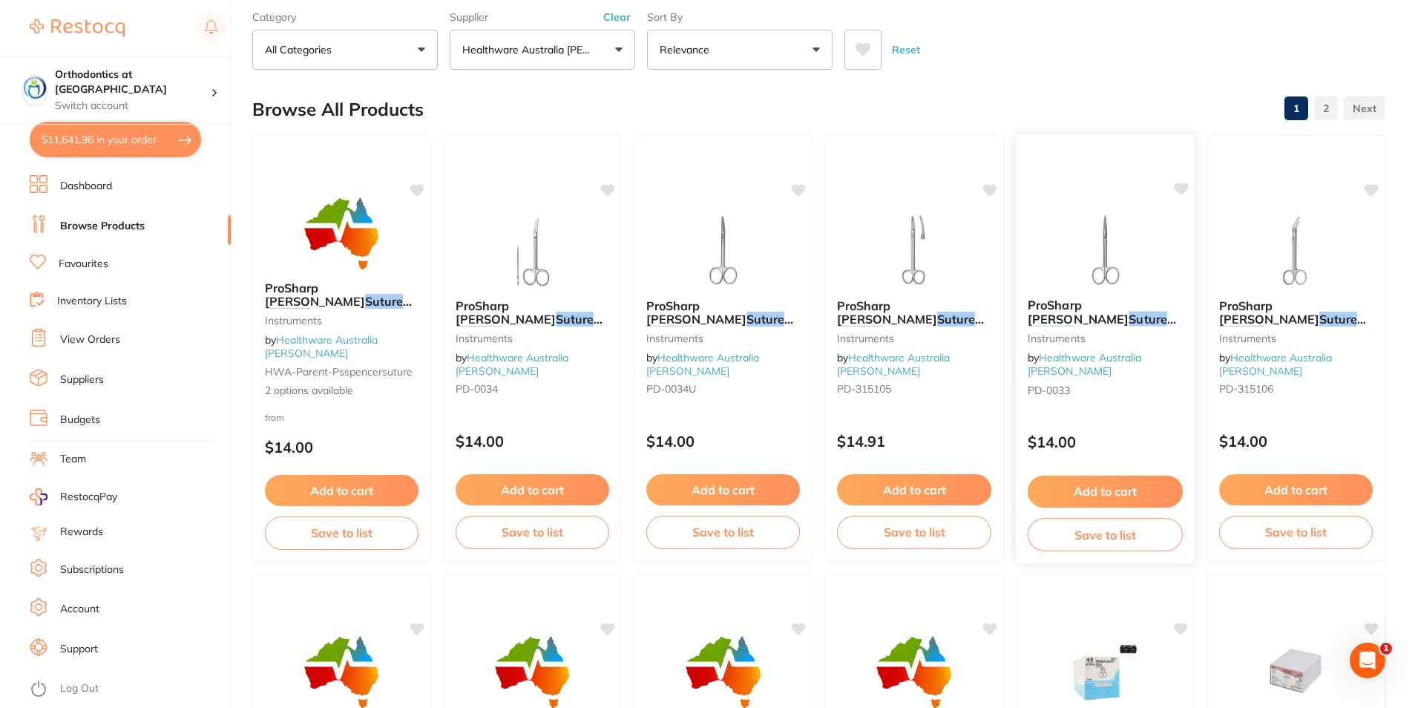
click at [1099, 493] on button "Add to cart" at bounding box center [1104, 491] width 155 height 32
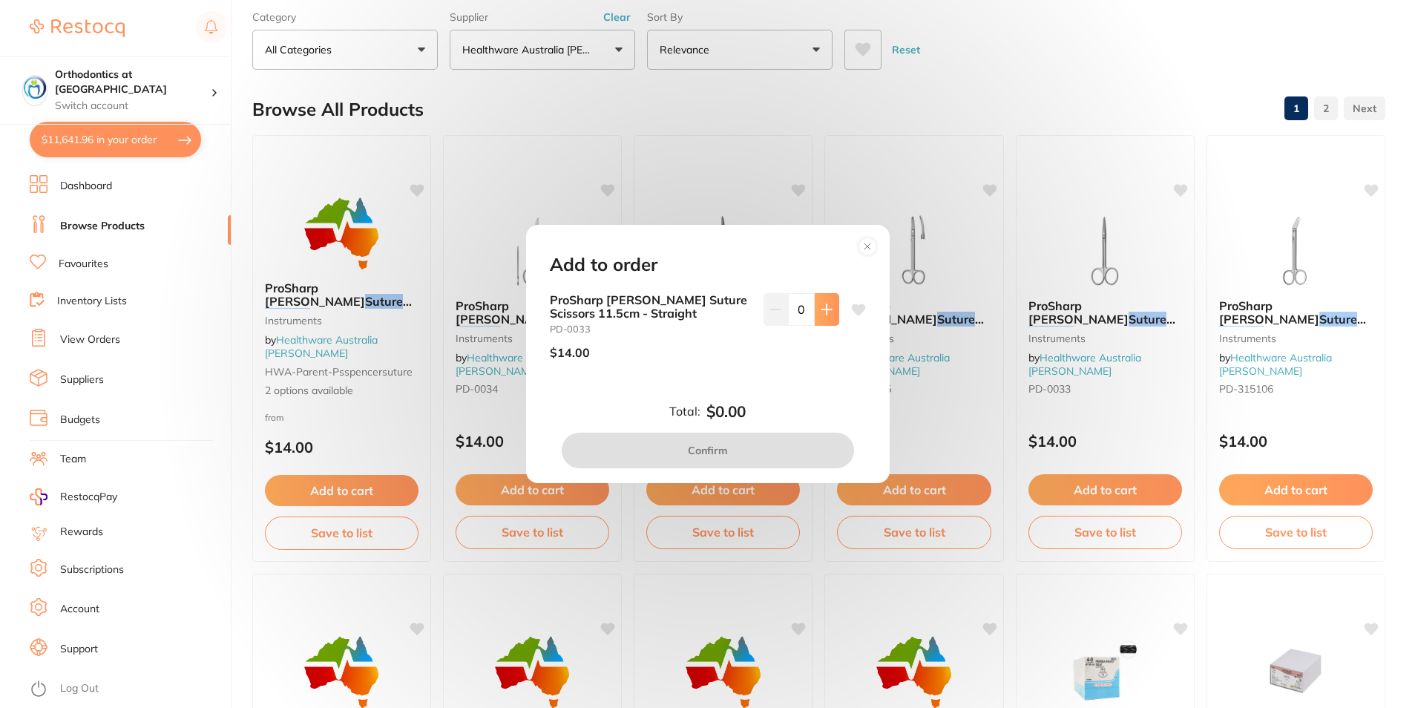
click at [821, 309] on icon at bounding box center [826, 309] width 10 height 10
type input "1"
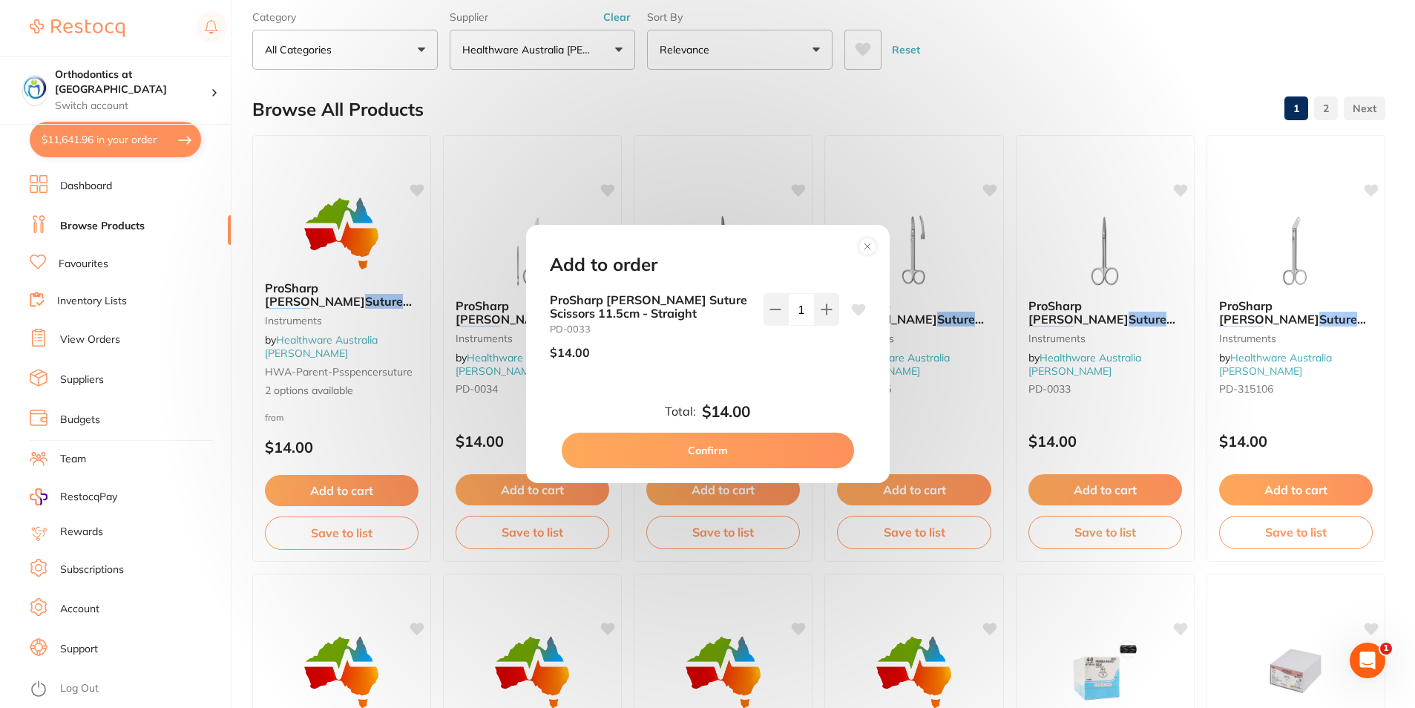
scroll to position [0, 0]
click at [711, 451] on button "Confirm" at bounding box center [708, 450] width 292 height 36
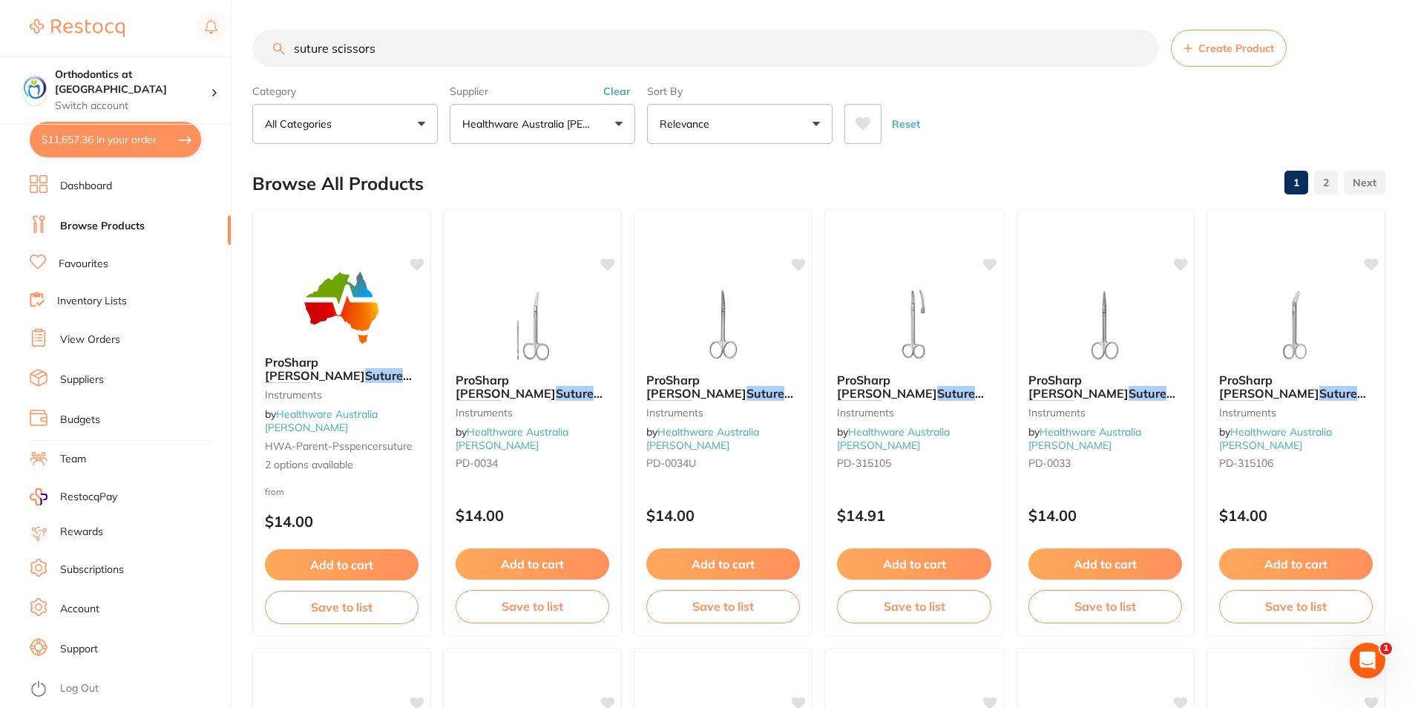
drag, startPoint x: 384, startPoint y: 45, endPoint x: 293, endPoint y: 47, distance: 90.5
click at [293, 47] on input "suture scissors" at bounding box center [705, 48] width 906 height 37
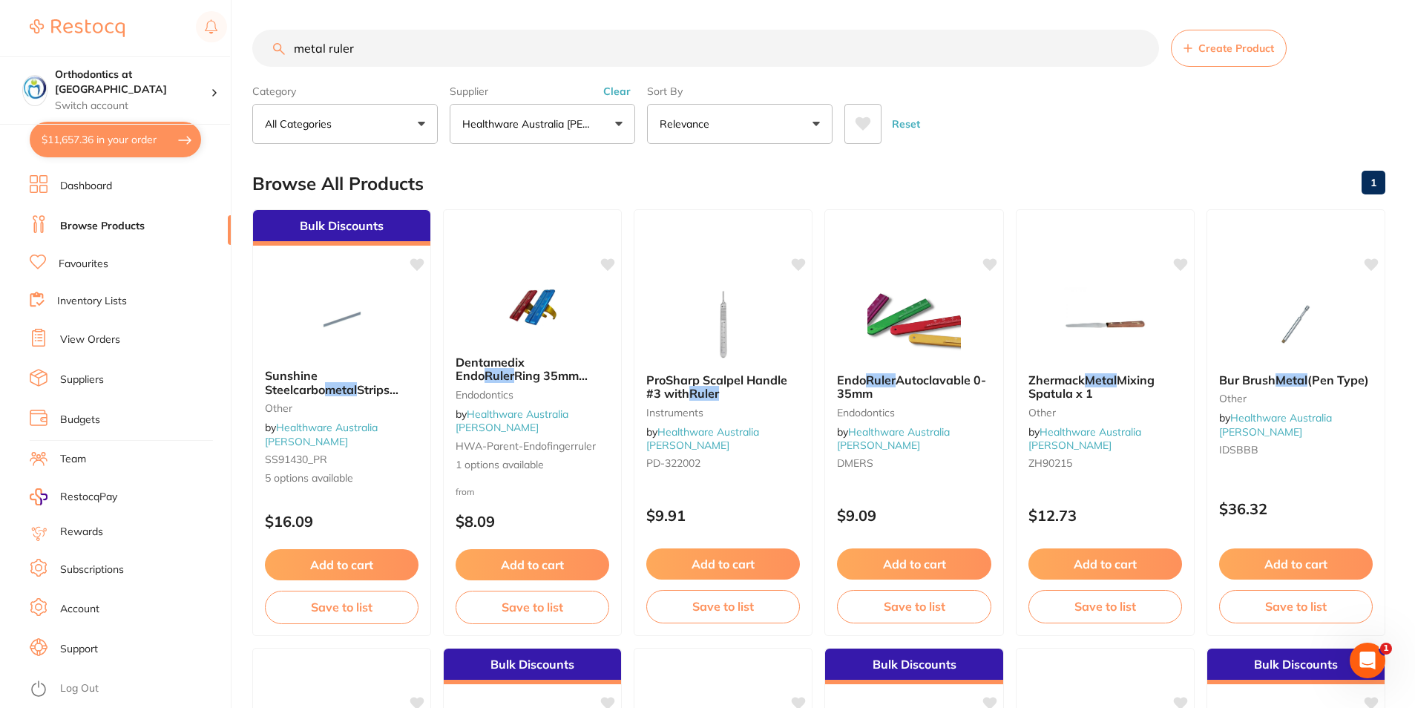
click at [618, 125] on button "Healthware Australia [PERSON_NAME]" at bounding box center [542, 124] width 185 height 40
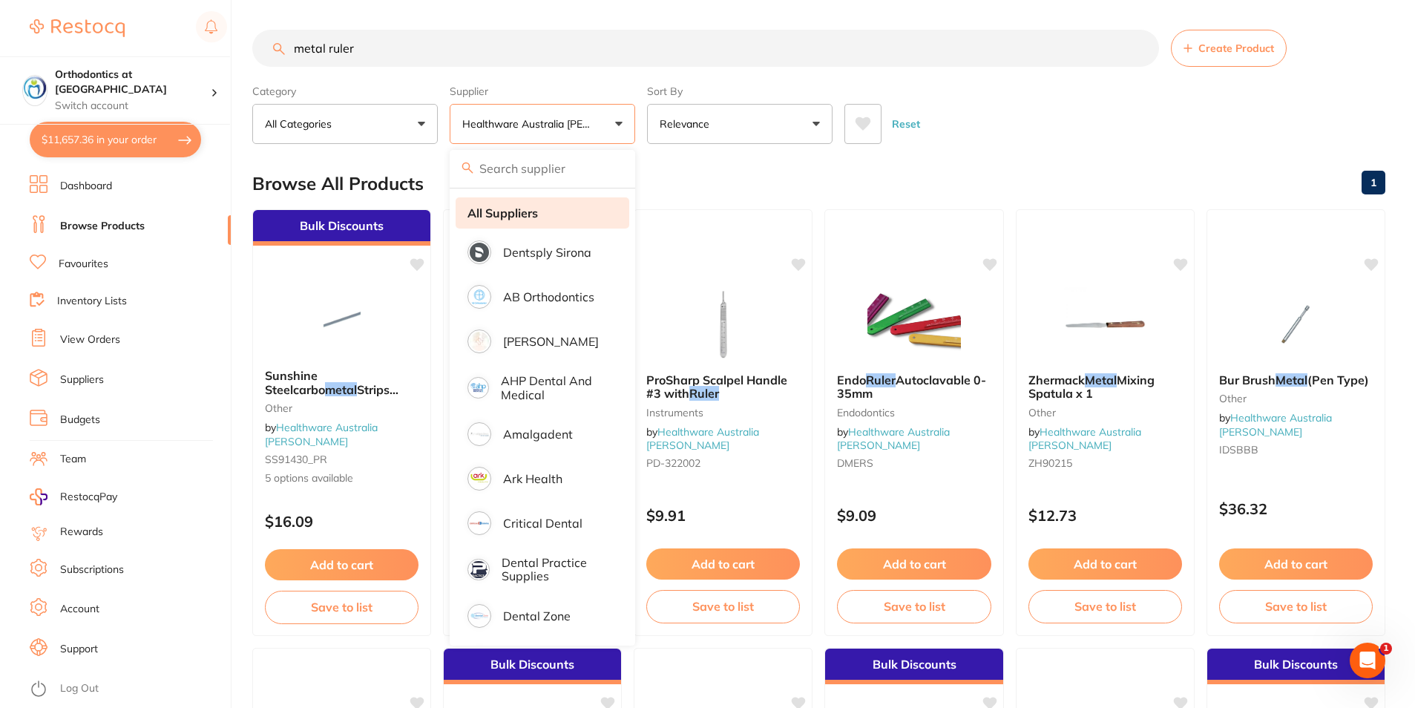
click at [550, 210] on li "All Suppliers" at bounding box center [542, 212] width 174 height 31
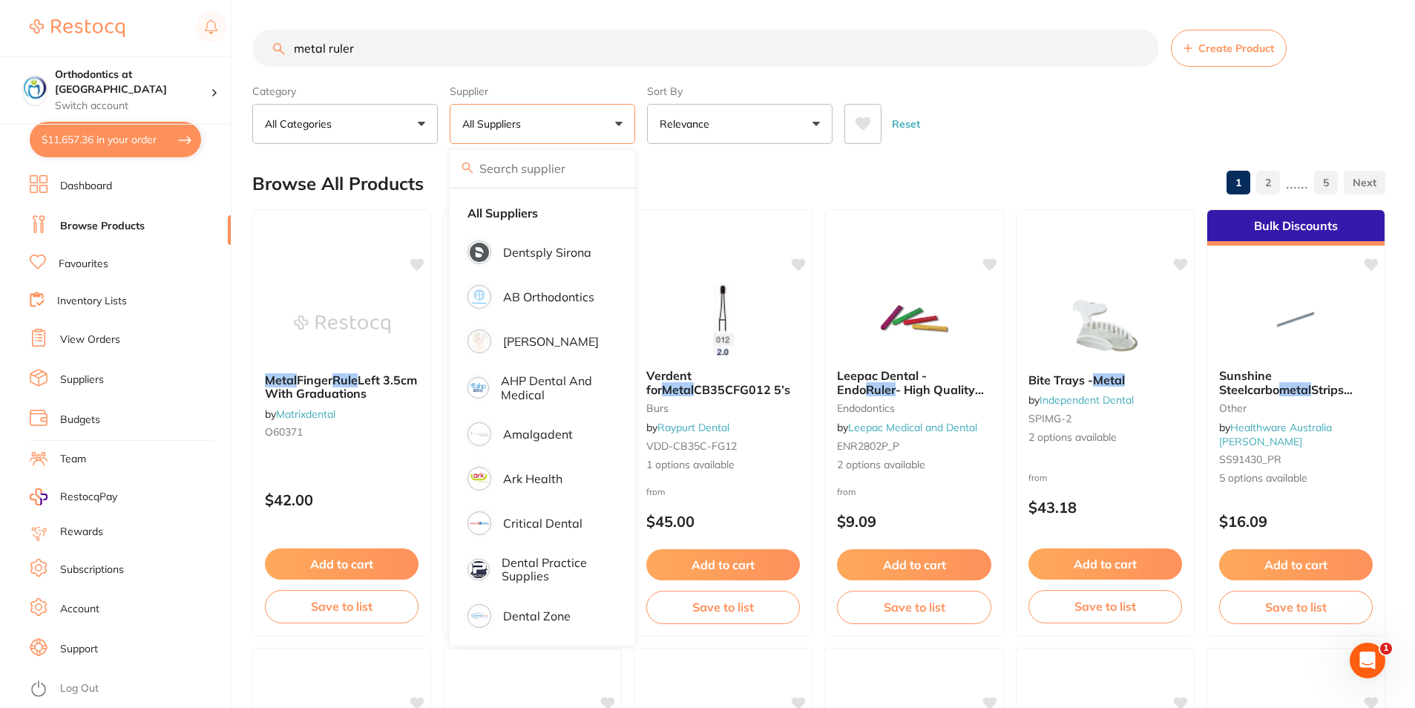
click at [1045, 121] on div "Reset" at bounding box center [1108, 118] width 529 height 52
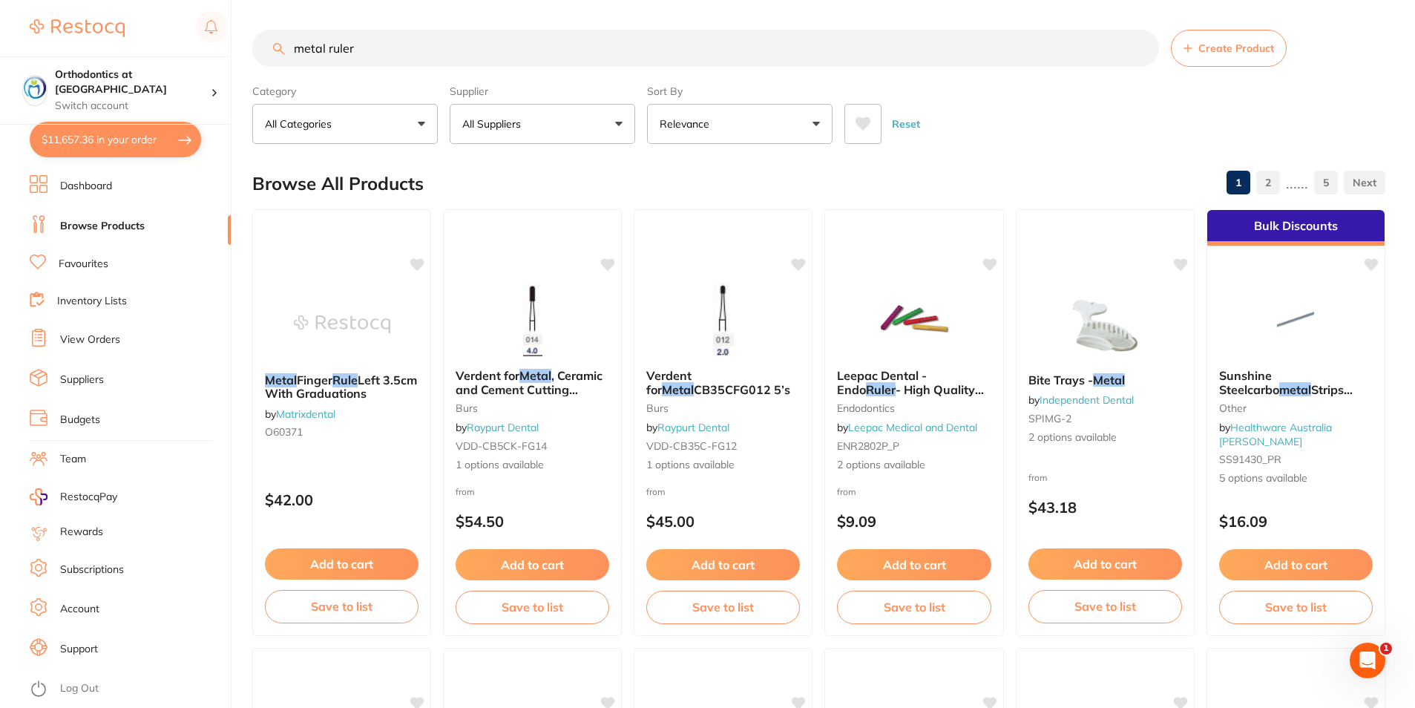
click at [355, 48] on input "metal ruler" at bounding box center [705, 48] width 906 height 37
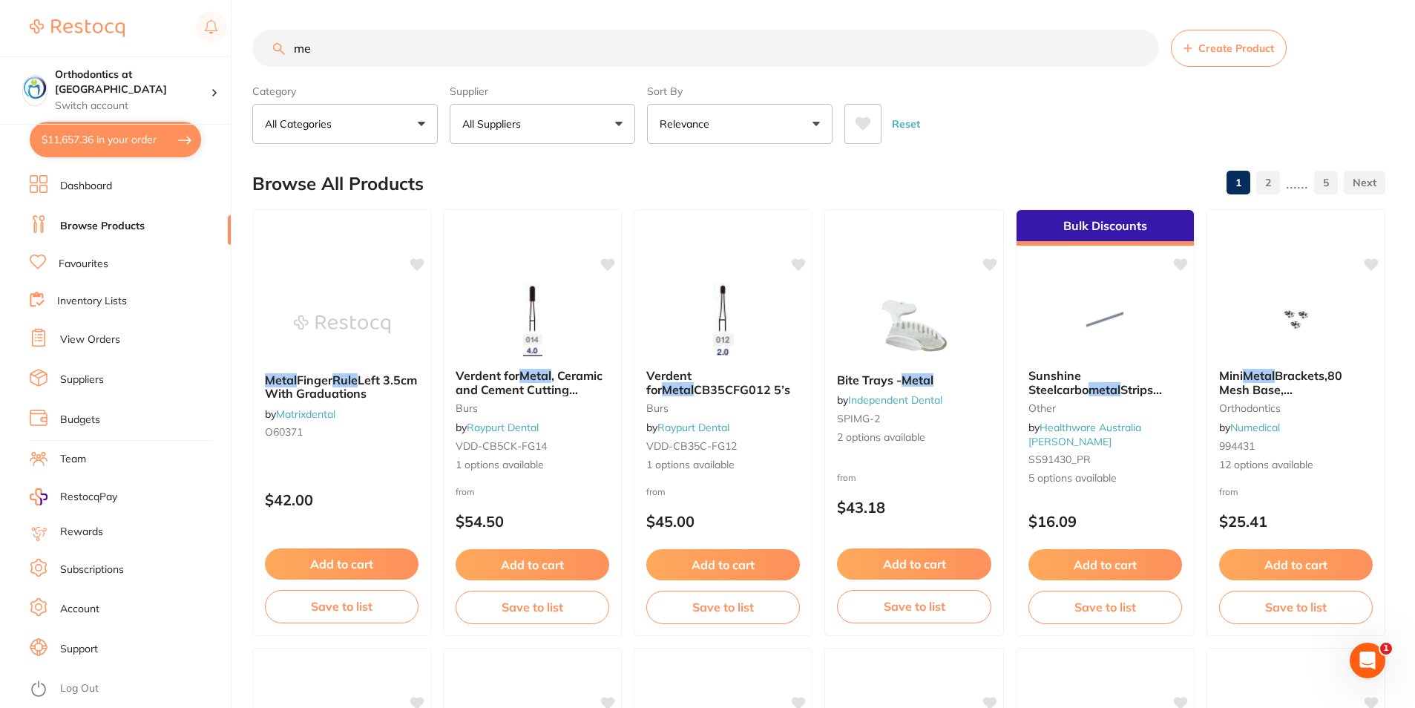
type input "m"
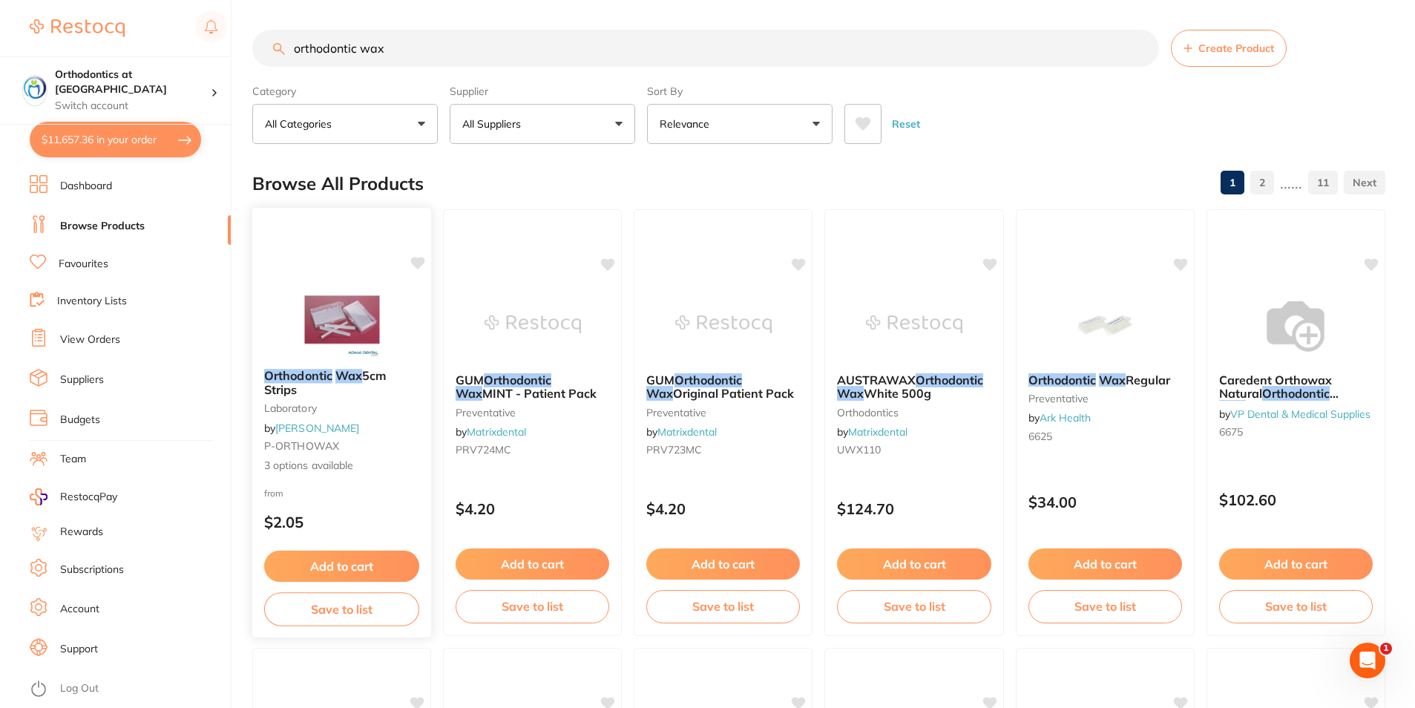
type input "orthodontic wax"
click at [338, 565] on button "Add to cart" at bounding box center [341, 566] width 155 height 32
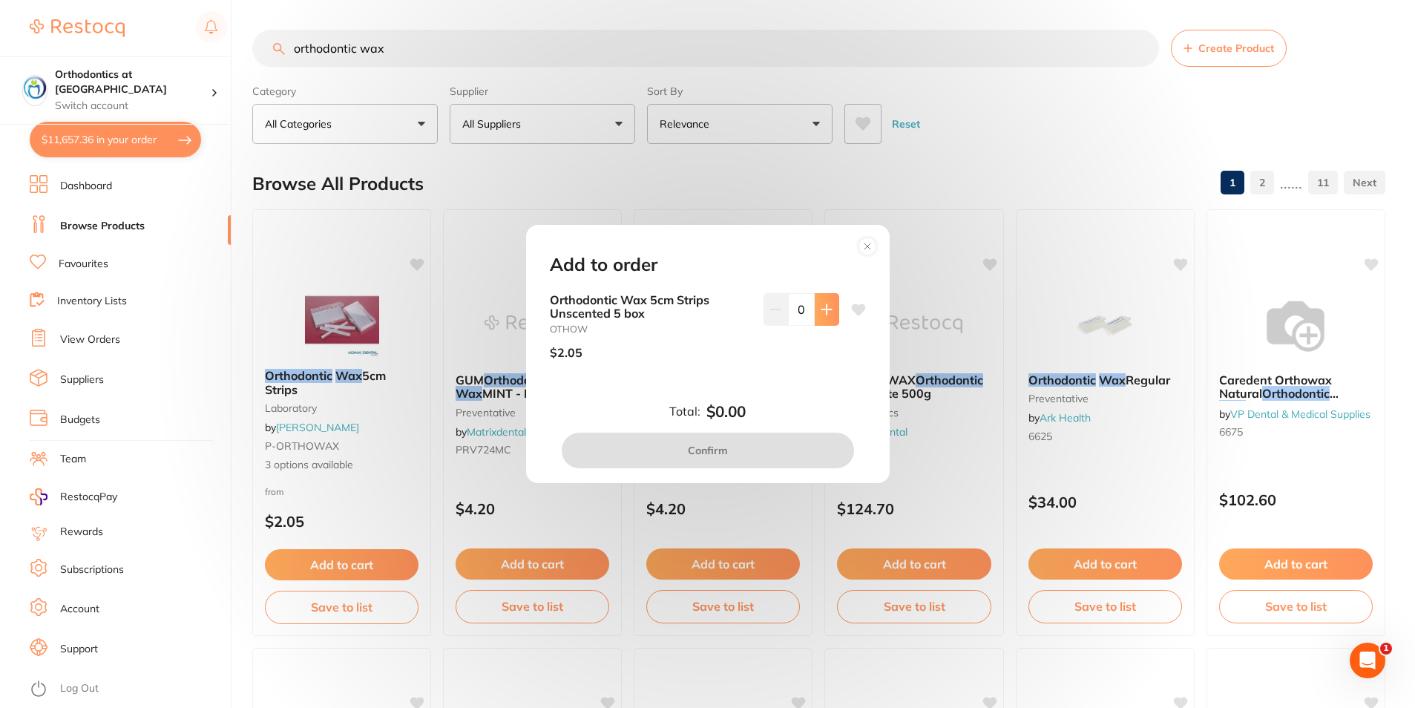
click at [820, 307] on icon at bounding box center [826, 309] width 12 height 12
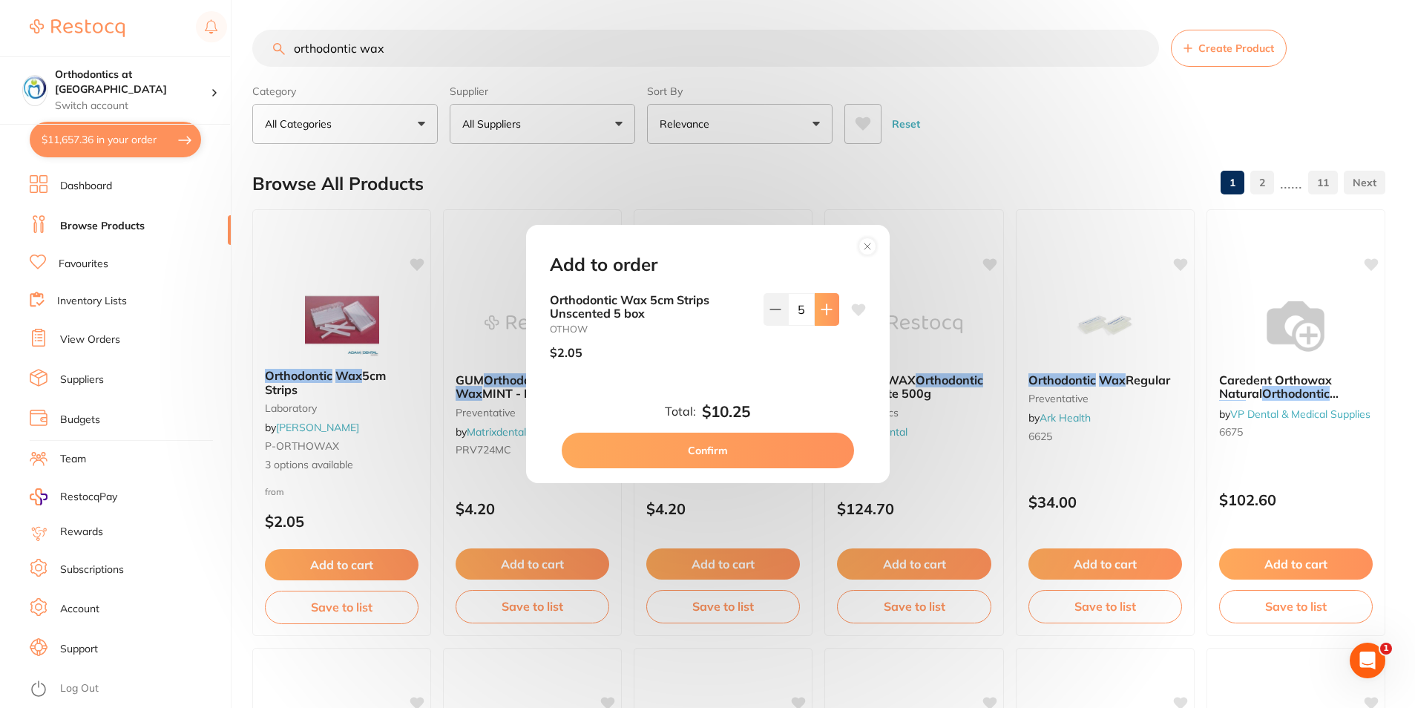
click at [820, 307] on icon at bounding box center [826, 309] width 12 height 12
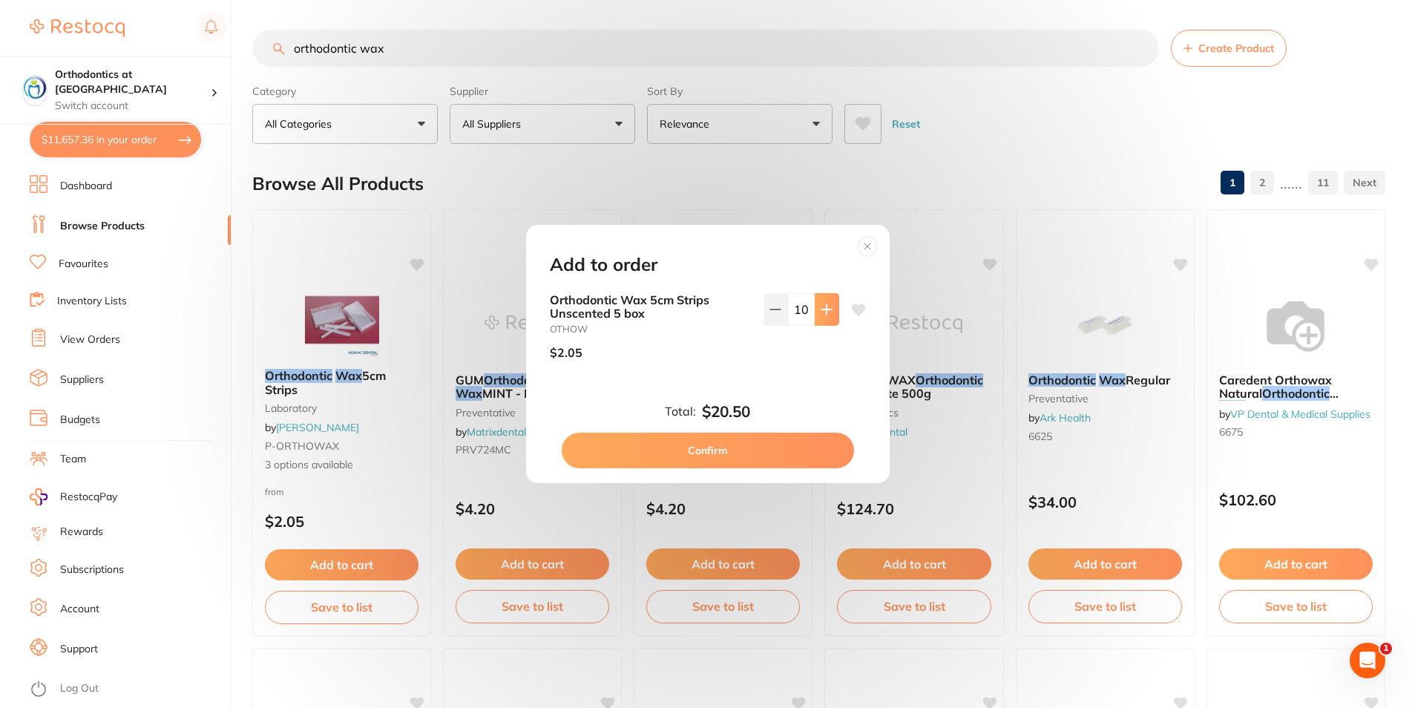
click at [820, 307] on icon at bounding box center [826, 309] width 12 height 12
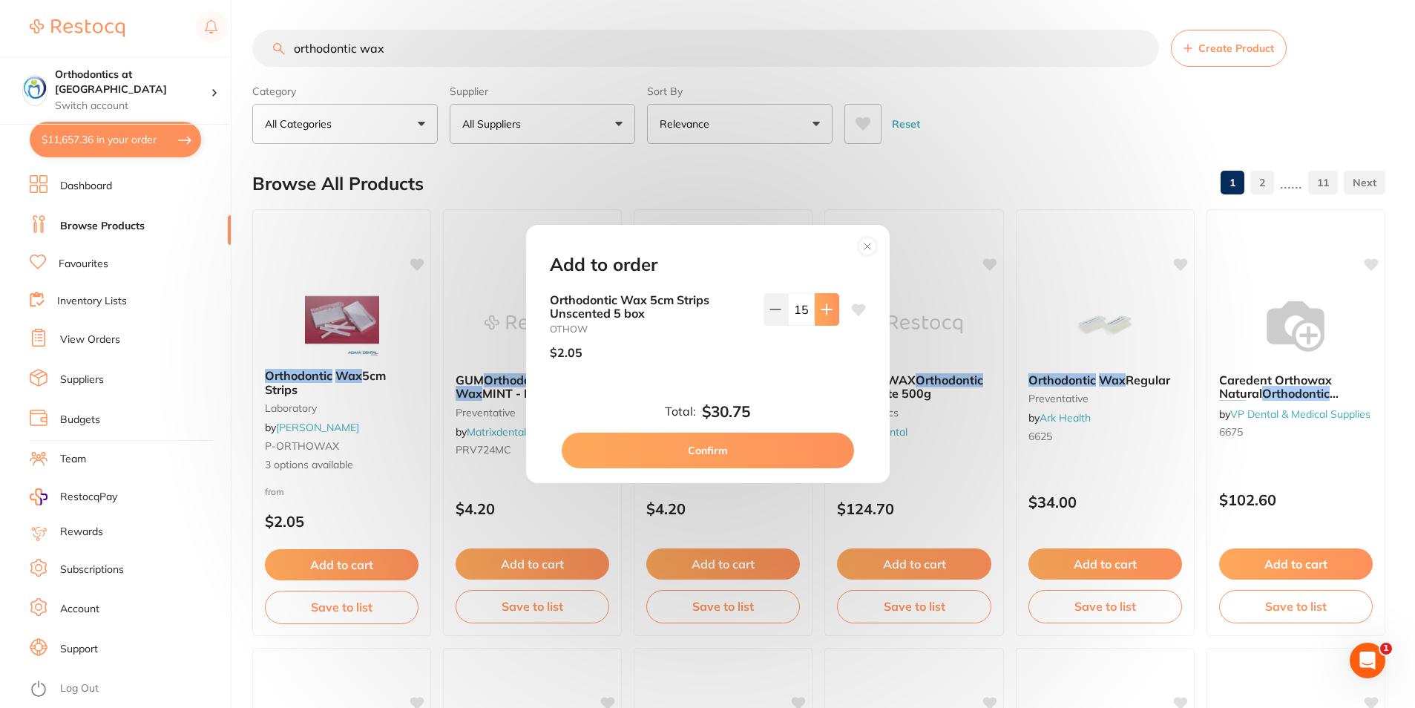
click at [820, 307] on icon at bounding box center [826, 309] width 12 height 12
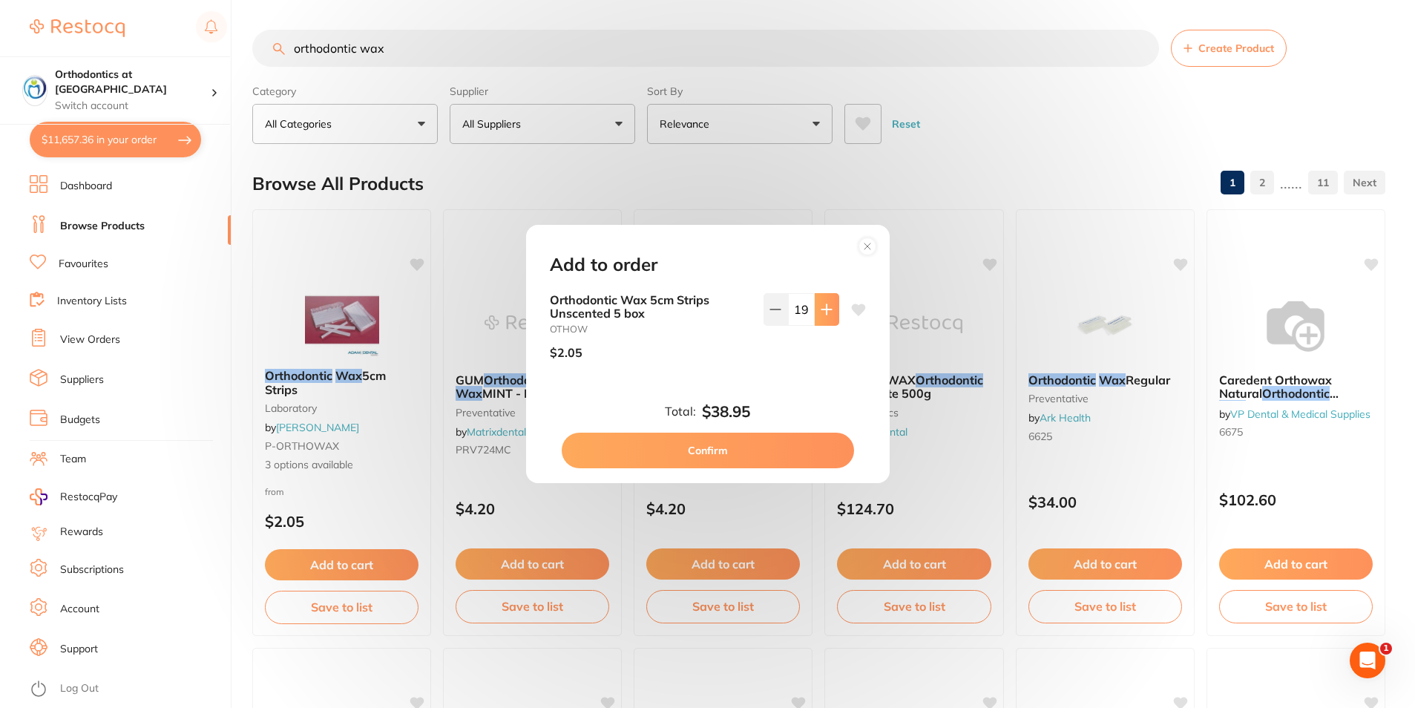
type input "20"
click at [698, 450] on button "Confirm" at bounding box center [708, 450] width 292 height 36
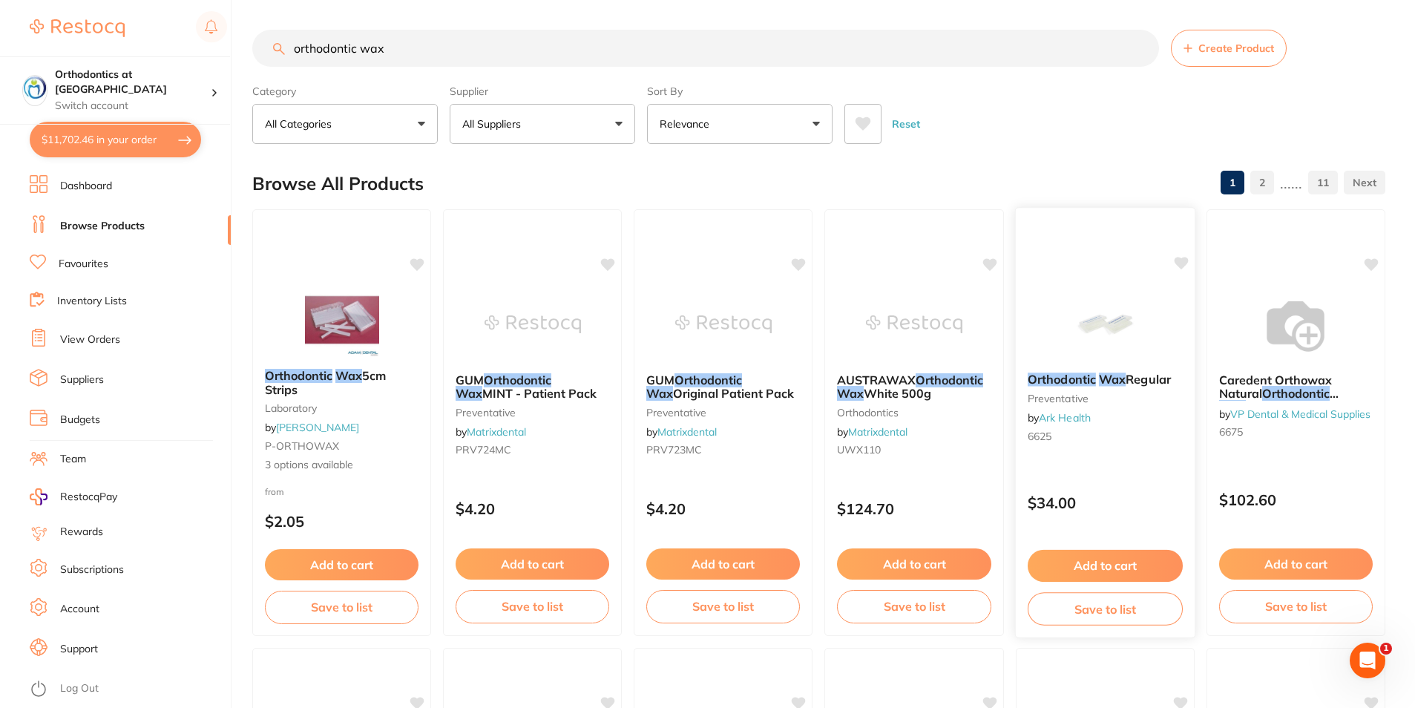
click at [1062, 382] on em "Orthodontic" at bounding box center [1061, 379] width 68 height 15
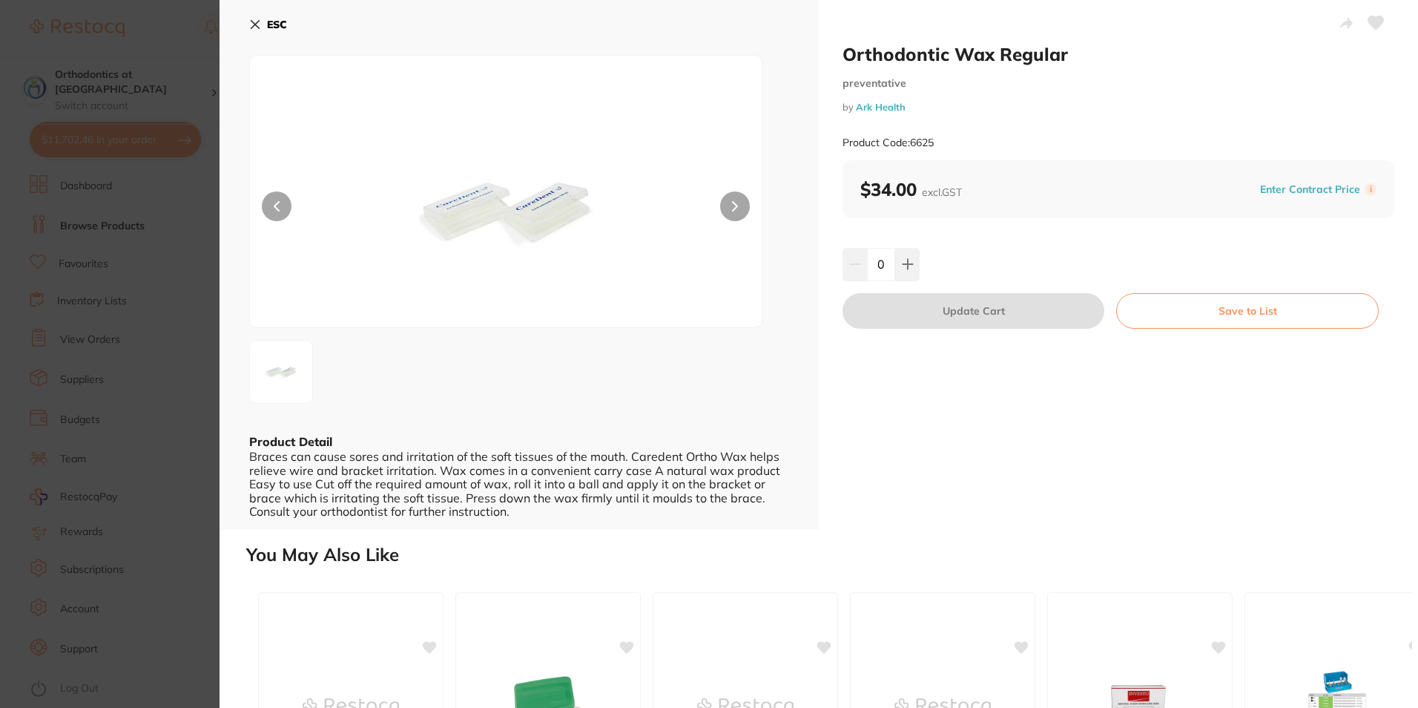
click at [256, 24] on icon at bounding box center [255, 25] width 8 height 8
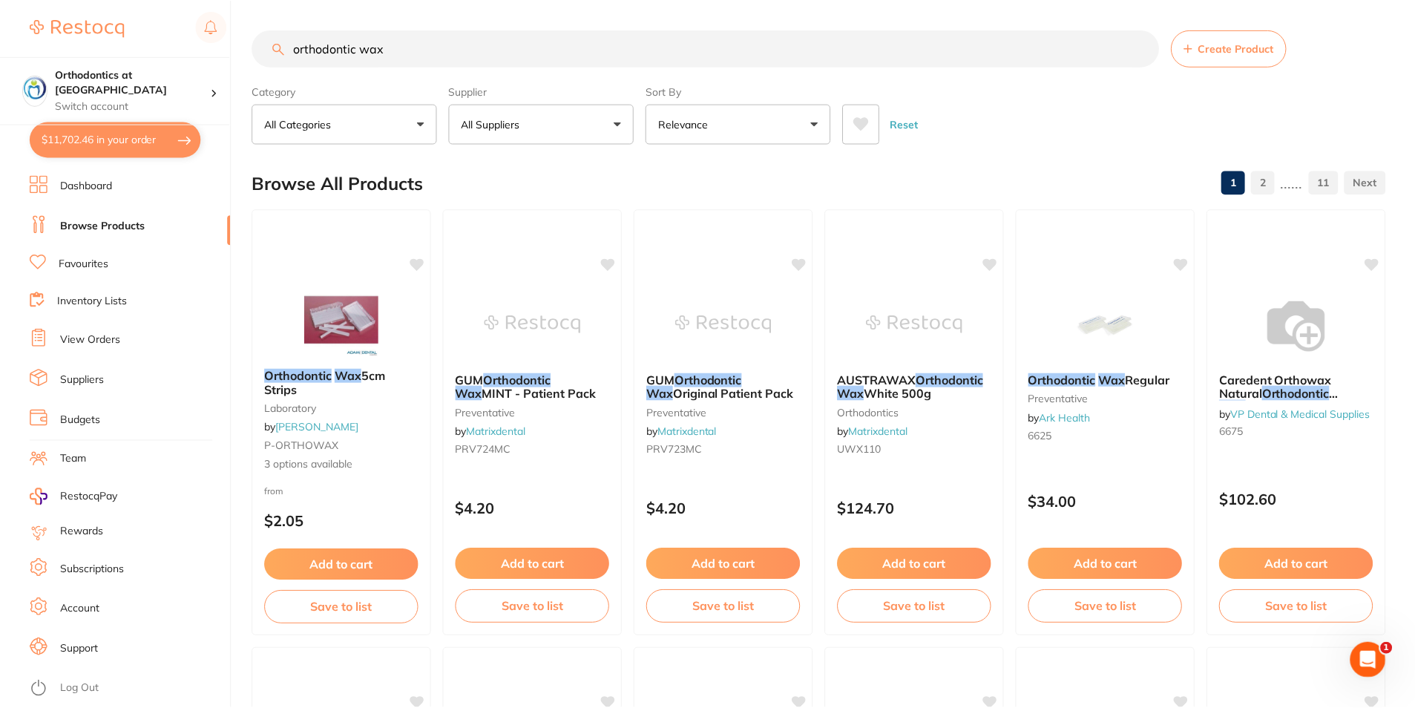
scroll to position [3, 0]
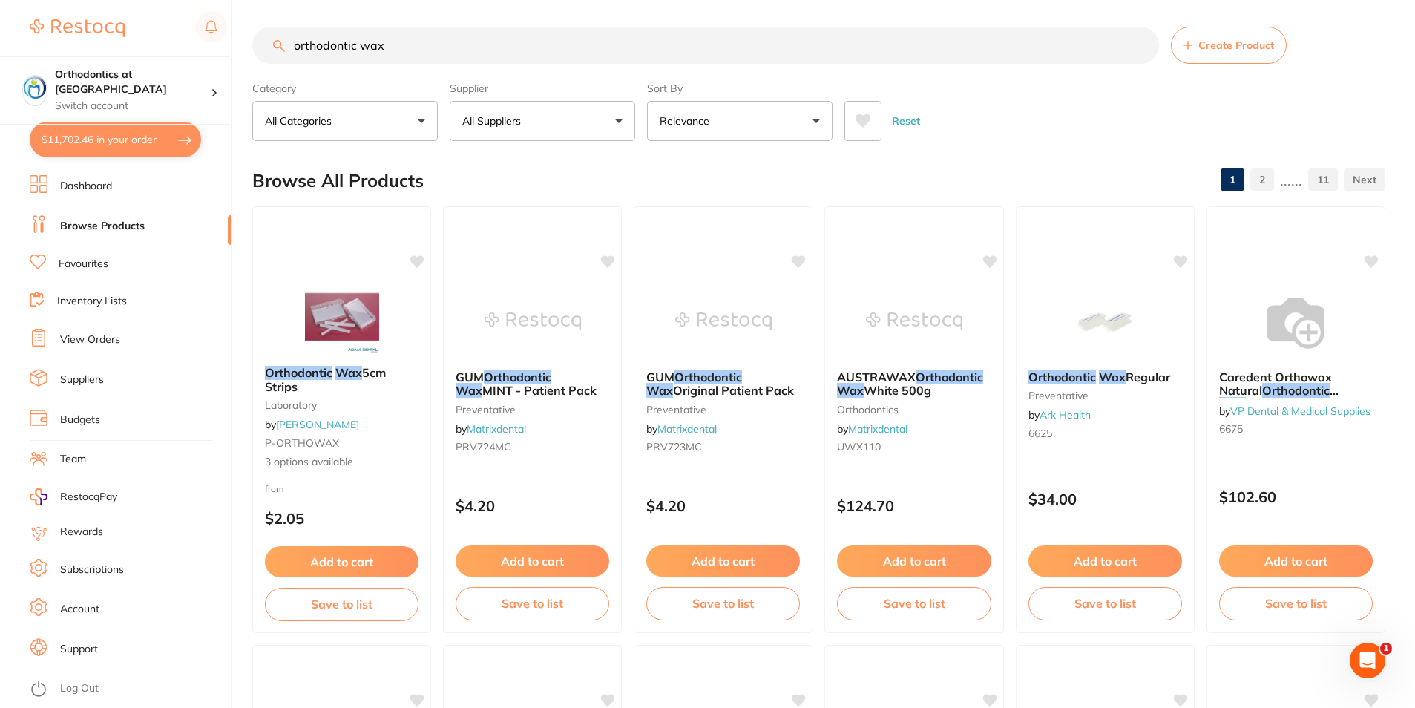
drag, startPoint x: 327, startPoint y: 43, endPoint x: 291, endPoint y: 39, distance: 36.5
click at [291, 39] on input "orthodontic wax" at bounding box center [705, 45] width 906 height 37
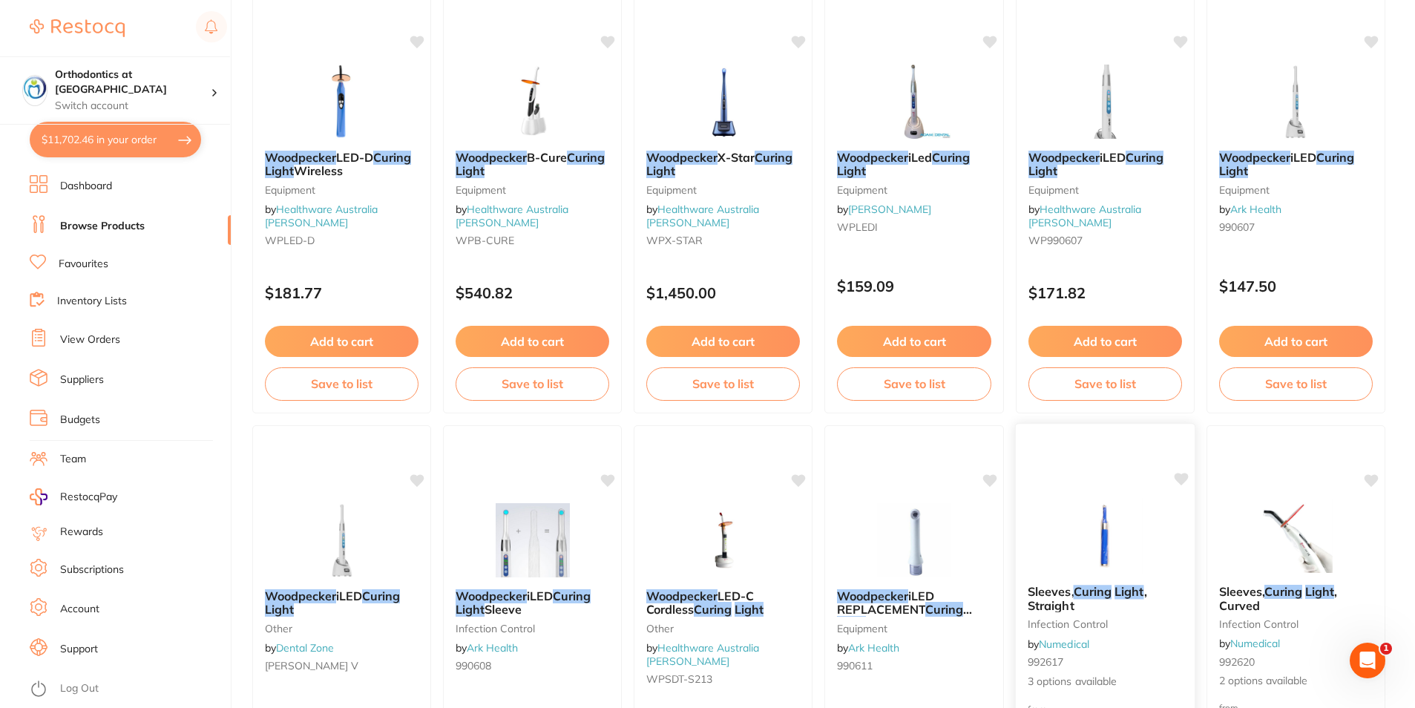
scroll to position [371, 0]
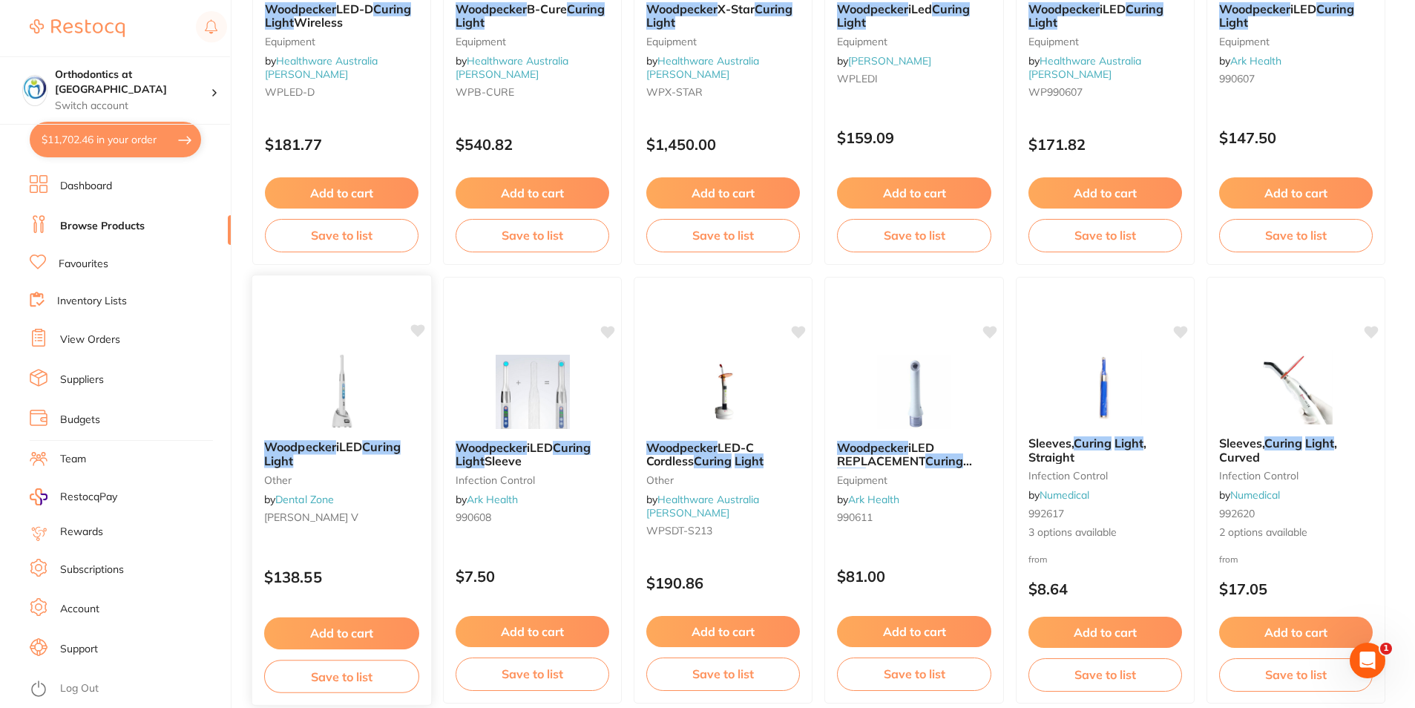
type input "woodpecker curing light"
click at [342, 629] on button "Add to cart" at bounding box center [341, 633] width 155 height 32
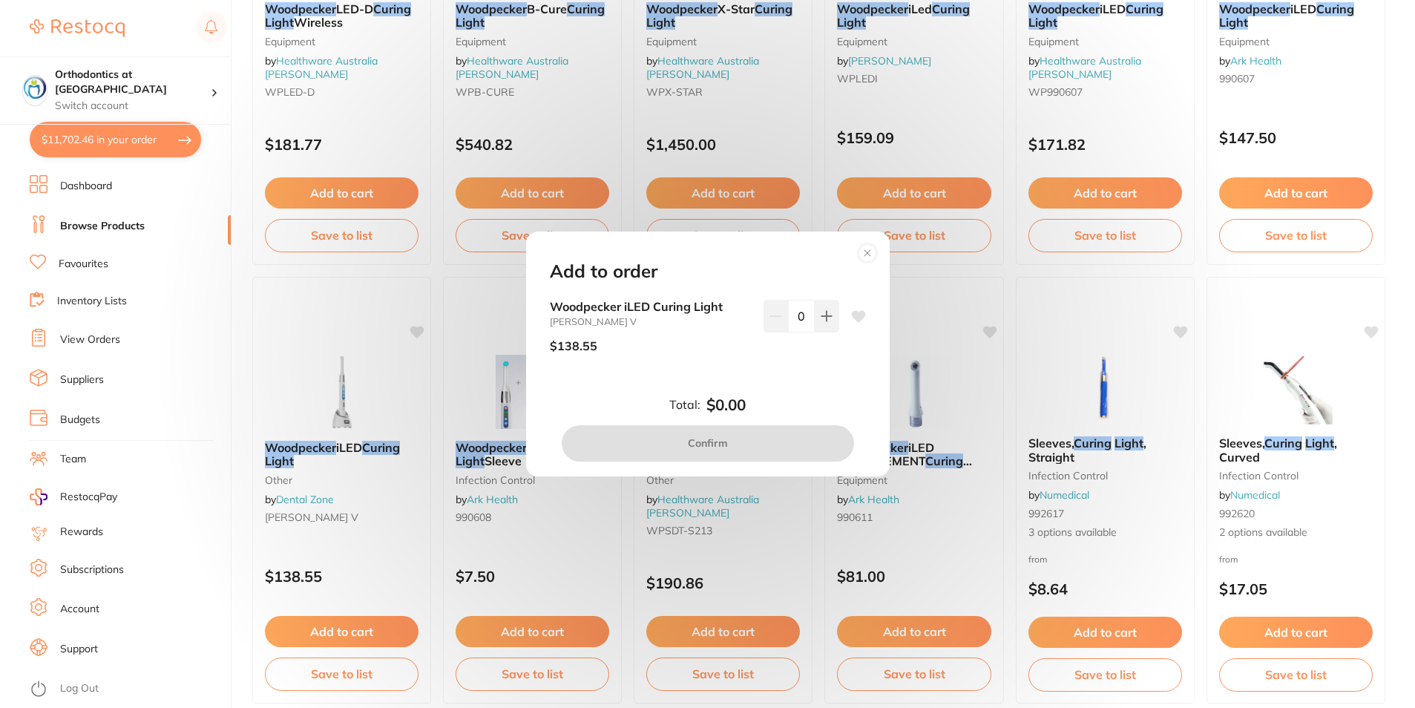
click at [823, 307] on button at bounding box center [827, 316] width 24 height 33
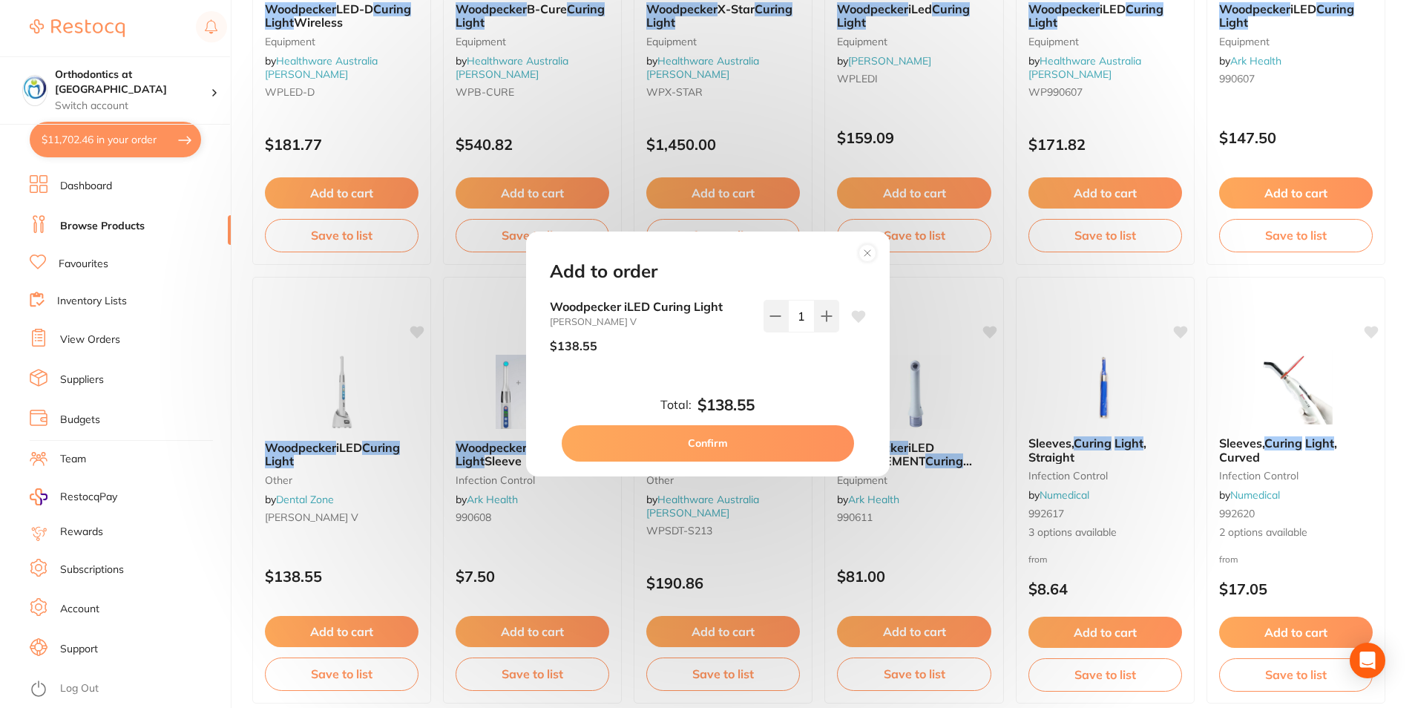
type input "1"
click at [698, 438] on button "Confirm" at bounding box center [708, 443] width 292 height 36
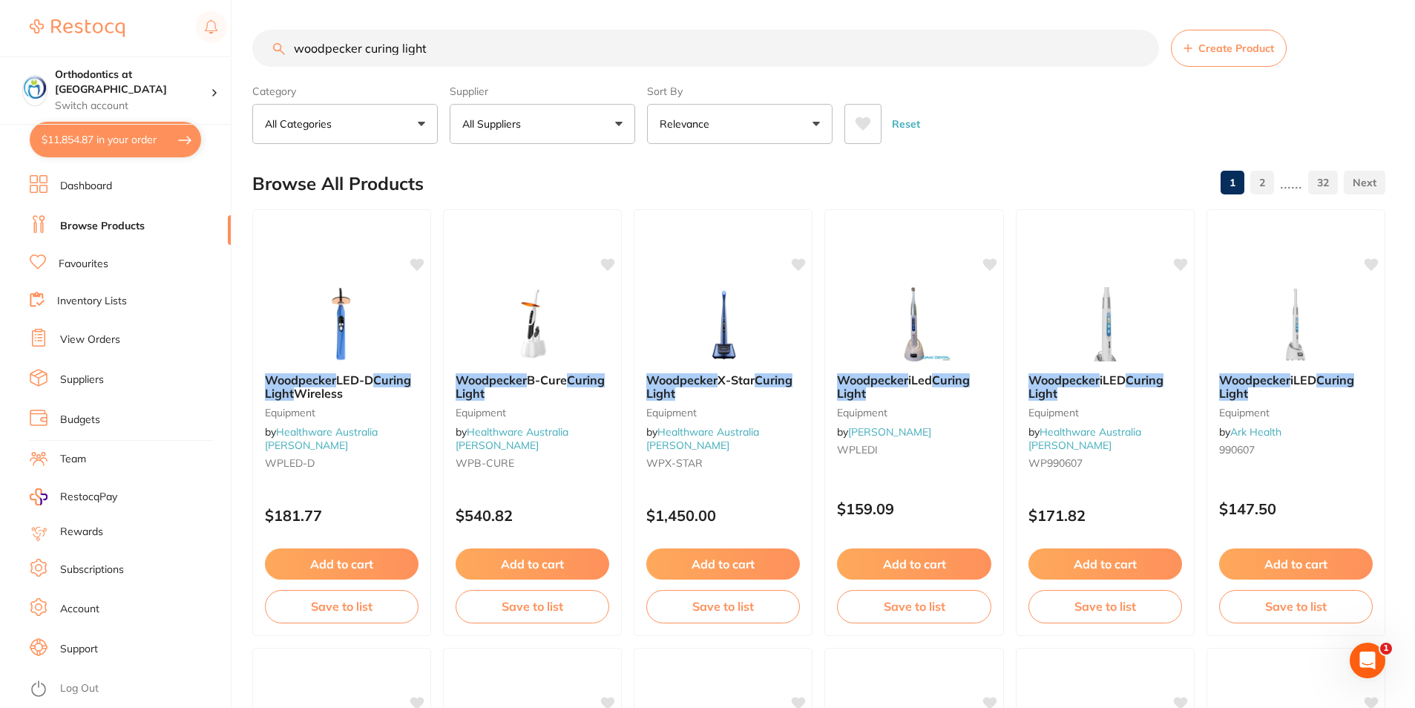
drag, startPoint x: 445, startPoint y: 48, endPoint x: 289, endPoint y: 42, distance: 156.7
click at [289, 42] on input "woodpecker curing light" at bounding box center [705, 48] width 906 height 37
click at [73, 265] on link "Favourites" at bounding box center [84, 264] width 50 height 15
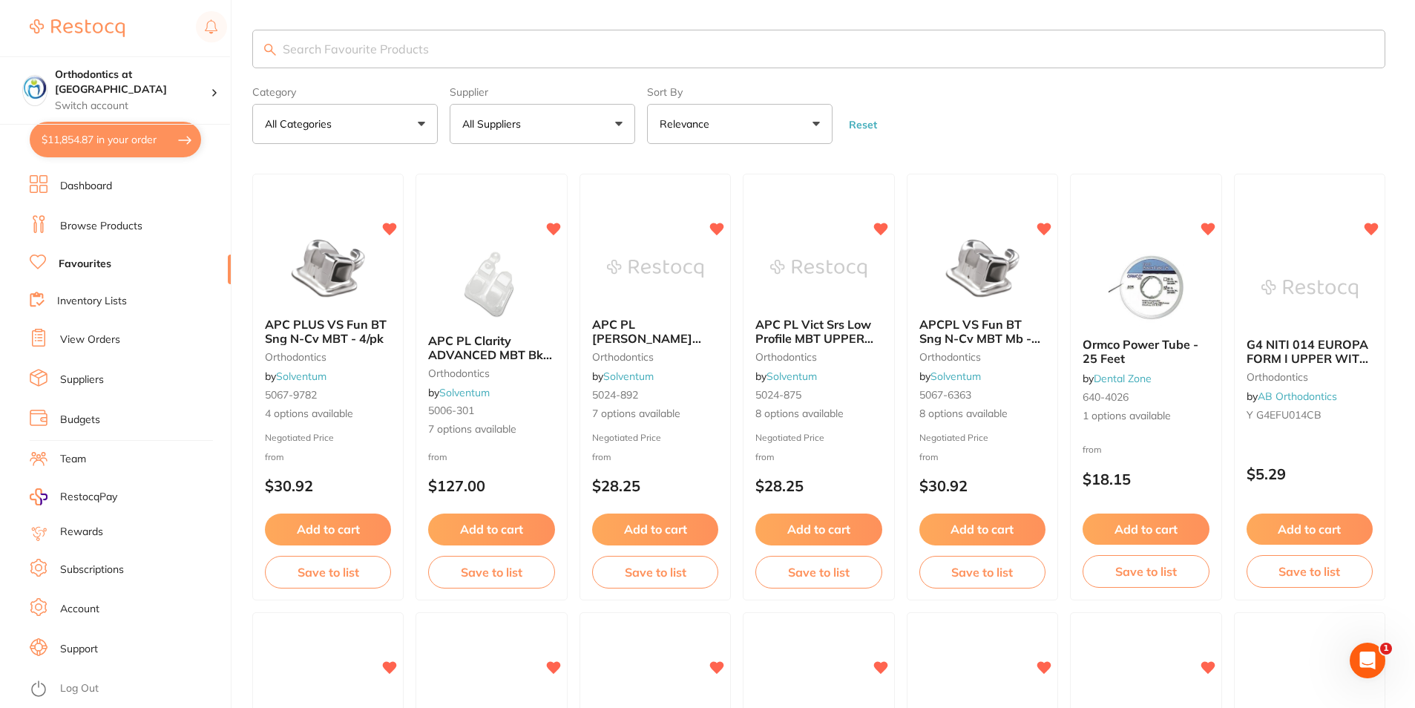
click at [331, 53] on input "search" at bounding box center [818, 49] width 1133 height 39
type input "g"
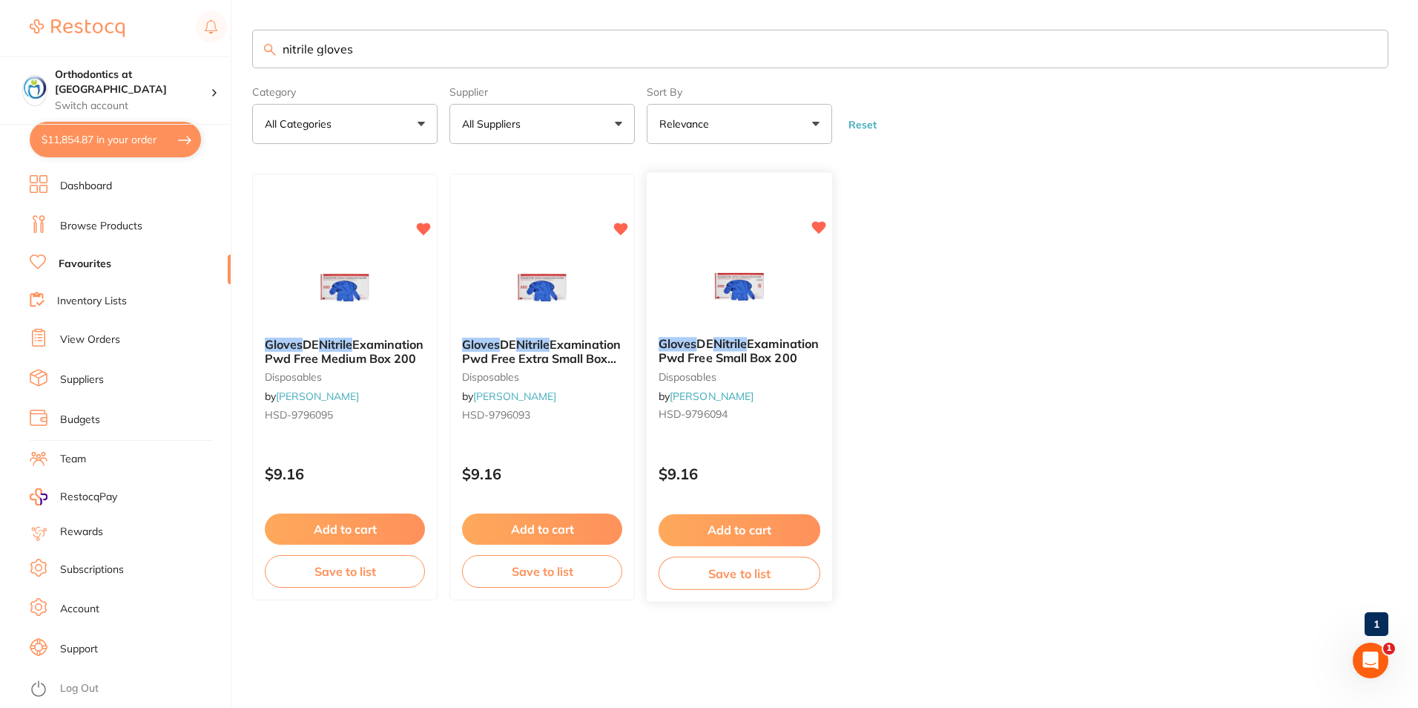
type input "nitrile gloves"
click at [715, 524] on button "Add to cart" at bounding box center [740, 530] width 162 height 32
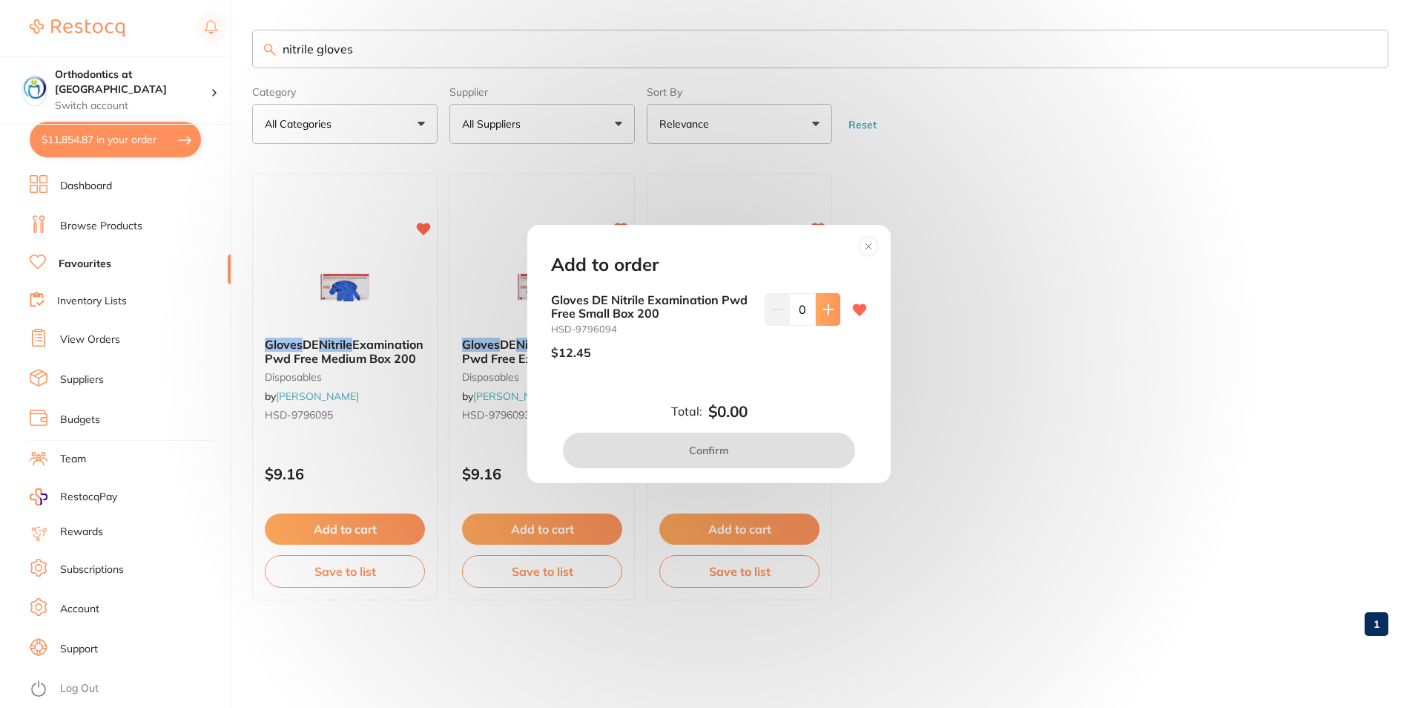
click at [829, 315] on icon at bounding box center [829, 309] width 12 height 12
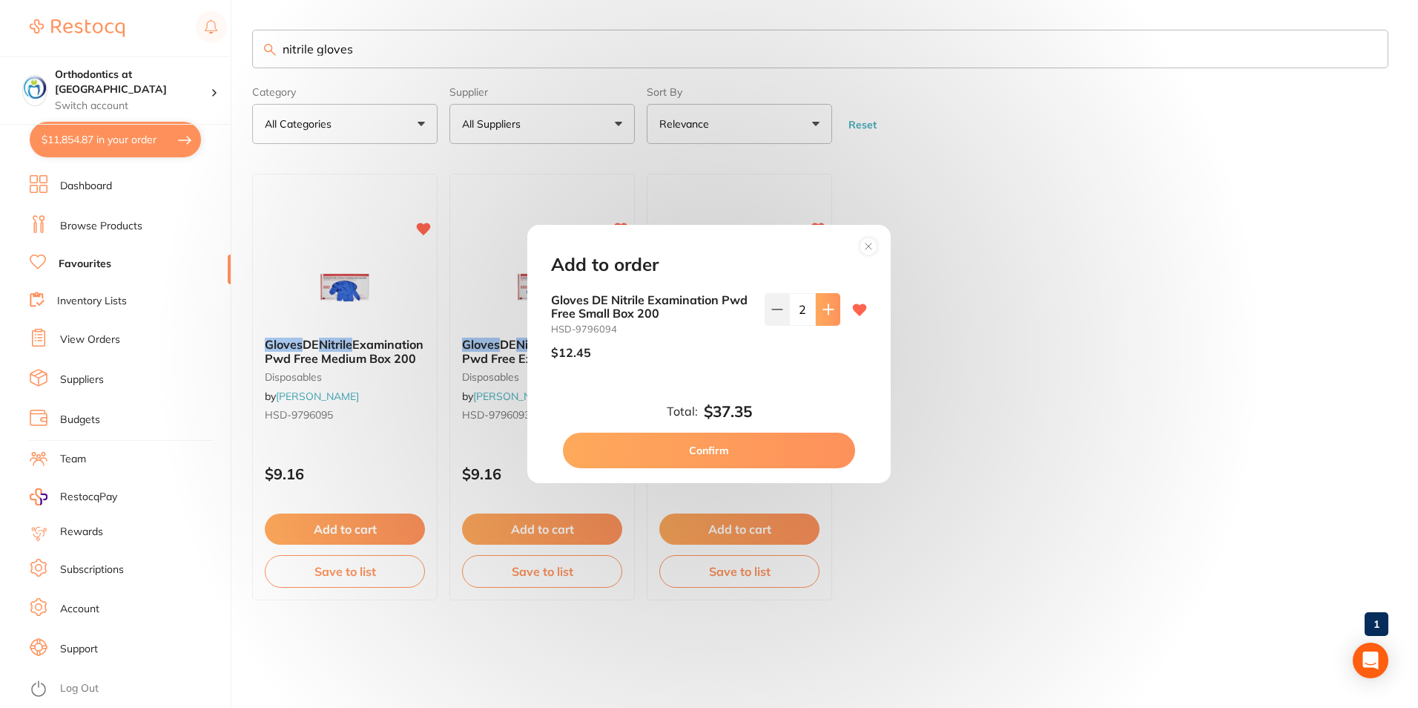
click at [829, 315] on icon at bounding box center [829, 309] width 12 height 12
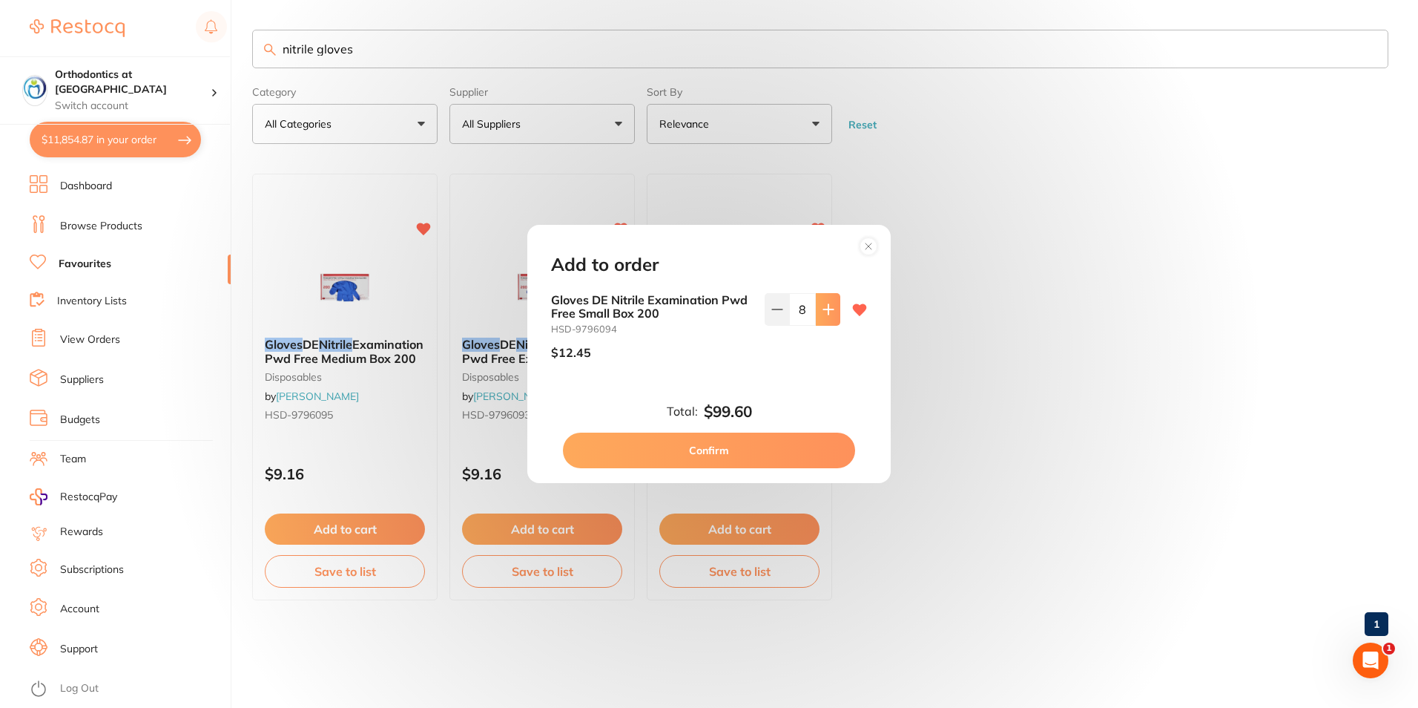
click at [829, 315] on icon at bounding box center [829, 309] width 12 height 12
type input "10"
click at [735, 453] on button "Confirm" at bounding box center [709, 450] width 292 height 36
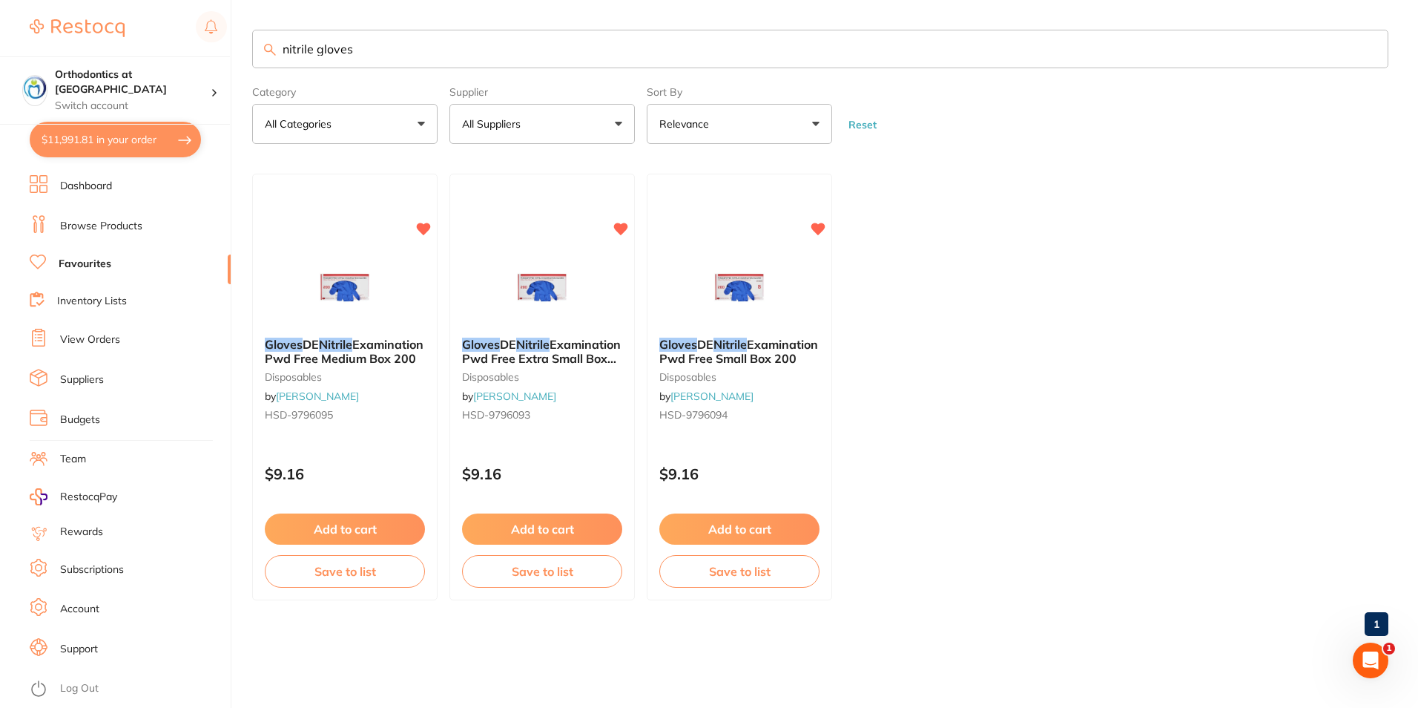
drag, startPoint x: 365, startPoint y: 46, endPoint x: 284, endPoint y: 47, distance: 80.9
click at [284, 47] on input "nitrile gloves" at bounding box center [820, 49] width 1136 height 39
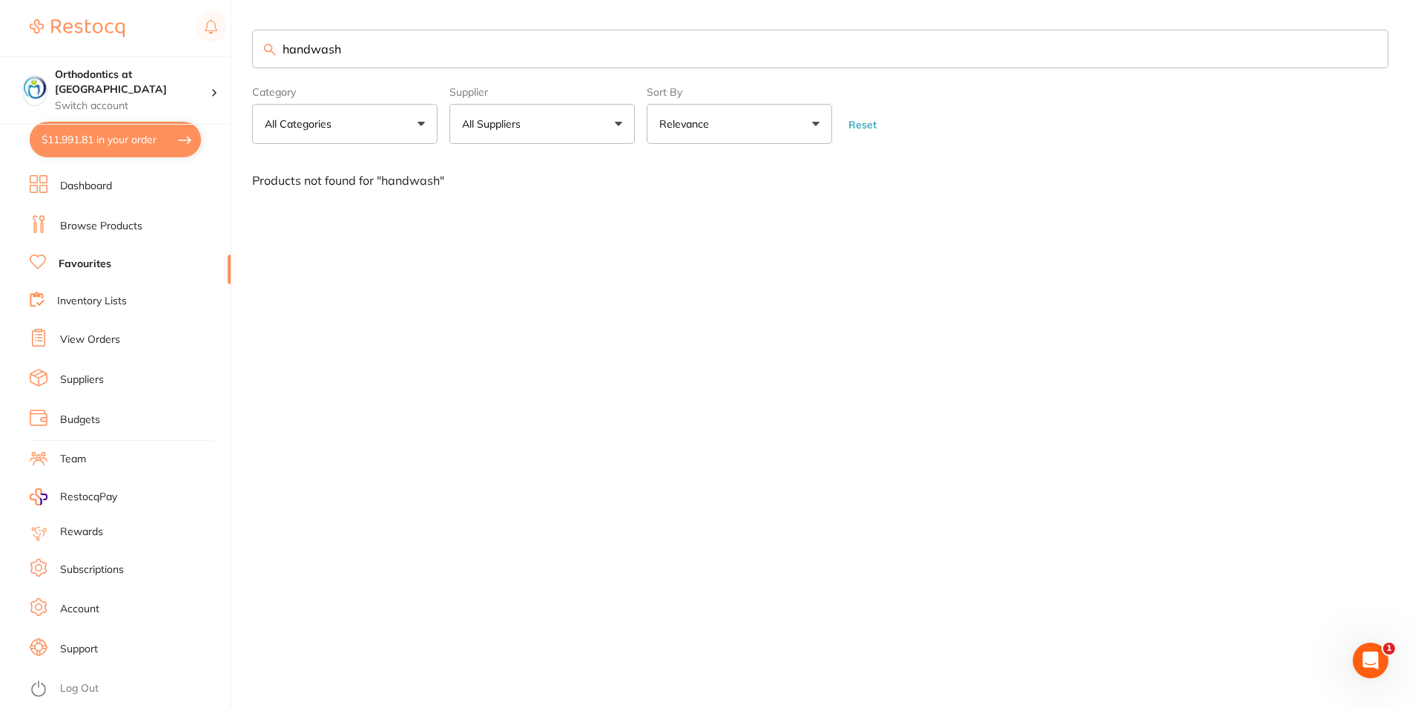
drag, startPoint x: 348, startPoint y: 52, endPoint x: 280, endPoint y: 45, distance: 67.8
click at [280, 45] on input "handwash" at bounding box center [820, 49] width 1136 height 39
type input "neutral detergent wipes"
click at [119, 226] on link "Browse Products" at bounding box center [101, 226] width 82 height 15
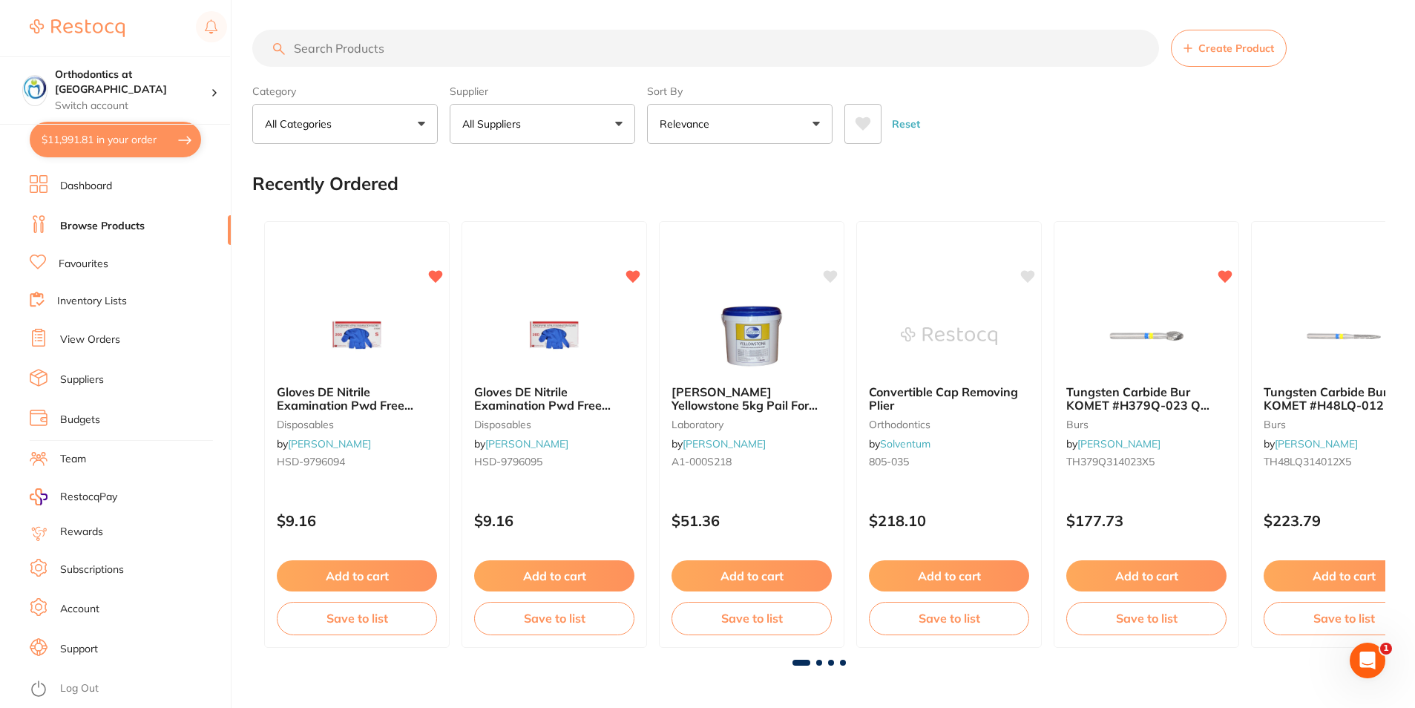
click at [356, 47] on input "search" at bounding box center [705, 48] width 906 height 37
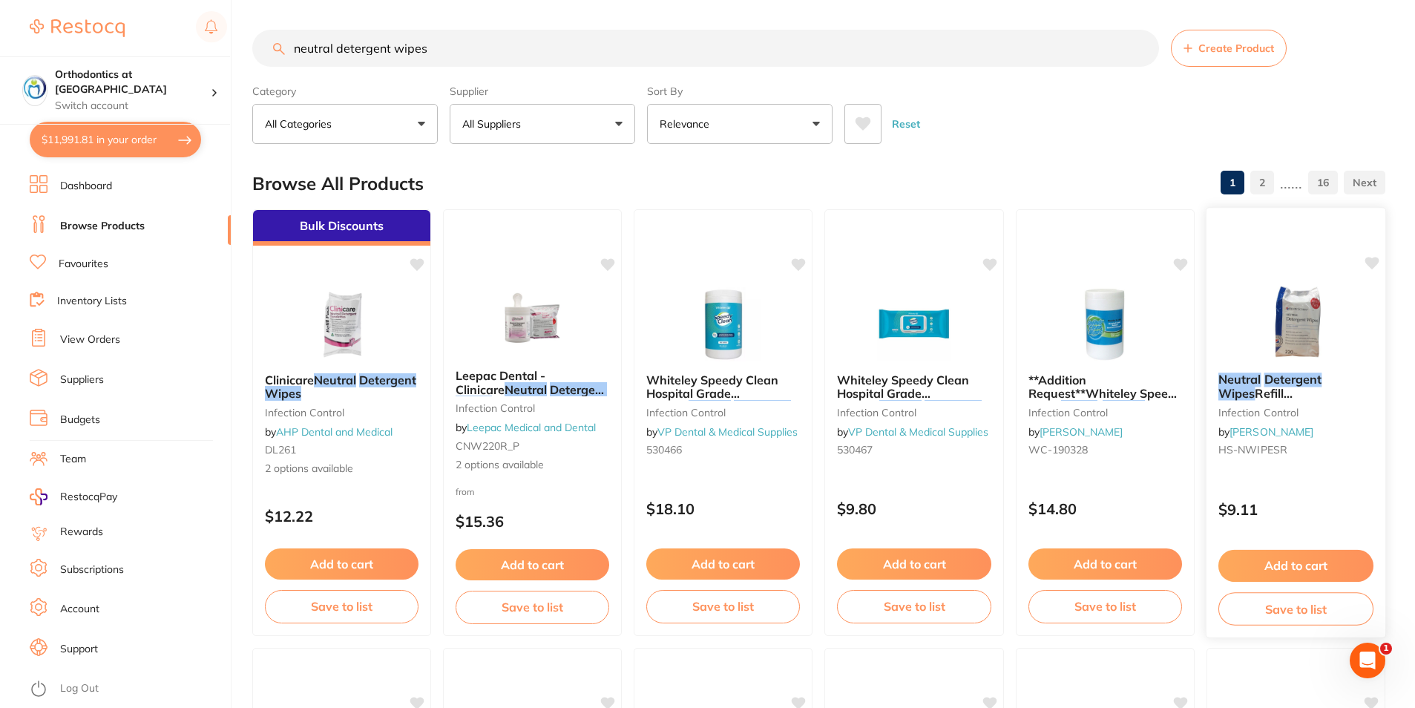
type input "neutral detergent wipes"
click at [1294, 565] on button "Add to cart" at bounding box center [1295, 566] width 155 height 32
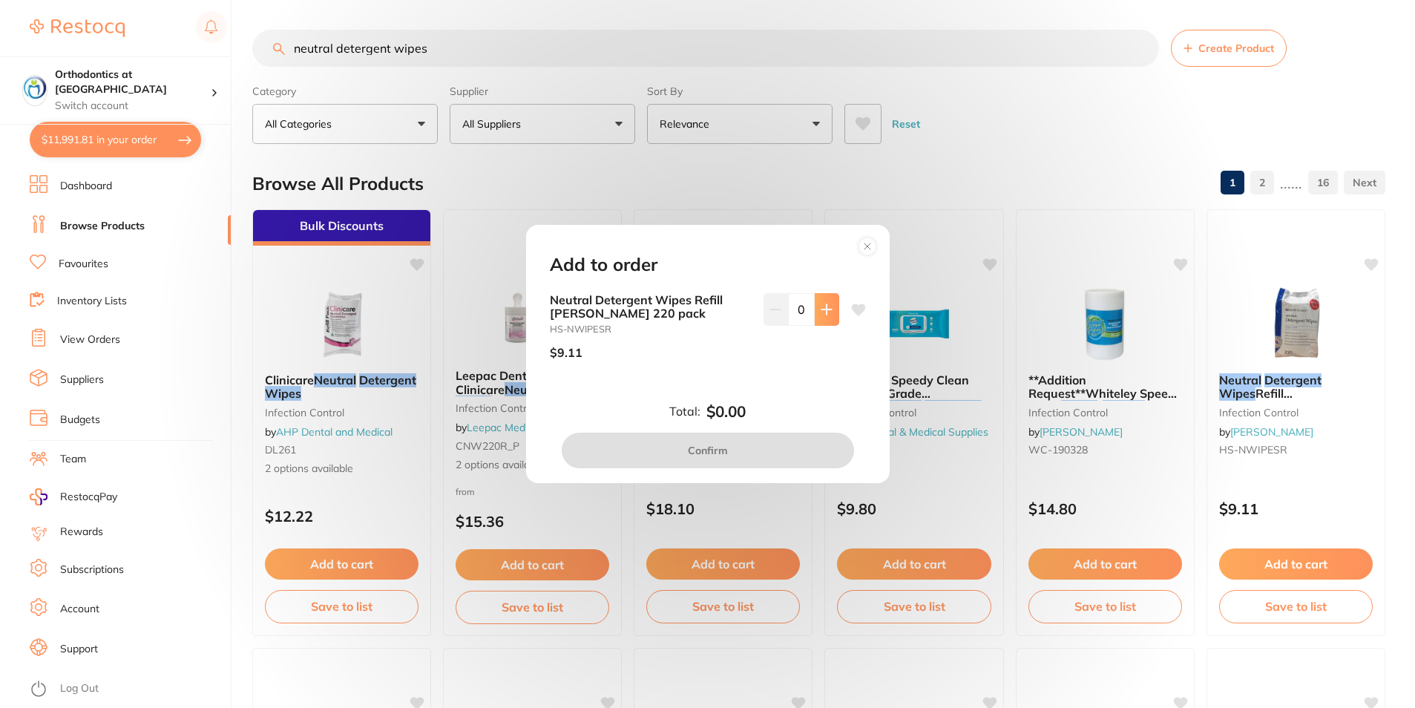
click at [822, 303] on icon at bounding box center [826, 309] width 12 height 12
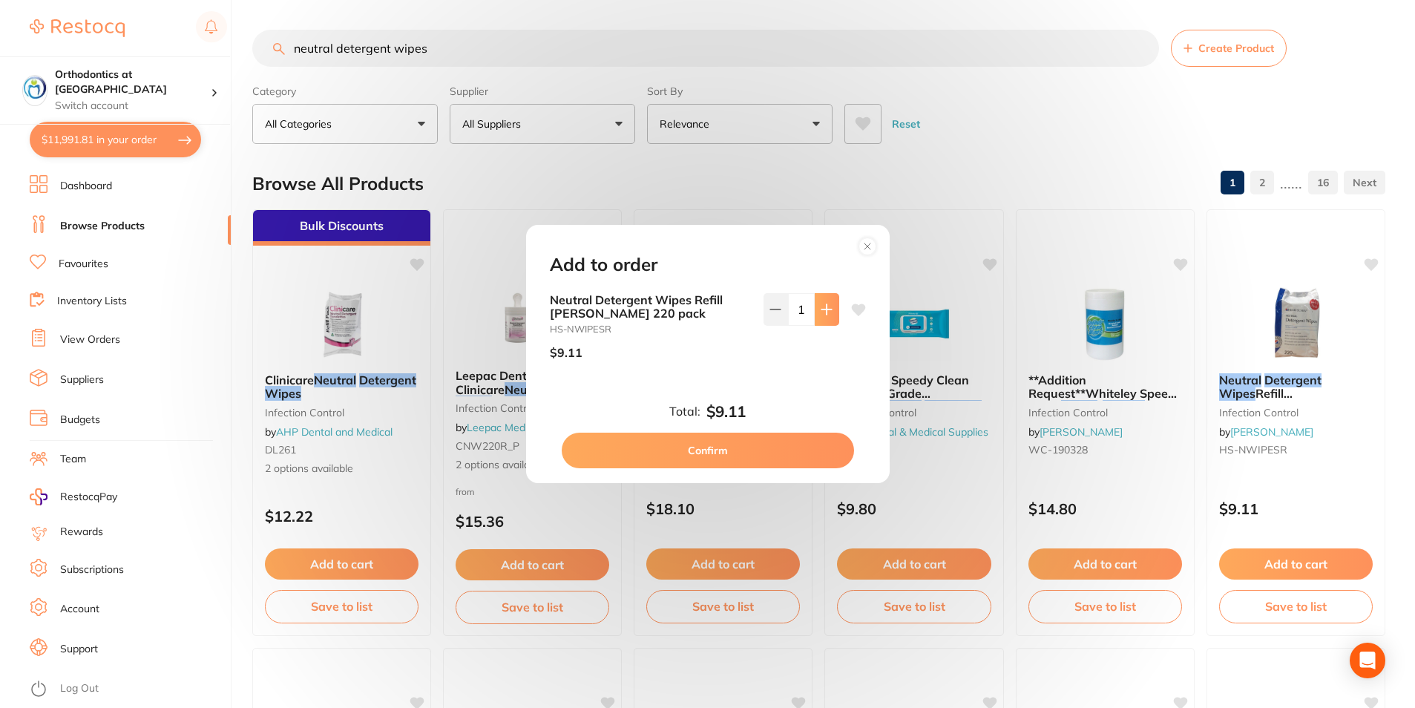
click at [822, 303] on icon at bounding box center [826, 309] width 12 height 12
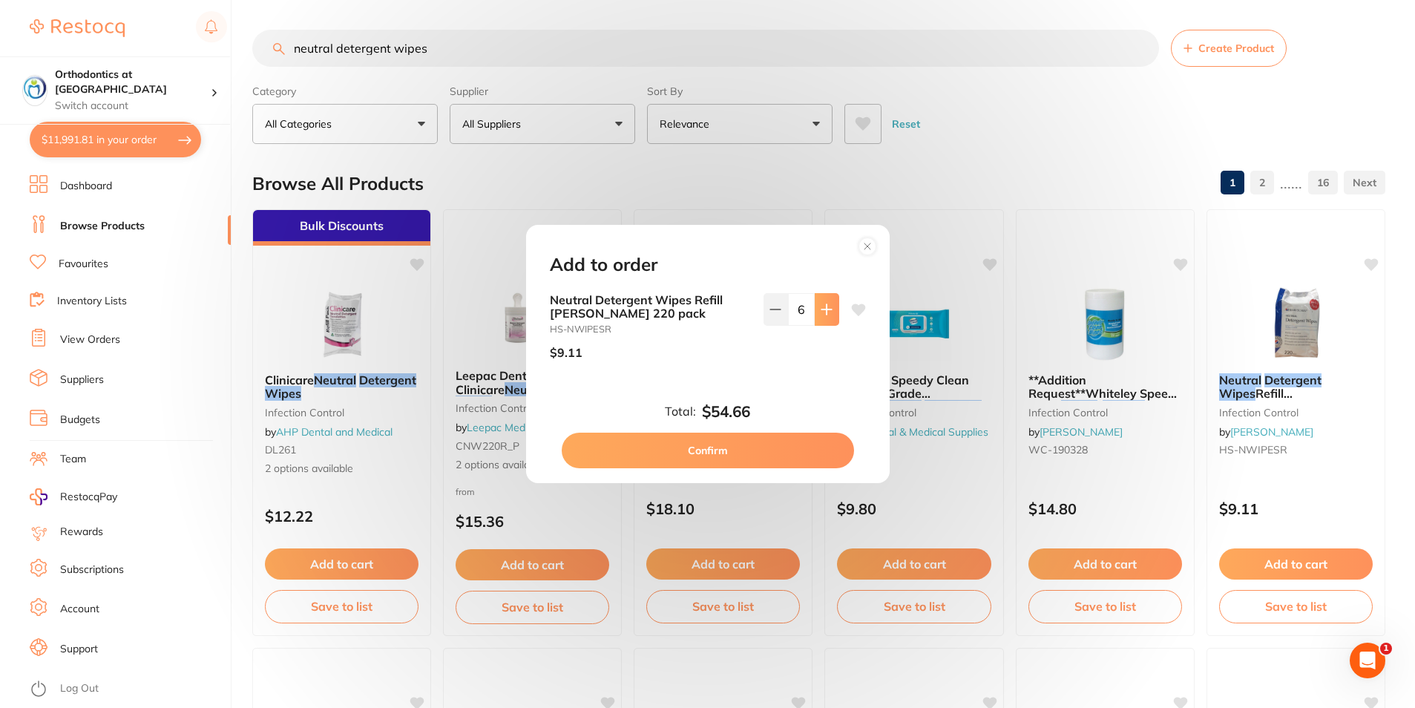
click at [822, 303] on icon at bounding box center [826, 309] width 12 height 12
type input "10"
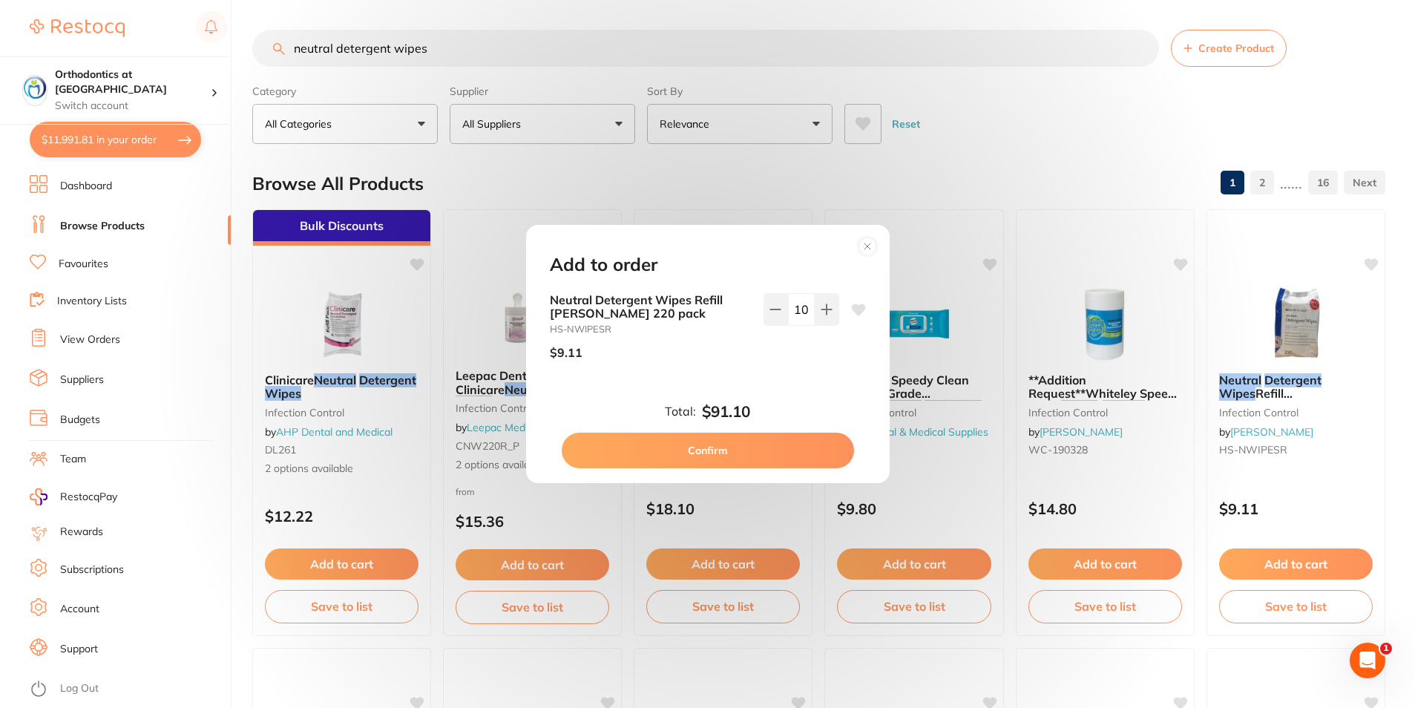
click at [751, 446] on button "Confirm" at bounding box center [708, 450] width 292 height 36
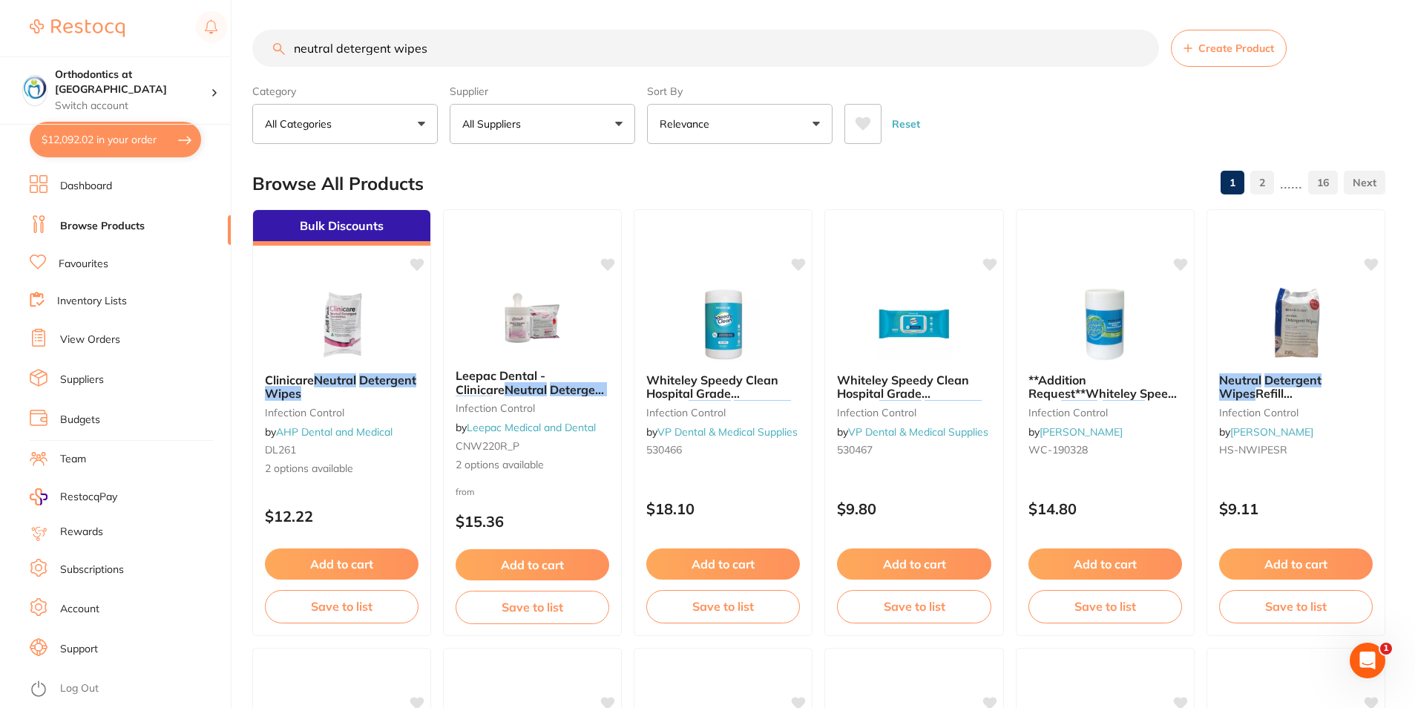
drag, startPoint x: 440, startPoint y: 47, endPoint x: 284, endPoint y: 47, distance: 155.8
click at [284, 47] on div "neutral detergent wipes Create Product" at bounding box center [818, 48] width 1133 height 37
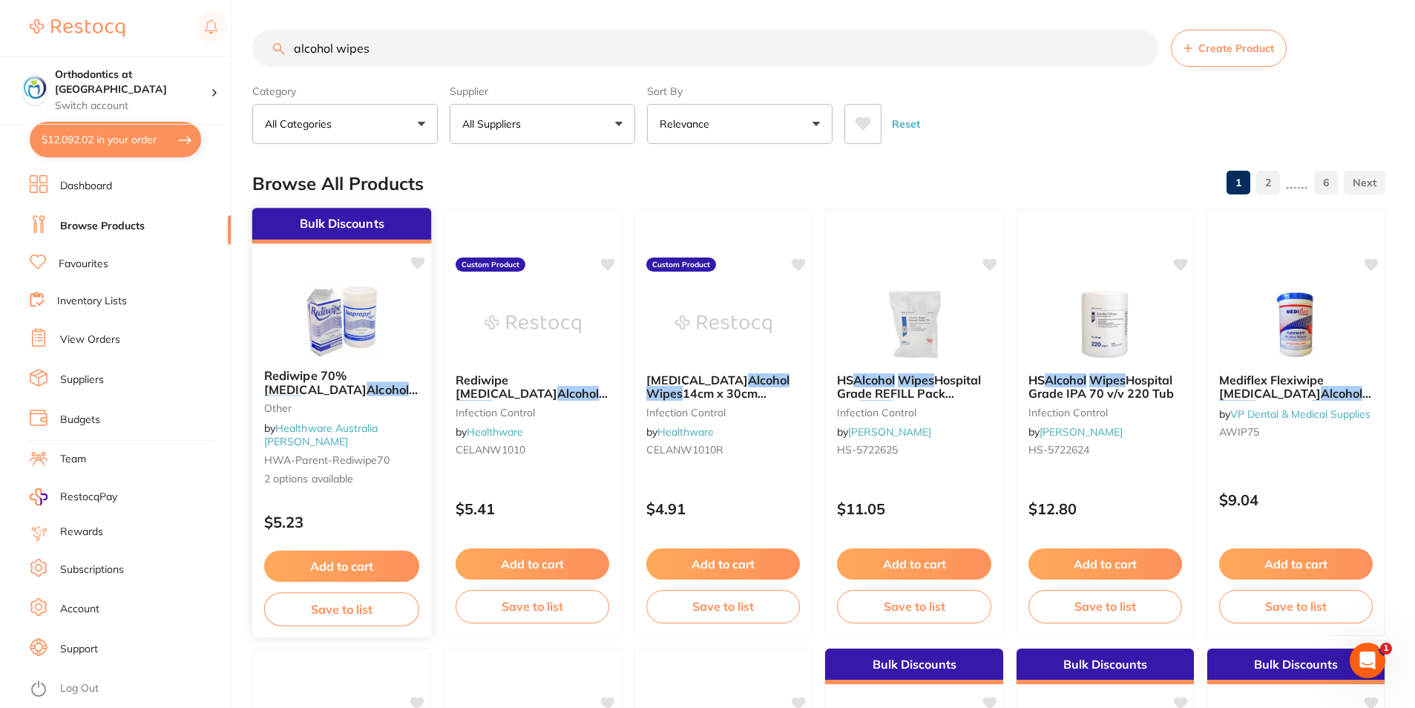
type input "alcohol wipes"
click at [325, 562] on button "Add to cart" at bounding box center [341, 566] width 155 height 32
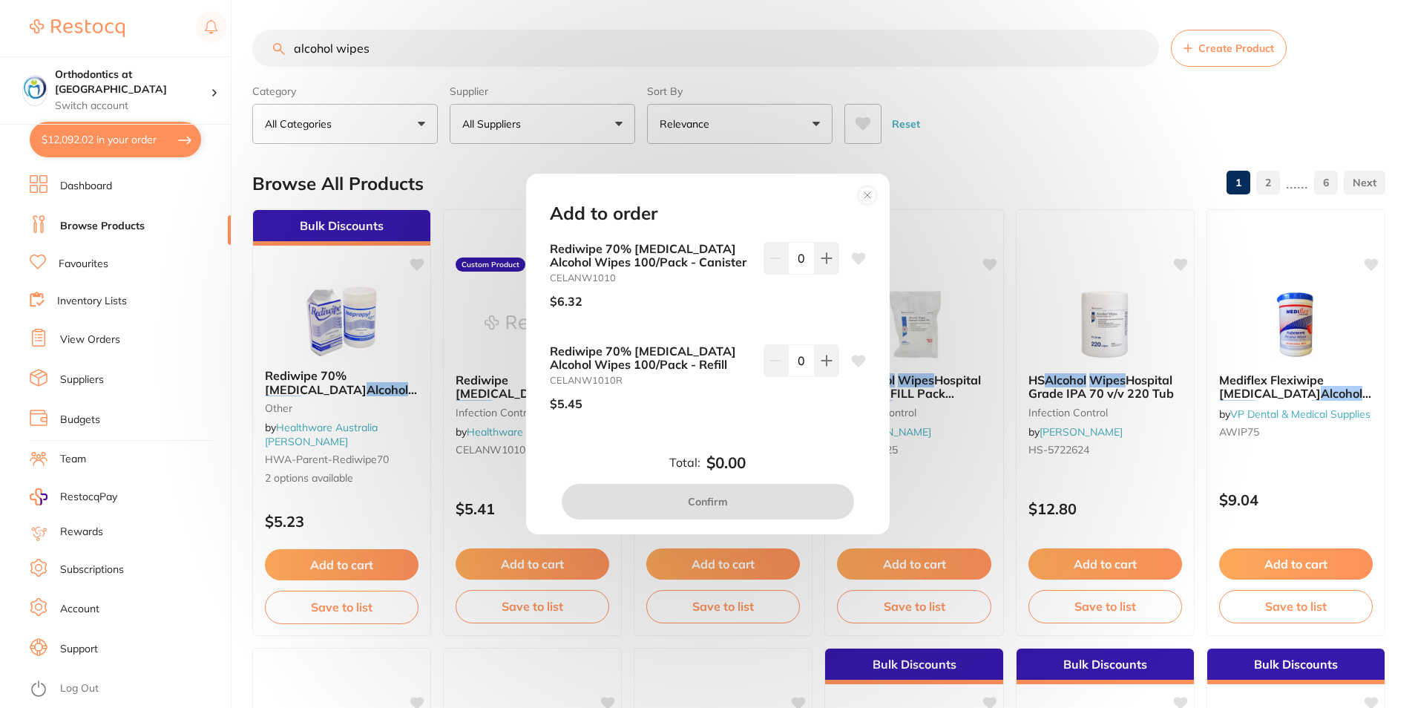
click at [865, 194] on circle at bounding box center [866, 195] width 17 height 17
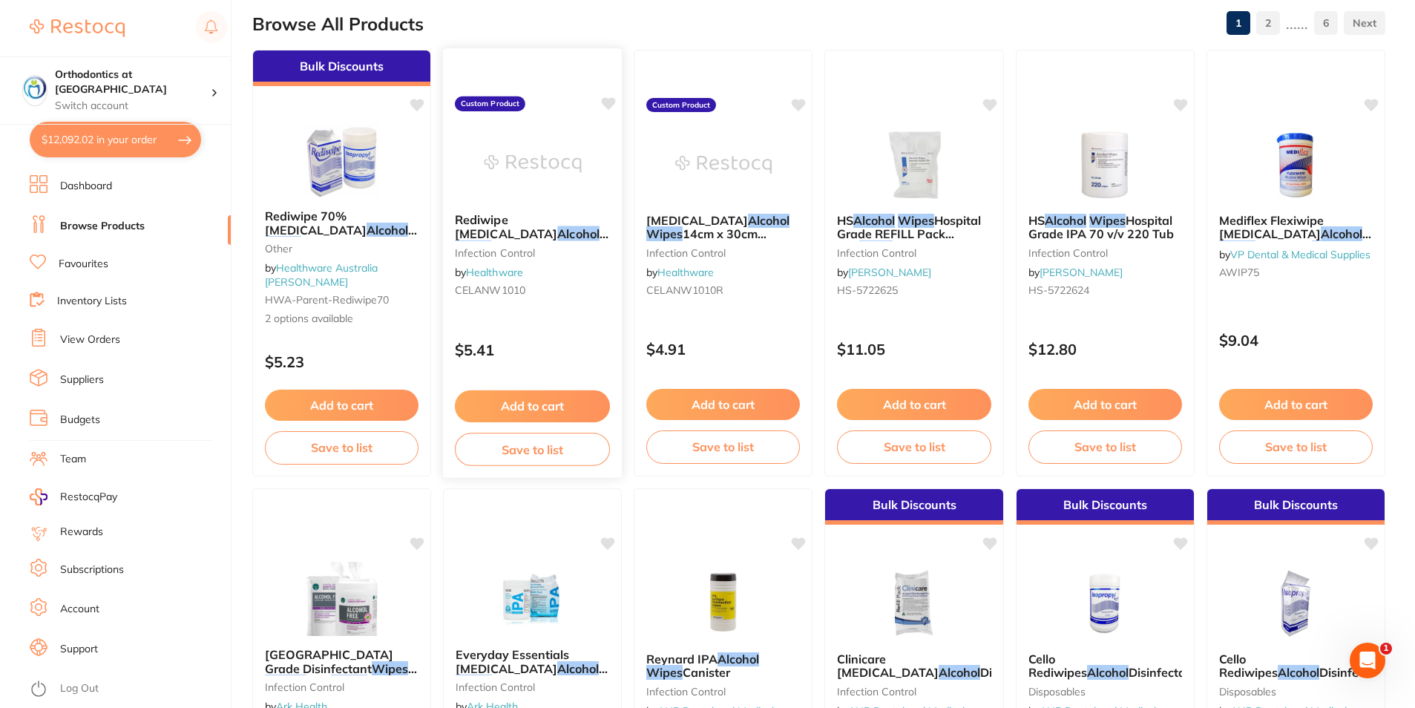
scroll to position [148, 0]
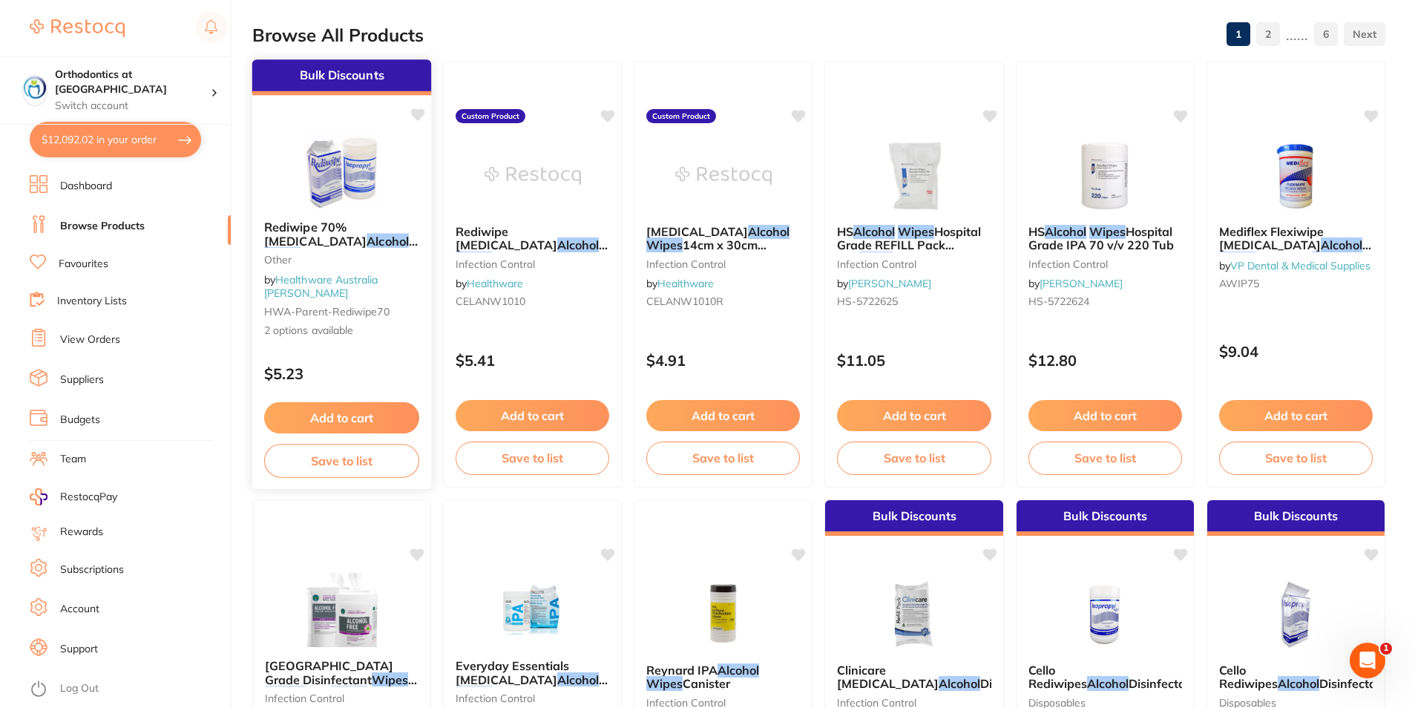
click at [353, 247] on span "100/Pack" at bounding box center [327, 254] width 55 height 15
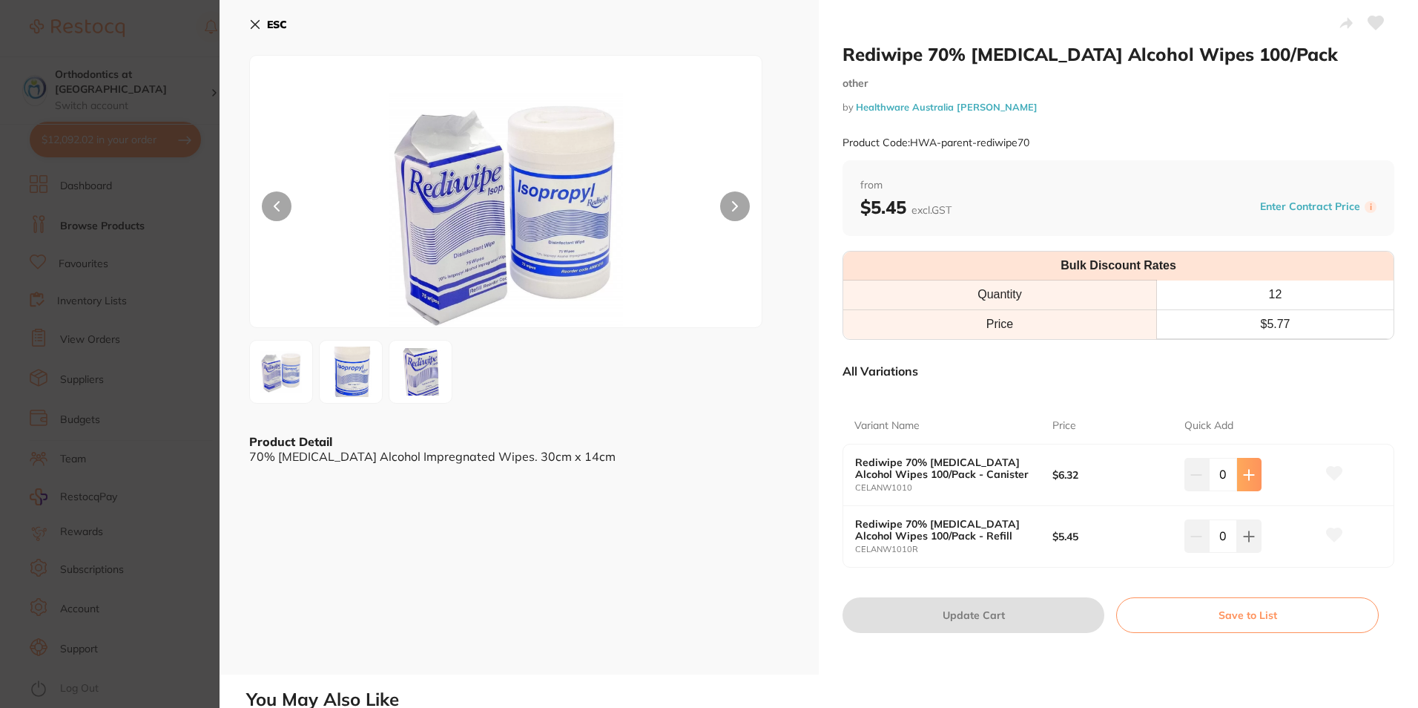
click at [1250, 470] on icon at bounding box center [1249, 475] width 12 height 12
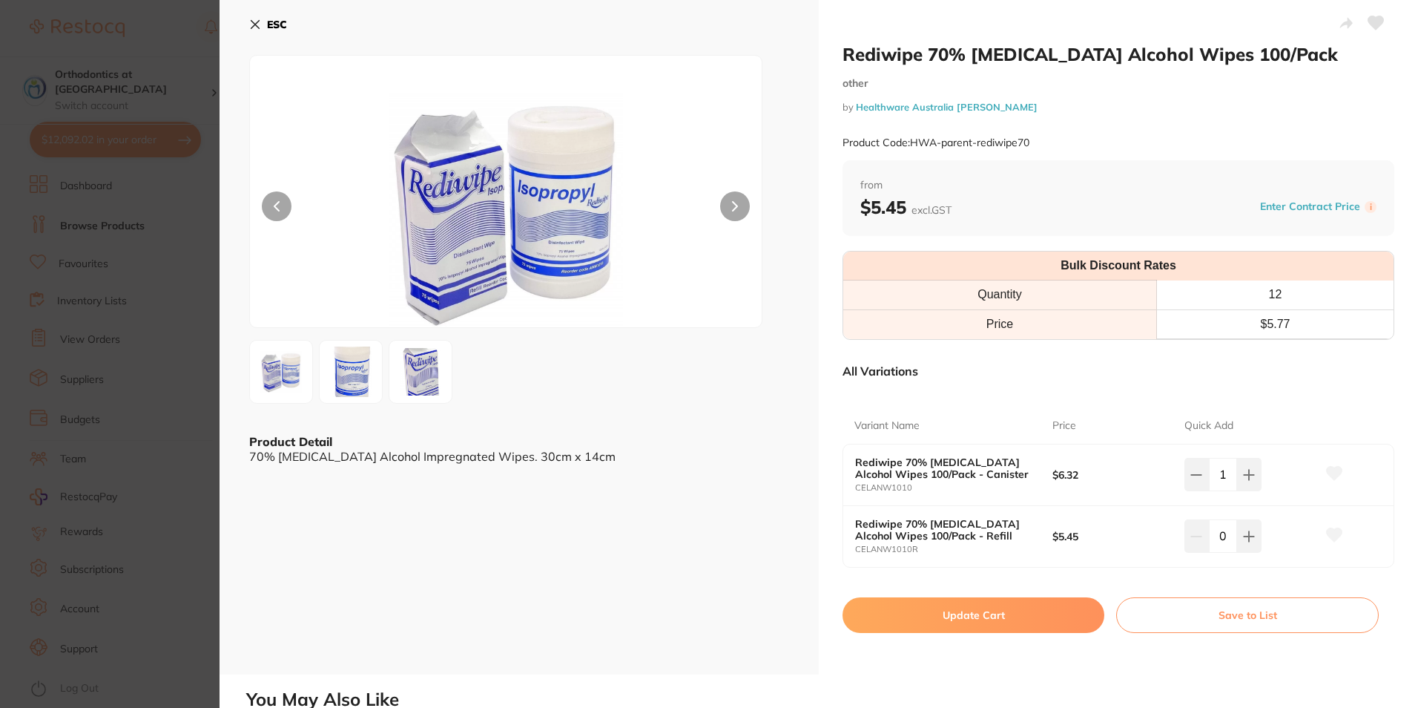
click at [1249, 471] on icon at bounding box center [1249, 475] width 12 height 12
type input "2"
click at [981, 617] on button "Update Cart" at bounding box center [974, 615] width 262 height 36
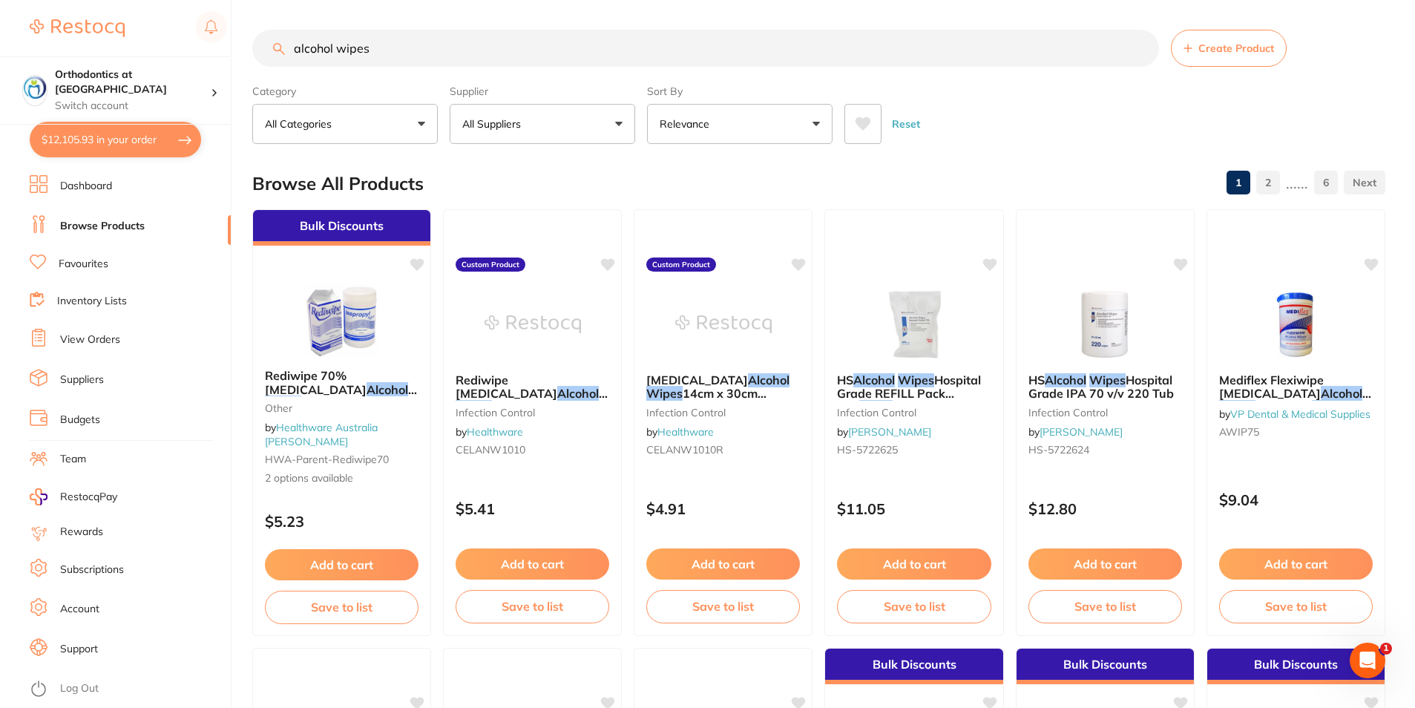
drag, startPoint x: 385, startPoint y: 50, endPoint x: 294, endPoint y: 42, distance: 90.9
click at [294, 42] on input "alcohol wipes" at bounding box center [705, 48] width 906 height 37
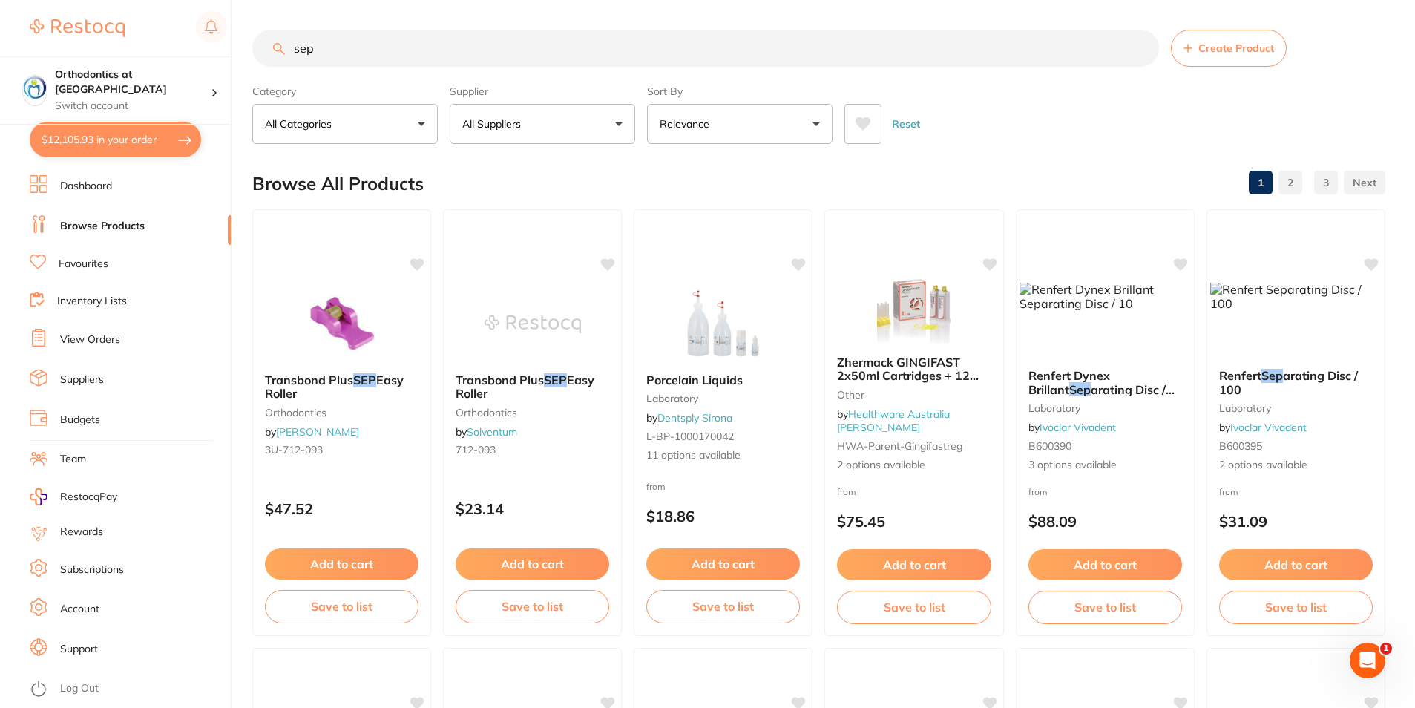
click at [619, 116] on button "All Suppliers" at bounding box center [542, 124] width 185 height 40
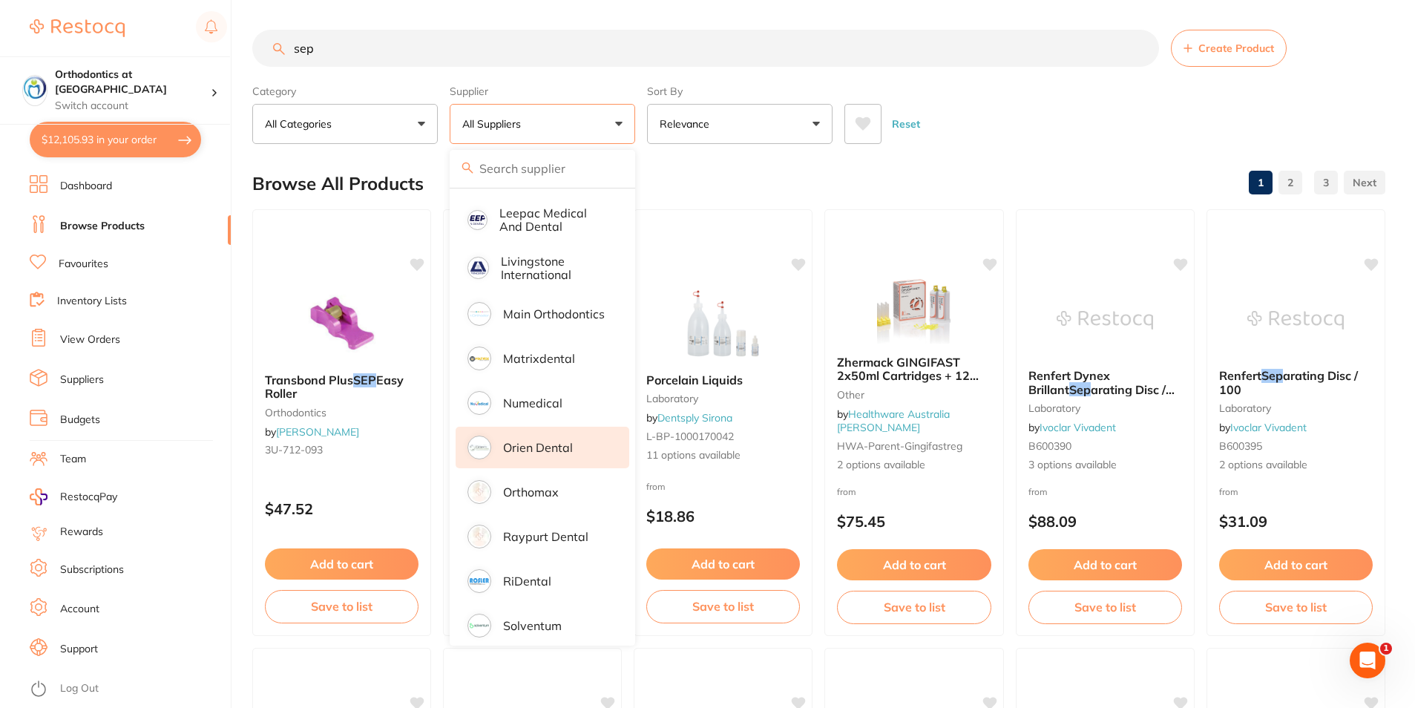
scroll to position [640, 0]
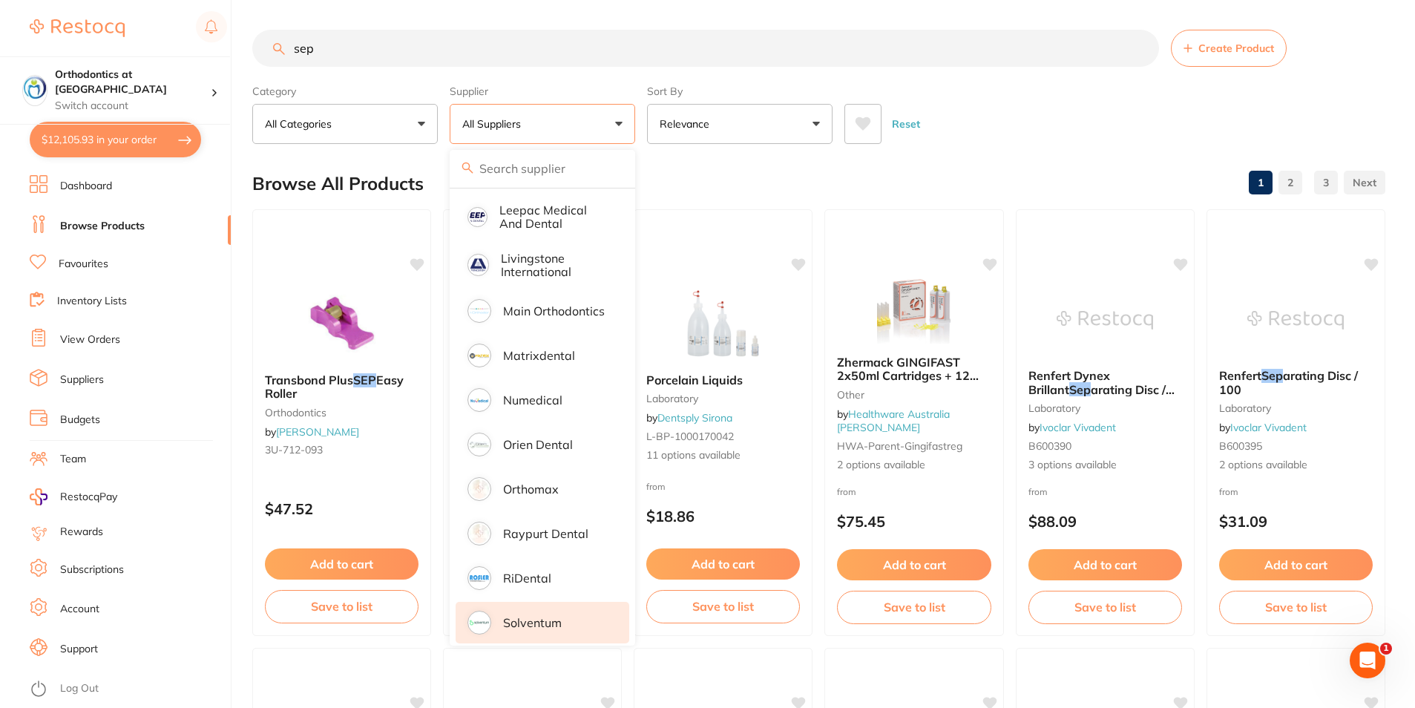
click at [538, 616] on p "Solventum" at bounding box center [532, 622] width 59 height 13
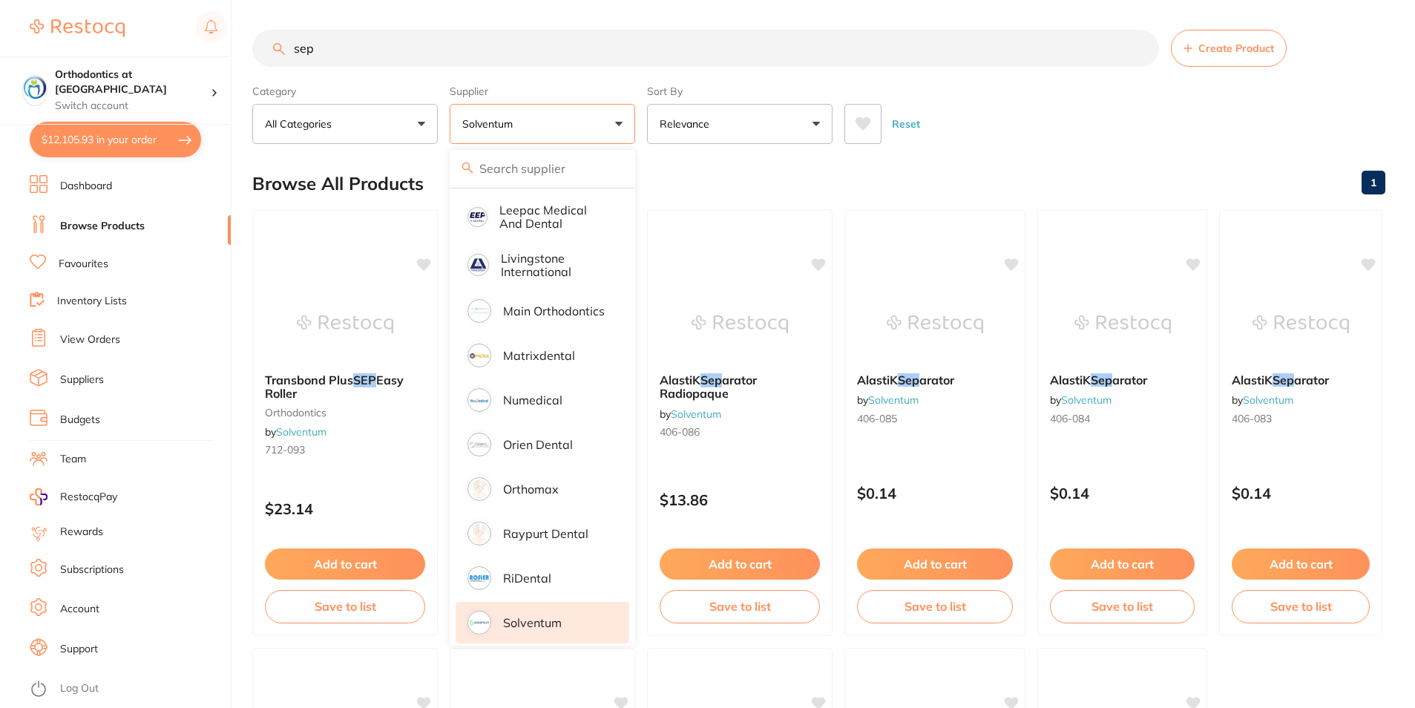
click at [987, 137] on div "Reset" at bounding box center [1108, 118] width 529 height 52
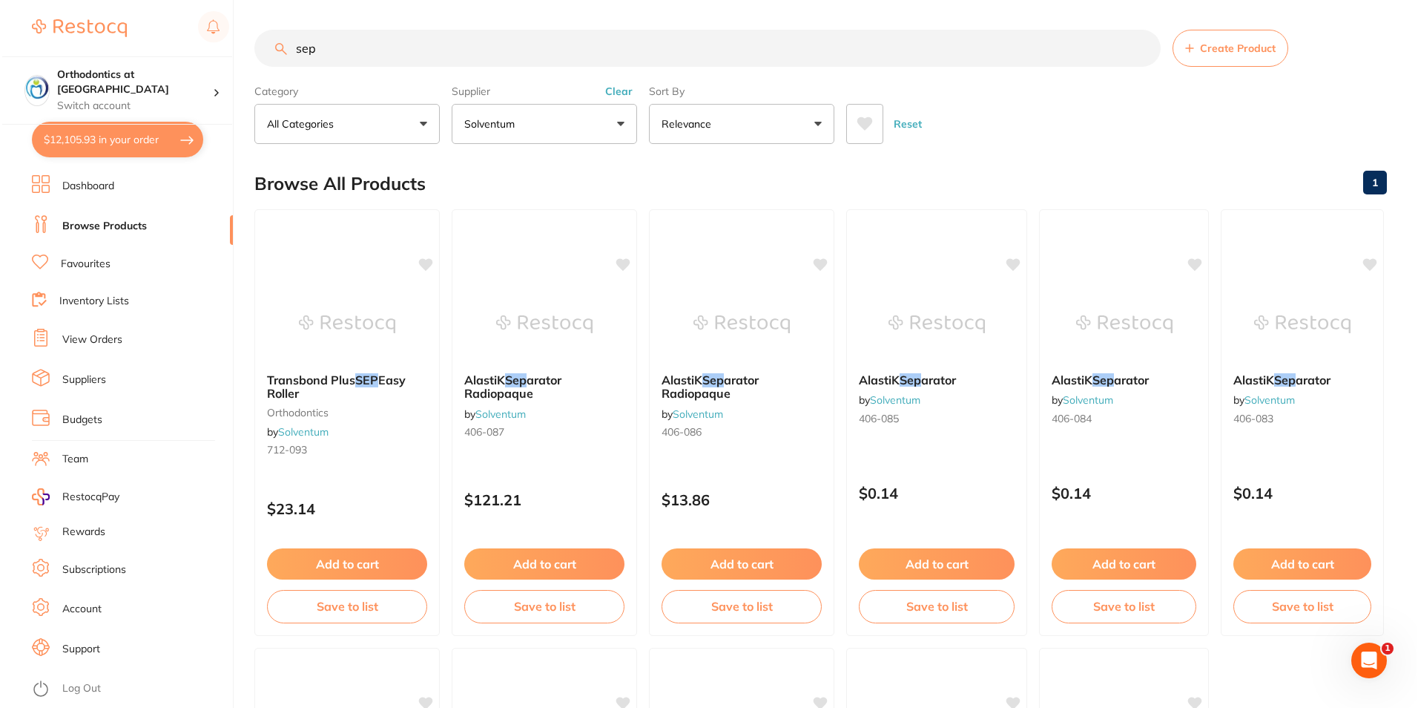
scroll to position [0, 0]
click at [500, 381] on span "AlastiK" at bounding box center [482, 379] width 42 height 15
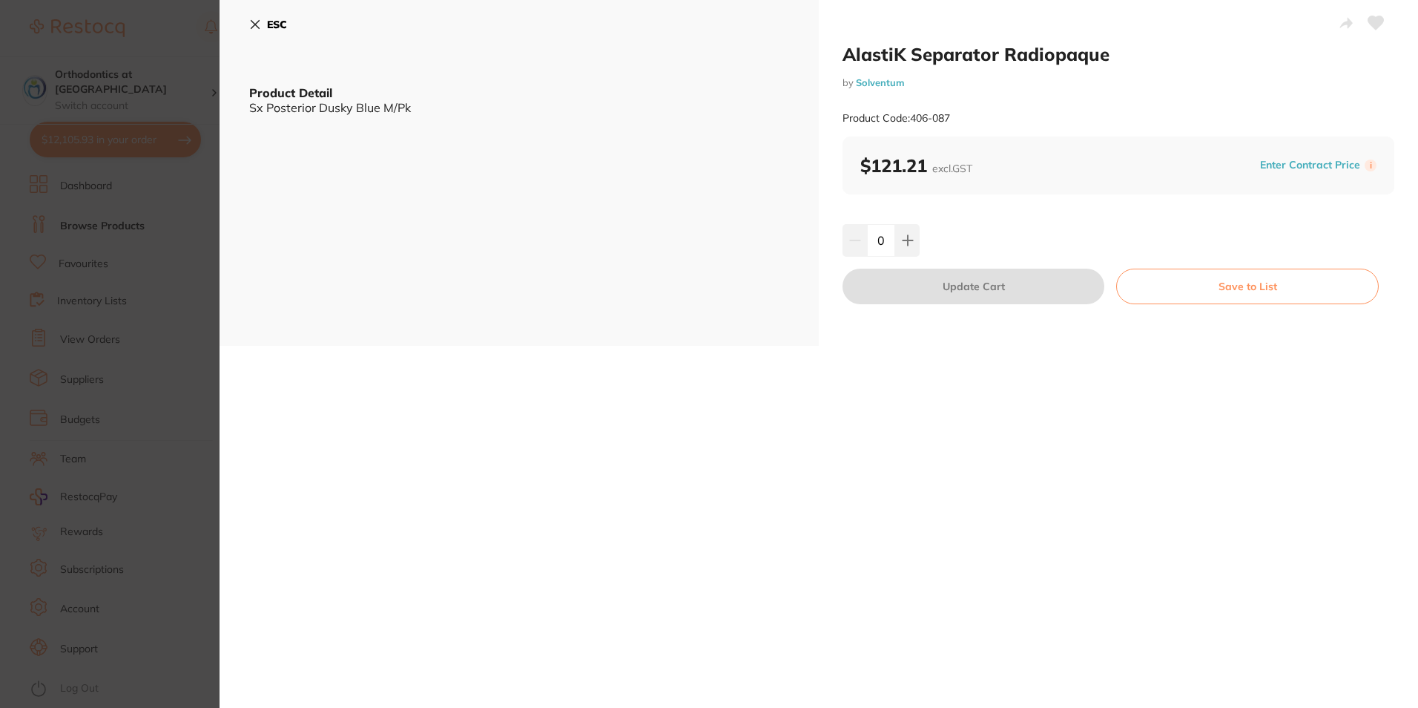
click at [252, 25] on icon at bounding box center [255, 25] width 12 height 12
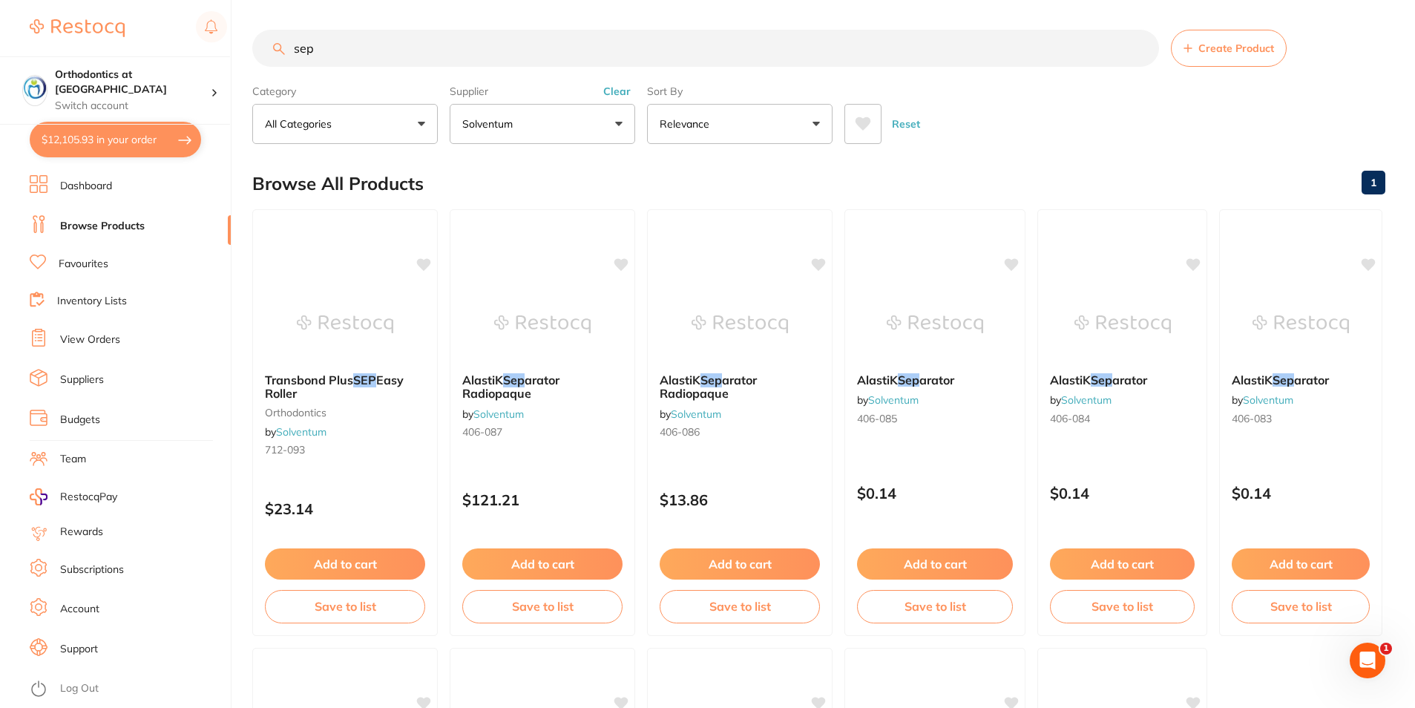
click at [316, 47] on input "sep" at bounding box center [705, 48] width 906 height 37
type input "s"
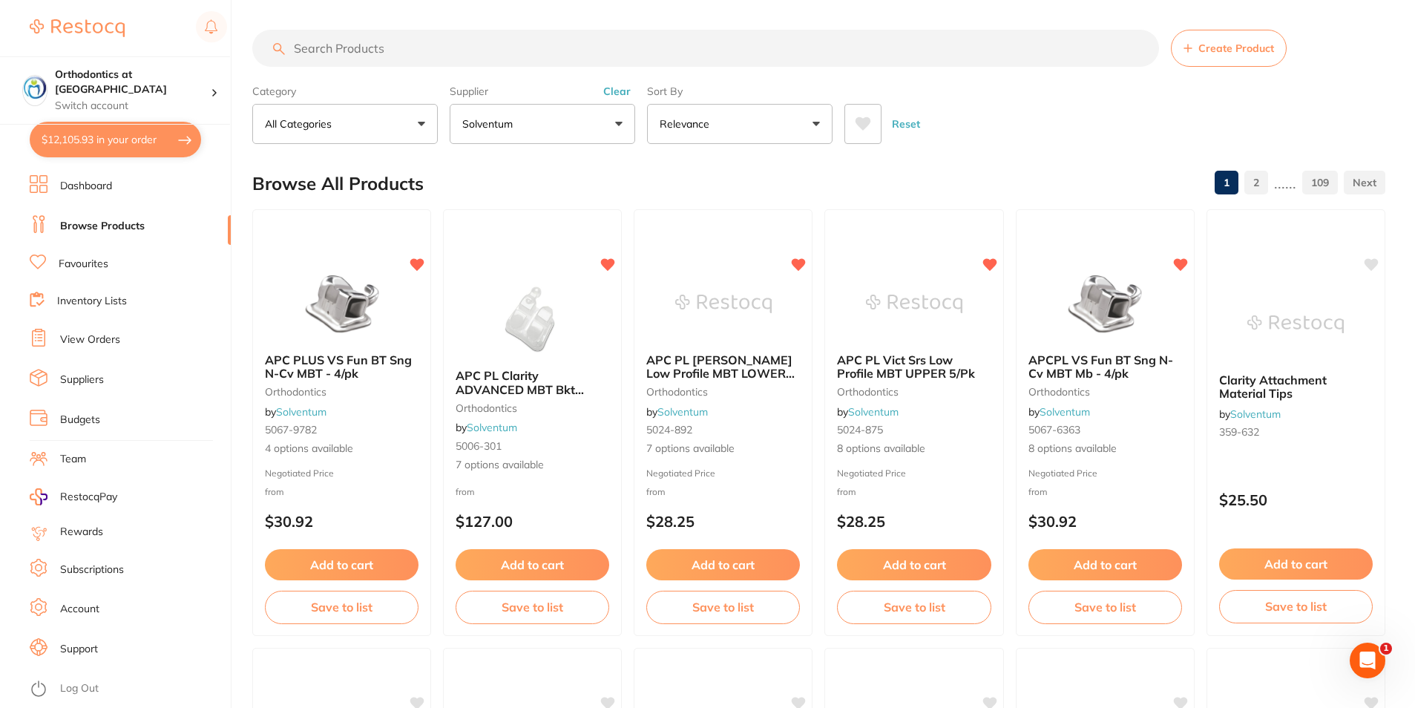
click at [105, 141] on button "$12,105.93 in your order" at bounding box center [115, 140] width 171 height 36
checkbox input "true"
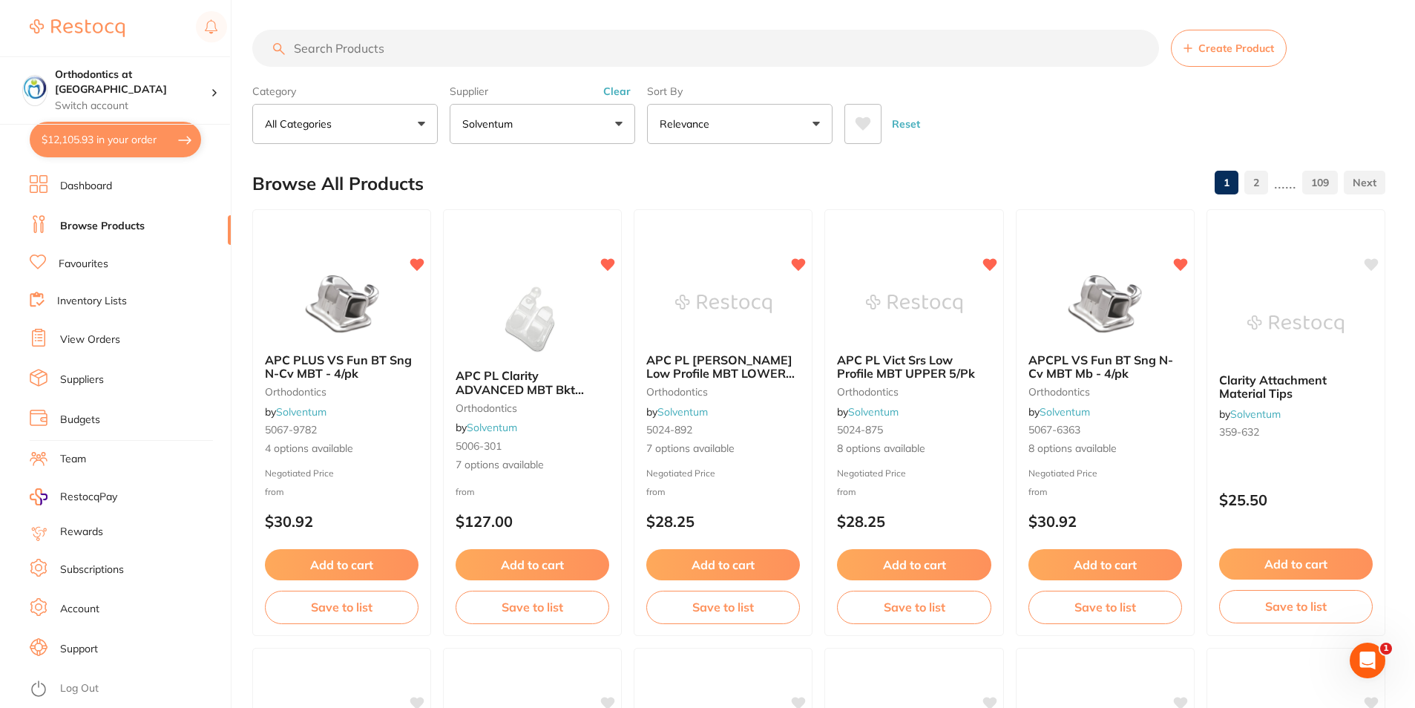
checkbox input "true"
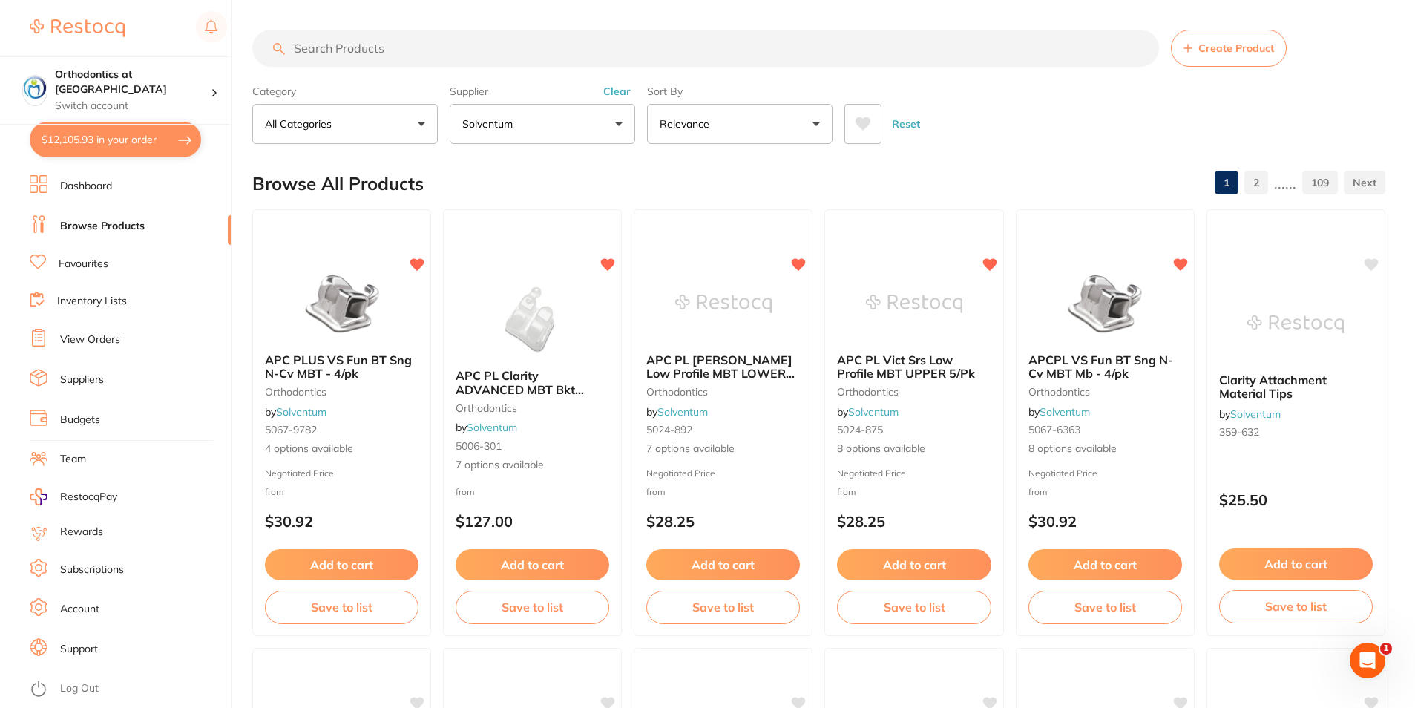
checkbox input "true"
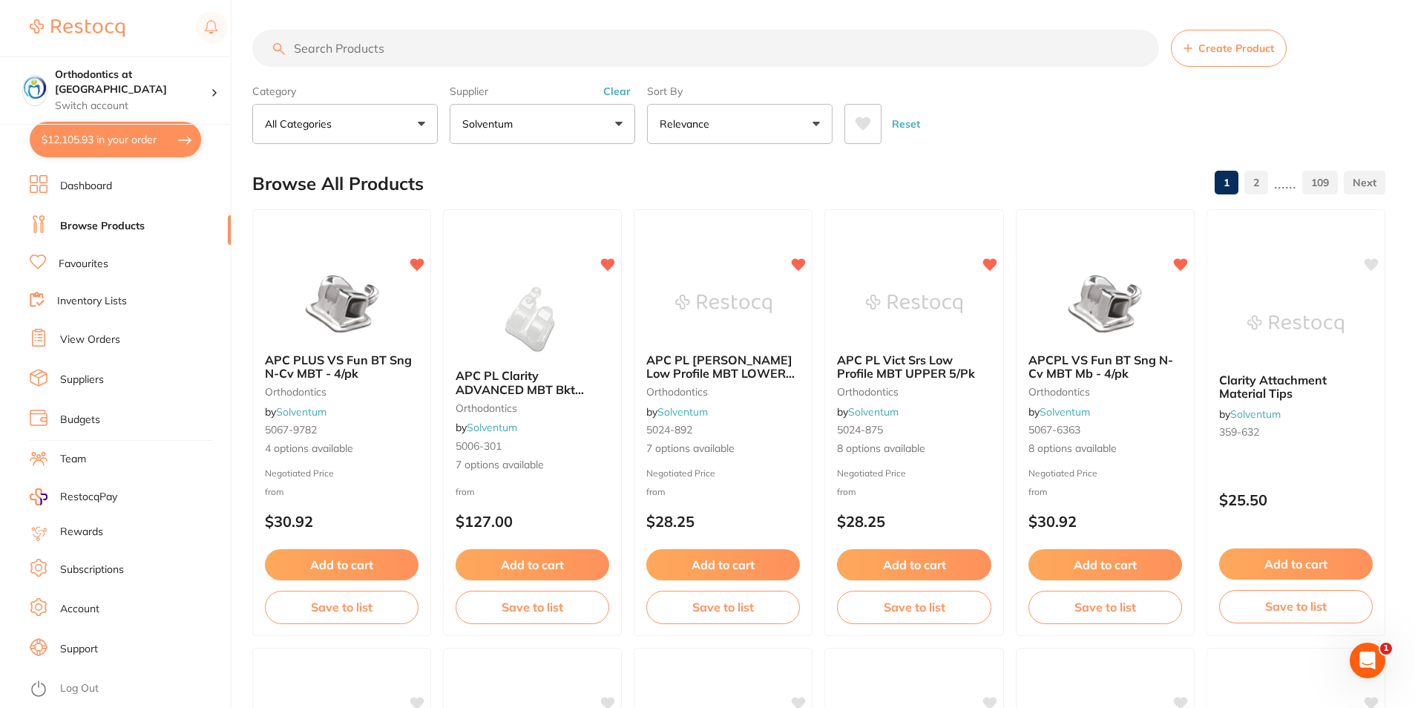
checkbox input "true"
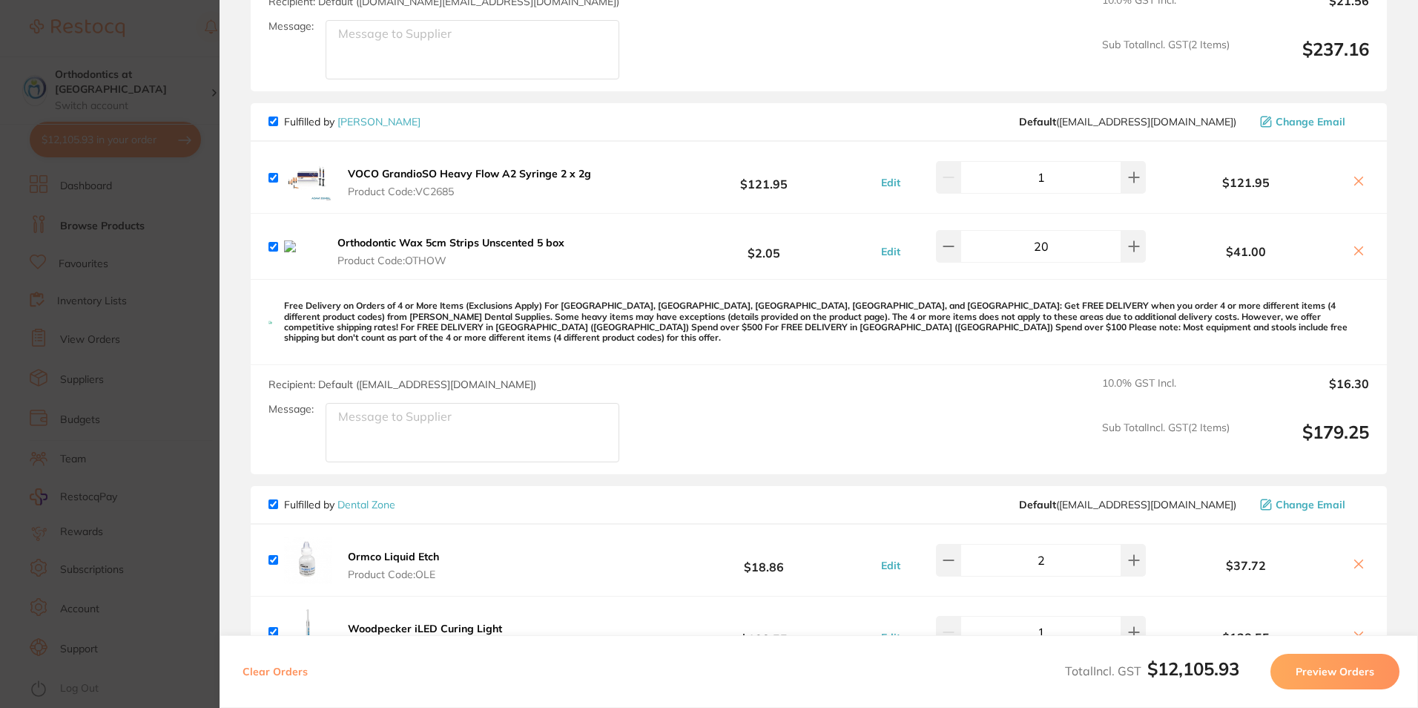
scroll to position [371, 0]
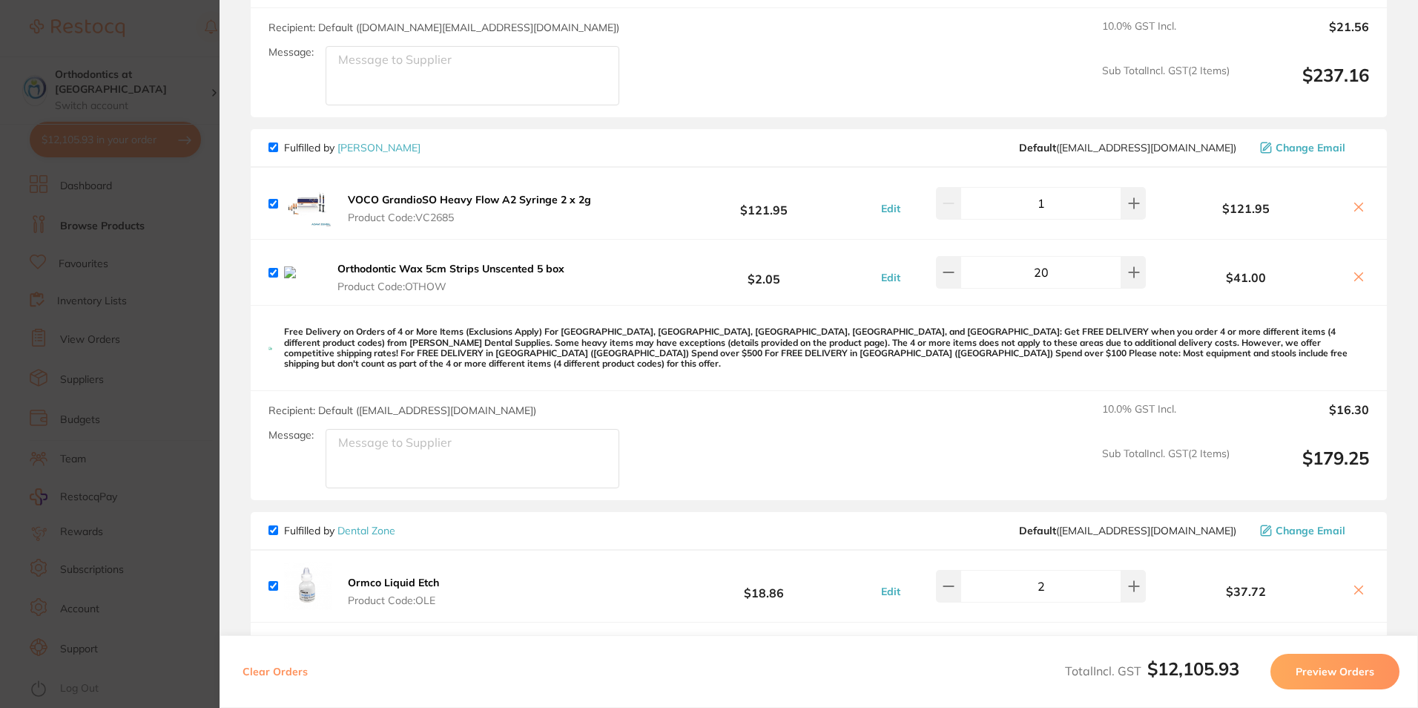
click at [1354, 207] on icon at bounding box center [1359, 207] width 12 height 12
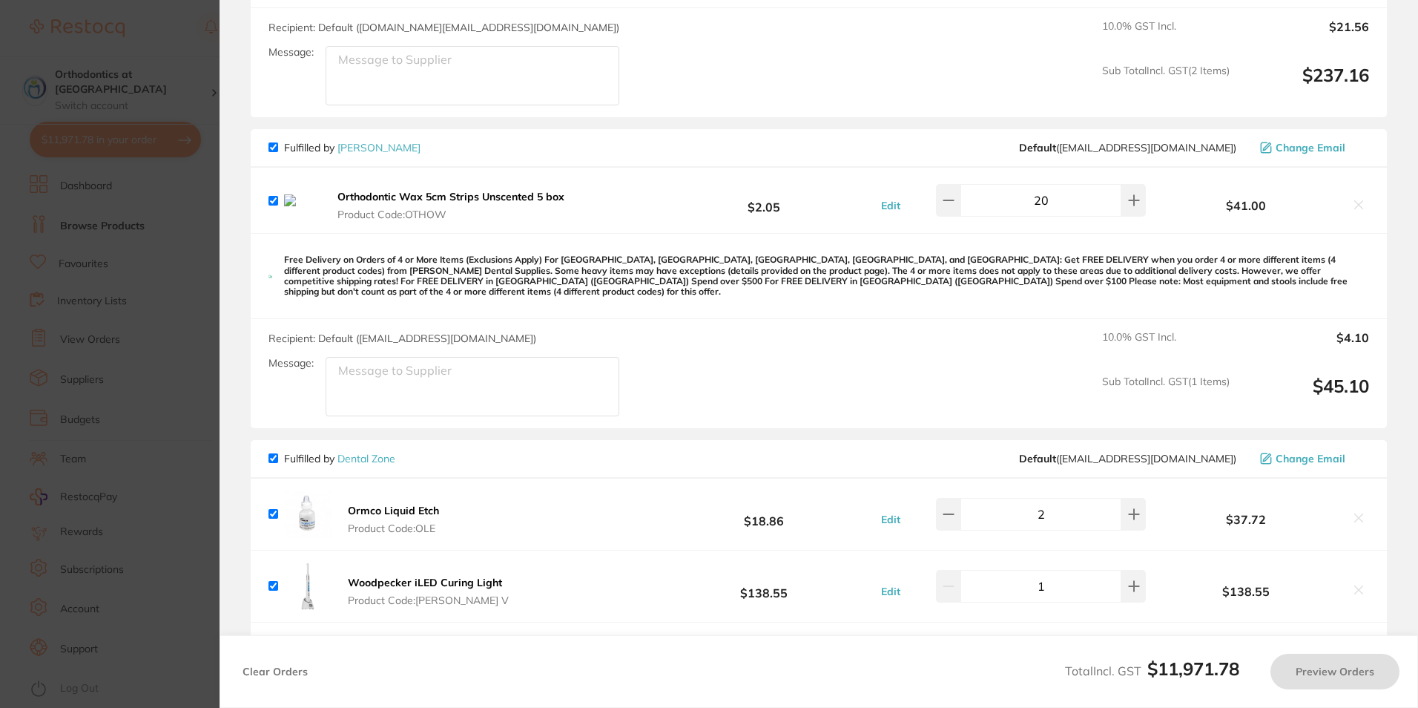
click at [1358, 208] on icon at bounding box center [1359, 205] width 12 height 12
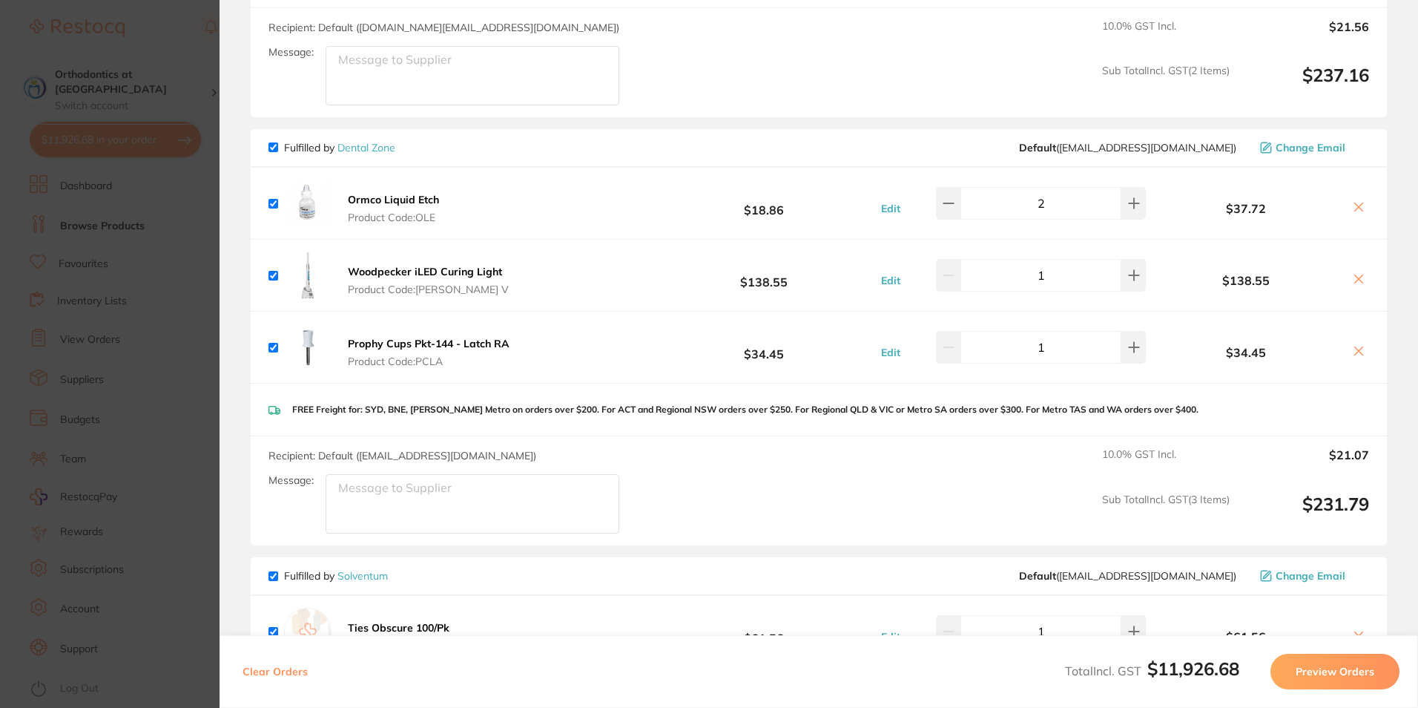
scroll to position [74, 0]
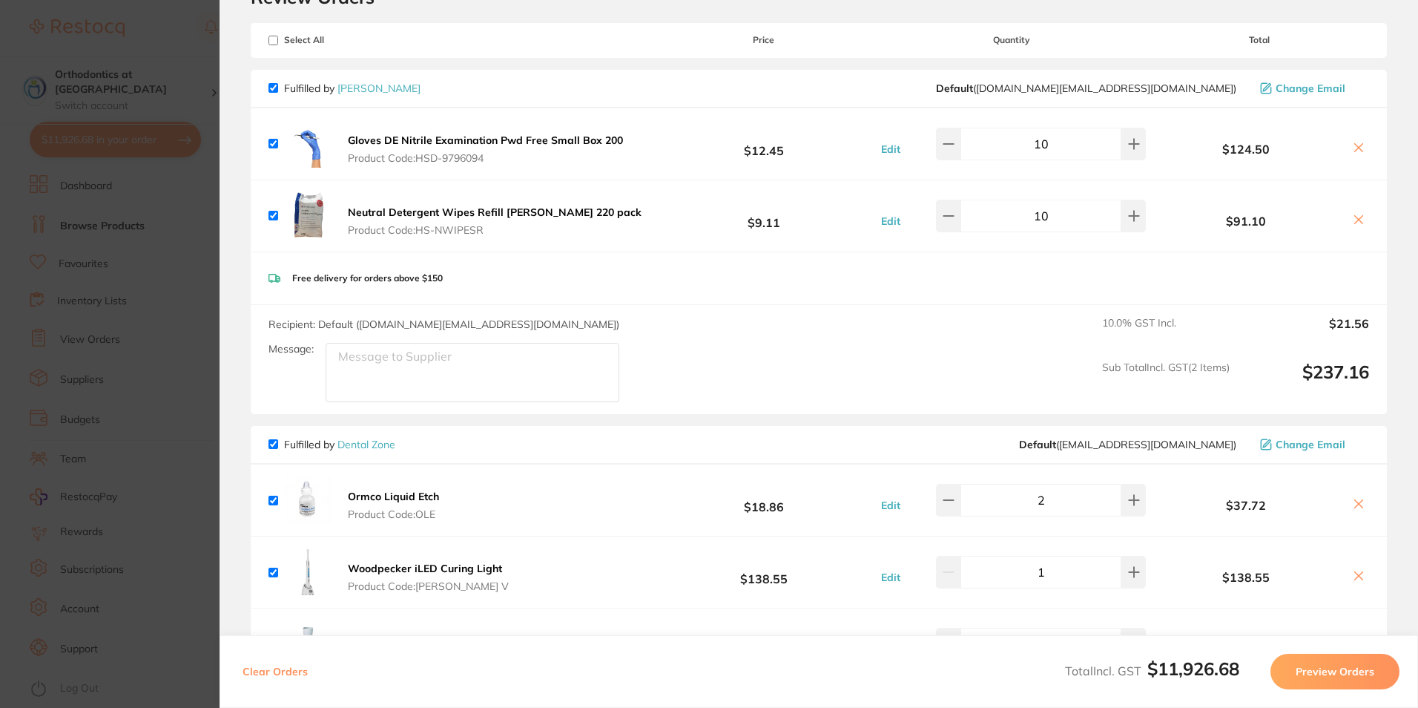
checkbox input "true"
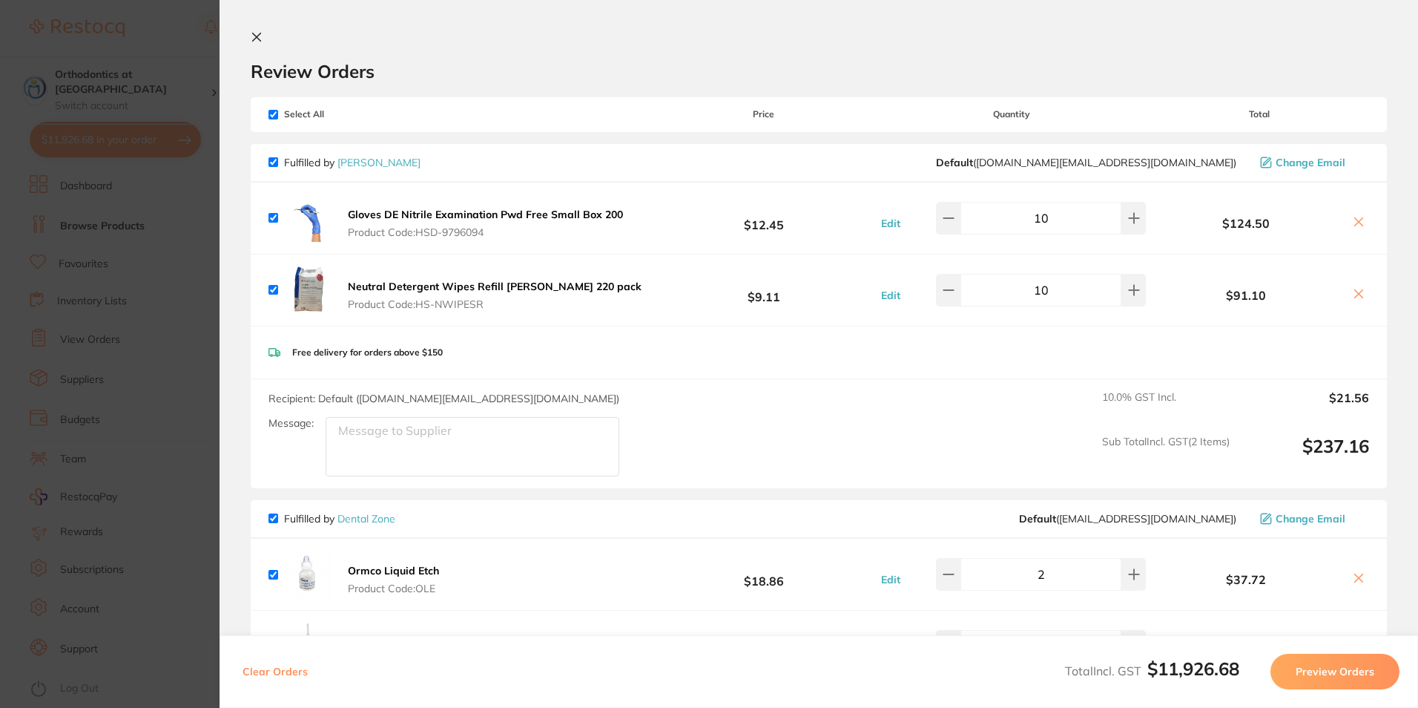
click at [259, 33] on icon at bounding box center [257, 37] width 12 height 12
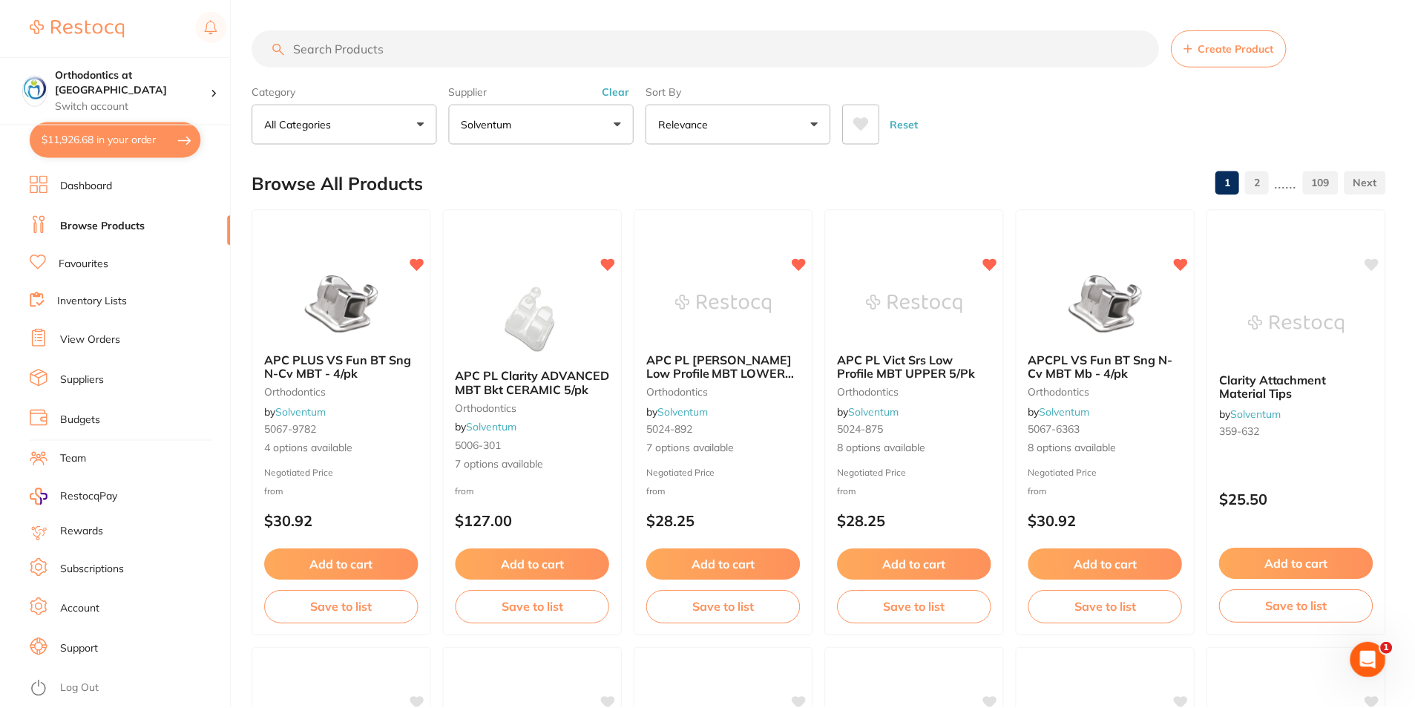
scroll to position [4, 0]
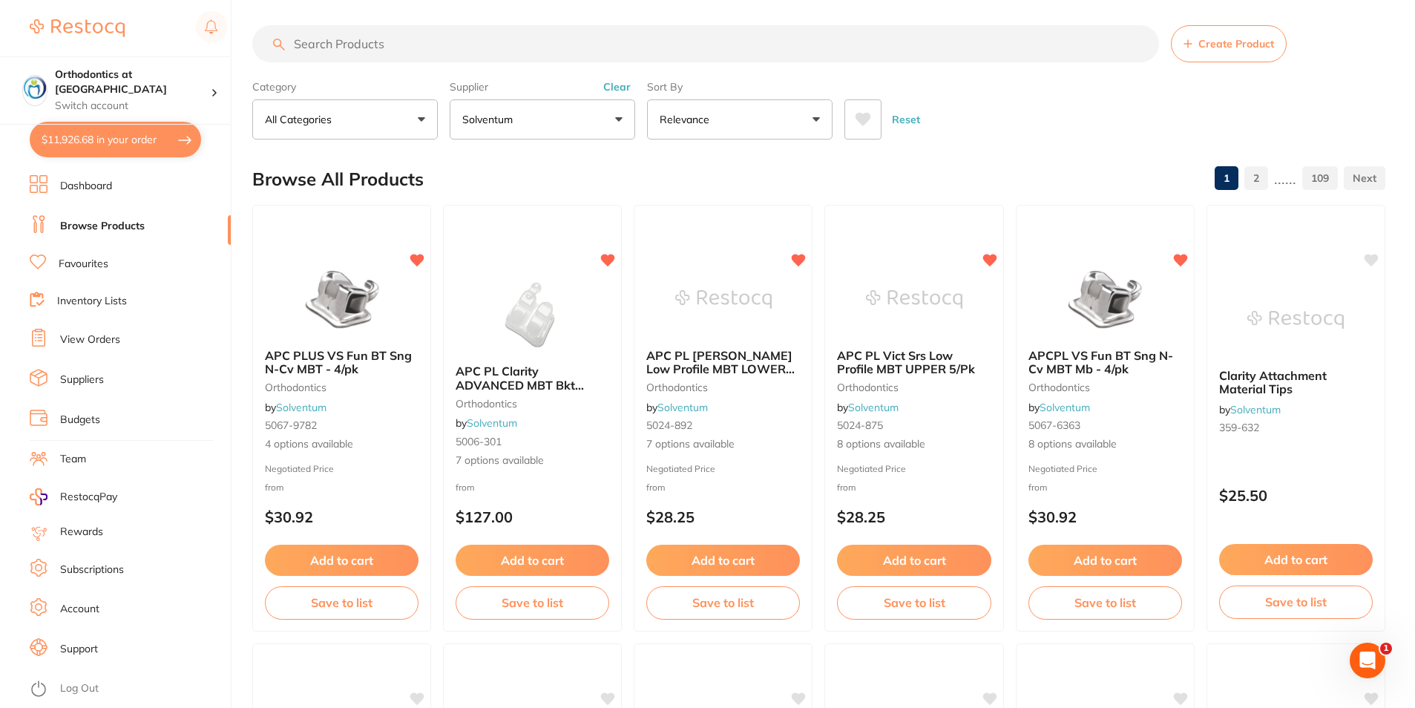
click at [358, 39] on input "search" at bounding box center [705, 43] width 906 height 37
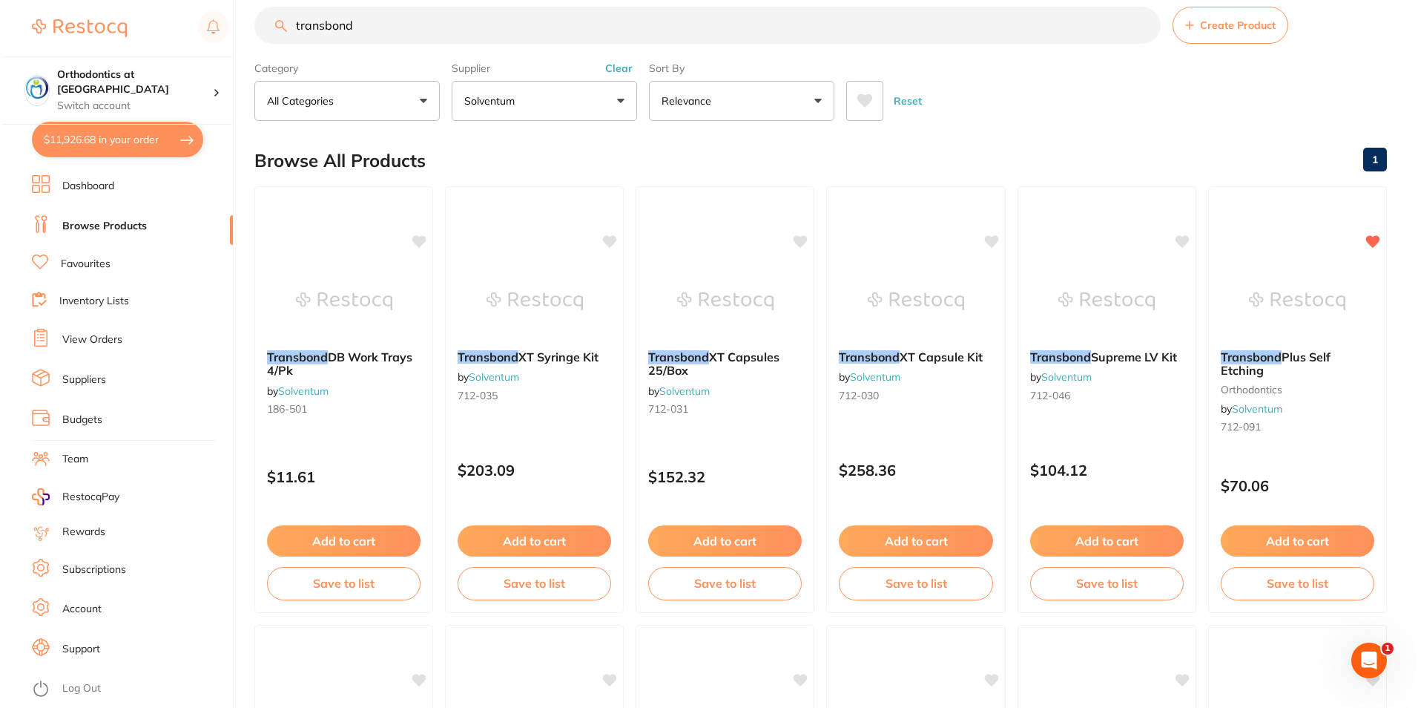
scroll to position [0, 0]
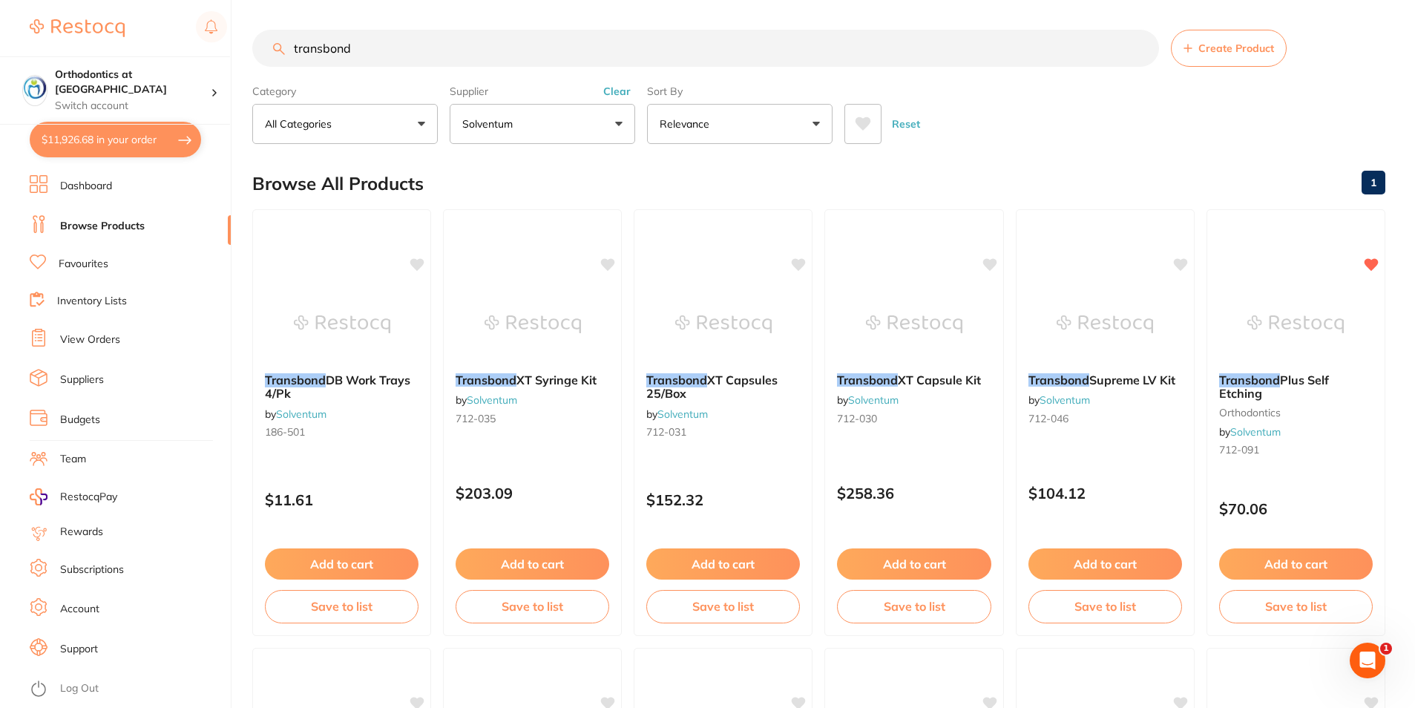
click at [1079, 108] on div "Reset" at bounding box center [1108, 118] width 529 height 52
click at [157, 144] on button "$11,926.68 in your order" at bounding box center [115, 140] width 171 height 36
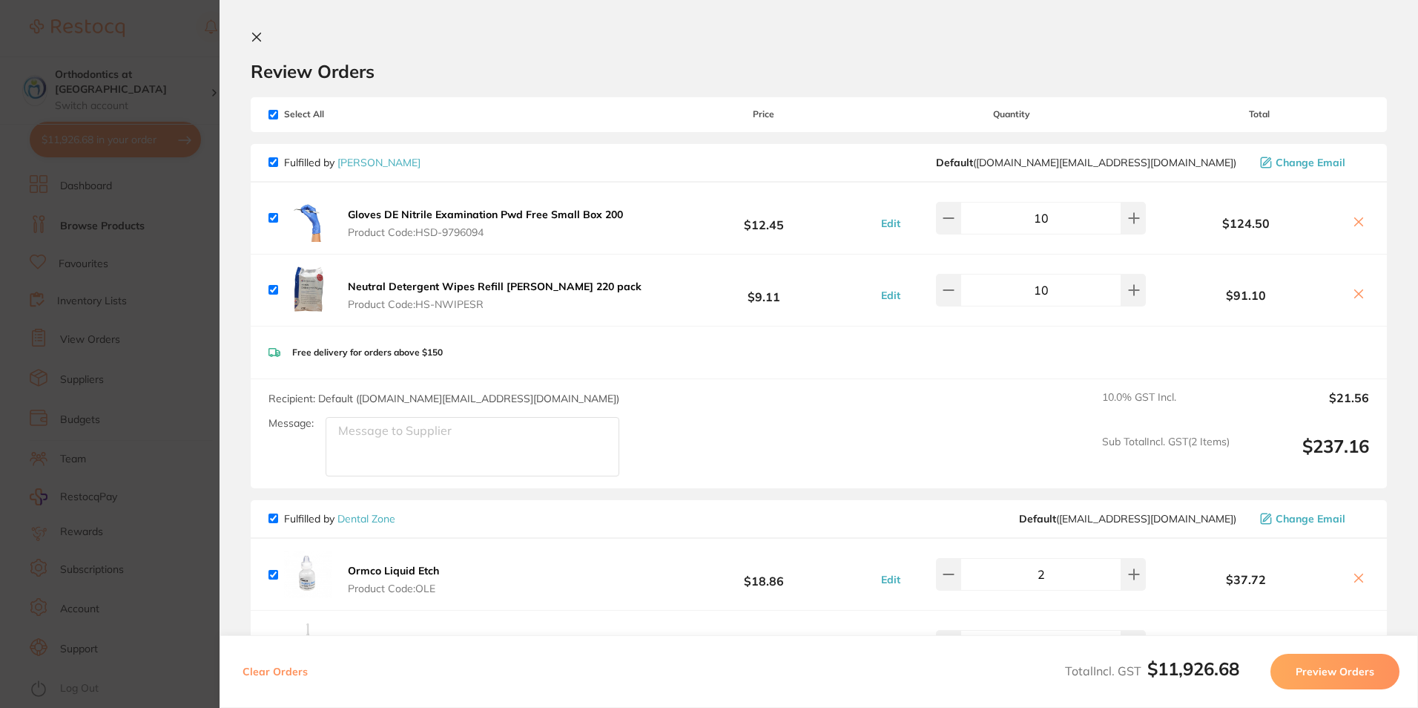
click at [255, 37] on icon at bounding box center [257, 37] width 12 height 12
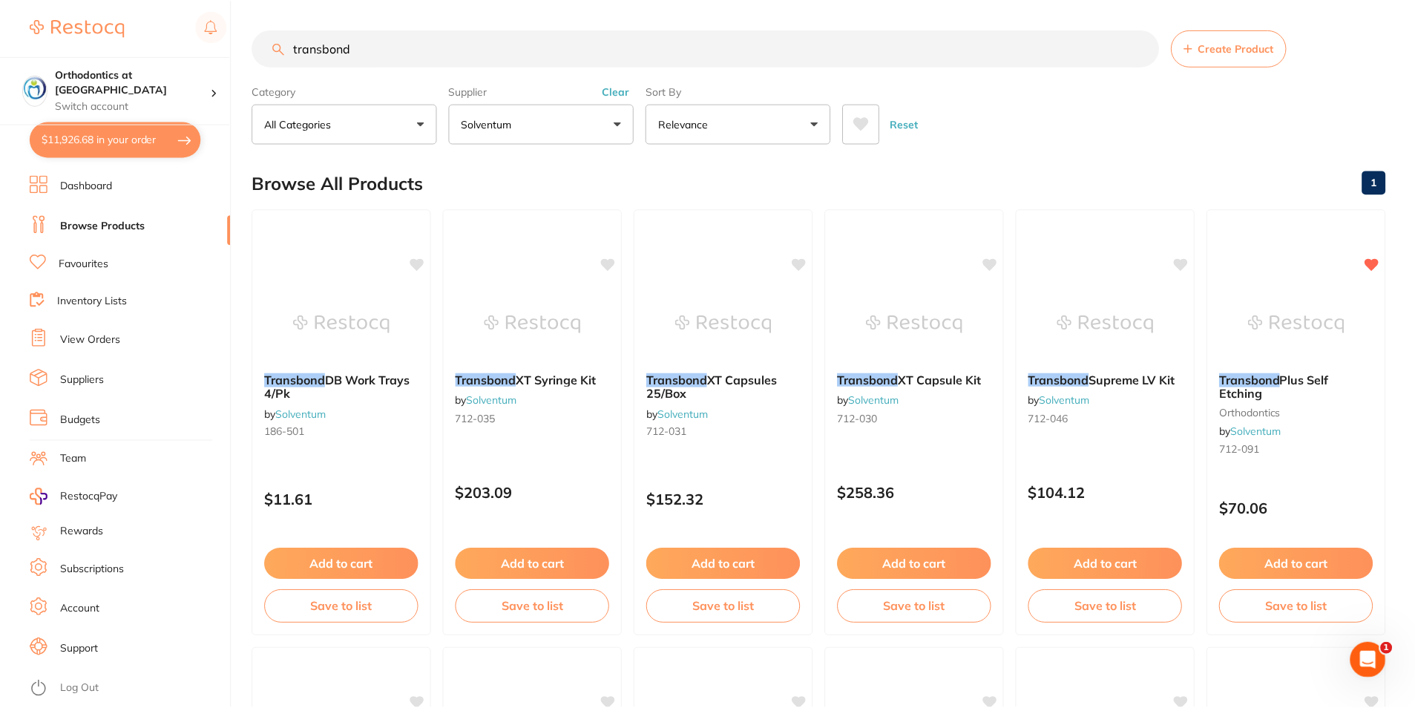
scroll to position [2, 0]
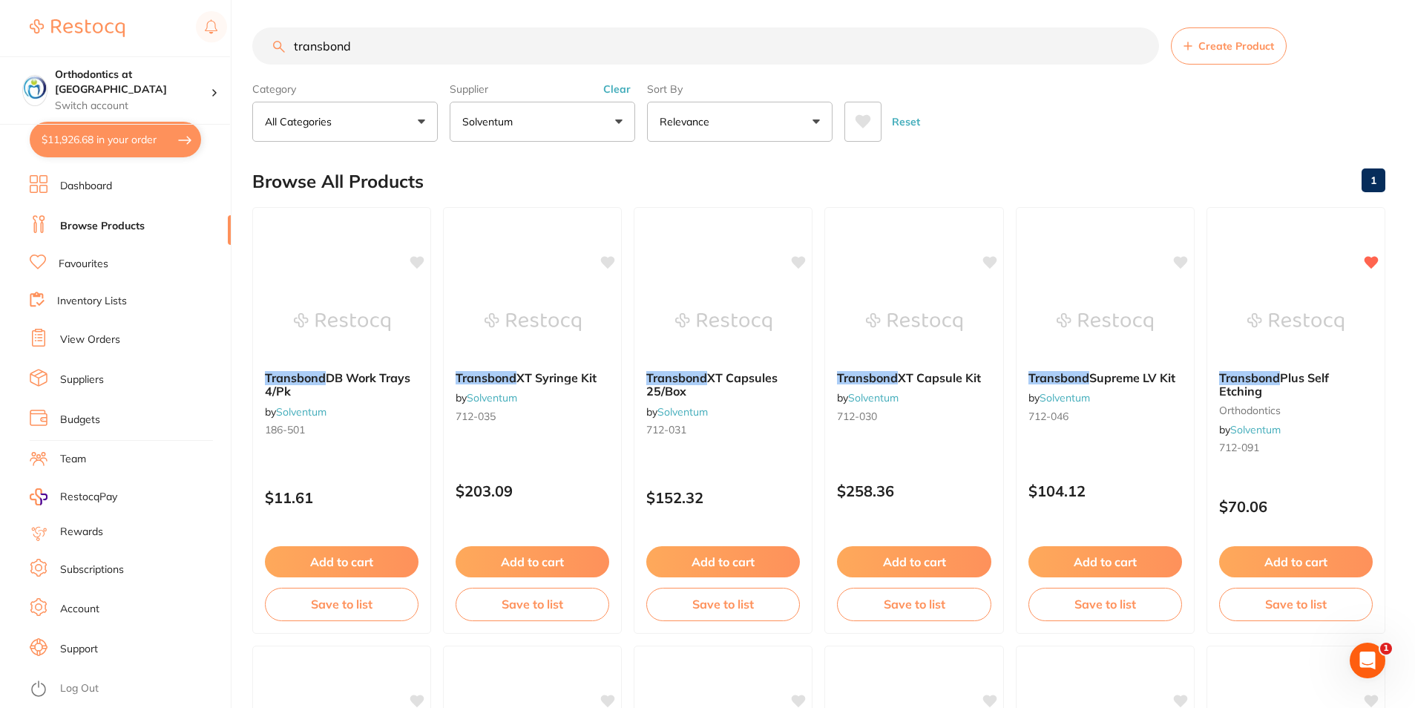
drag, startPoint x: 363, startPoint y: 50, endPoint x: 293, endPoint y: 45, distance: 70.6
click at [293, 45] on input "transbond" at bounding box center [705, 45] width 906 height 37
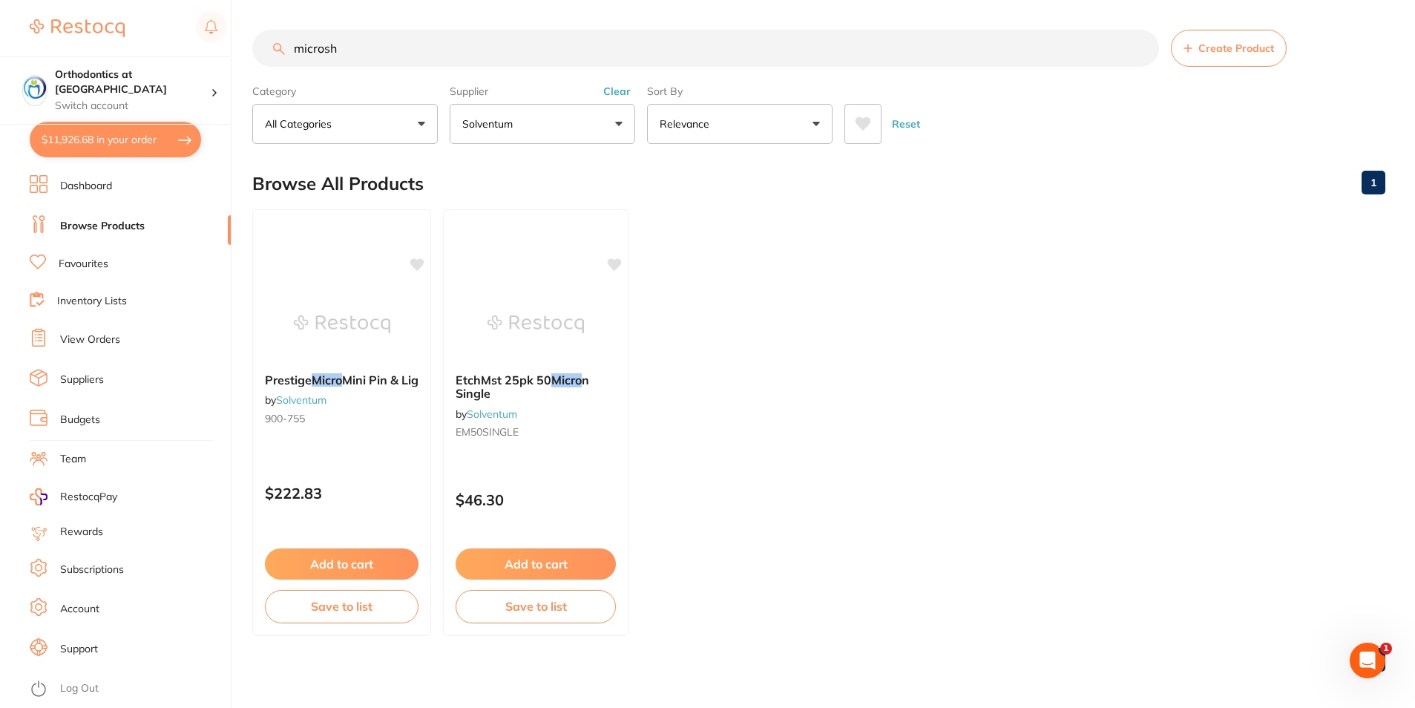
type input "microshi"
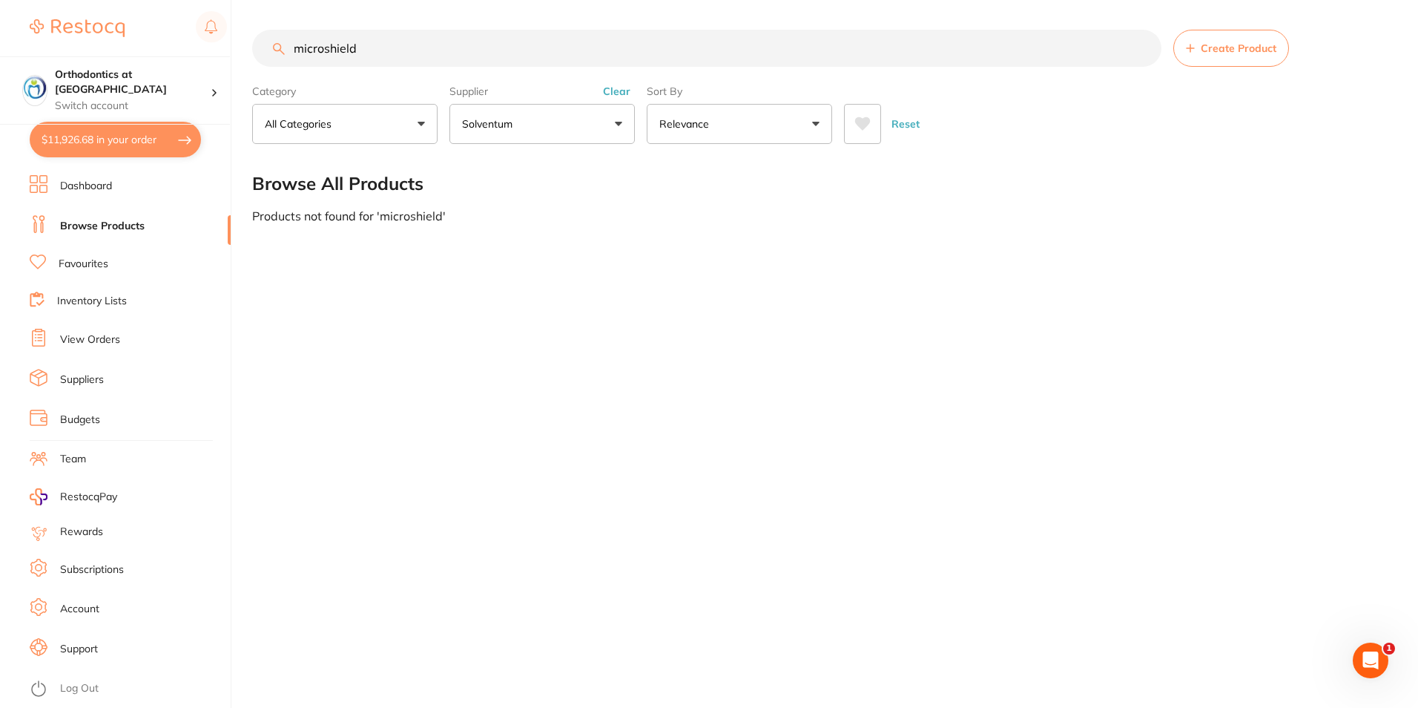
type input "microshield"
click at [617, 123] on button "Solventum" at bounding box center [542, 124] width 185 height 40
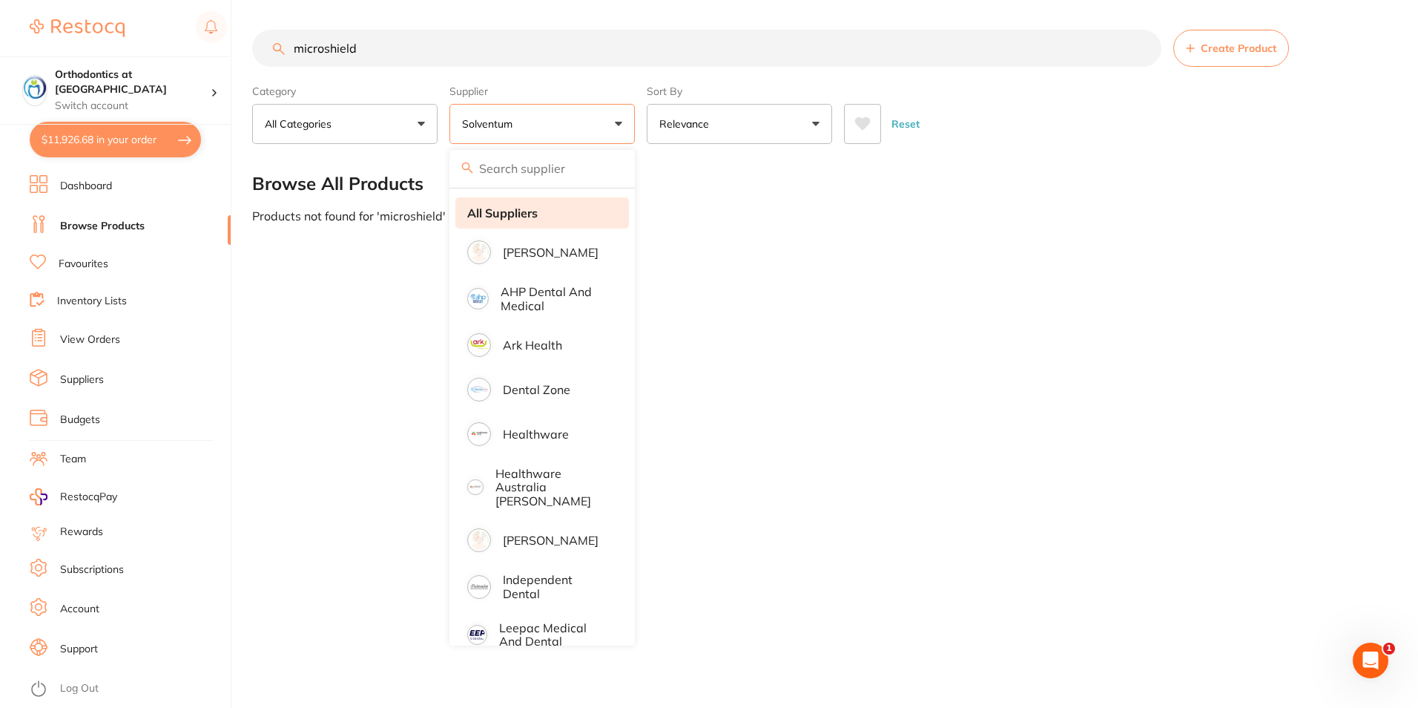
click at [516, 213] on strong "All Suppliers" at bounding box center [502, 212] width 70 height 13
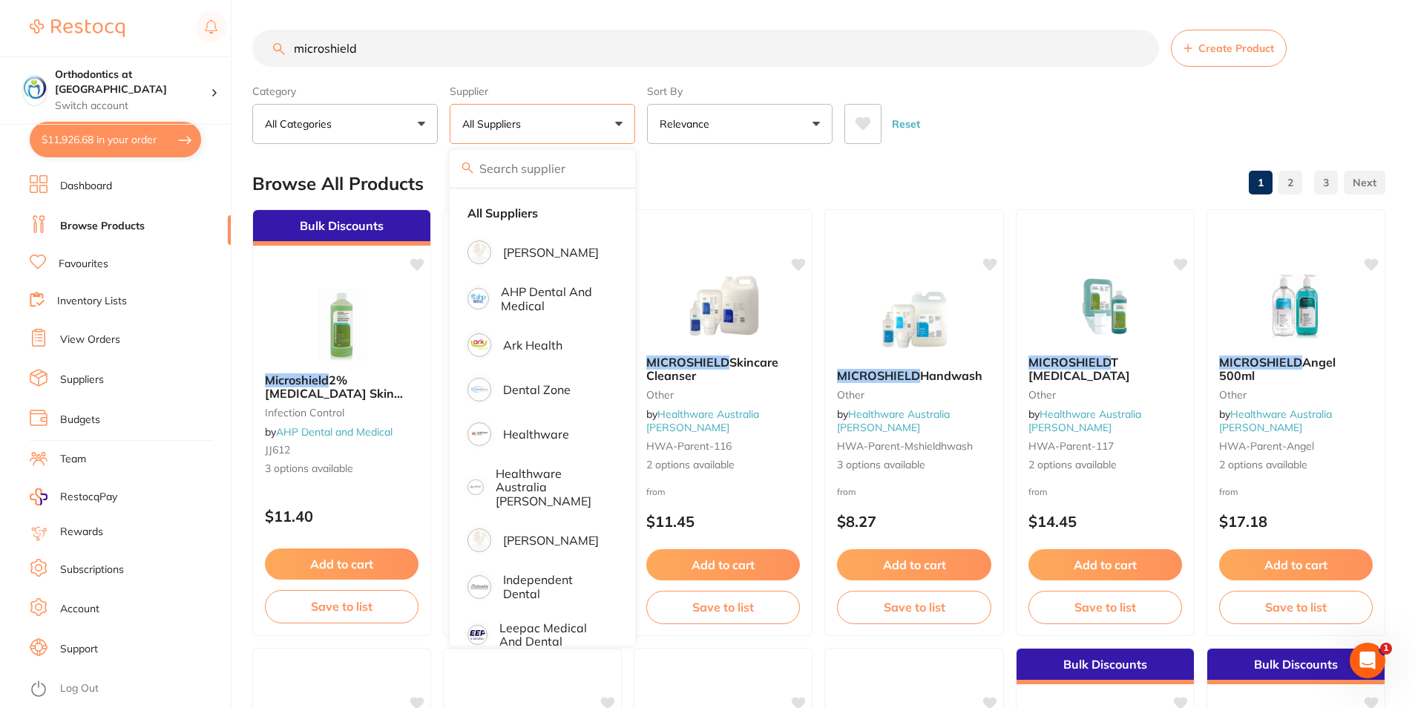
click at [1025, 134] on div "Reset" at bounding box center [1108, 118] width 529 height 52
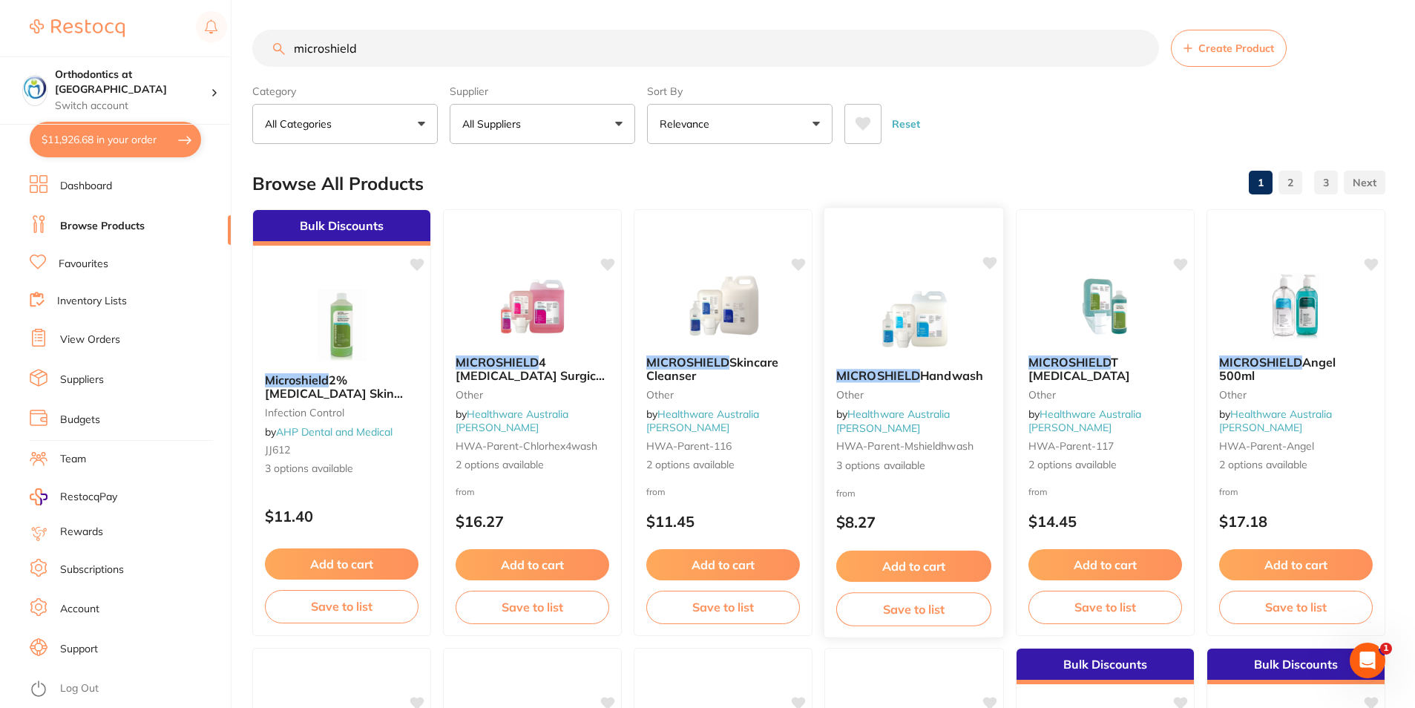
click at [916, 565] on button "Add to cart" at bounding box center [913, 566] width 155 height 32
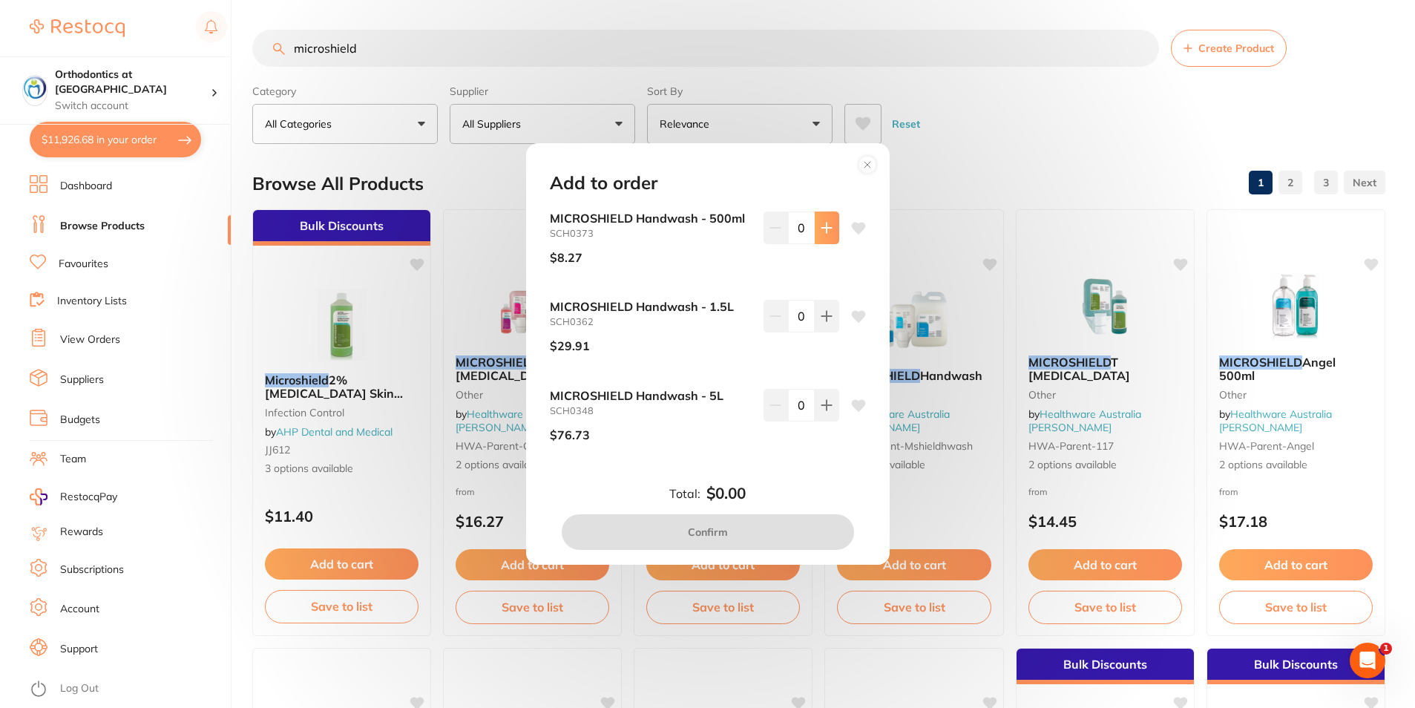
click at [820, 228] on icon at bounding box center [826, 228] width 12 height 12
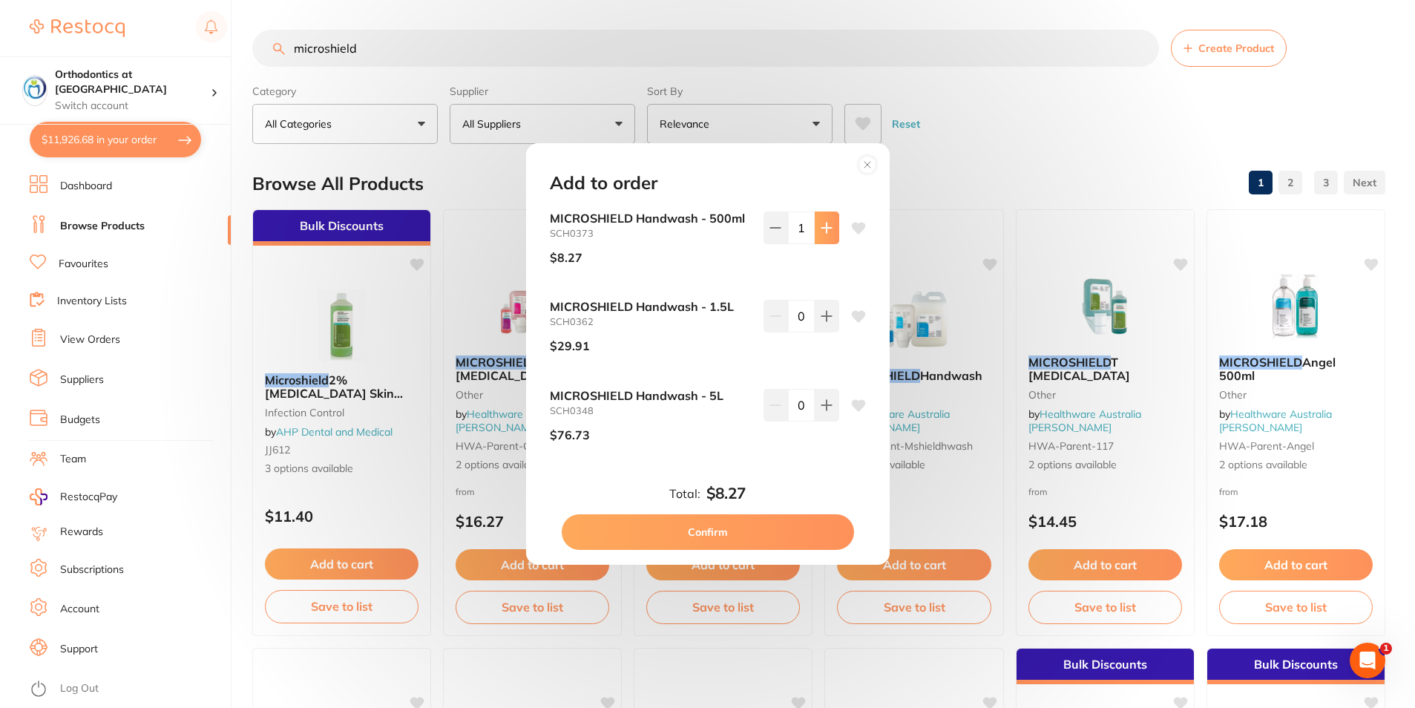
click at [820, 228] on icon at bounding box center [826, 228] width 12 height 12
type input "2"
click at [702, 530] on button "Confirm" at bounding box center [708, 532] width 292 height 36
checkbox input "false"
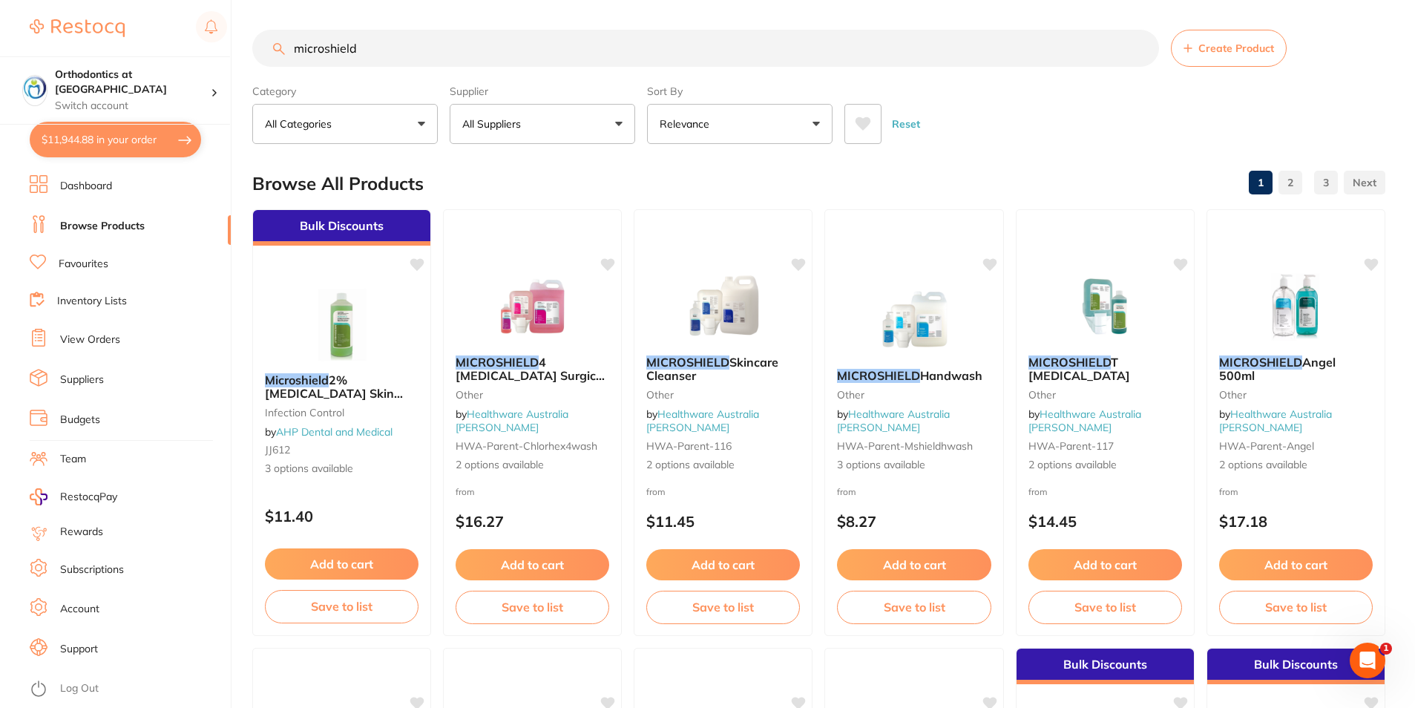
click at [86, 263] on link "Favourites" at bounding box center [84, 264] width 50 height 15
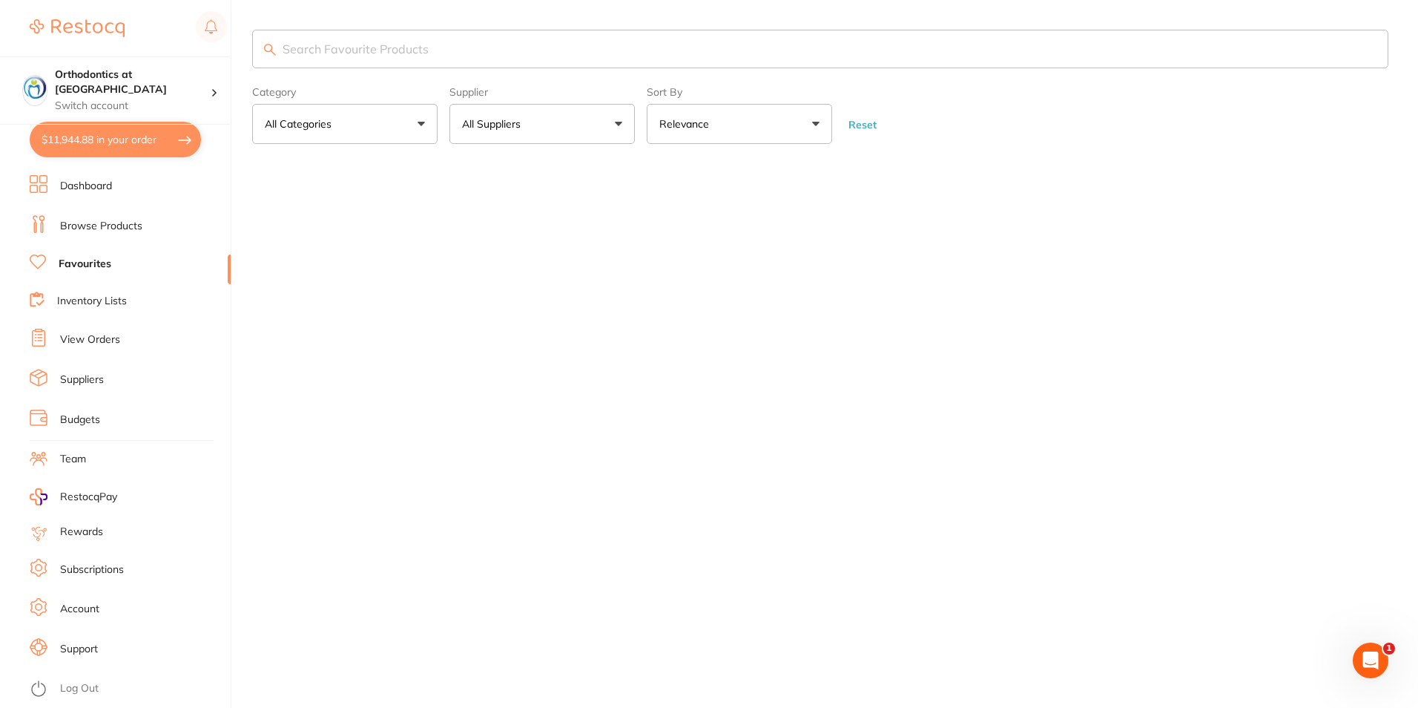
click at [619, 124] on button "All Suppliers" at bounding box center [542, 124] width 185 height 40
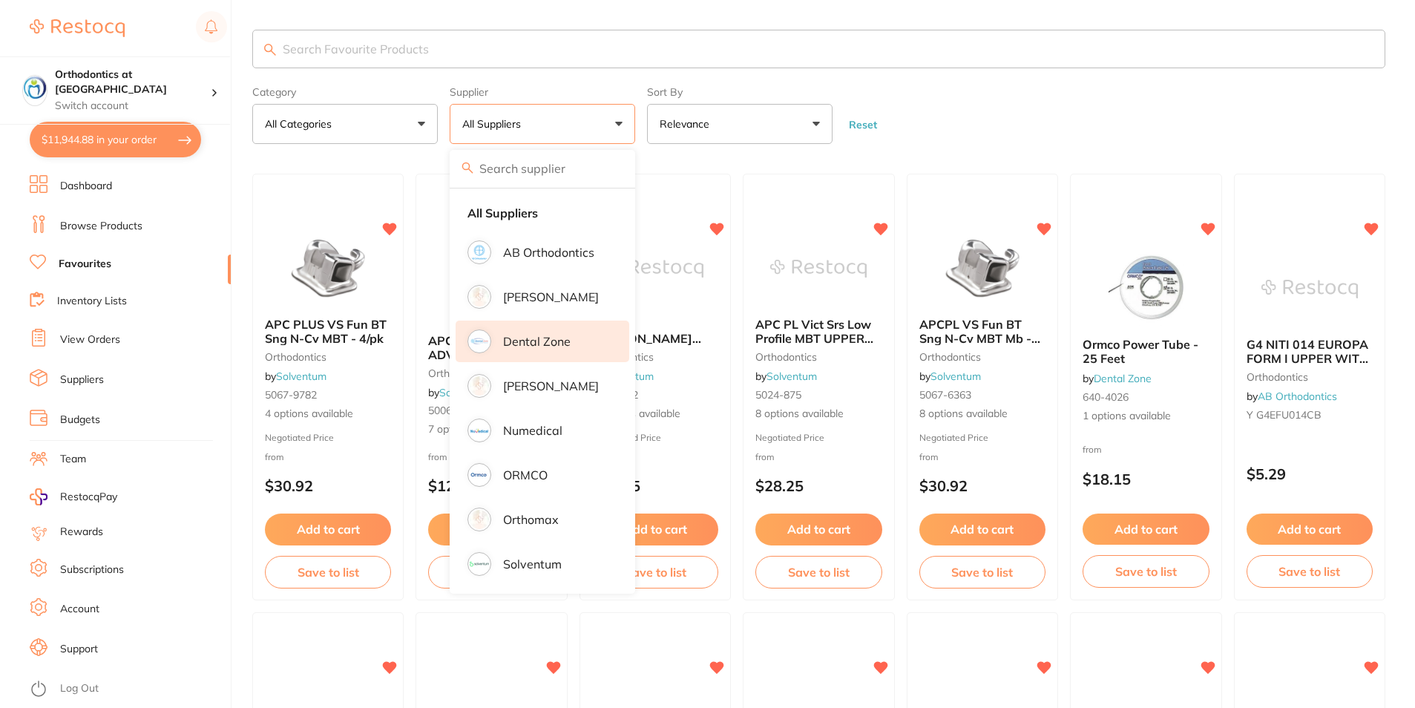
click at [539, 379] on p "[PERSON_NAME]" at bounding box center [551, 385] width 96 height 13
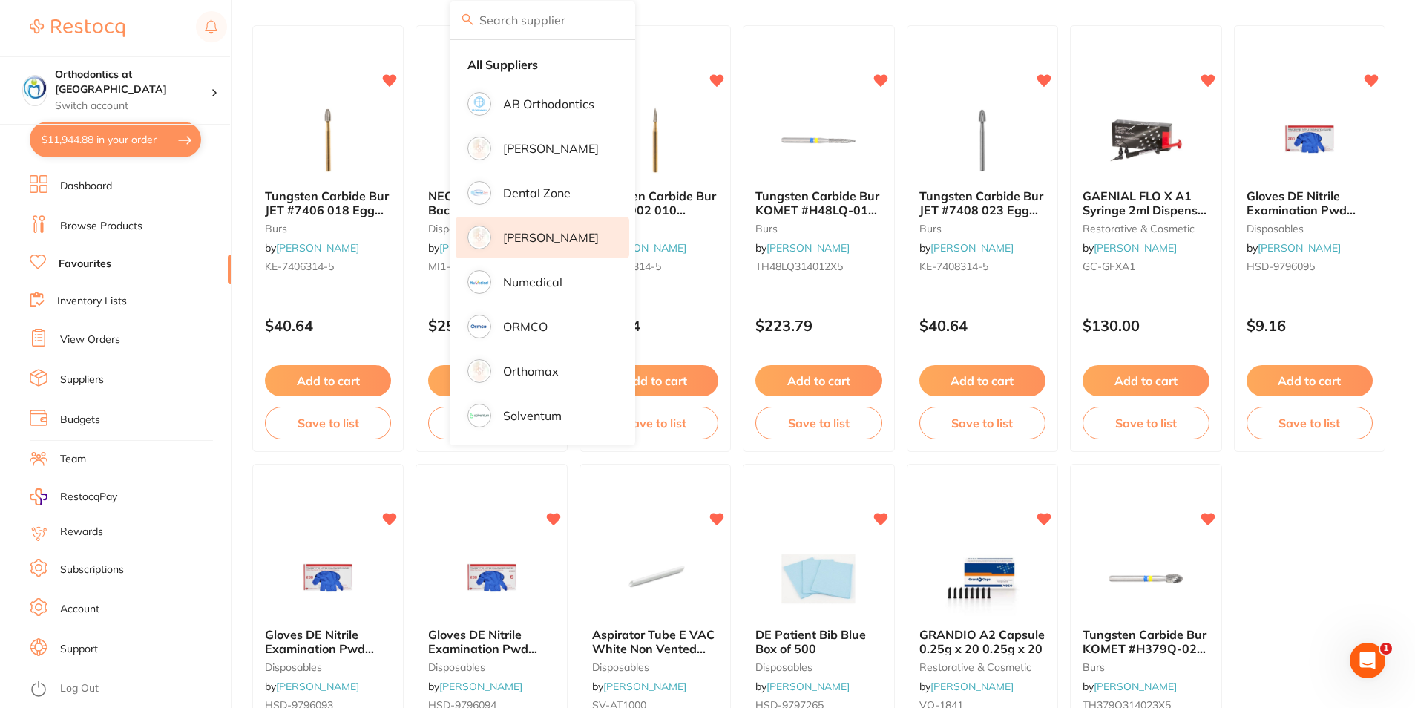
click at [1309, 535] on ul "Tungsten Carbide Bur JET #7406 018 Egg Trim & Finish FG x 5 burs by Henry Schei…" at bounding box center [818, 457] width 1133 height 865
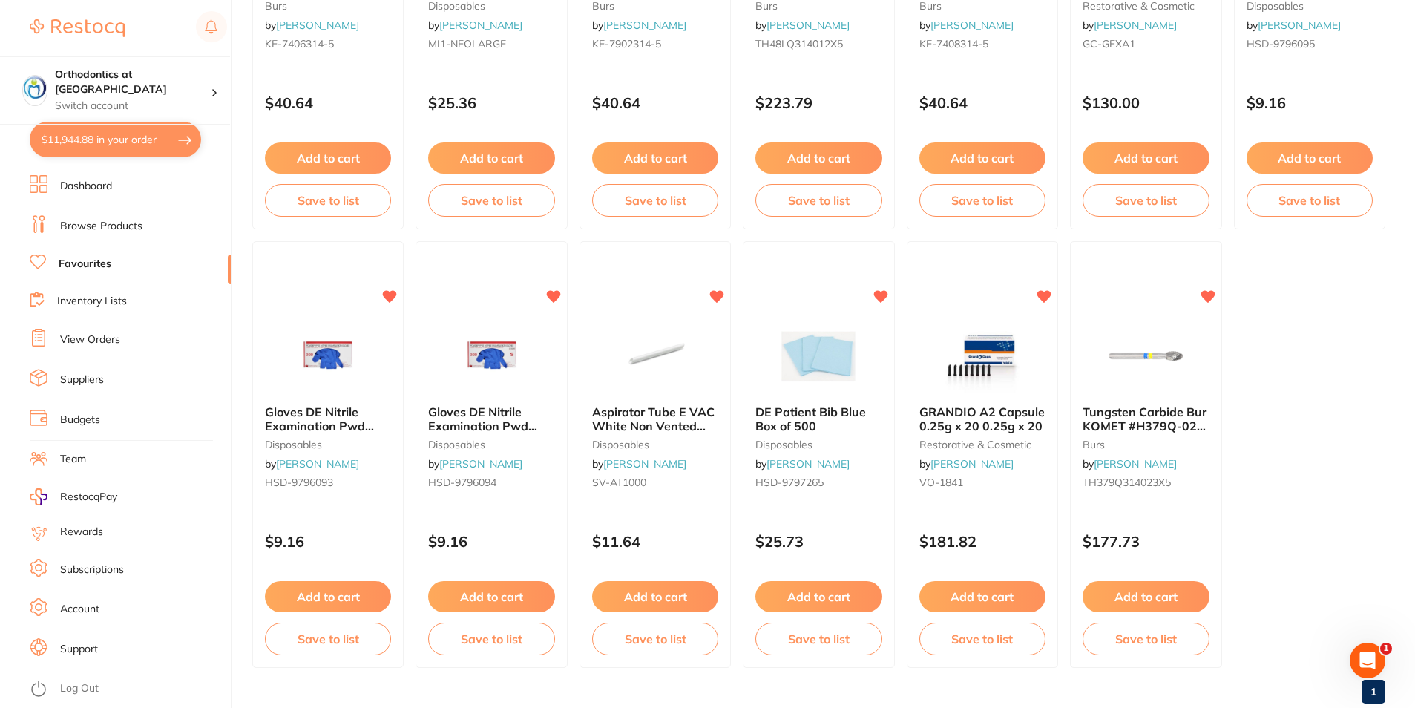
scroll to position [408, 0]
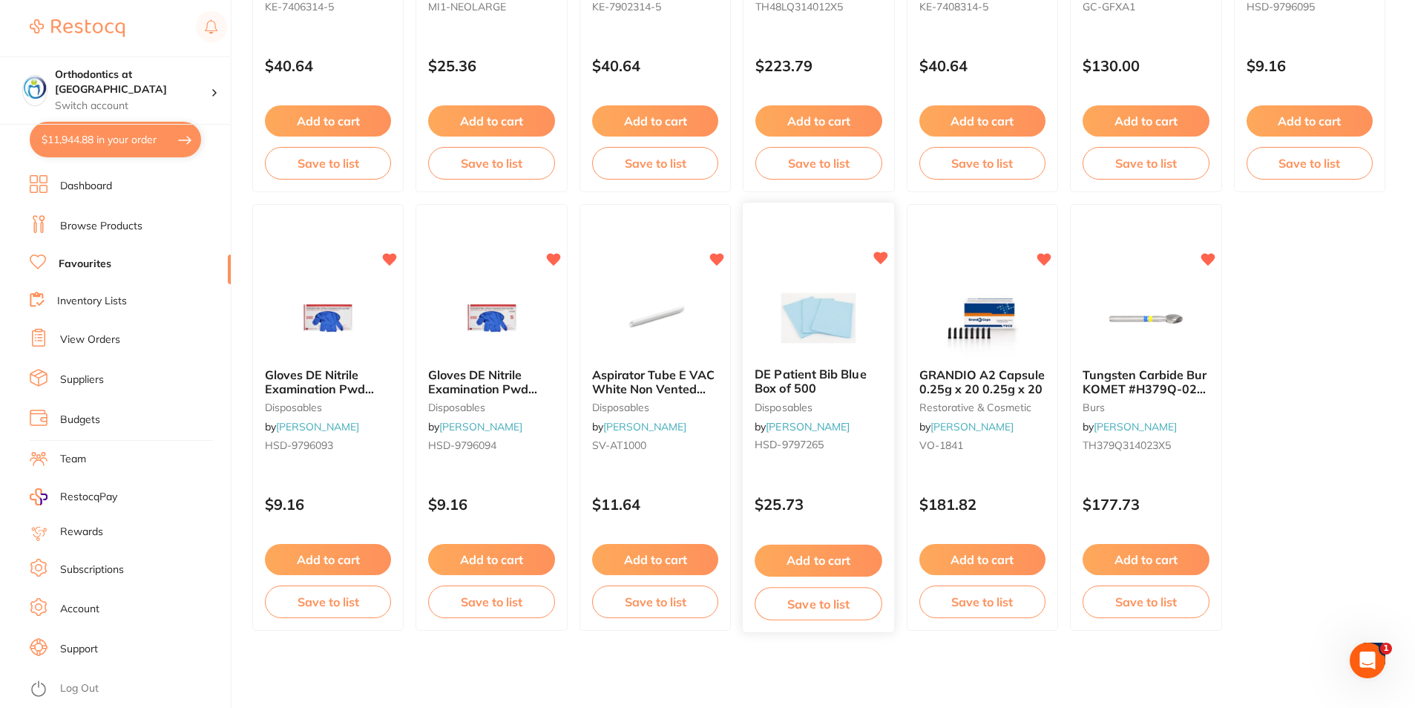
click at [798, 555] on button "Add to cart" at bounding box center [818, 560] width 128 height 32
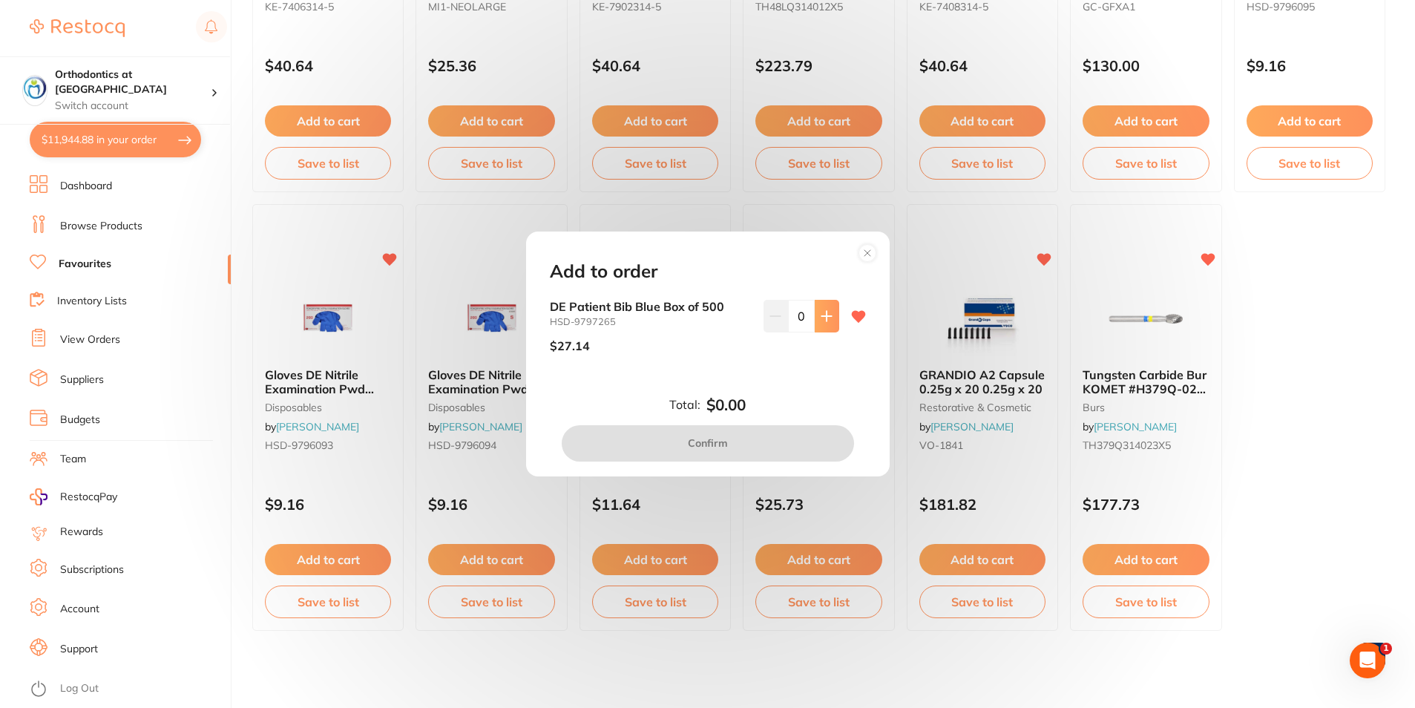
scroll to position [0, 0]
click at [820, 312] on icon at bounding box center [826, 316] width 12 height 12
type input "1"
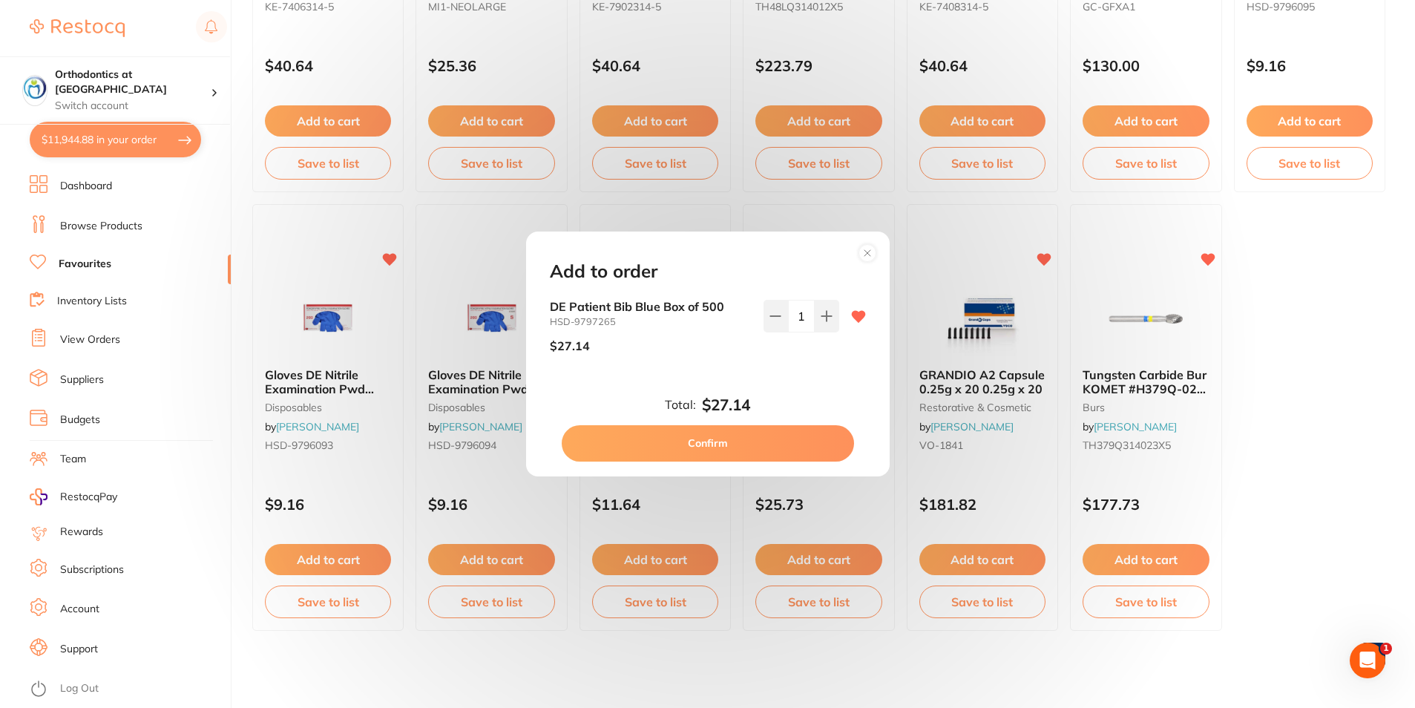
click at [723, 447] on button "Confirm" at bounding box center [708, 443] width 292 height 36
checkbox input "false"
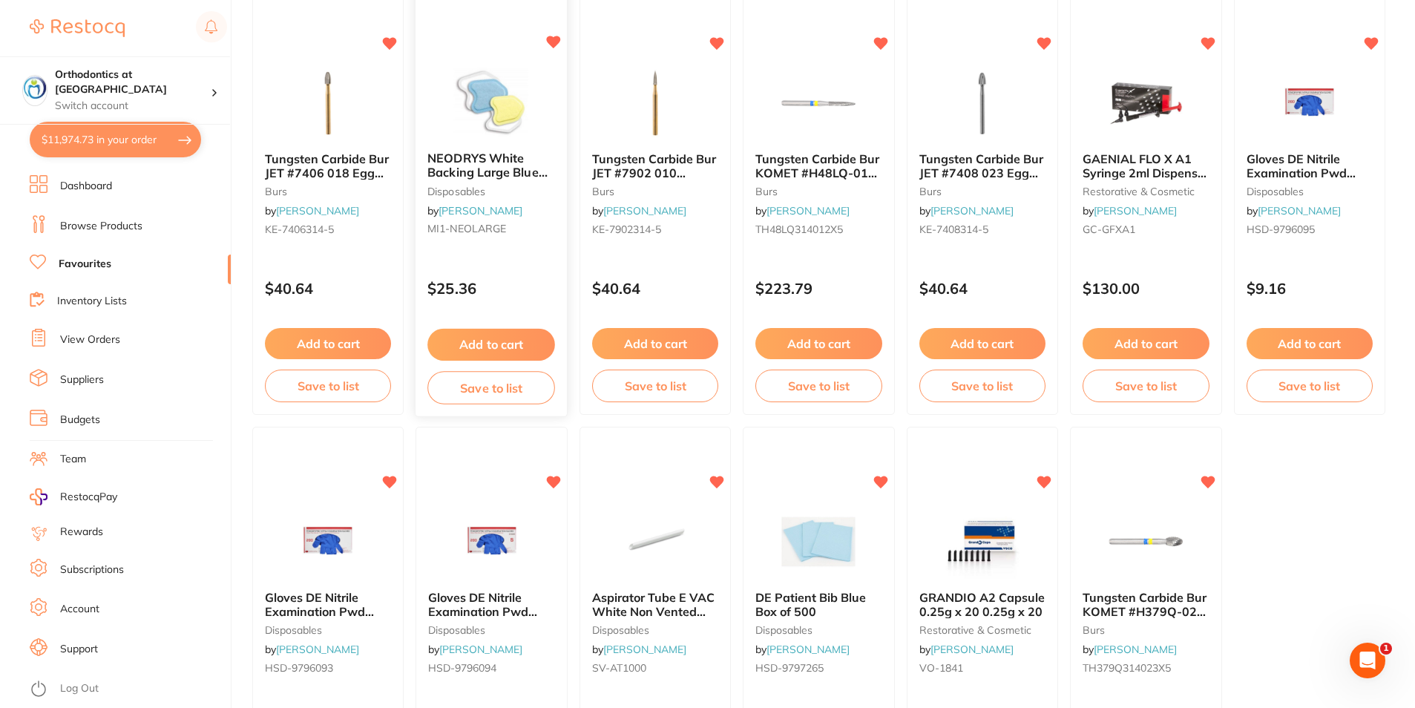
click at [485, 347] on button "Add to cart" at bounding box center [492, 345] width 128 height 32
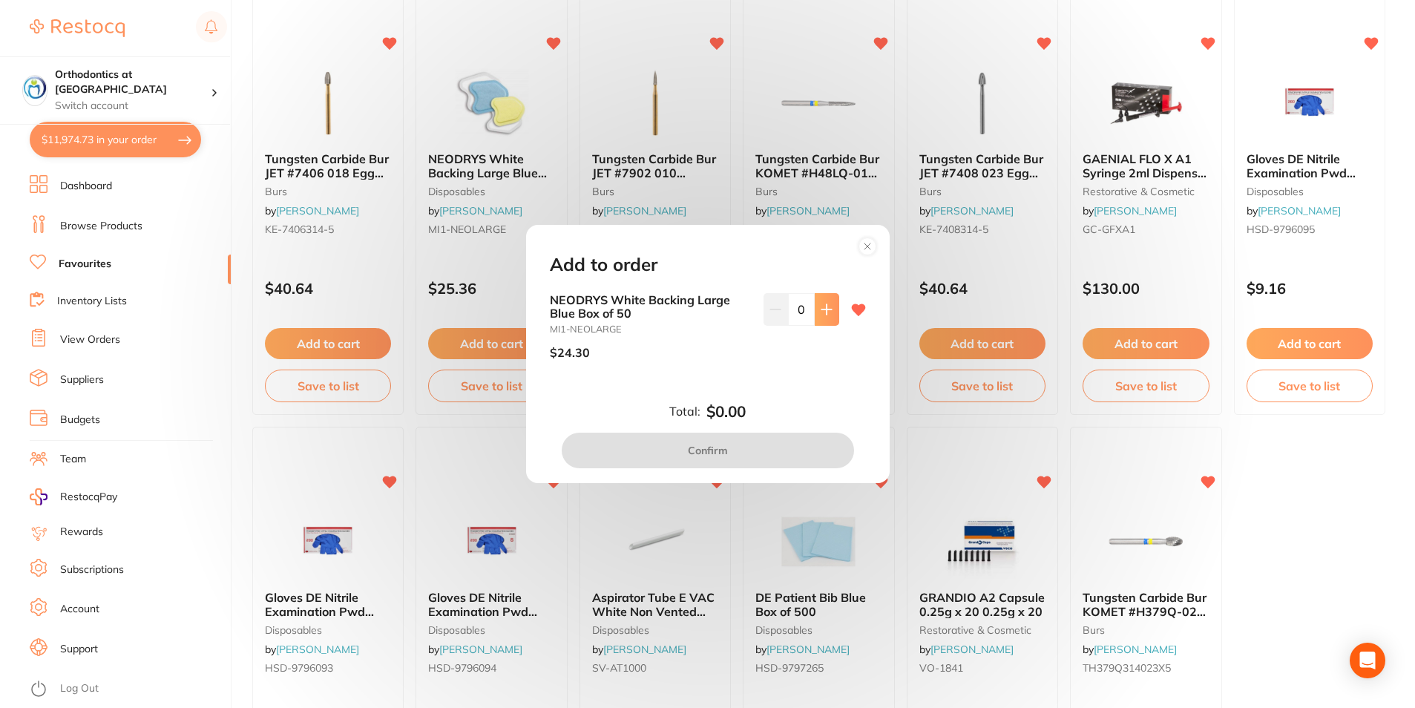
click at [820, 308] on icon at bounding box center [826, 309] width 12 height 12
click at [820, 307] on icon at bounding box center [826, 309] width 12 height 12
type input "2"
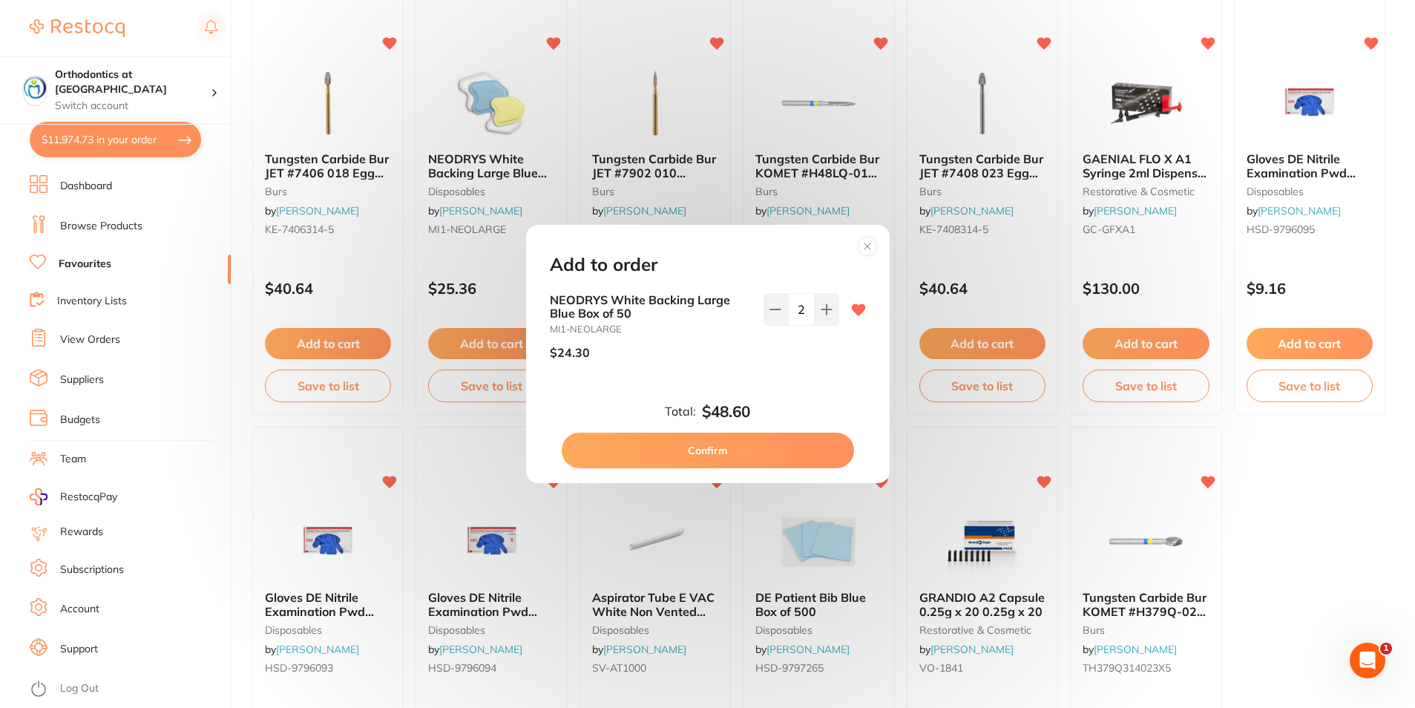
click at [711, 450] on button "Confirm" at bounding box center [708, 450] width 292 height 36
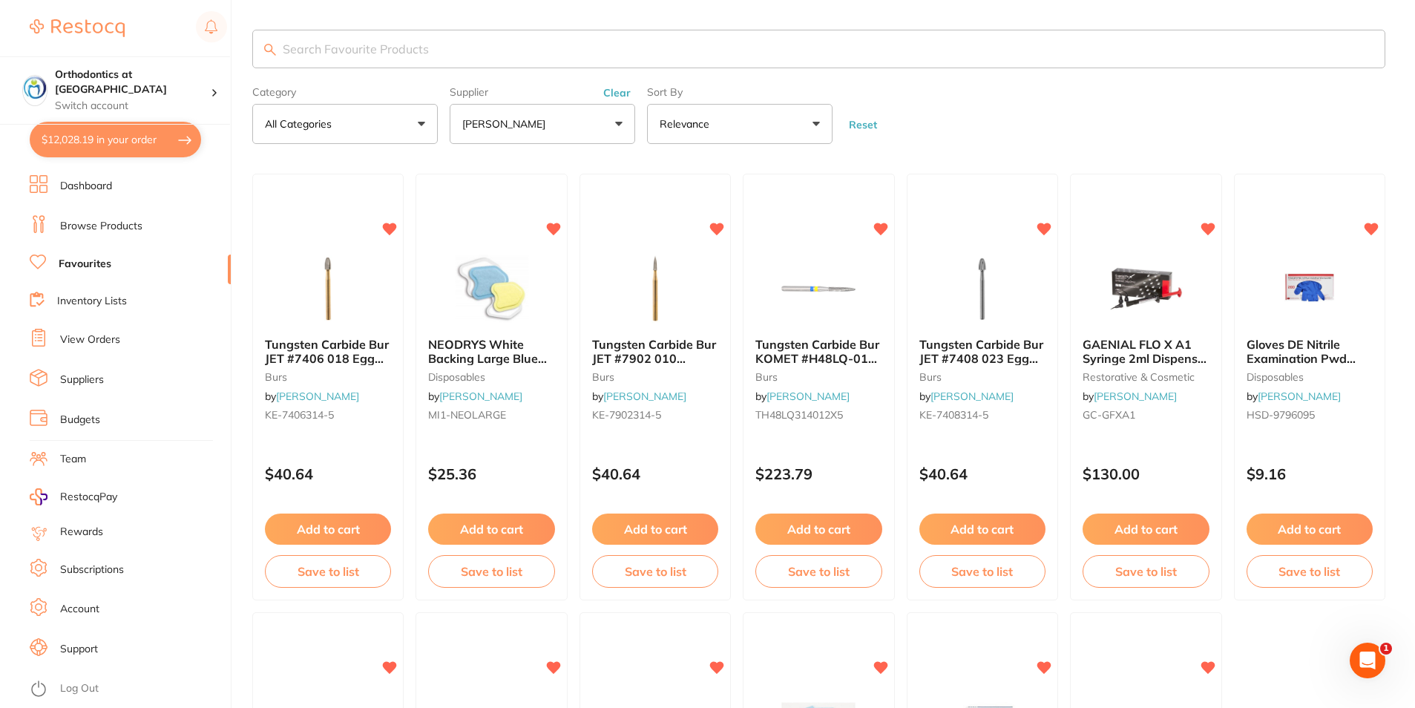
click at [159, 197] on li "Dashboard" at bounding box center [130, 186] width 201 height 22
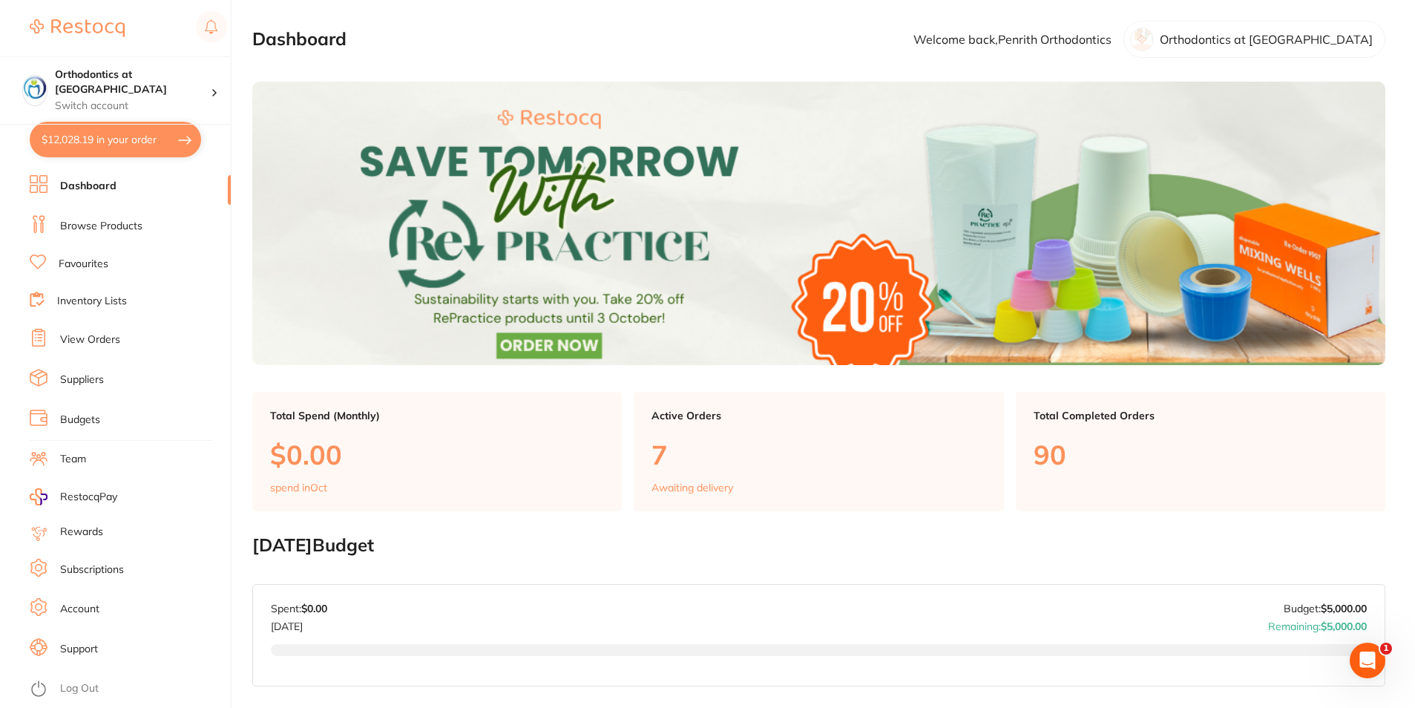
click at [151, 142] on button "$12,028.19 in your order" at bounding box center [115, 140] width 171 height 36
checkbox input "true"
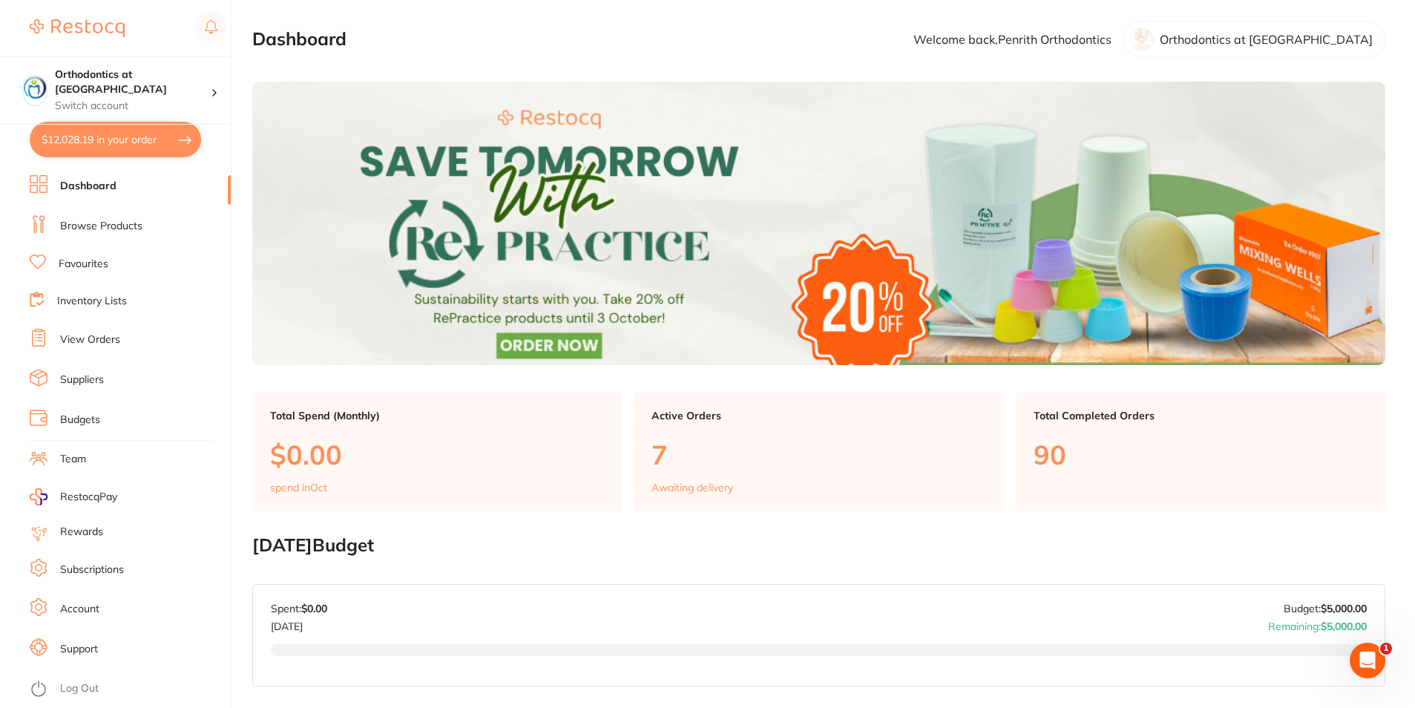
checkbox input "true"
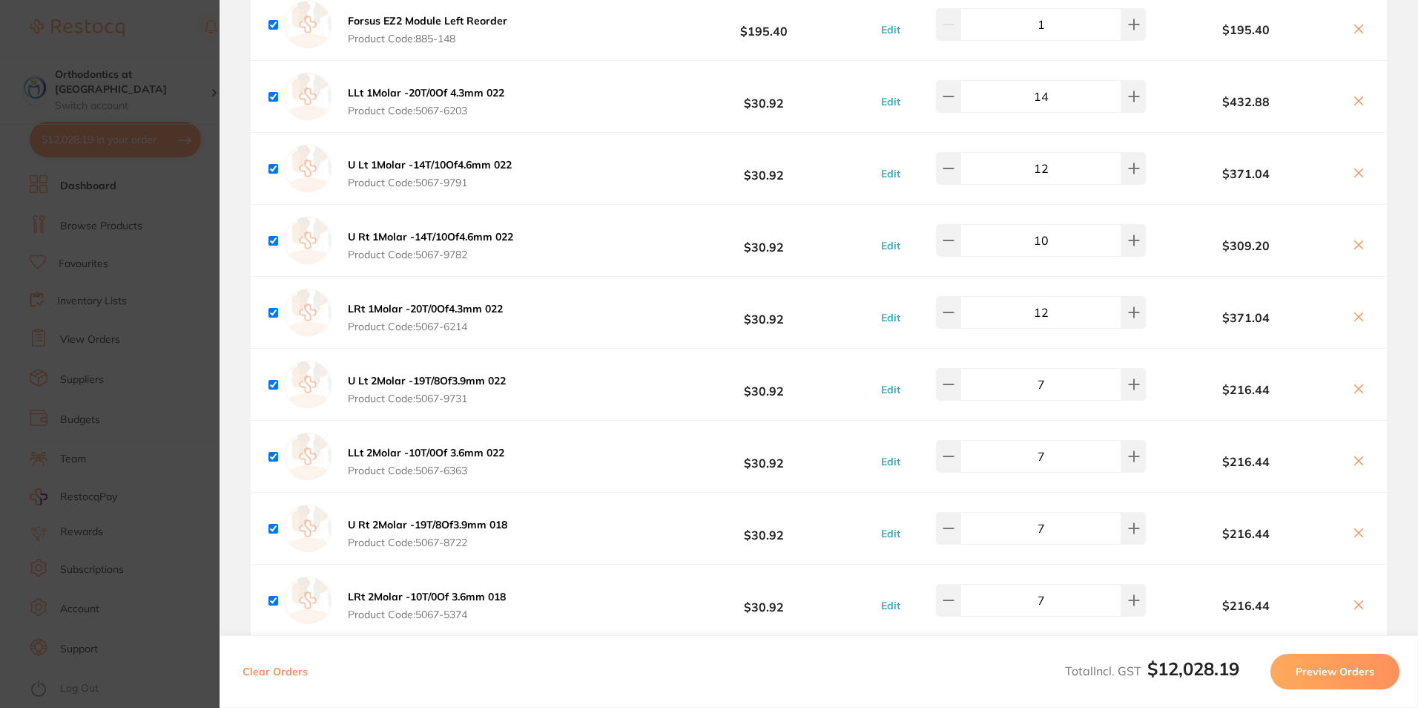
scroll to position [1558, 0]
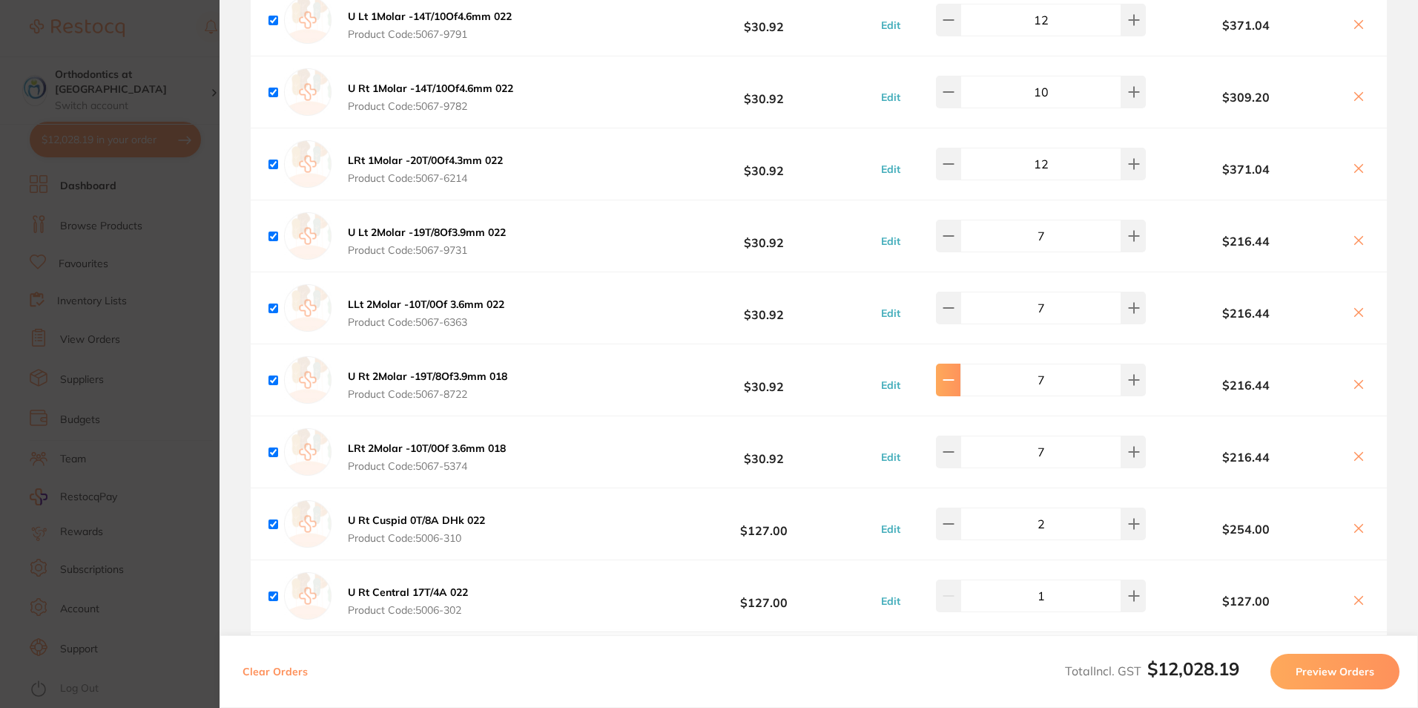
click at [952, 382] on icon at bounding box center [949, 380] width 12 height 12
type input "6"
click at [953, 452] on icon at bounding box center [949, 452] width 10 height 0
click at [961, 300] on button at bounding box center [948, 308] width 24 height 33
type input "6"
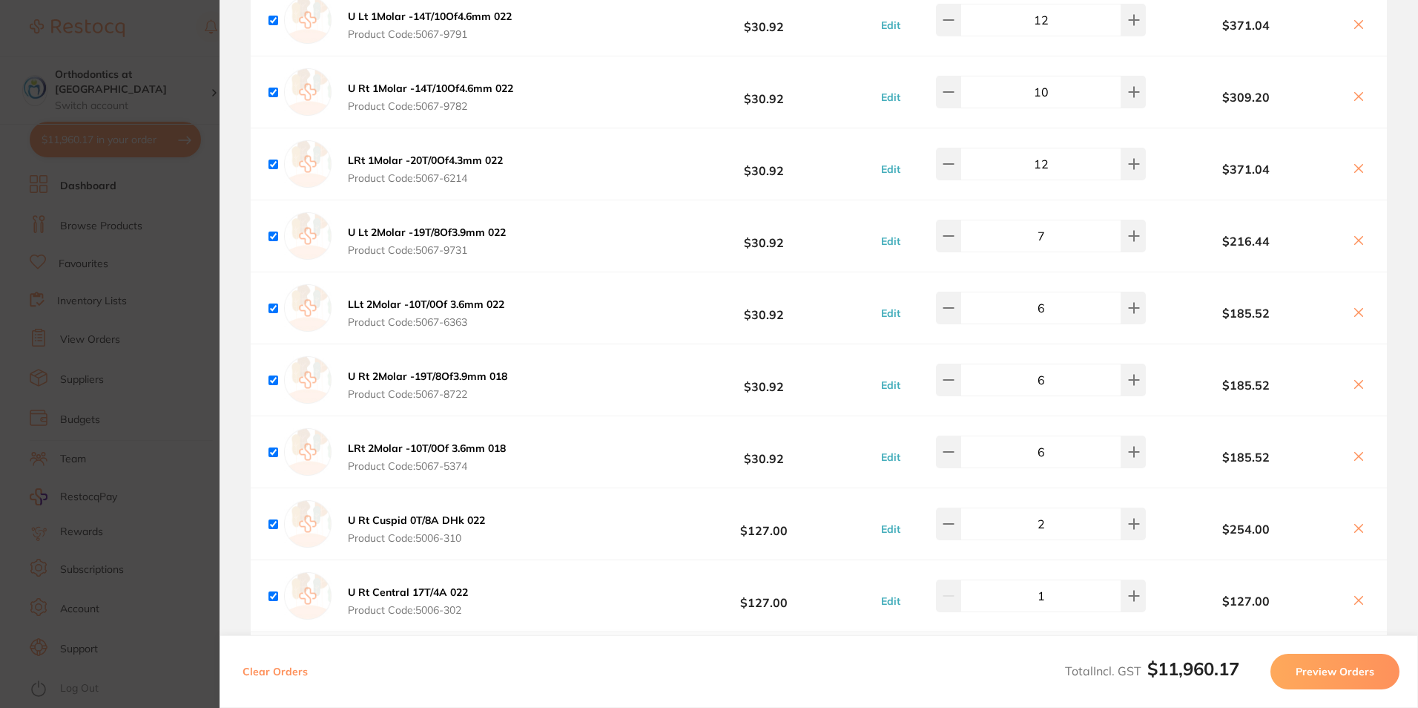
type input "6"
type input "7"
click at [952, 232] on icon at bounding box center [949, 236] width 12 height 12
type input "7"
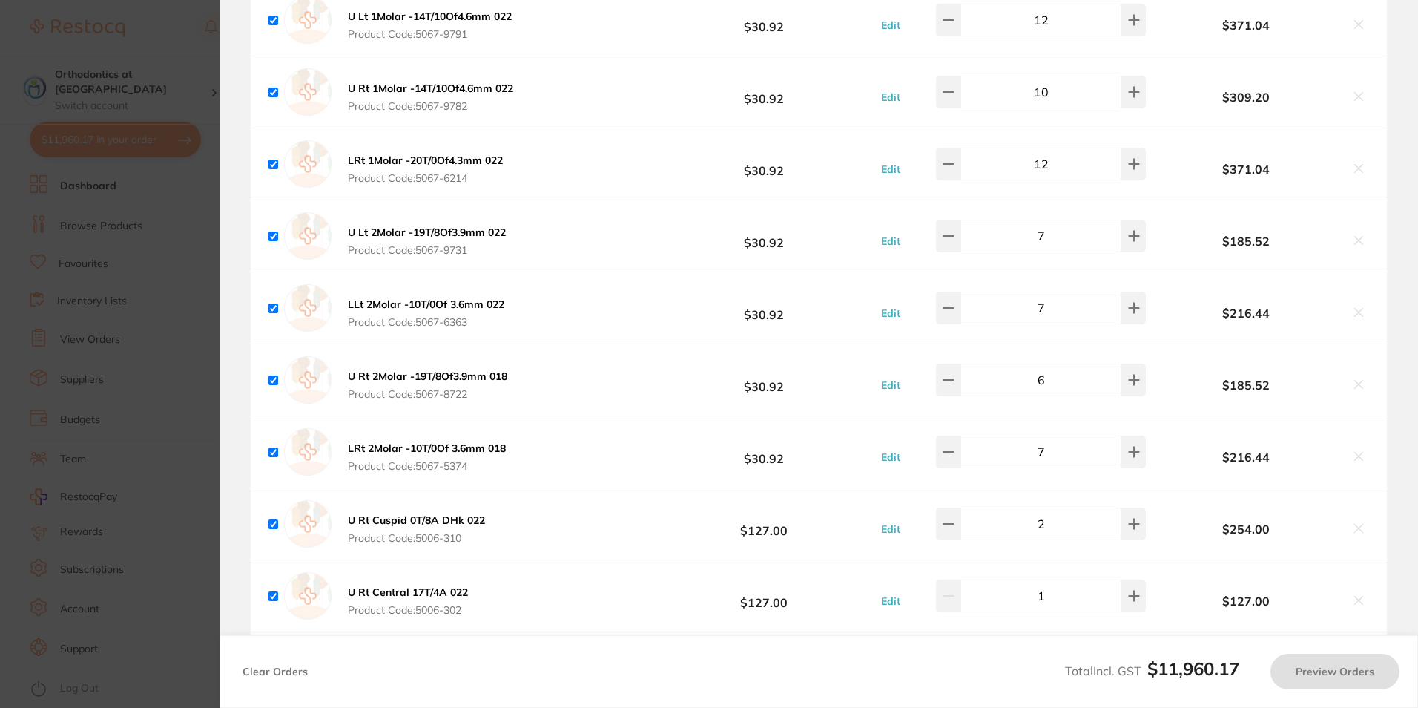
type input "6"
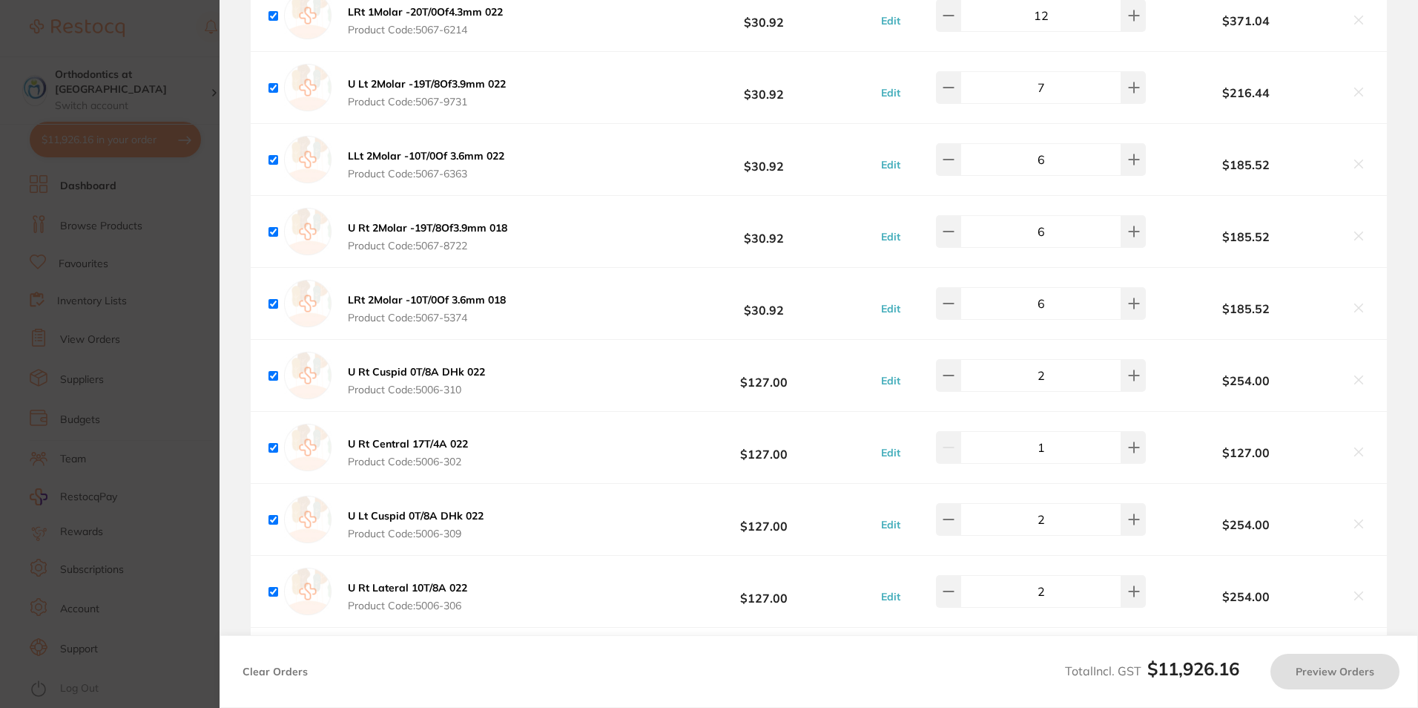
scroll to position [1780, 0]
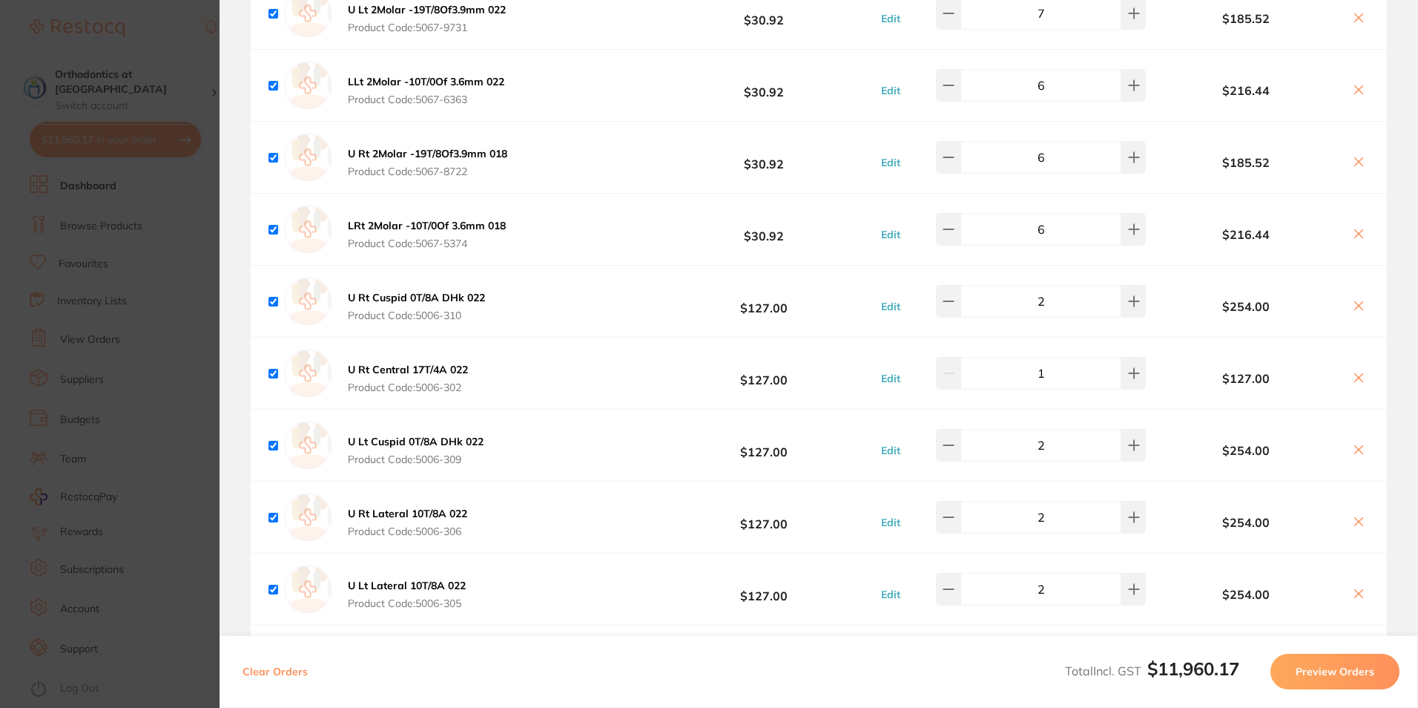
type input "6"
type input "7"
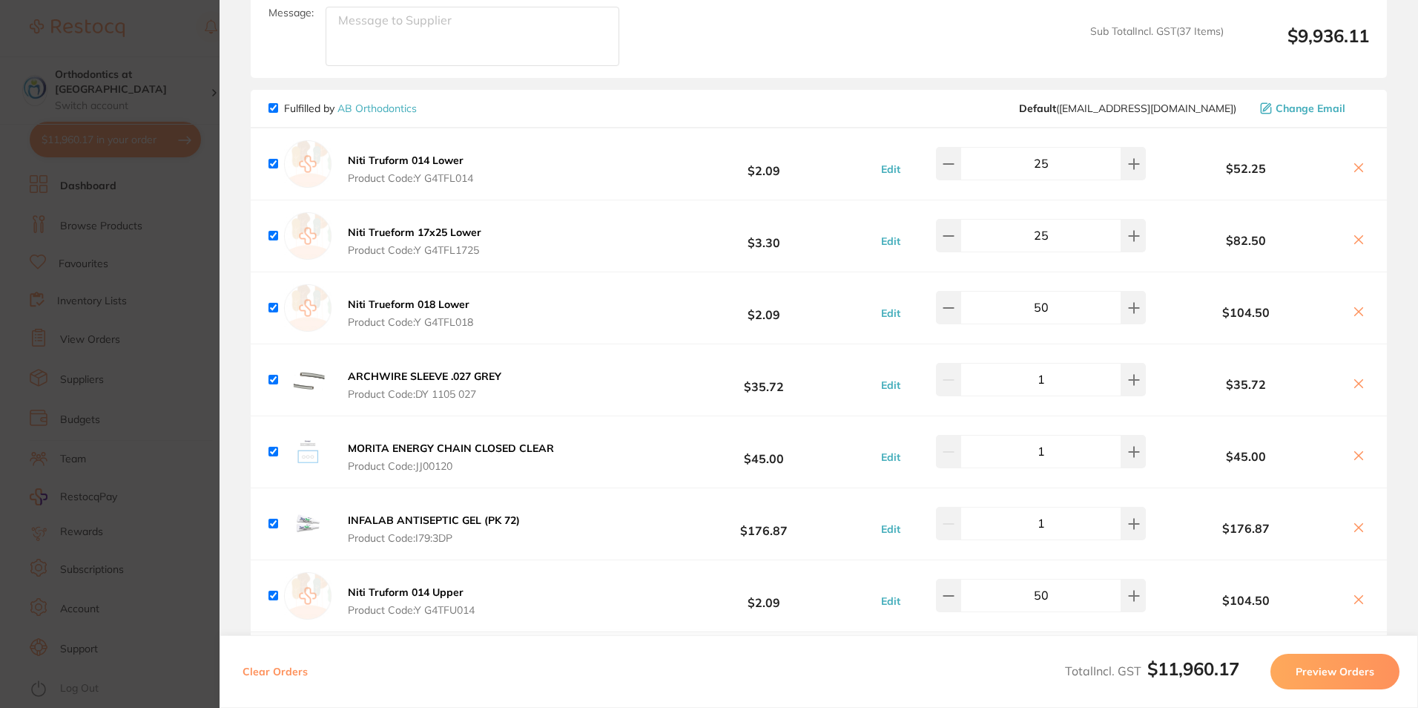
scroll to position [4228, 0]
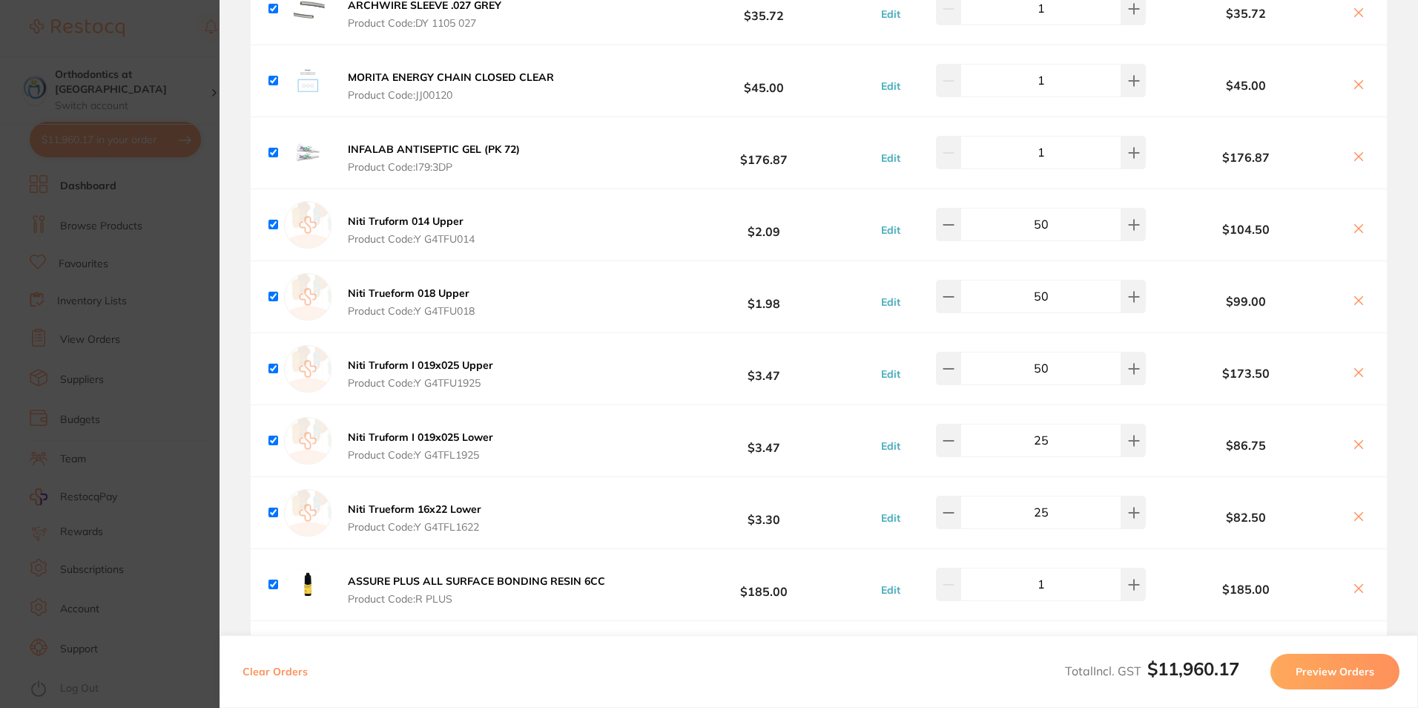
click at [155, 684] on section "Update RRP Set your pre negotiated price for this item. Item Agreed RRP (excl. …" at bounding box center [709, 354] width 1418 height 708
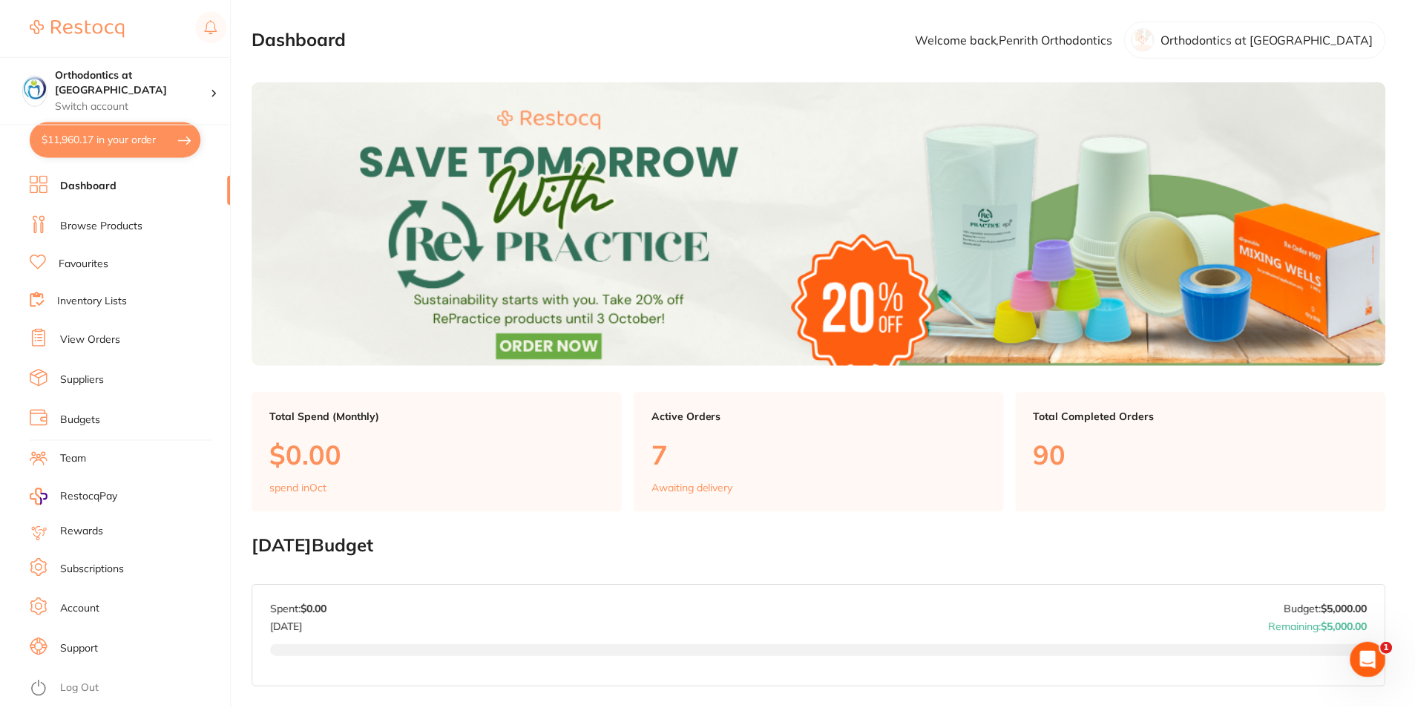
scroll to position [1, 0]
